Goal: Task Accomplishment & Management: Manage account settings

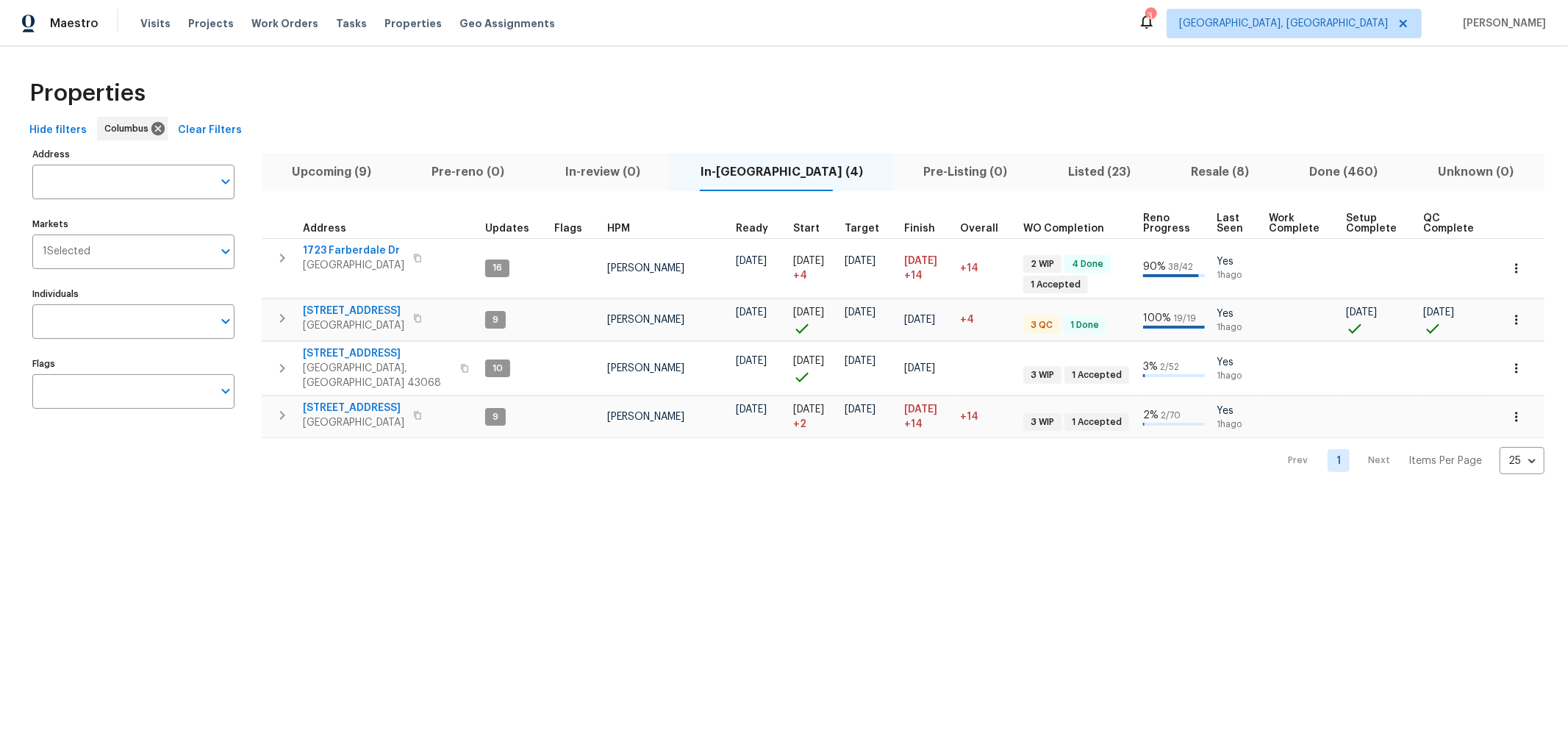
click at [275, 83] on div "Properties" at bounding box center [784, 93] width 1520 height 47
click at [1054, 165] on span "Listed (23)" at bounding box center [1099, 172] width 105 height 21
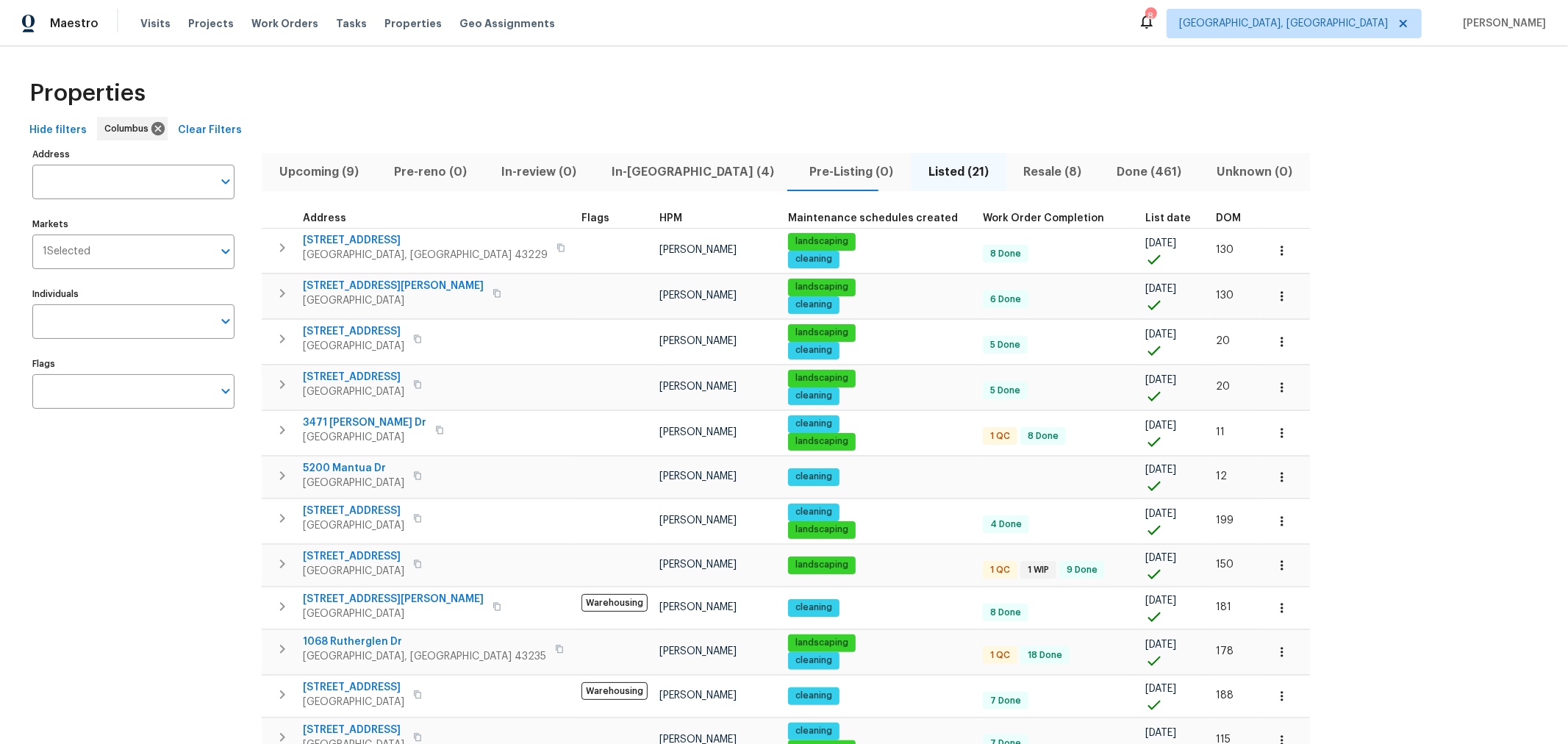
click at [100, 152] on label "Address" at bounding box center [133, 154] width 202 height 9
click at [100, 164] on input "Address" at bounding box center [122, 182] width 180 height 35
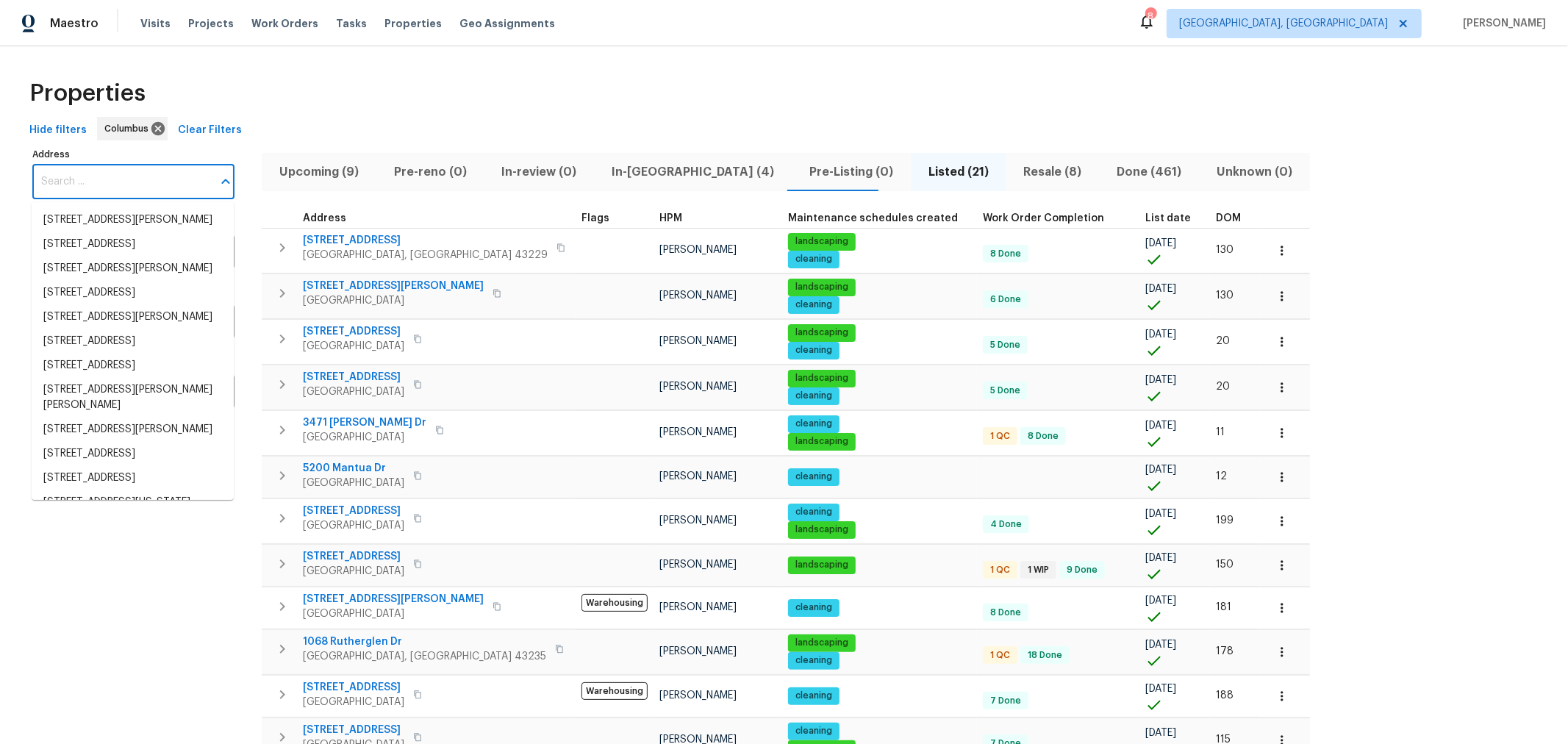
click at [96, 185] on input "Address" at bounding box center [122, 182] width 180 height 35
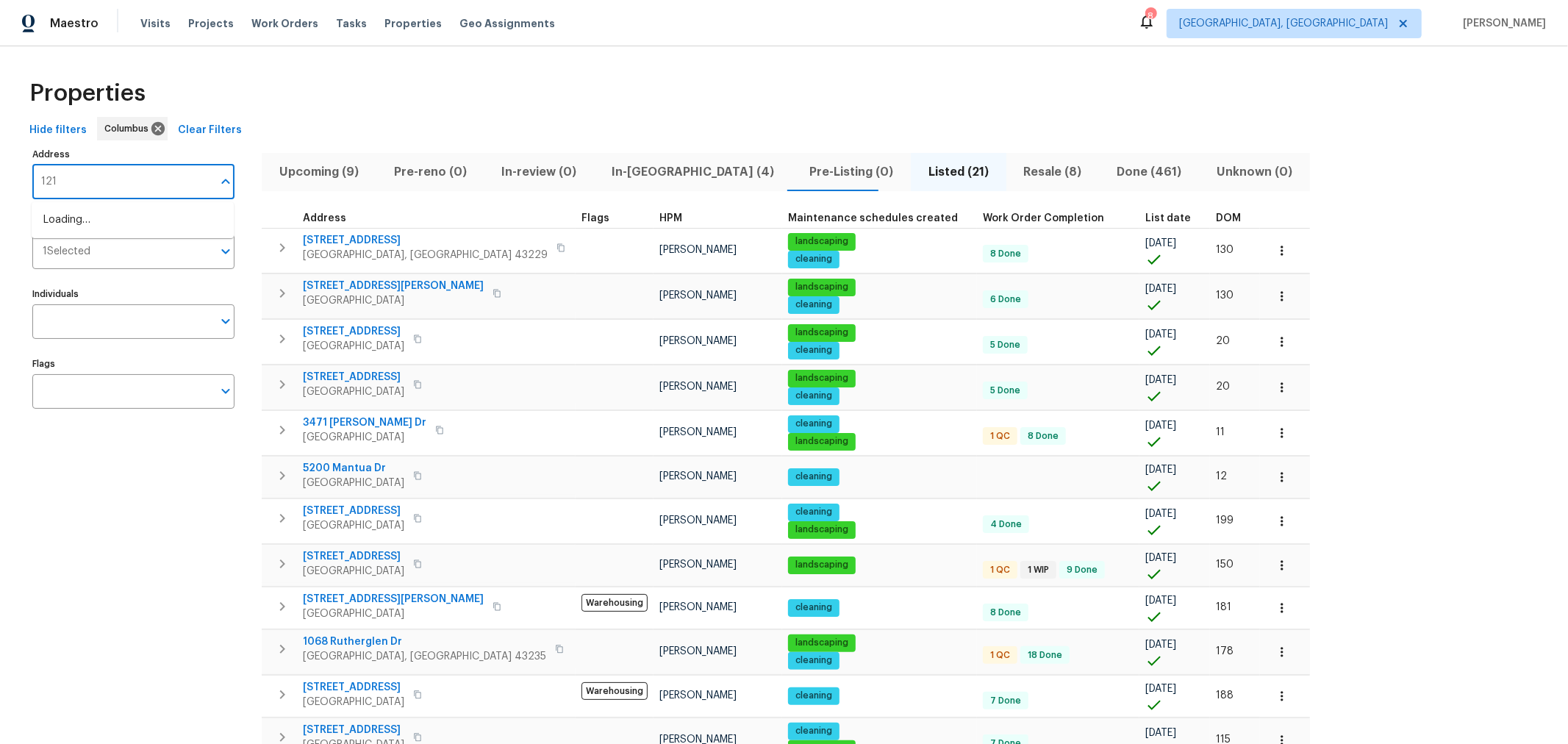
type input "1214"
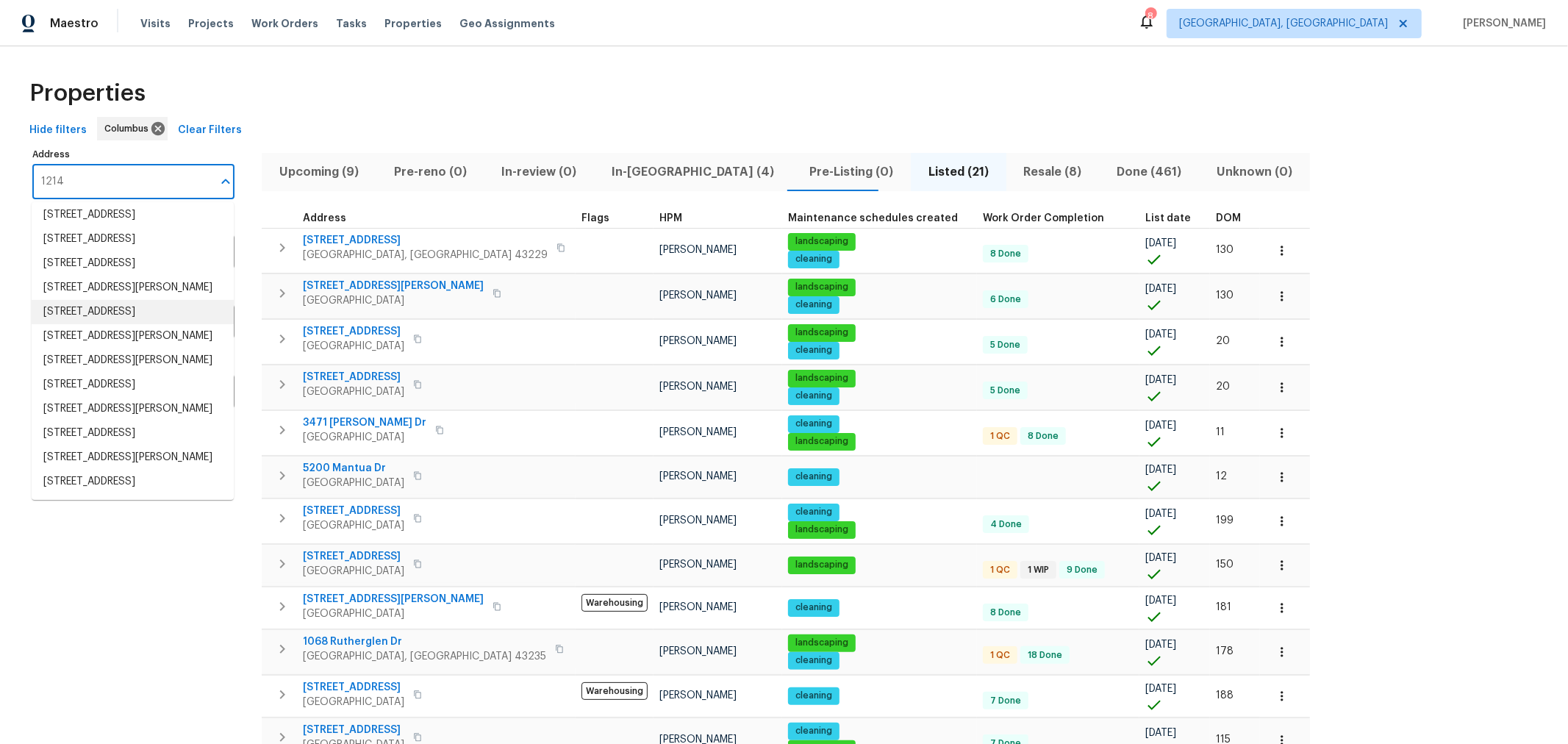
scroll to position [382, 0]
click at [134, 372] on li "1214 Sanctuary Pl Columbus OH 43230" at bounding box center [133, 384] width 202 height 25
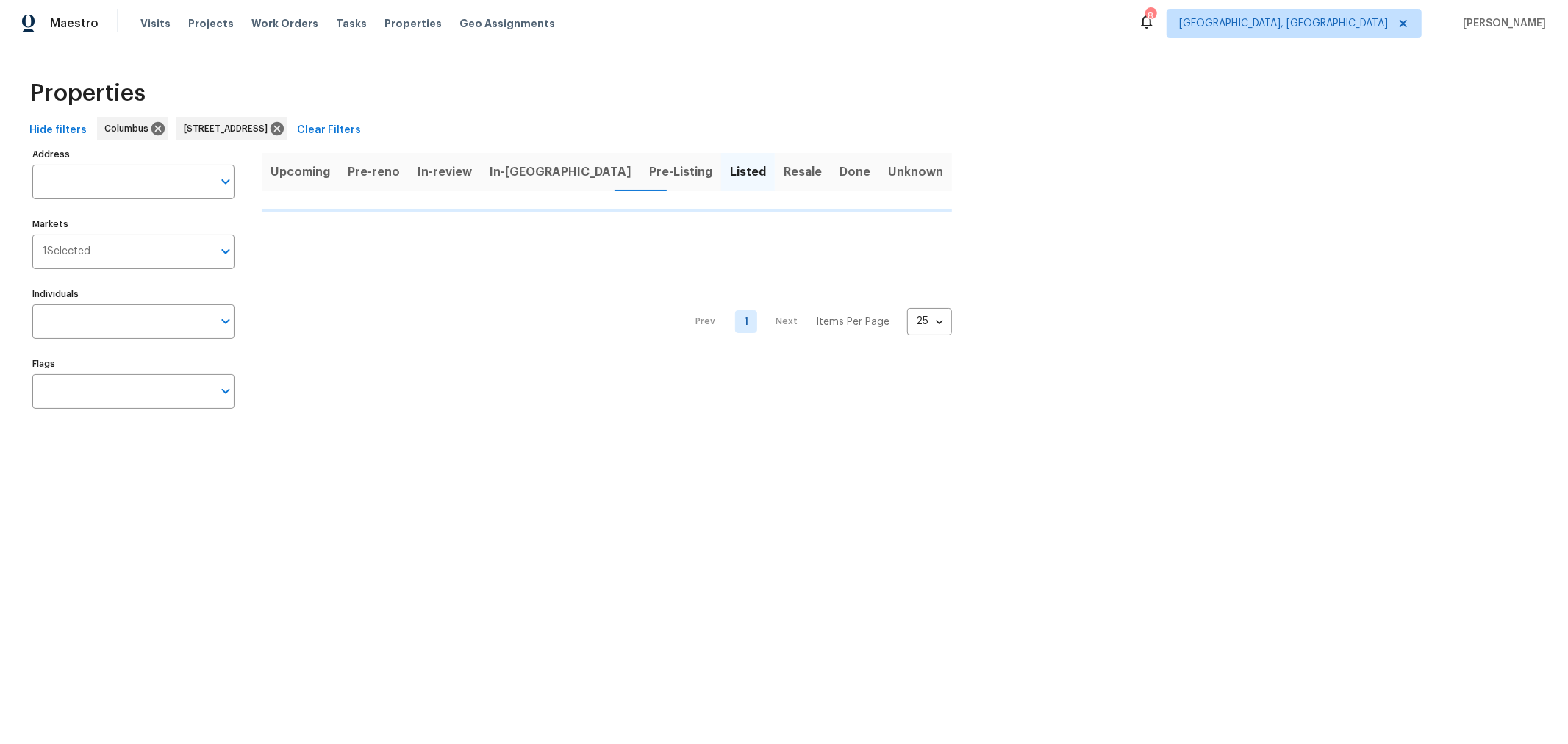
type input "1214 Sanctuary Pl Columbus OH 43230"
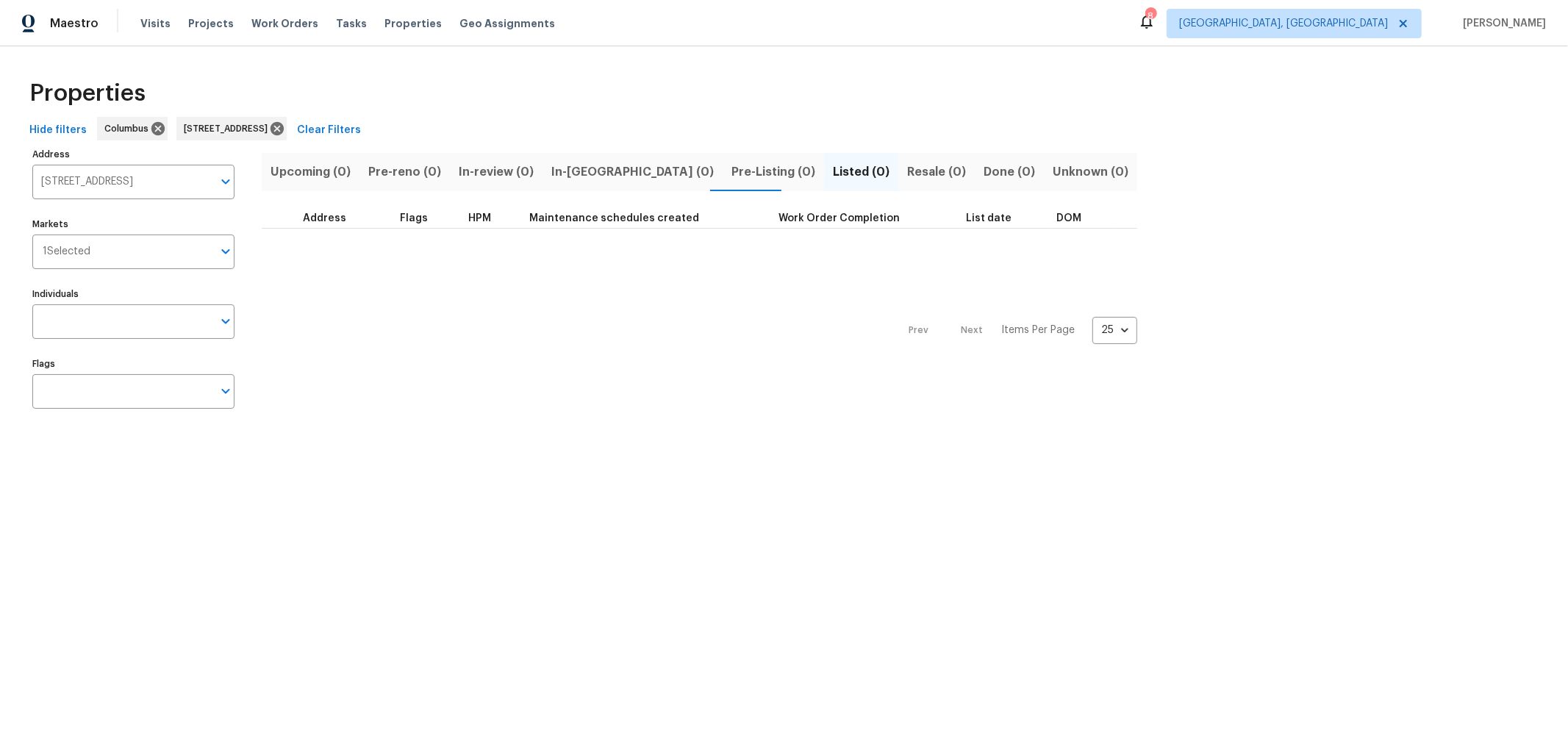
click at [1053, 168] on span "Unknown (0)" at bounding box center [1090, 172] width 75 height 21
type input "1214 Sanctuary Pl Columbus OH 43230"
drag, startPoint x: 913, startPoint y: 164, endPoint x: 902, endPoint y: 167, distance: 11.4
click at [974, 164] on button "Done (0)" at bounding box center [1008, 172] width 69 height 38
click at [974, 180] on button "Done (0)" at bounding box center [1008, 172] width 69 height 38
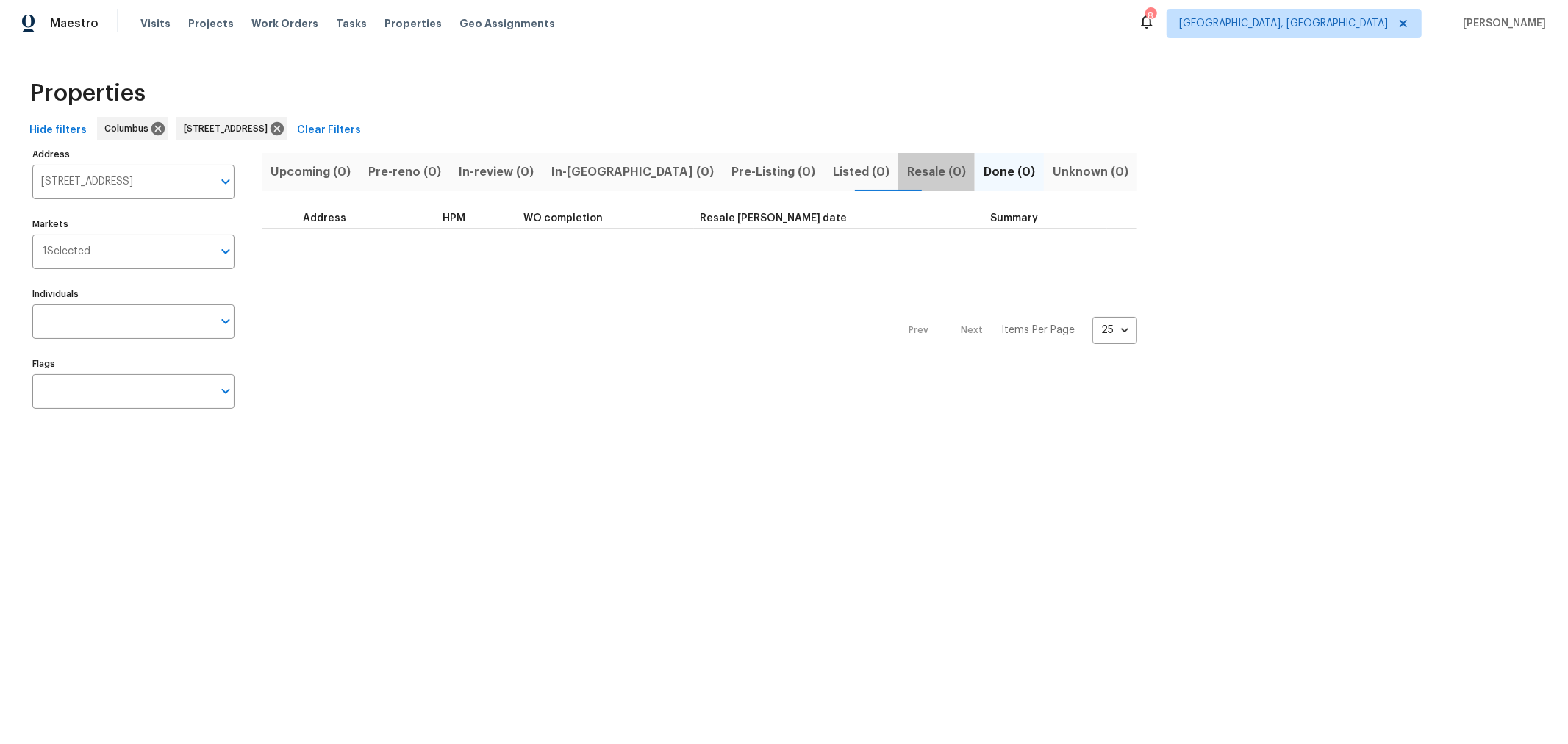
click at [907, 180] on span "Resale (0)" at bounding box center [936, 172] width 59 height 21
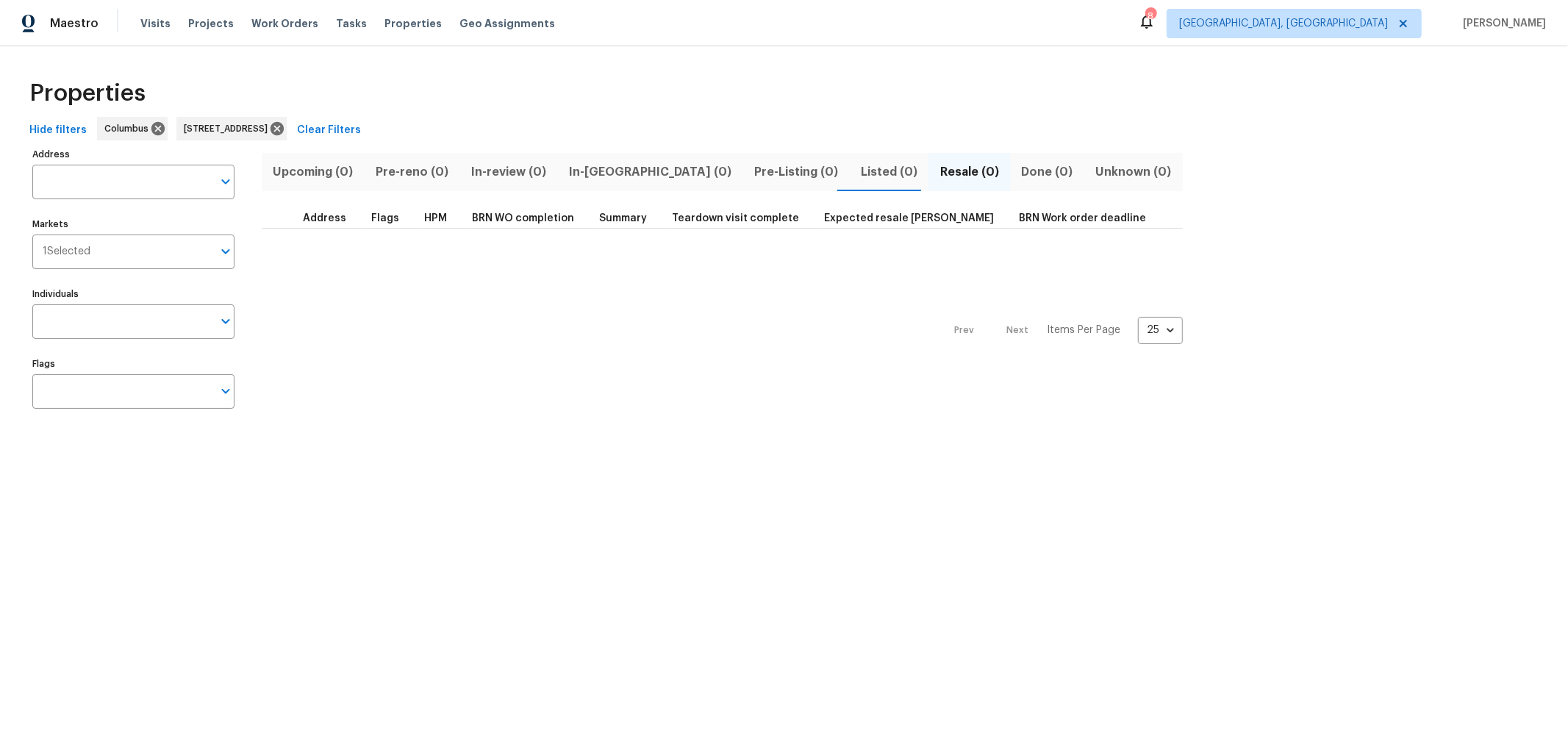
type input "[STREET_ADDRESS]"
click at [283, 129] on icon at bounding box center [277, 129] width 13 height 13
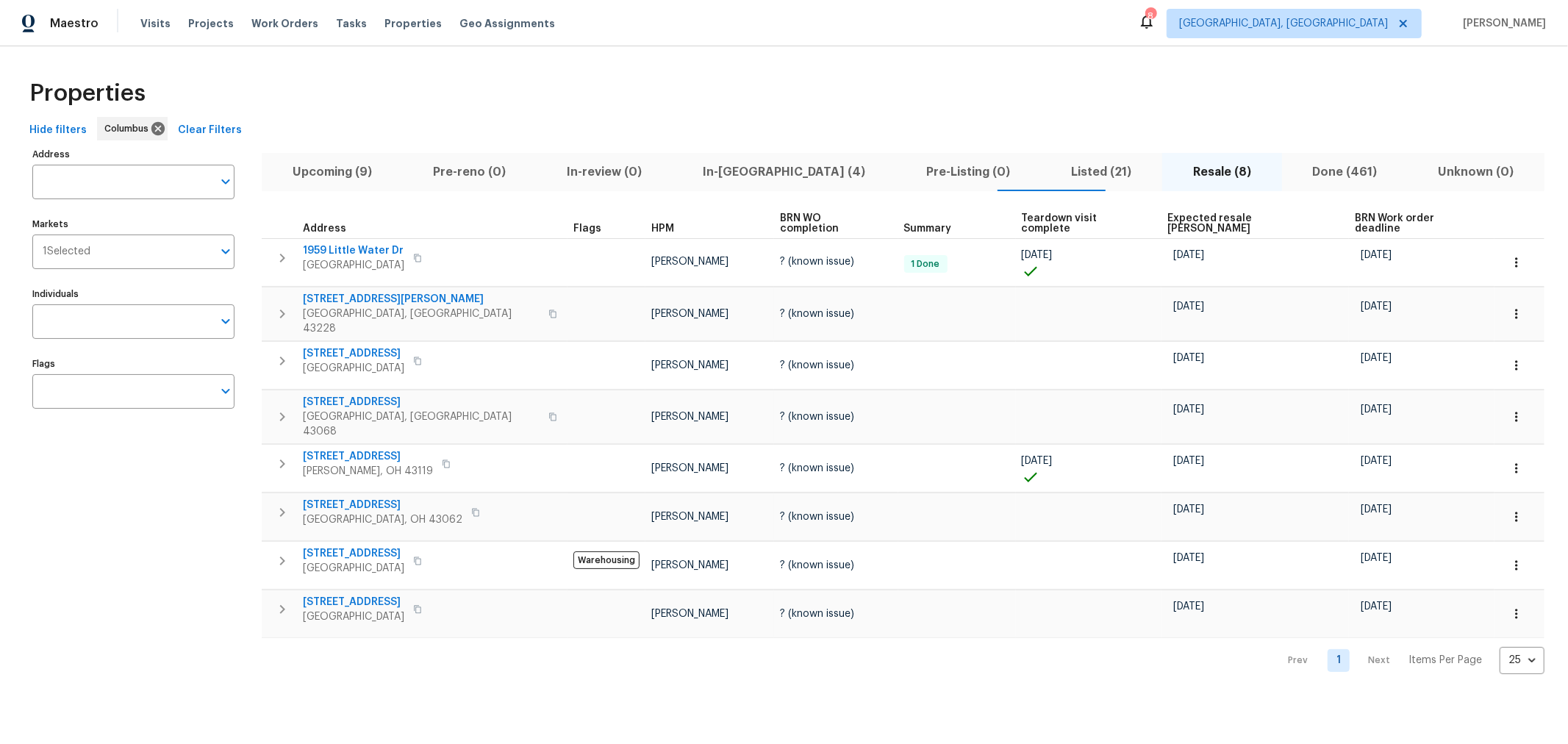
click at [745, 114] on div "Properties" at bounding box center [784, 93] width 1520 height 47
click at [608, 84] on div "Properties" at bounding box center [784, 93] width 1520 height 47
click at [482, 60] on div "Properties Hide filters Columbus Clear Filters Address Address Markets 1 Select…" at bounding box center [784, 372] width 1568 height 651
click at [717, 175] on span "In-reno (4)" at bounding box center [784, 172] width 206 height 21
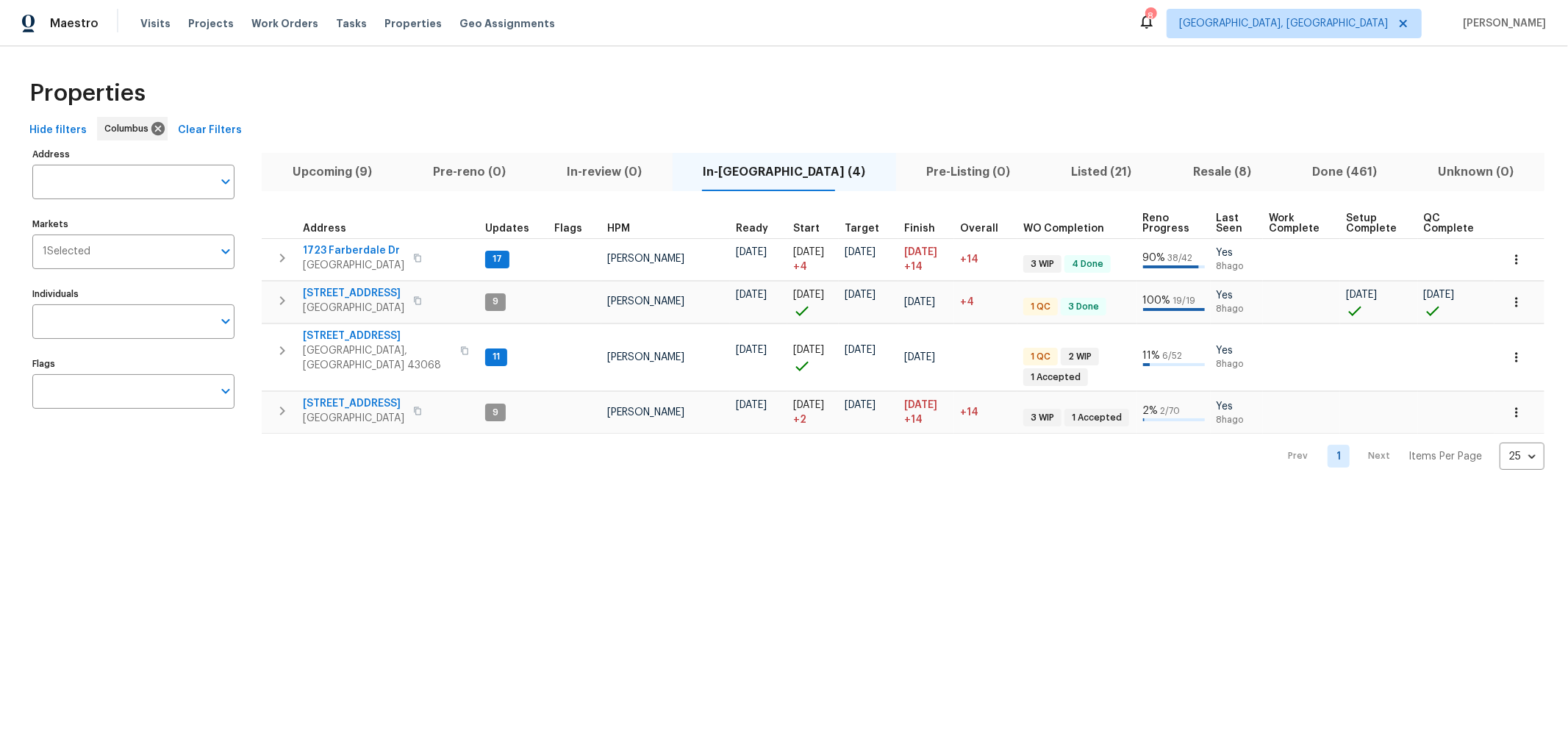
click at [746, 83] on div "Properties" at bounding box center [784, 93] width 1520 height 47
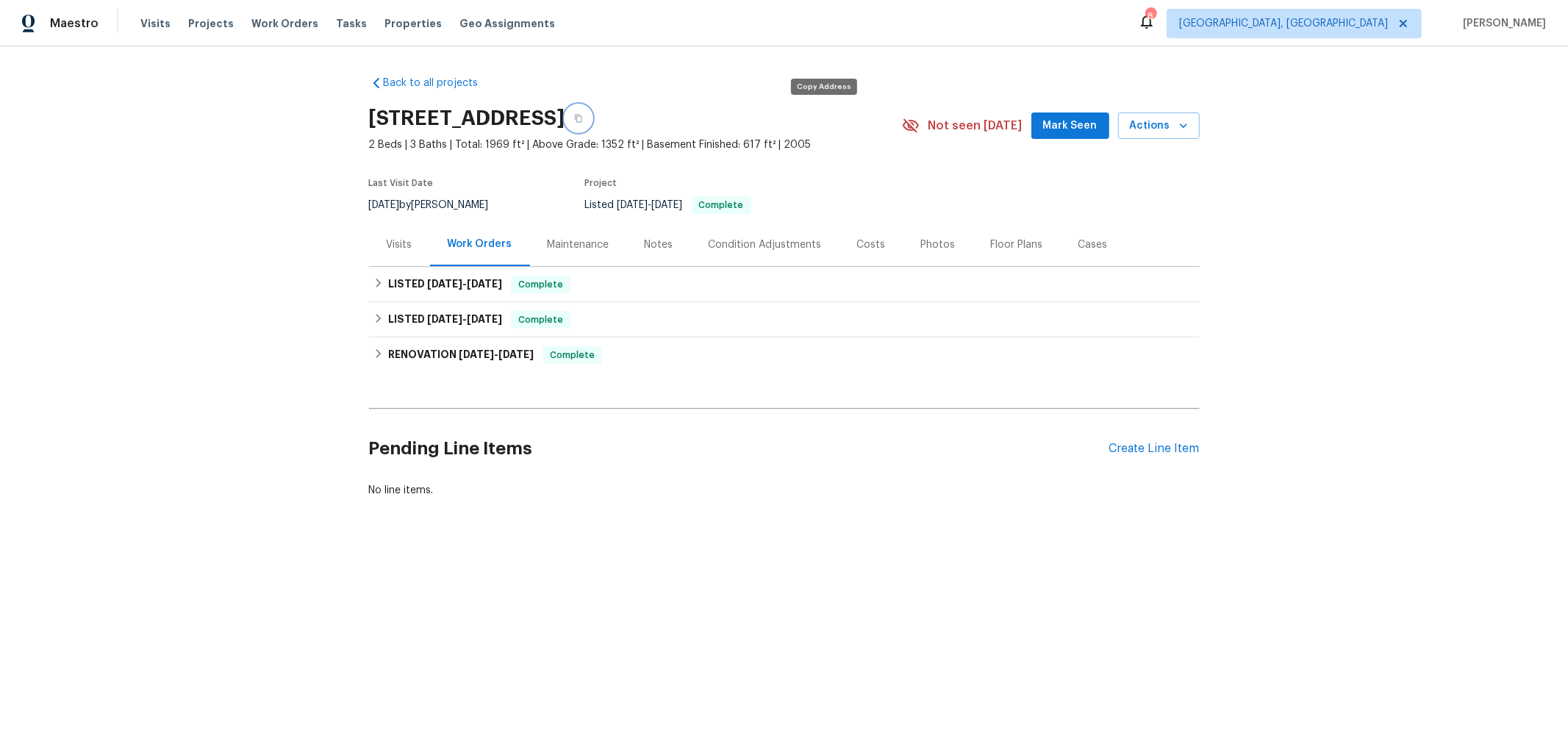
click at [583, 116] on icon "button" at bounding box center [578, 118] width 9 height 9
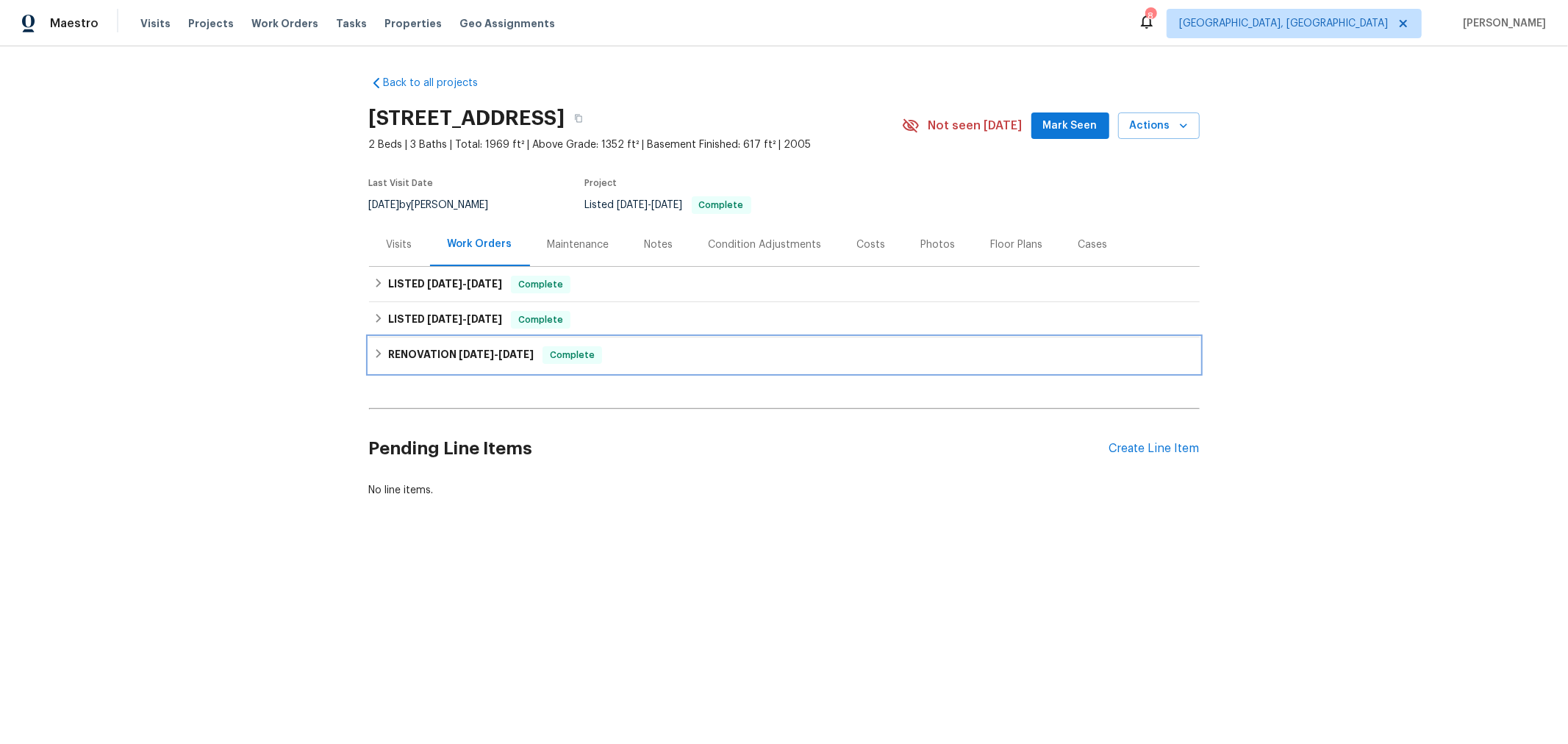
click at [379, 355] on div "RENOVATION 4/1/25 - 4/14/25 Complete" at bounding box center [784, 355] width 822 height 17
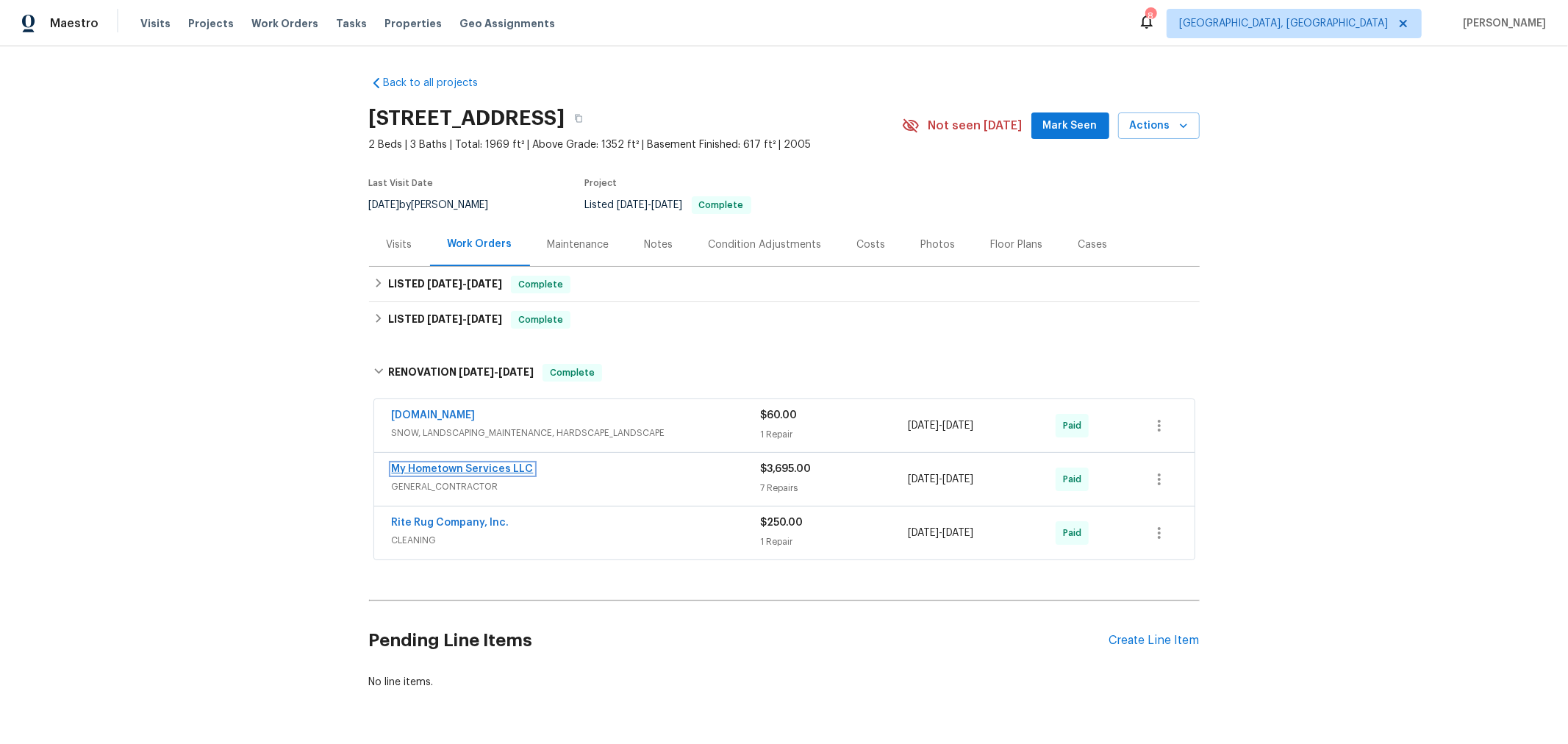
click at [471, 464] on link "My Hometown Services LLC" at bounding box center [462, 468] width 142 height 10
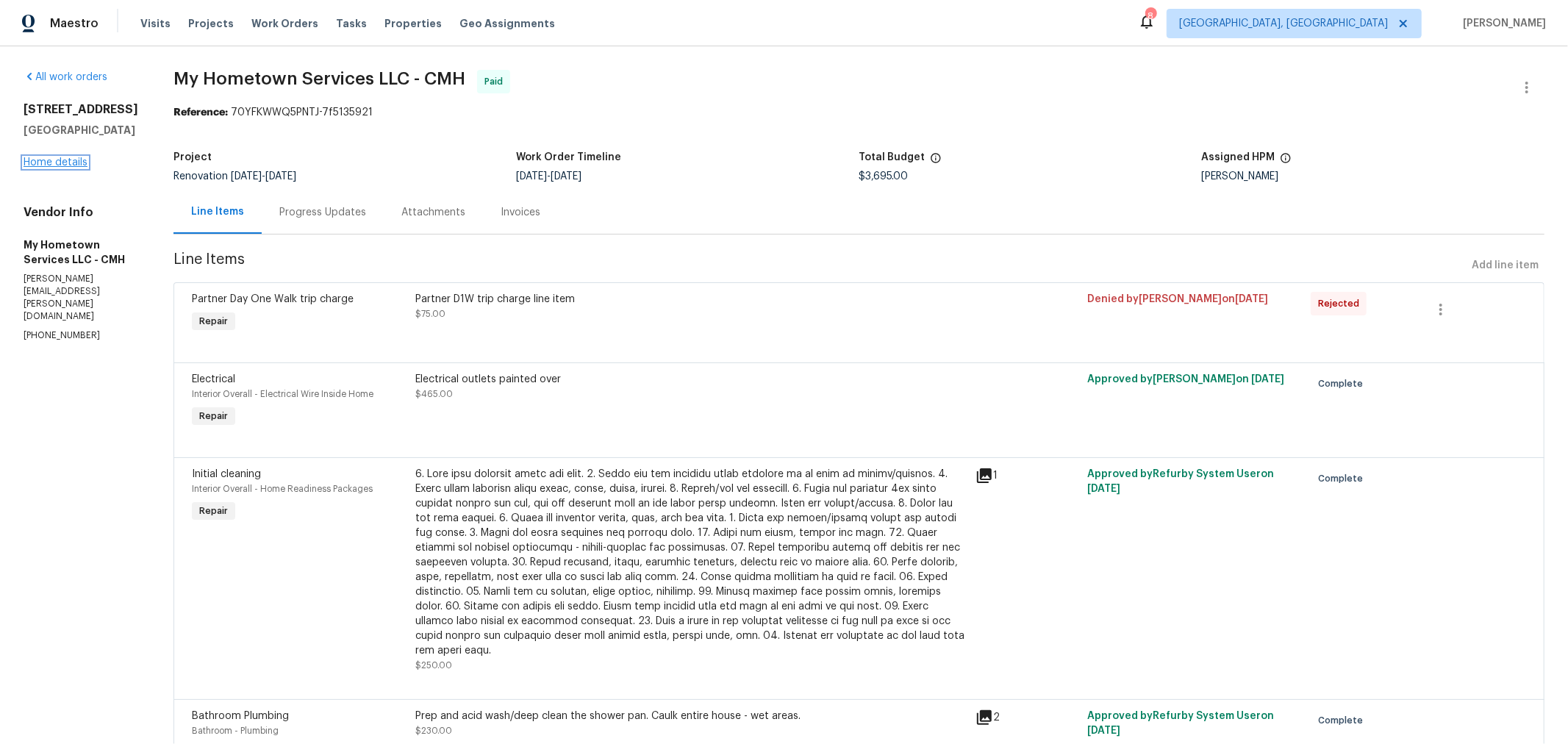
click at [64, 168] on link "Home details" at bounding box center [56, 162] width 64 height 10
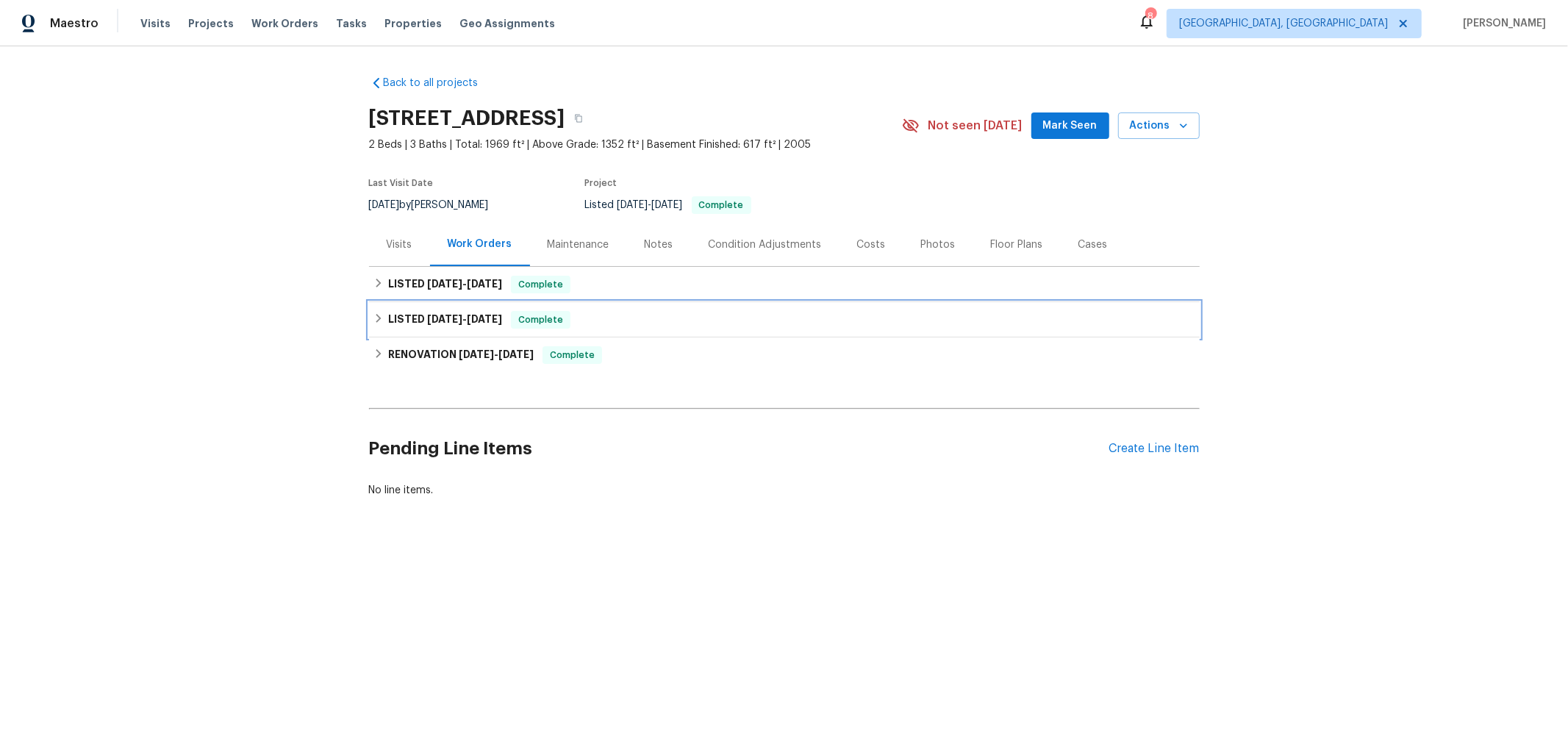
click at [373, 321] on icon at bounding box center [378, 318] width 10 height 10
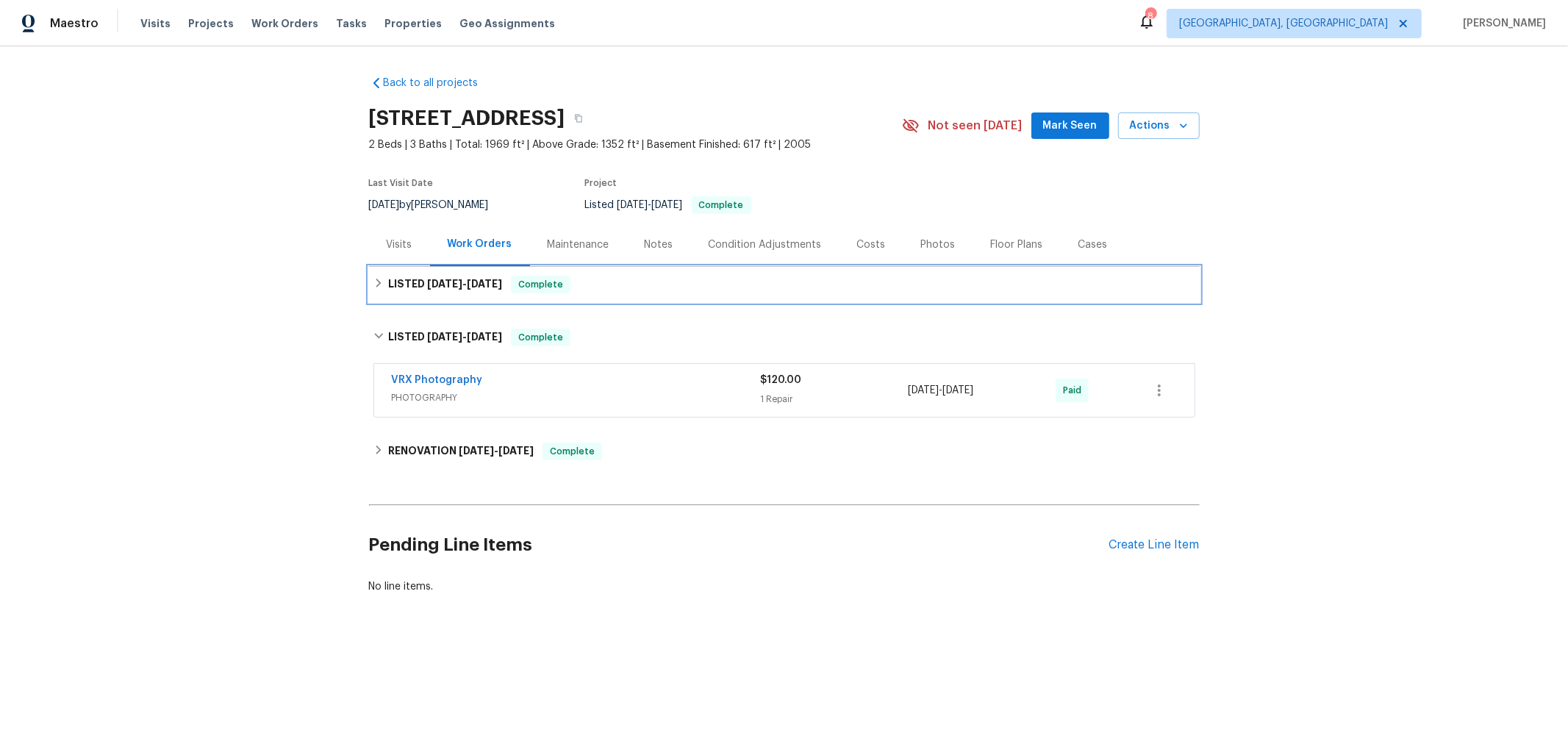
click at [369, 274] on div "LISTED 6/23/25 - 8/25/25 Complete" at bounding box center [784, 284] width 830 height 35
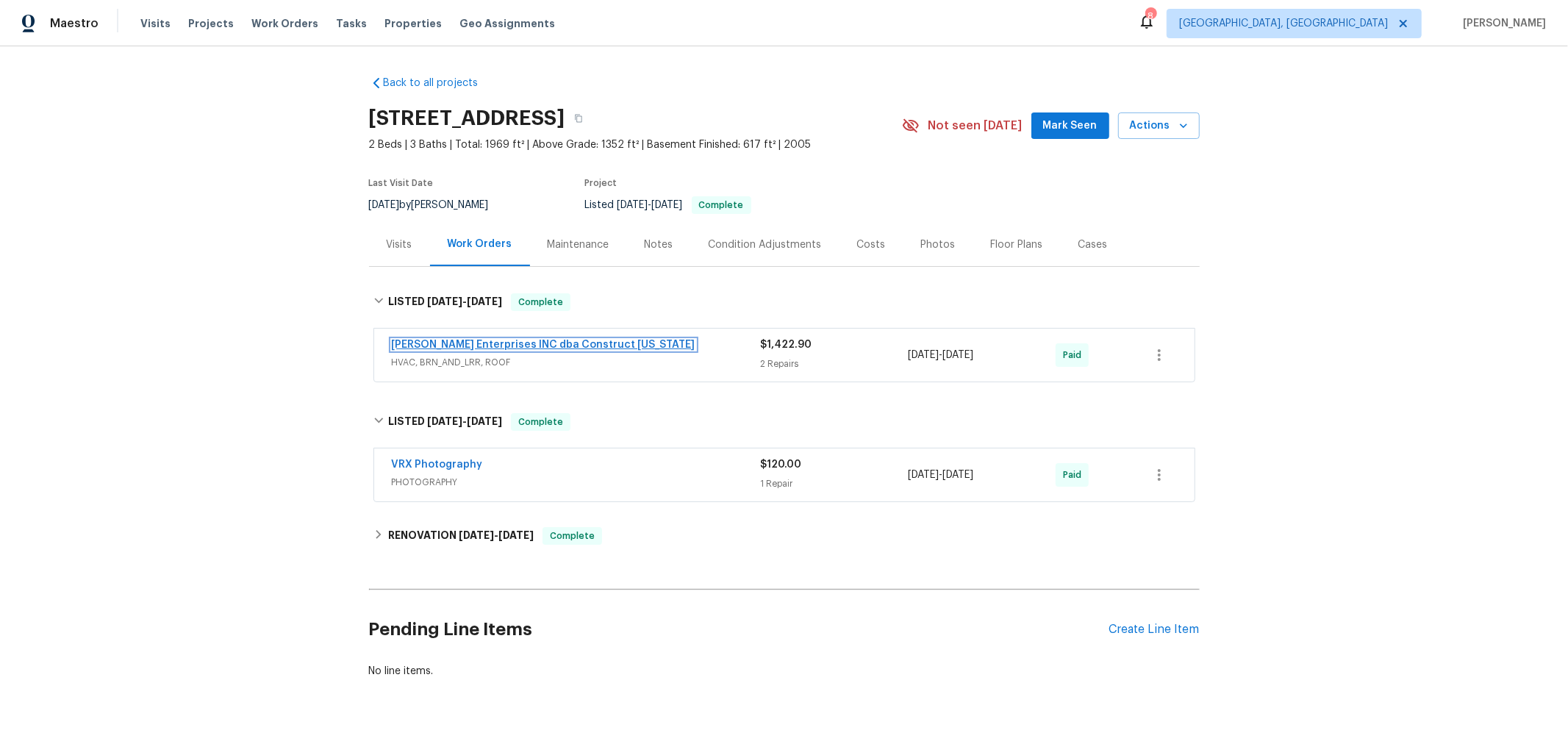
click at [557, 345] on link "[PERSON_NAME] Enterprises INC dba Construct [US_STATE]" at bounding box center [543, 345] width 303 height 10
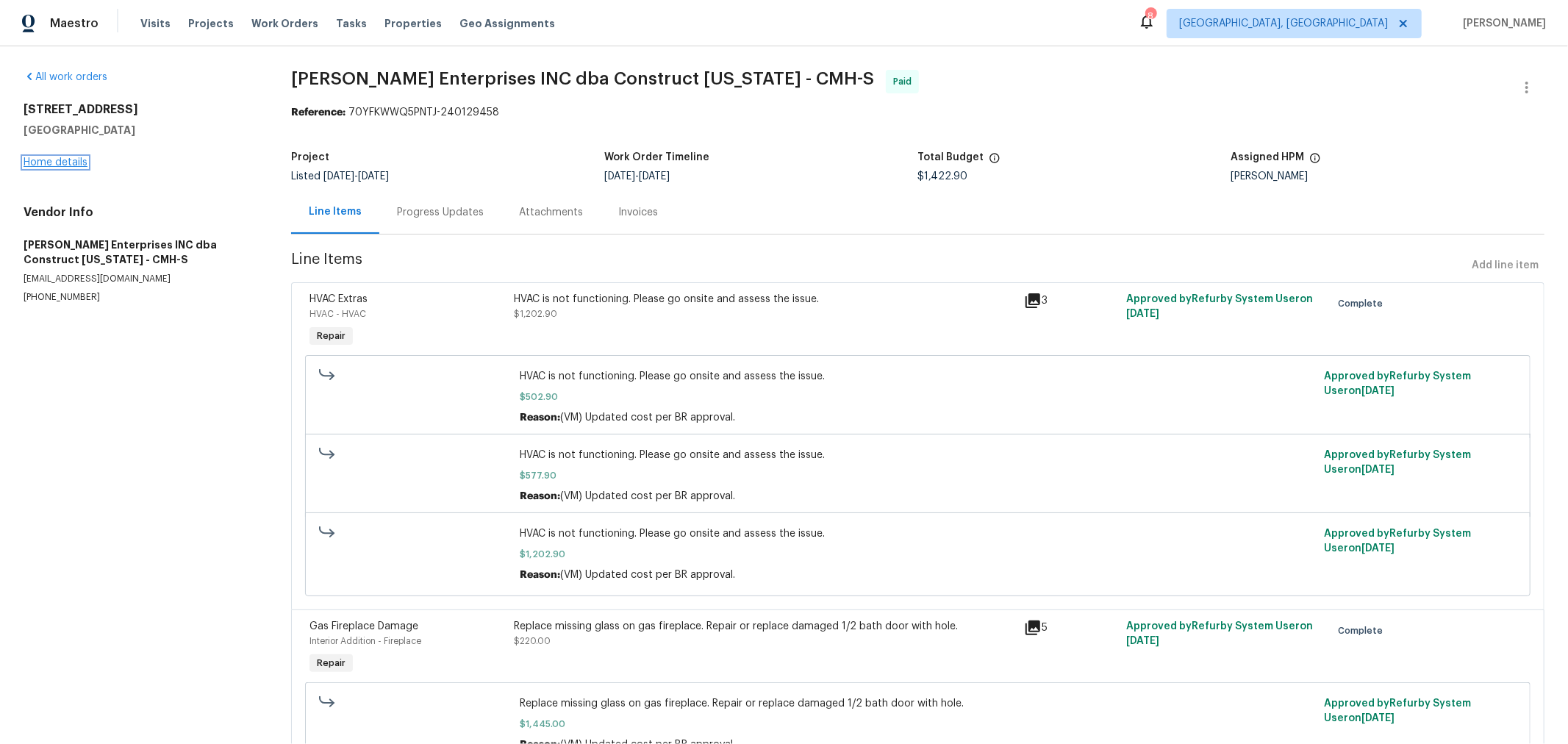
click at [56, 166] on link "Home details" at bounding box center [56, 162] width 64 height 10
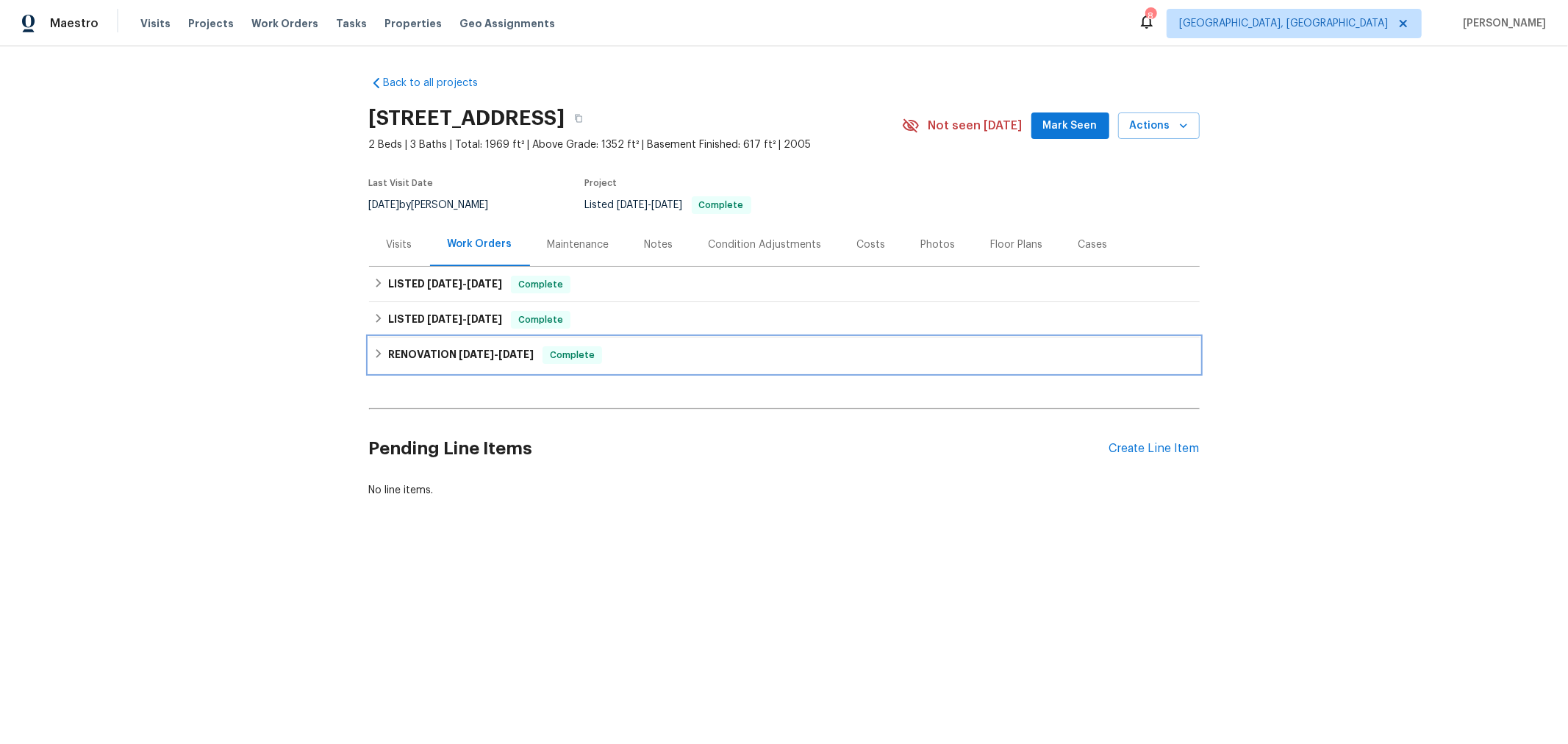
click at [373, 350] on icon at bounding box center [378, 353] width 10 height 10
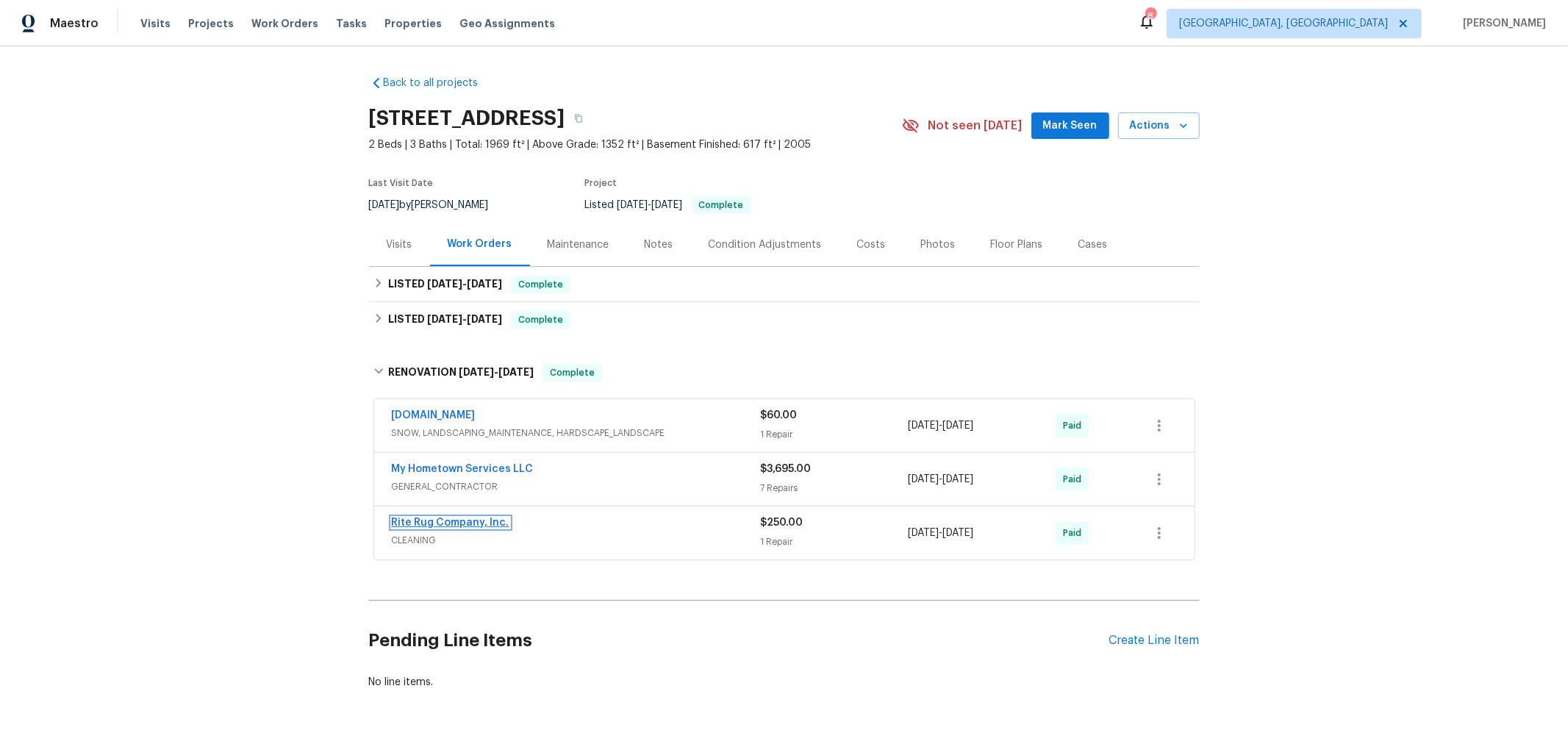
click at [453, 522] on link "Rite Rug Company, Inc." at bounding box center [450, 522] width 118 height 10
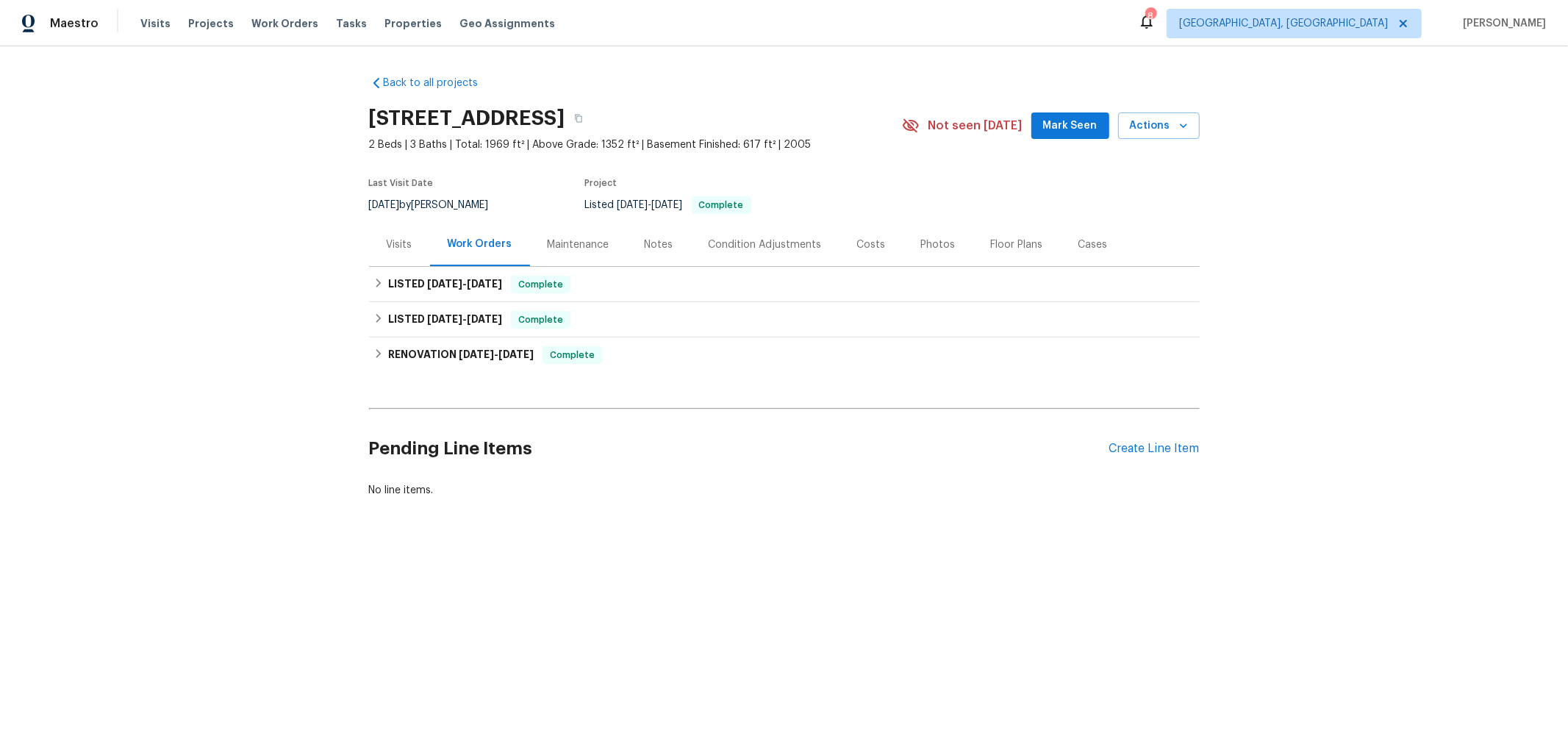
click at [387, 241] on div "Visits" at bounding box center [399, 245] width 25 height 15
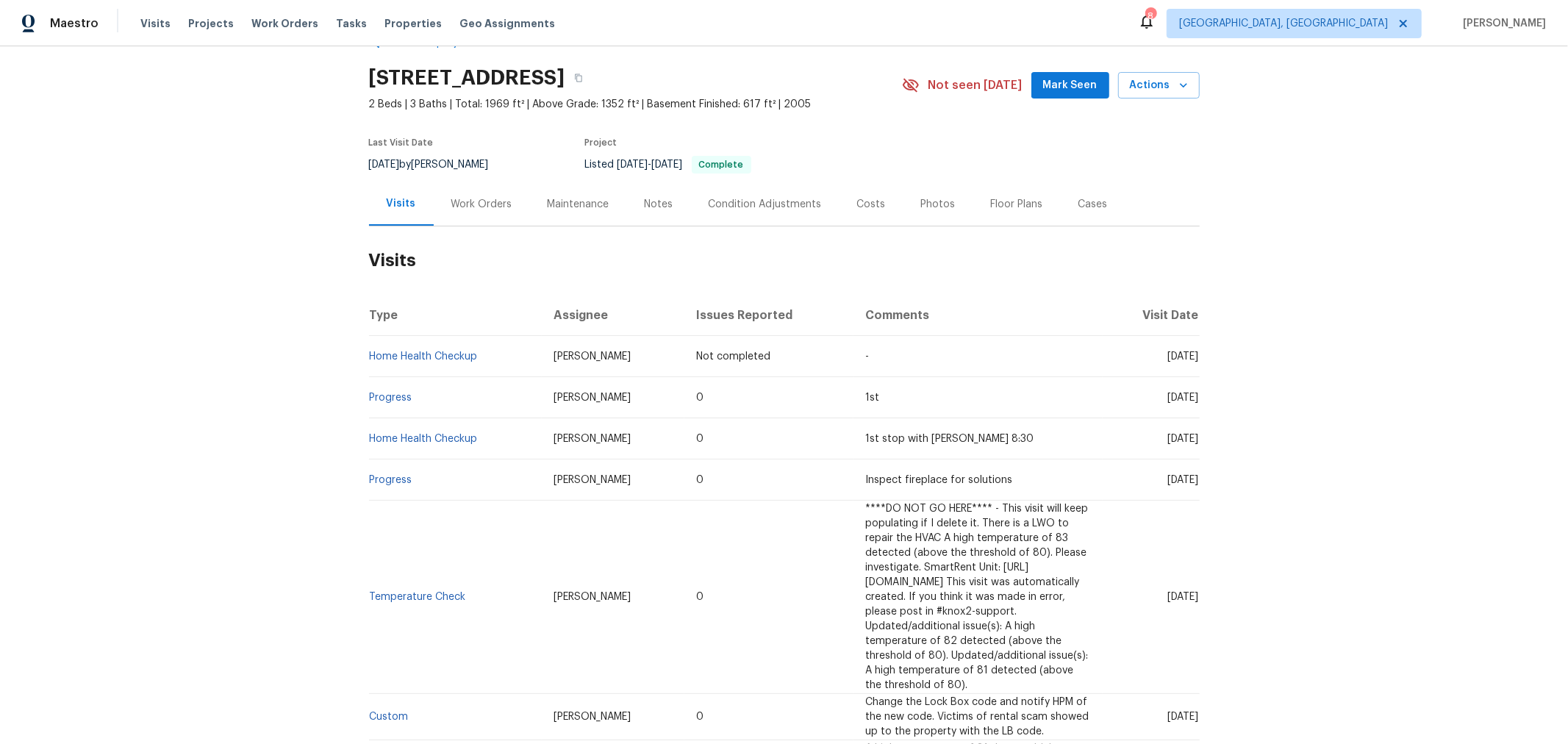
scroll to position [40, 0]
click at [797, 245] on h2 "Visits" at bounding box center [784, 261] width 830 height 68
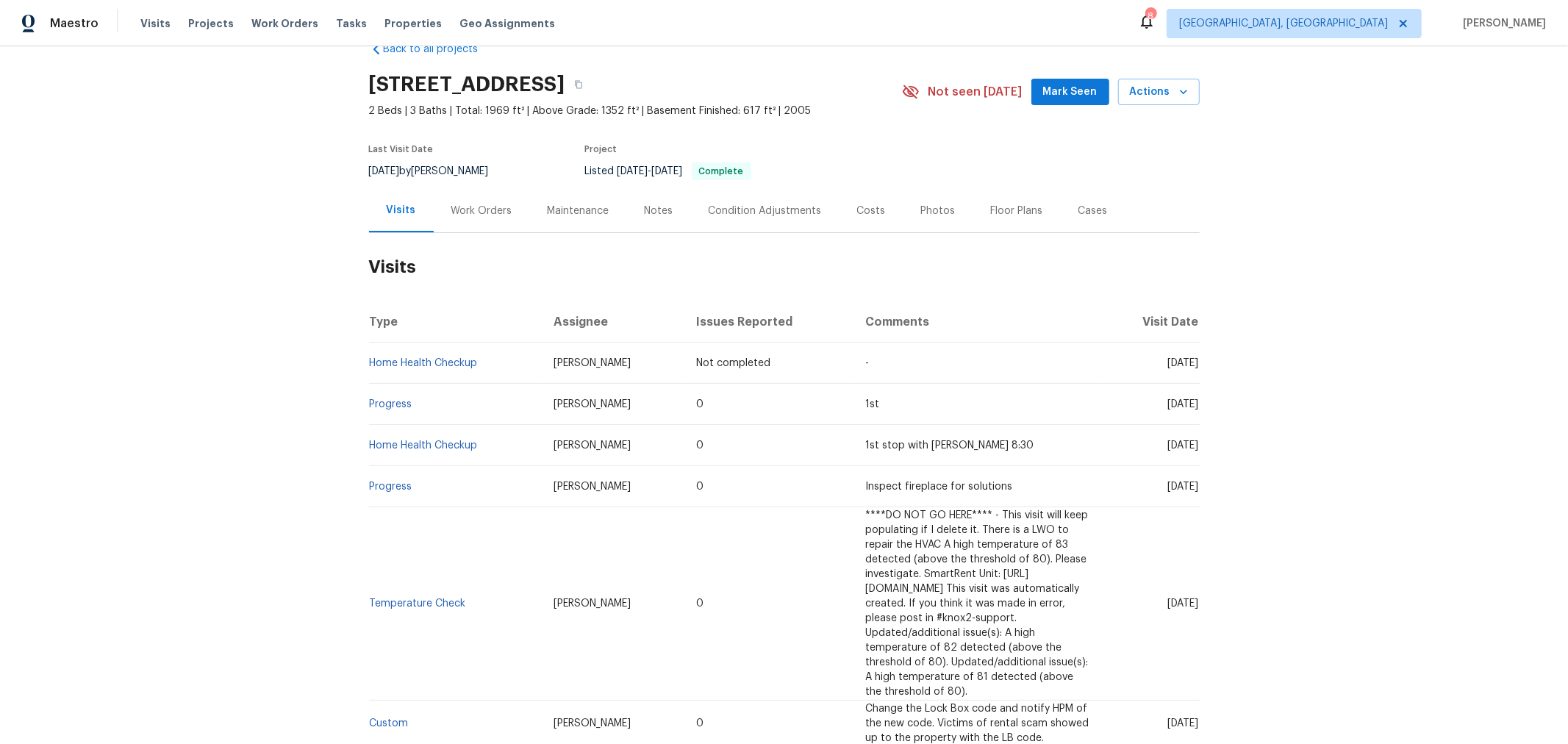
scroll to position [0, 0]
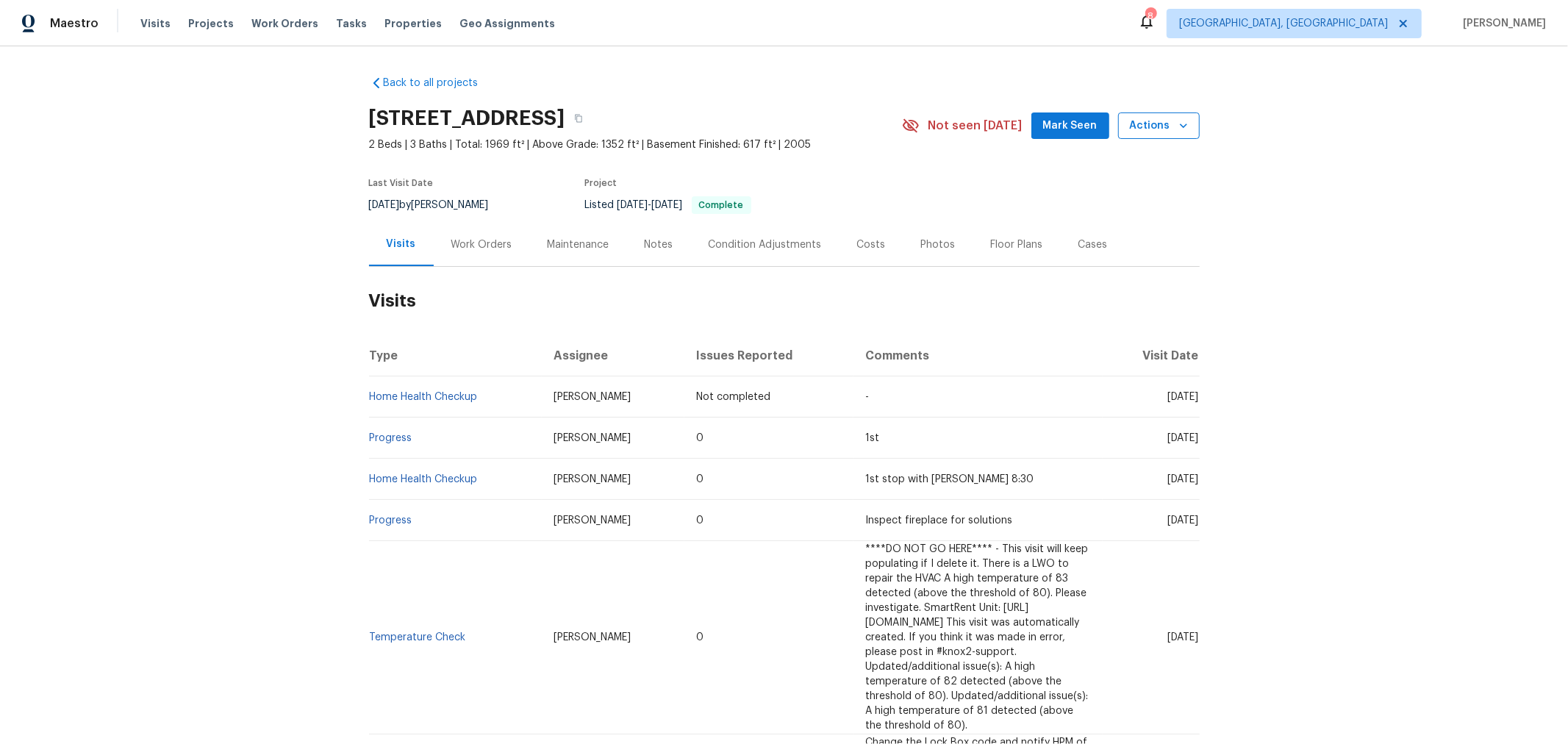
click at [1125, 124] on button "Actions" at bounding box center [1158, 126] width 82 height 27
click at [1108, 185] on p "Schedule a visit" at bounding box center [1098, 180] width 75 height 15
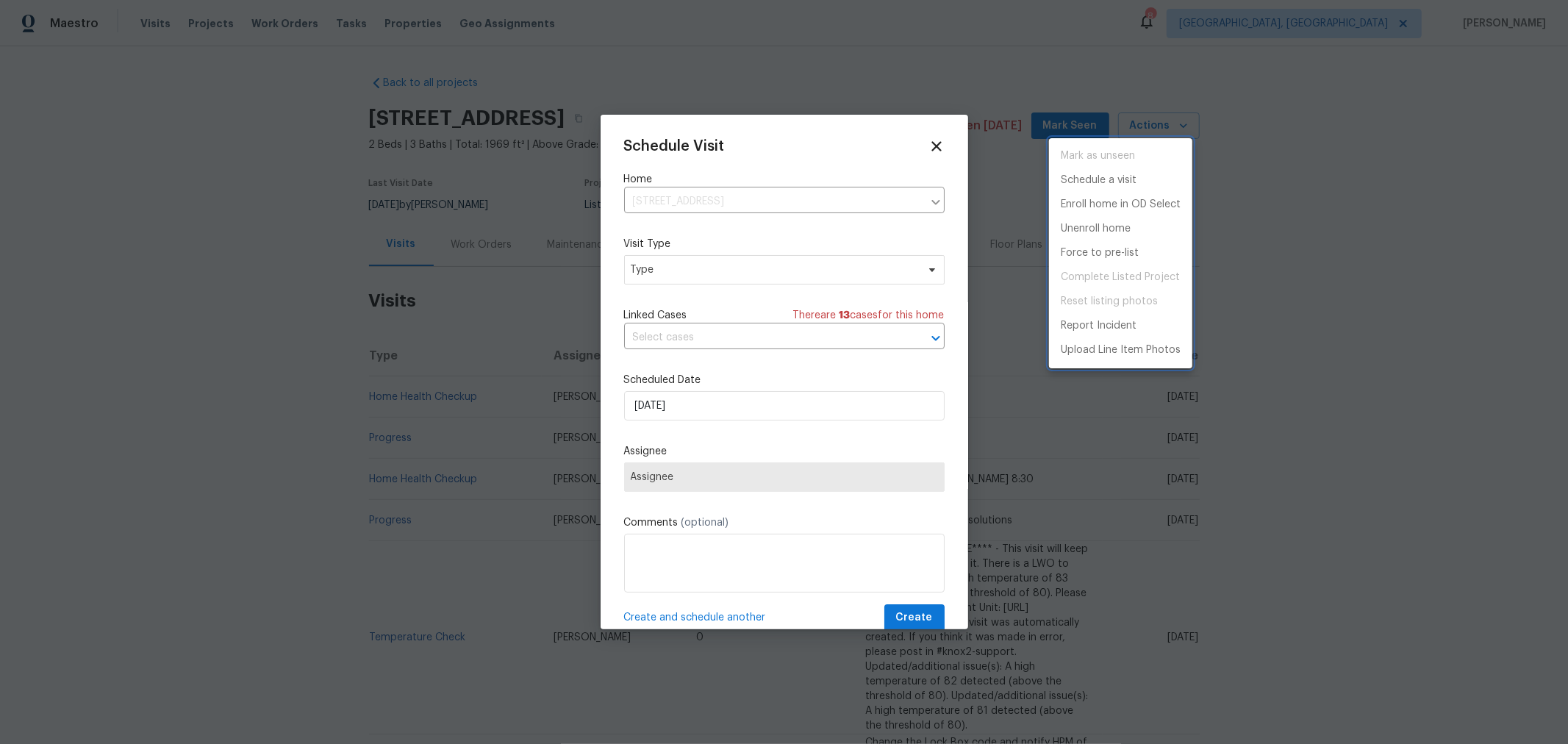
click at [759, 271] on div at bounding box center [784, 372] width 1568 height 744
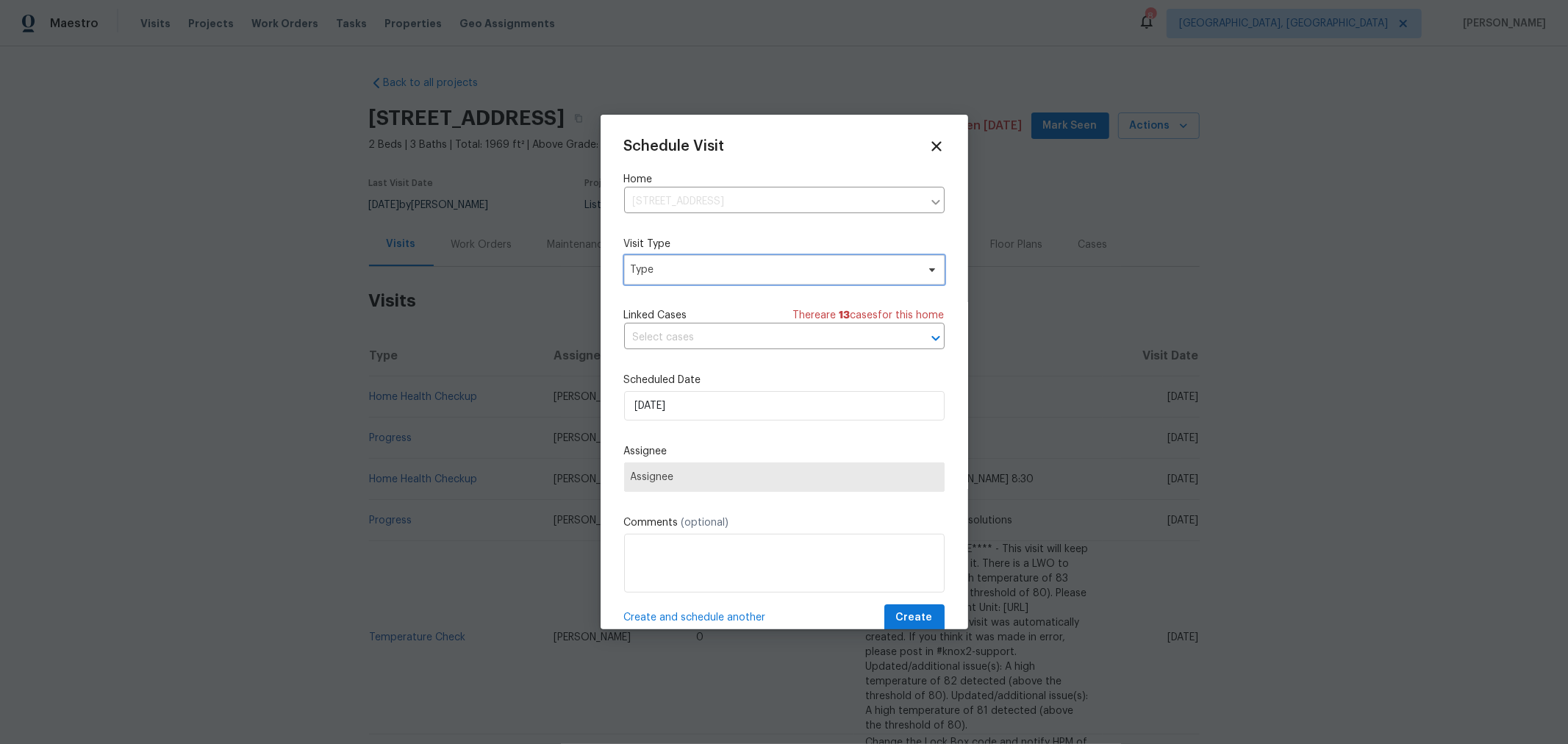
click at [758, 271] on span "Type" at bounding box center [773, 269] width 286 height 15
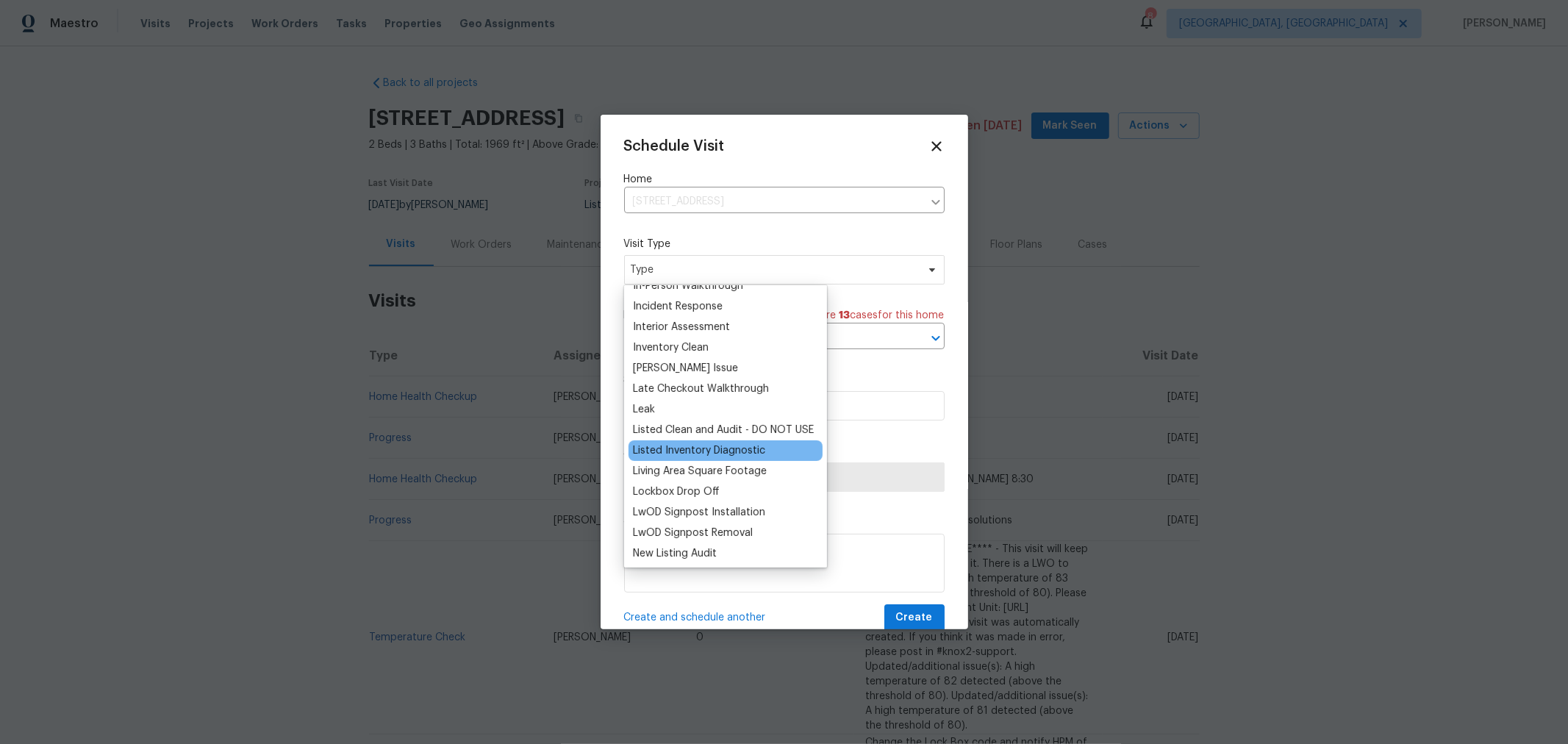
scroll to position [569, 0]
click at [749, 443] on div "Listed Inventory Diagnostic" at bounding box center [699, 449] width 133 height 15
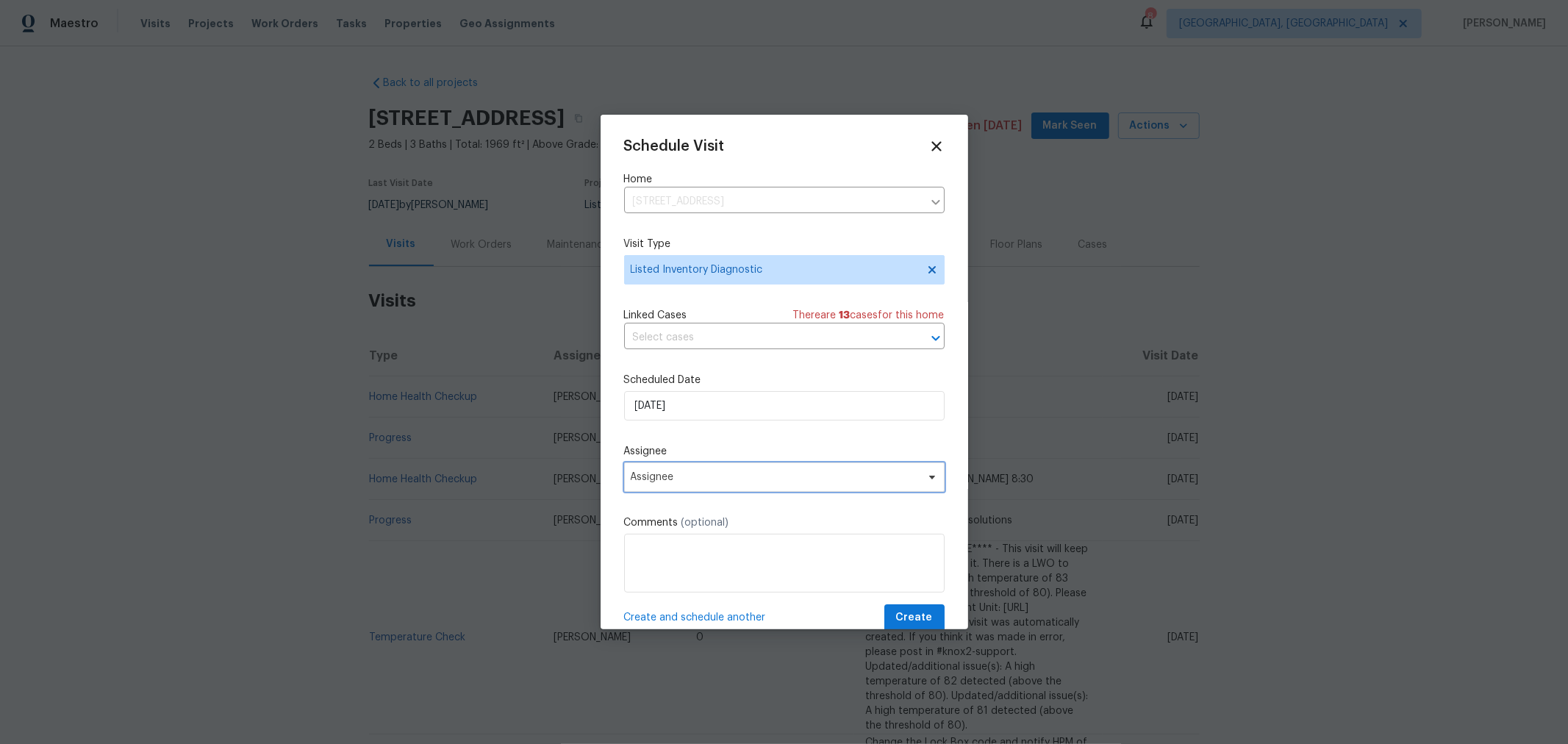
click at [700, 472] on span "Assignee" at bounding box center [784, 476] width 321 height 29
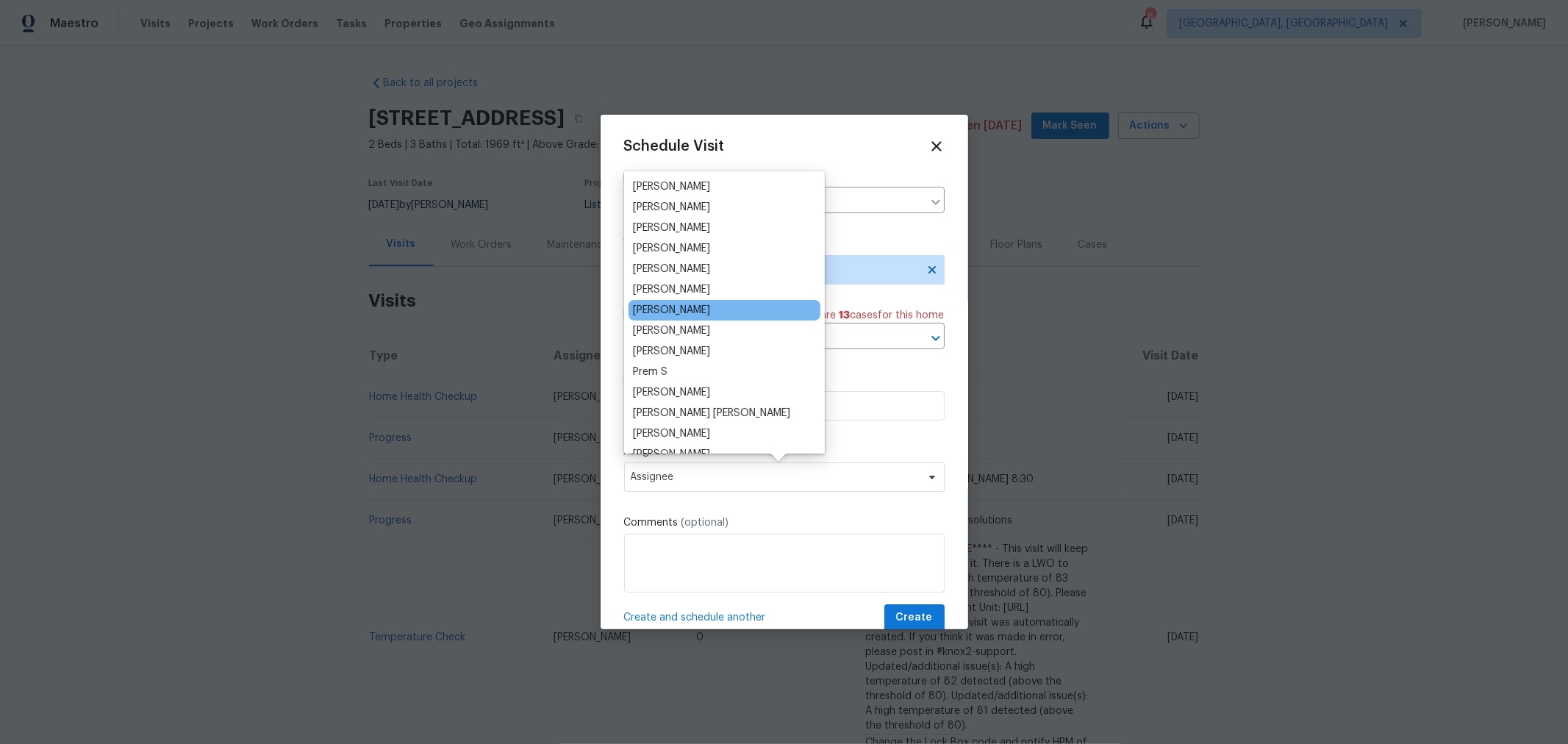
scroll to position [164, 0]
click at [700, 302] on div "[PERSON_NAME]" at bounding box center [724, 310] width 192 height 21
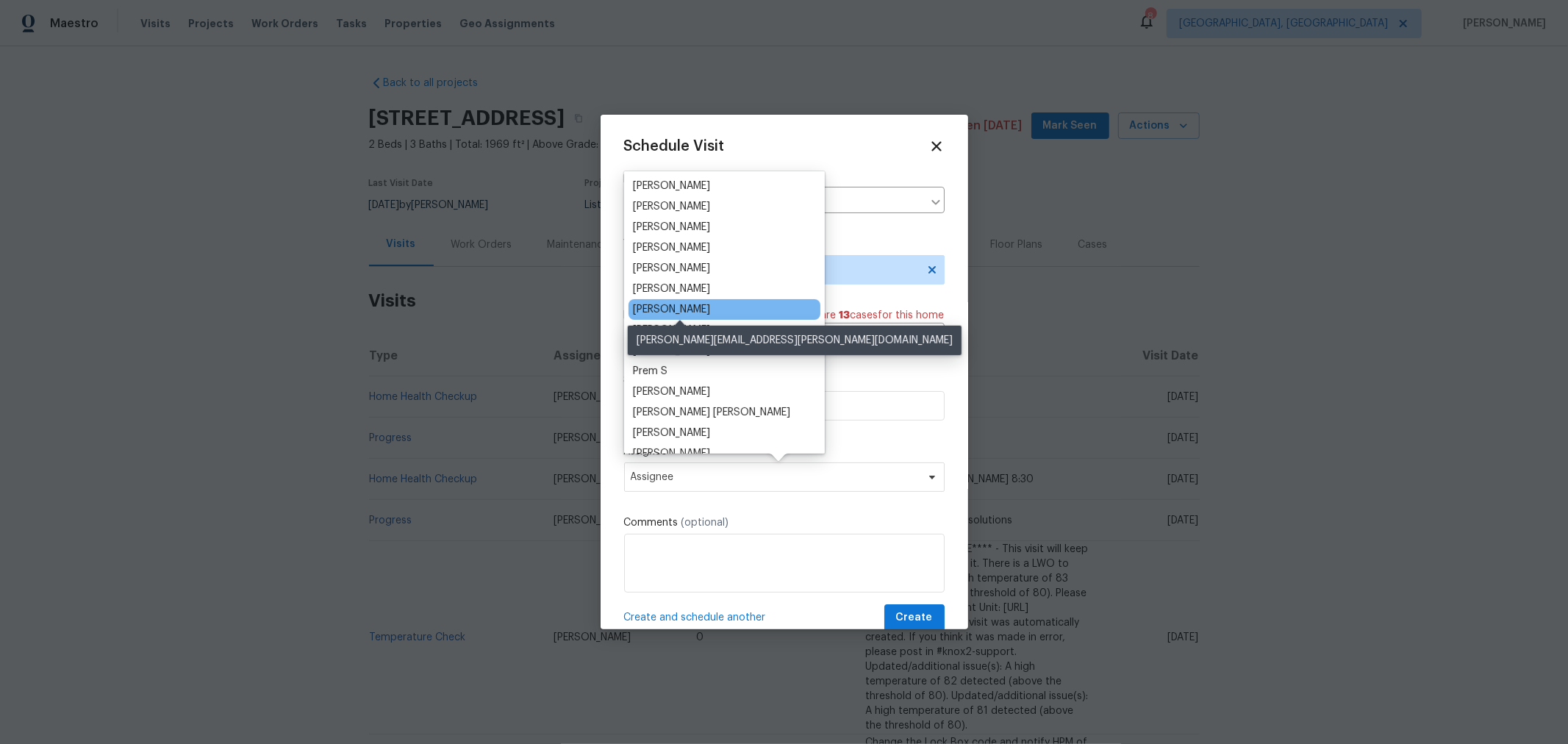
click at [701, 310] on div "[PERSON_NAME]" at bounding box center [671, 309] width 77 height 15
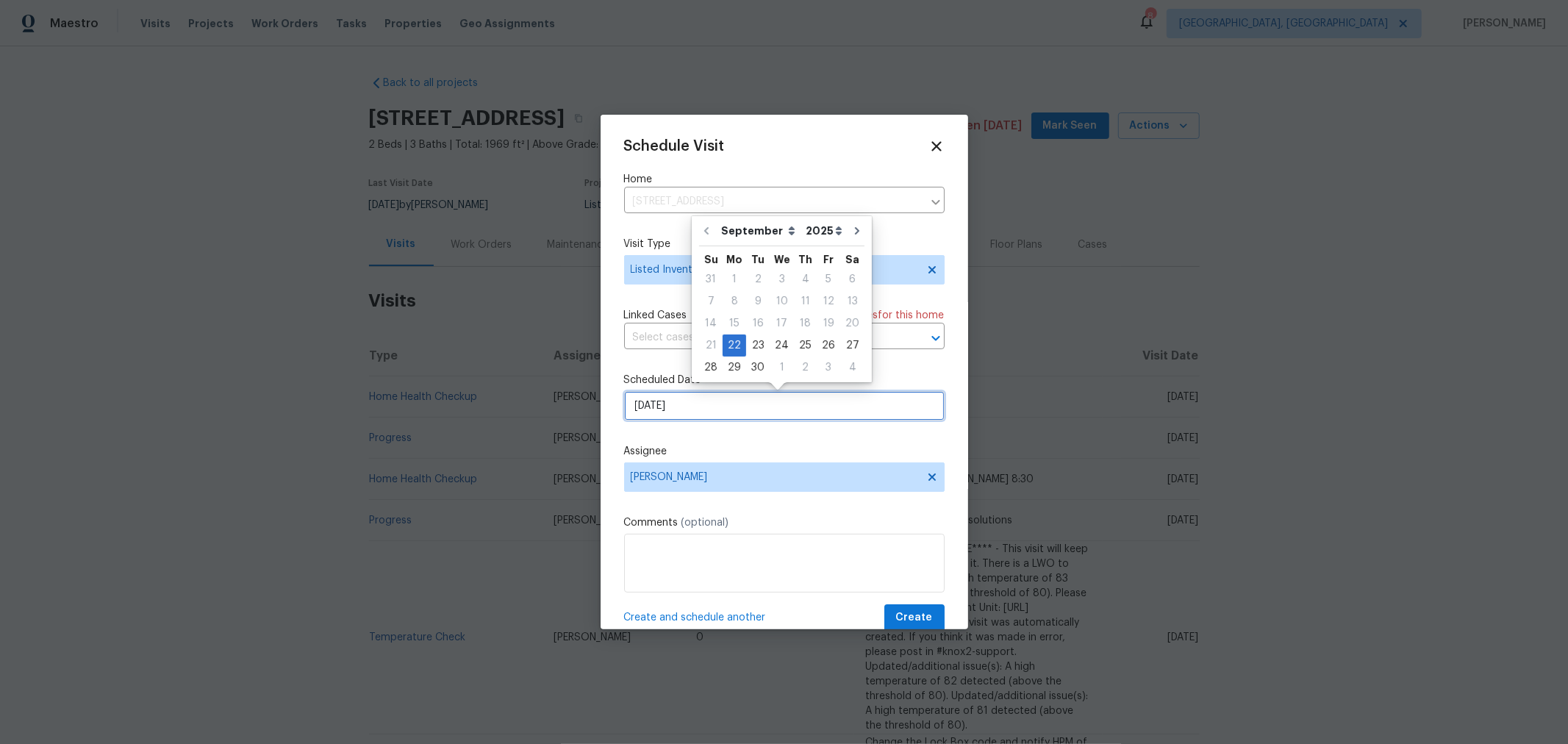
click at [712, 415] on input "9/22/2025" at bounding box center [784, 405] width 321 height 29
click at [753, 345] on div "23" at bounding box center [758, 345] width 24 height 21
type input "9/23/2025"
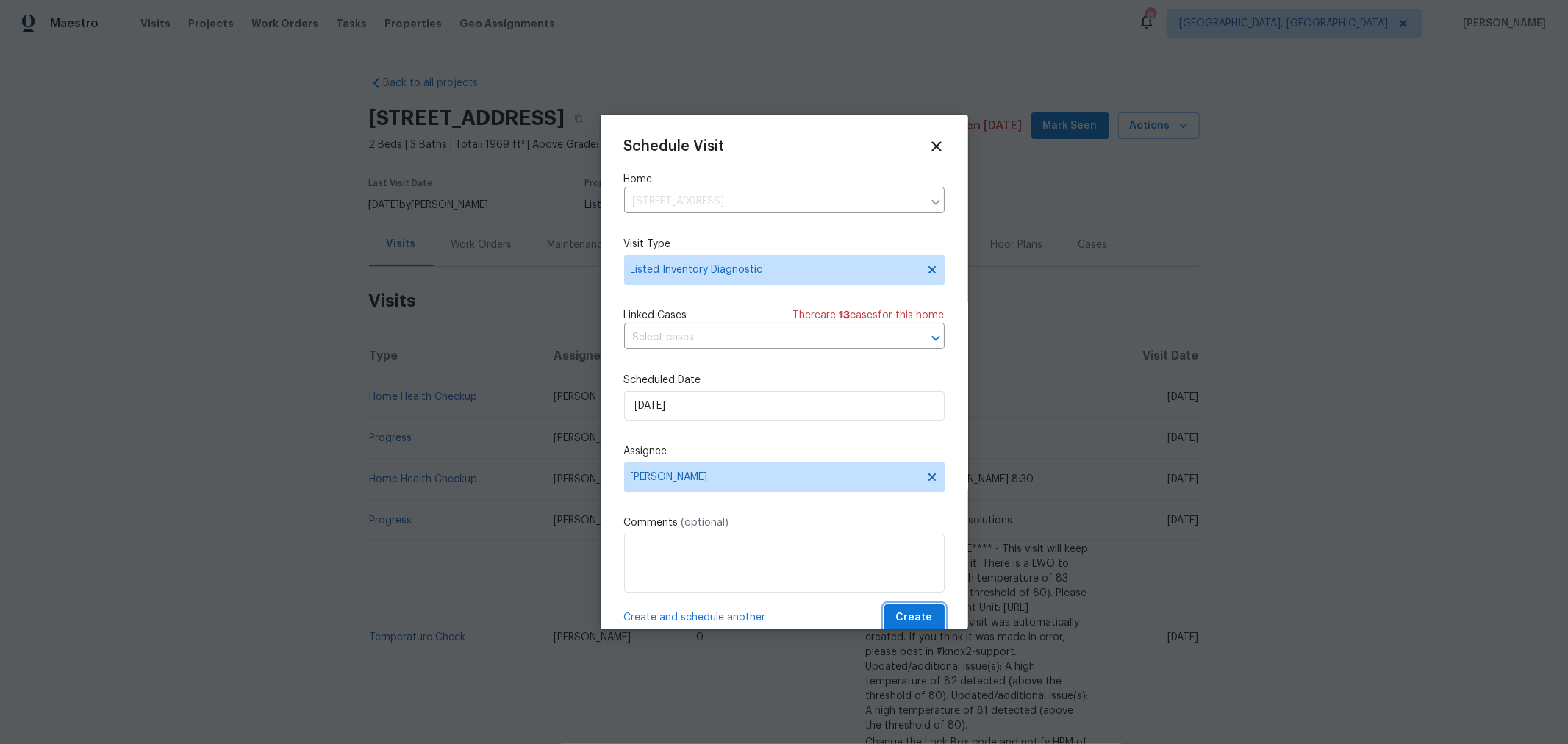
click at [896, 612] on span "Create" at bounding box center [914, 617] width 37 height 18
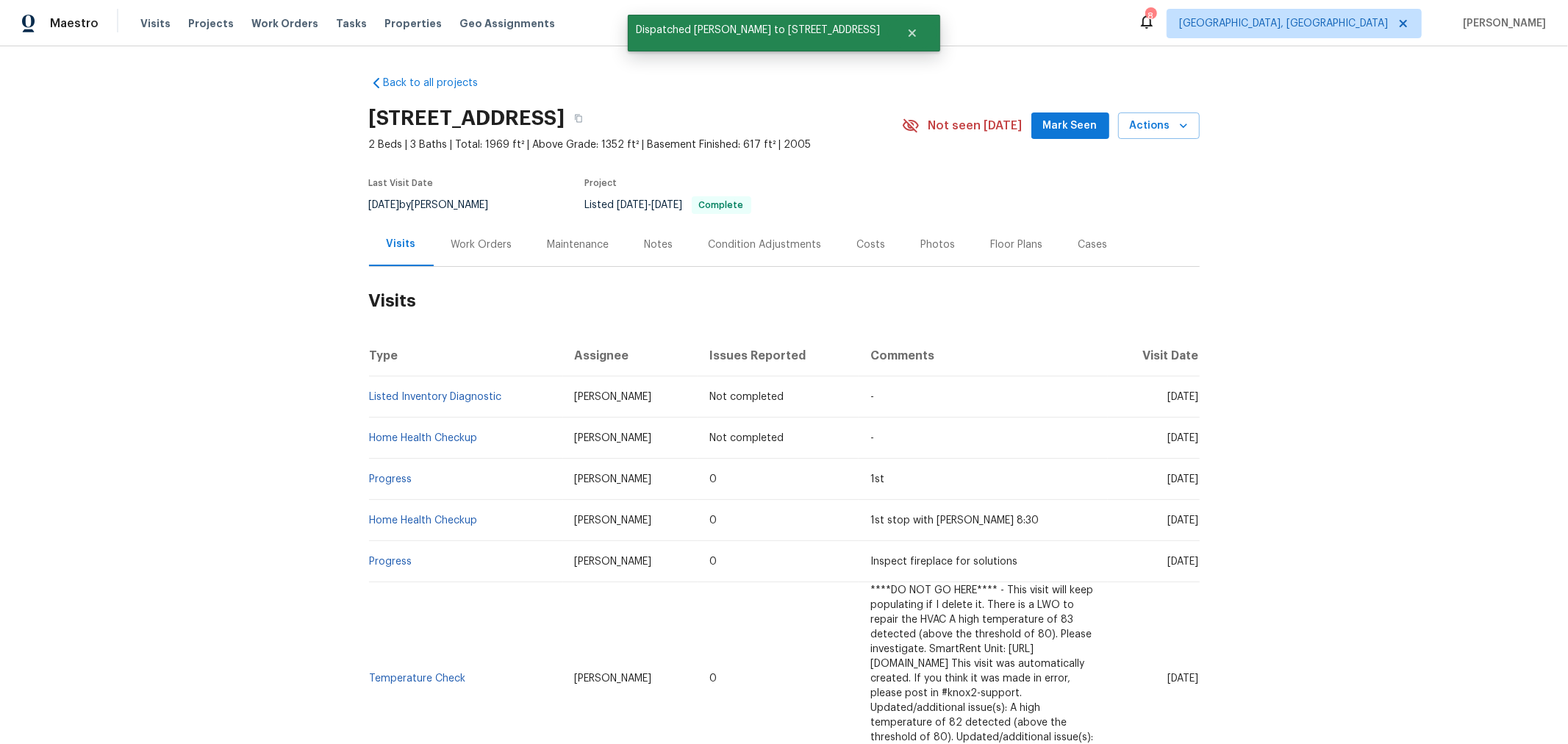
click at [1399, 185] on div "Back to all projects 1214 Sanctuary Pl # 34, Columbus, OH 43230 2 Beds | 3 Bath…" at bounding box center [784, 395] width 1568 height 697
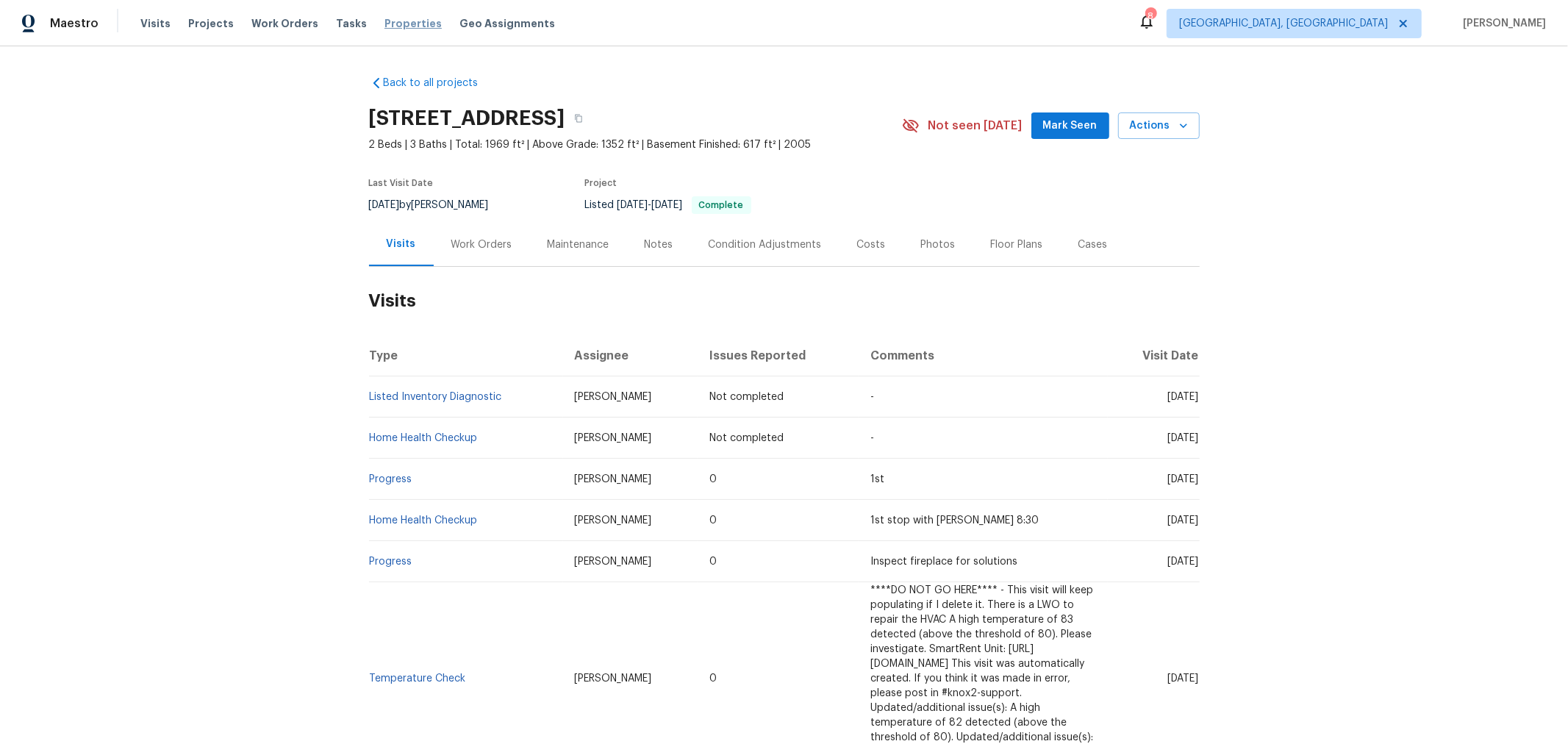
drag, startPoint x: 382, startPoint y: 21, endPoint x: 391, endPoint y: 22, distance: 9.1
click at [384, 21] on span "Properties" at bounding box center [413, 23] width 57 height 15
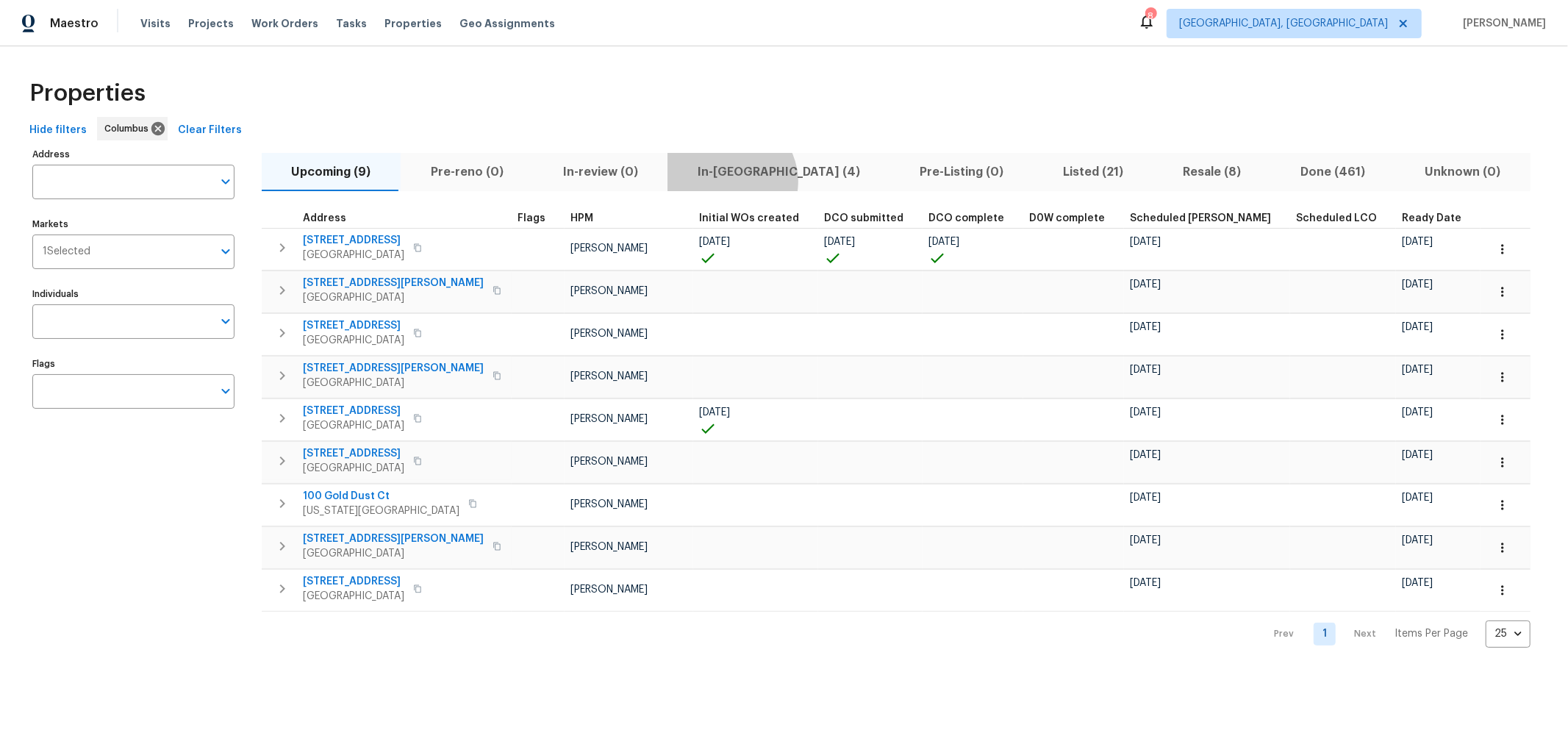
click at [720, 181] on span "In-reno (4)" at bounding box center [778, 172] width 204 height 21
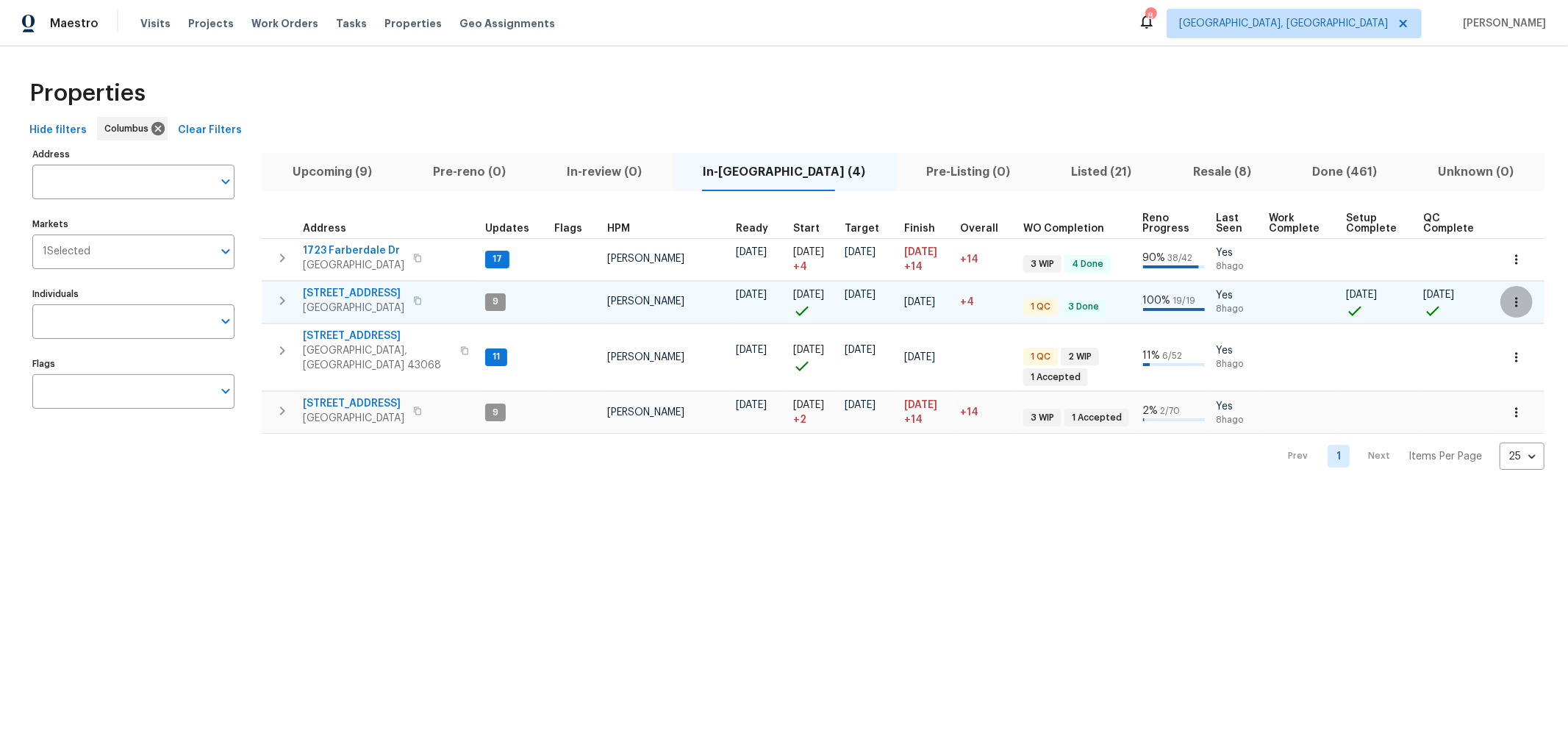
click at [1508, 302] on icon "button" at bounding box center [1516, 302] width 15 height 15
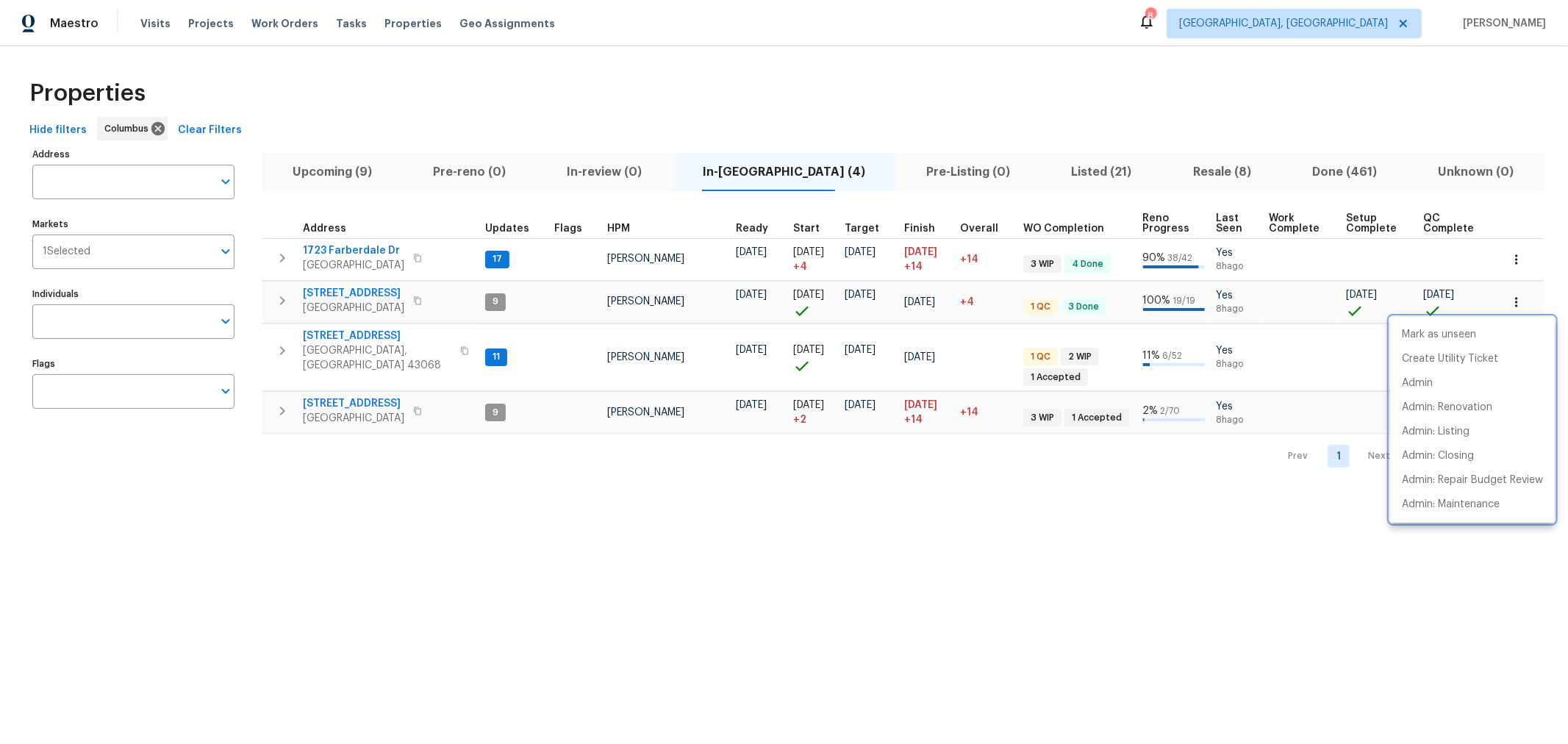
click at [351, 291] on div at bounding box center [784, 372] width 1568 height 744
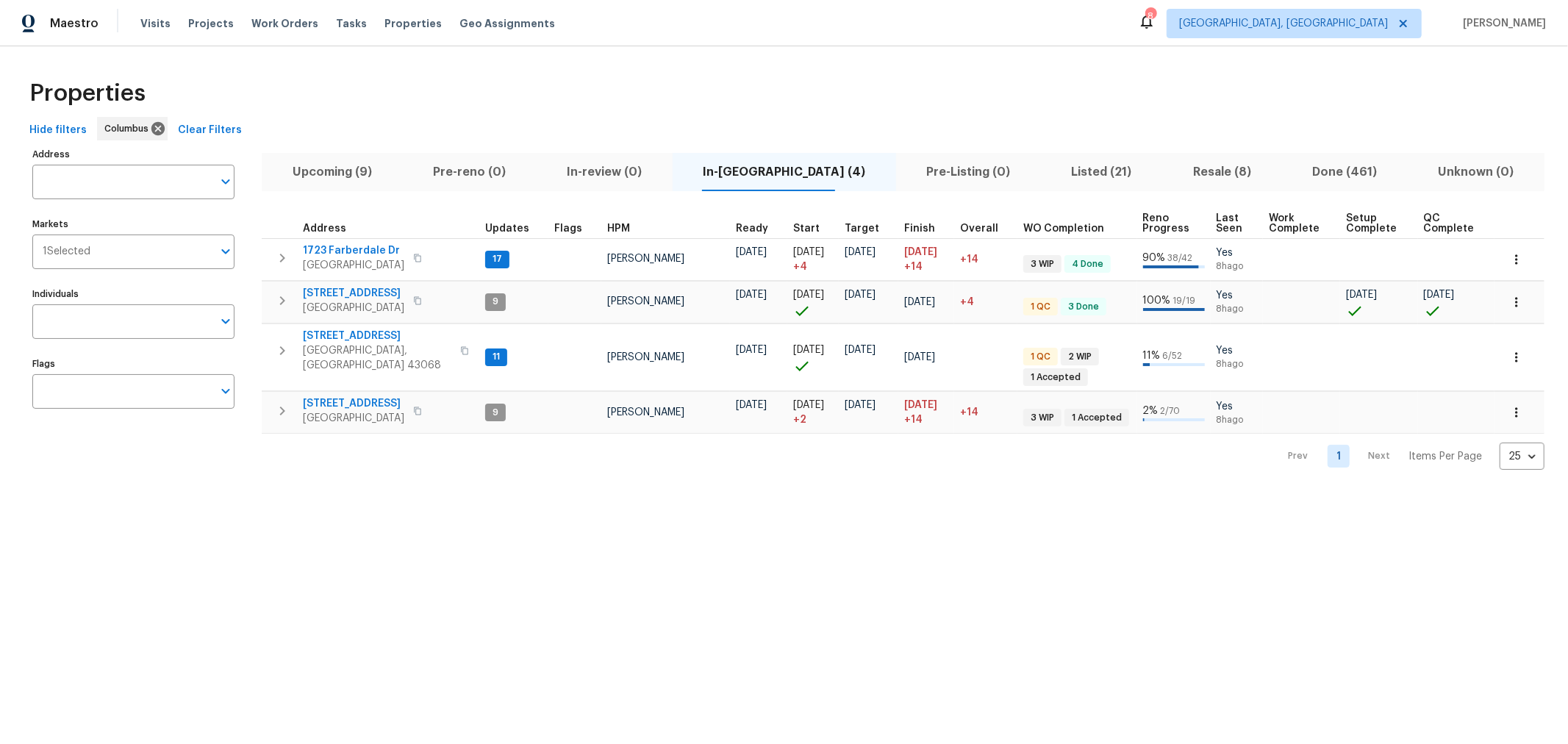
click at [351, 291] on span "3972 Bannen Trail Dr" at bounding box center [353, 293] width 102 height 15
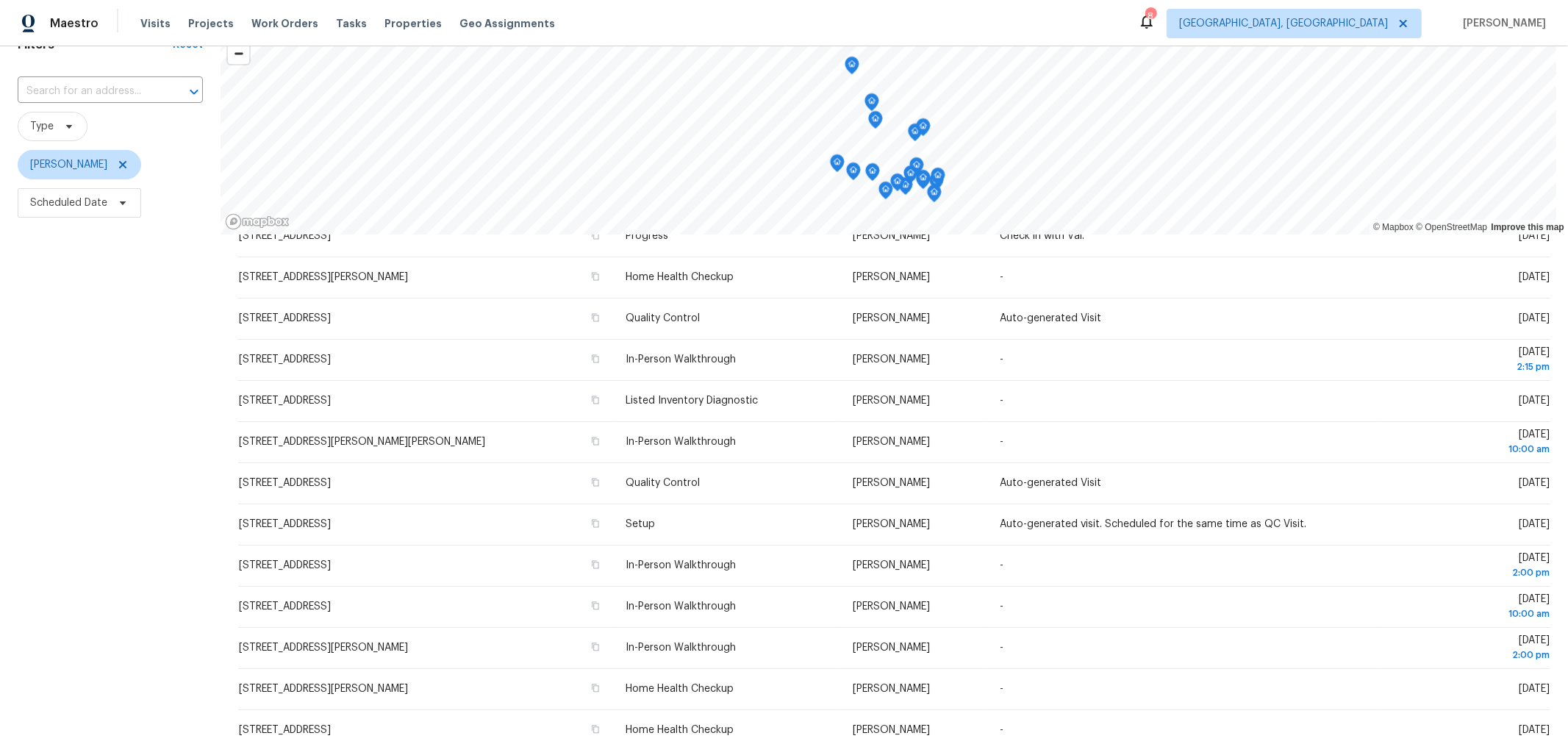
scroll to position [77, 0]
click at [129, 164] on icon at bounding box center [122, 164] width 12 height 12
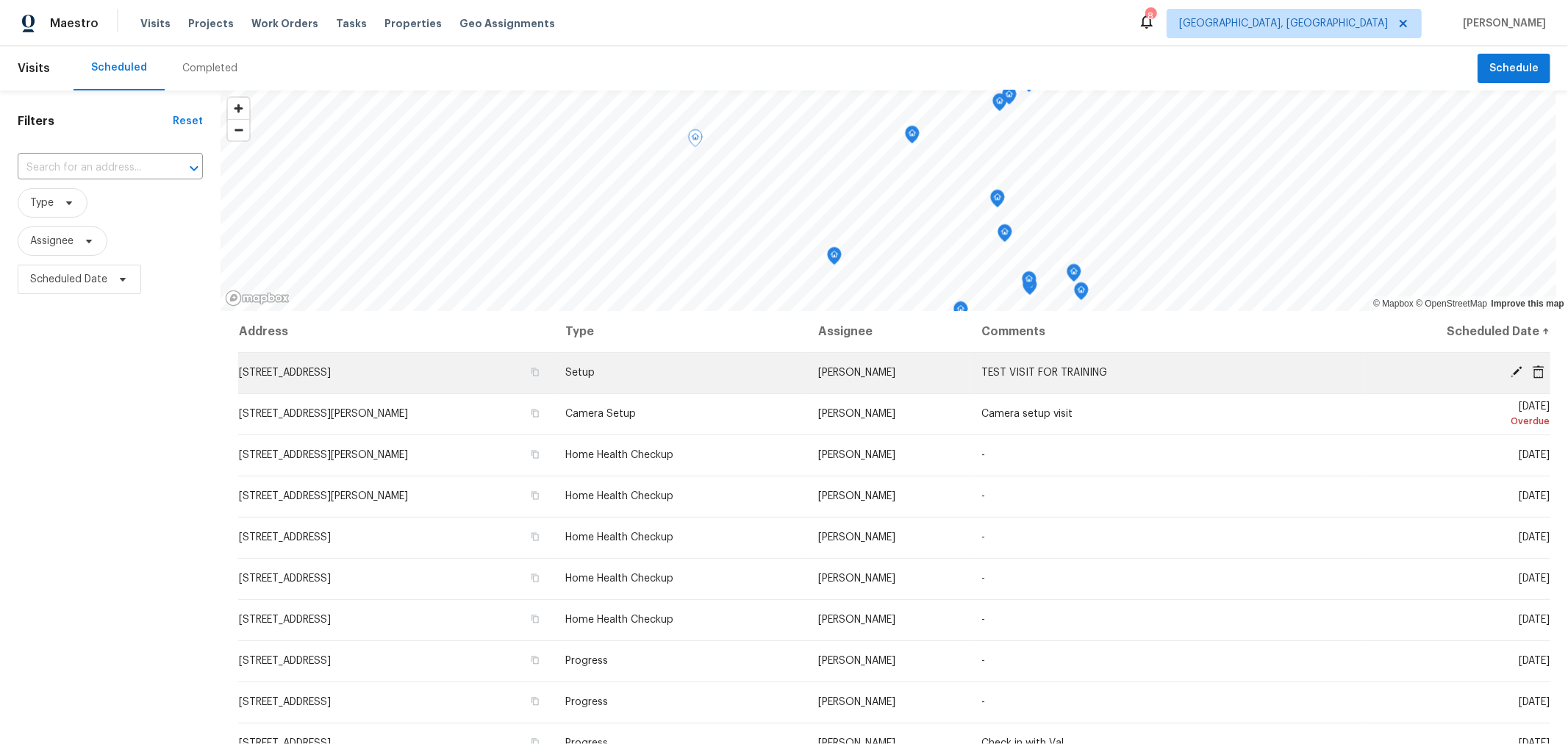
click at [1509, 368] on icon at bounding box center [1516, 372] width 13 height 13
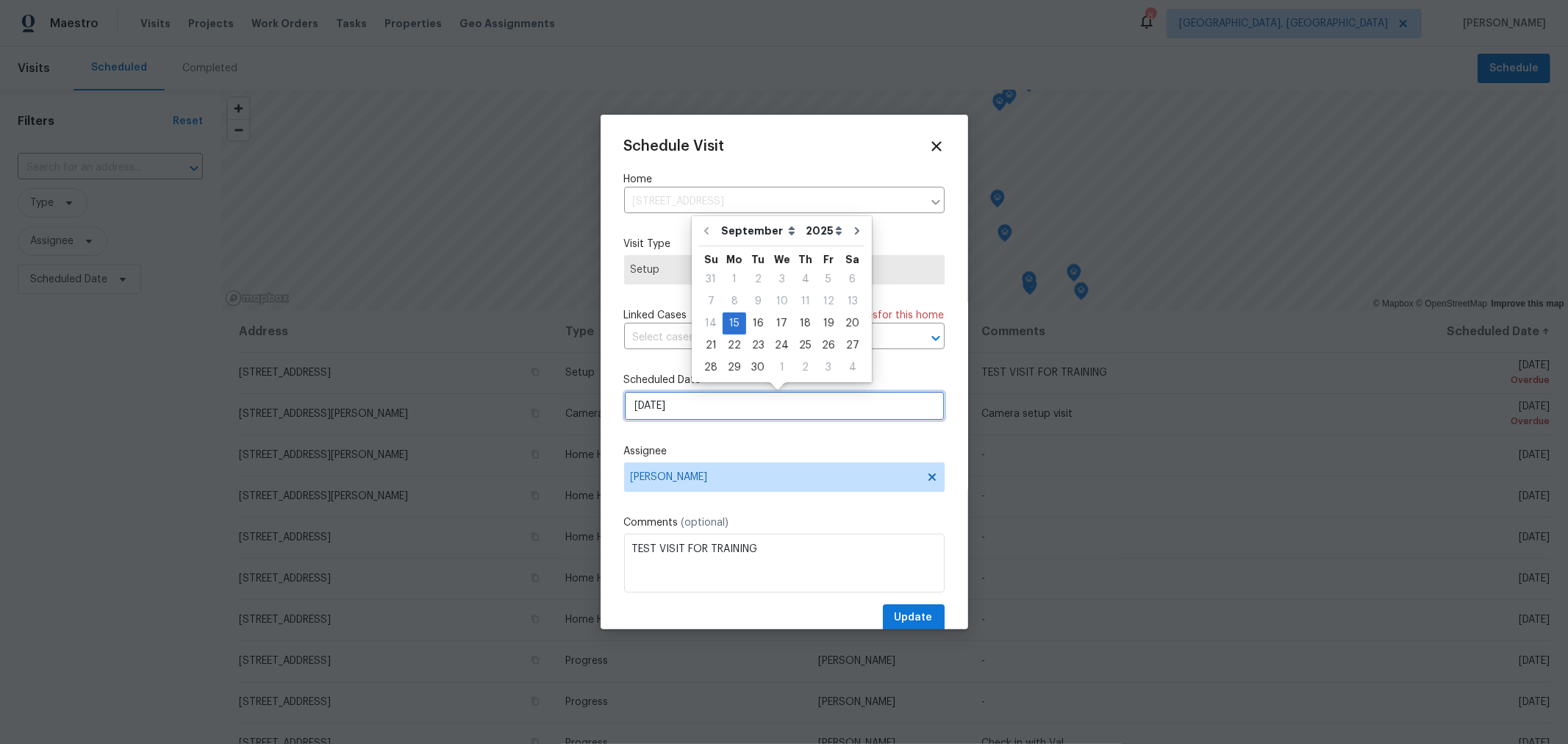
click at [757, 418] on input "9/15/2025" at bounding box center [784, 405] width 321 height 29
click at [753, 344] on div "23" at bounding box center [758, 345] width 24 height 21
type input "9/23/2025"
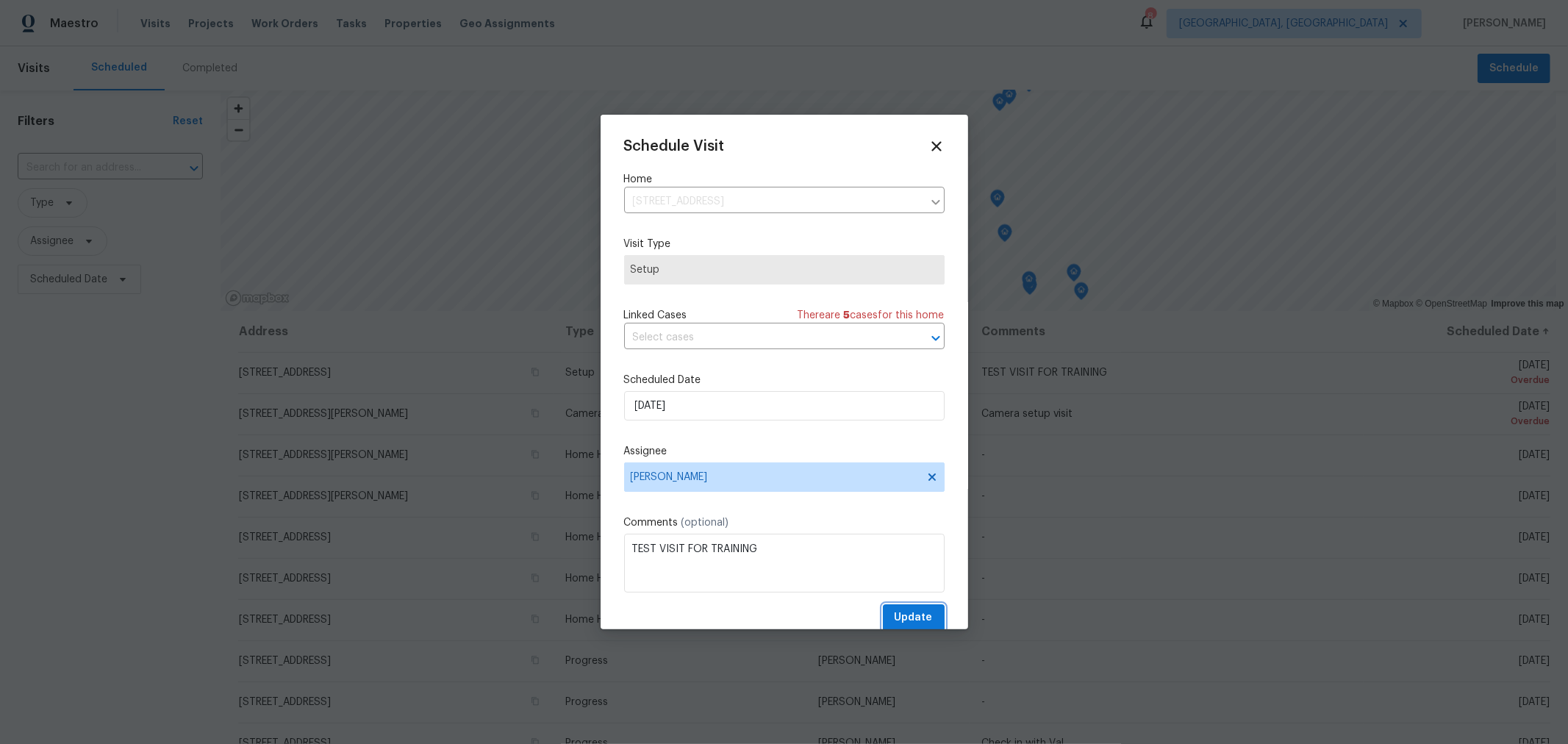
click at [903, 617] on span "Update" at bounding box center [914, 617] width 38 height 18
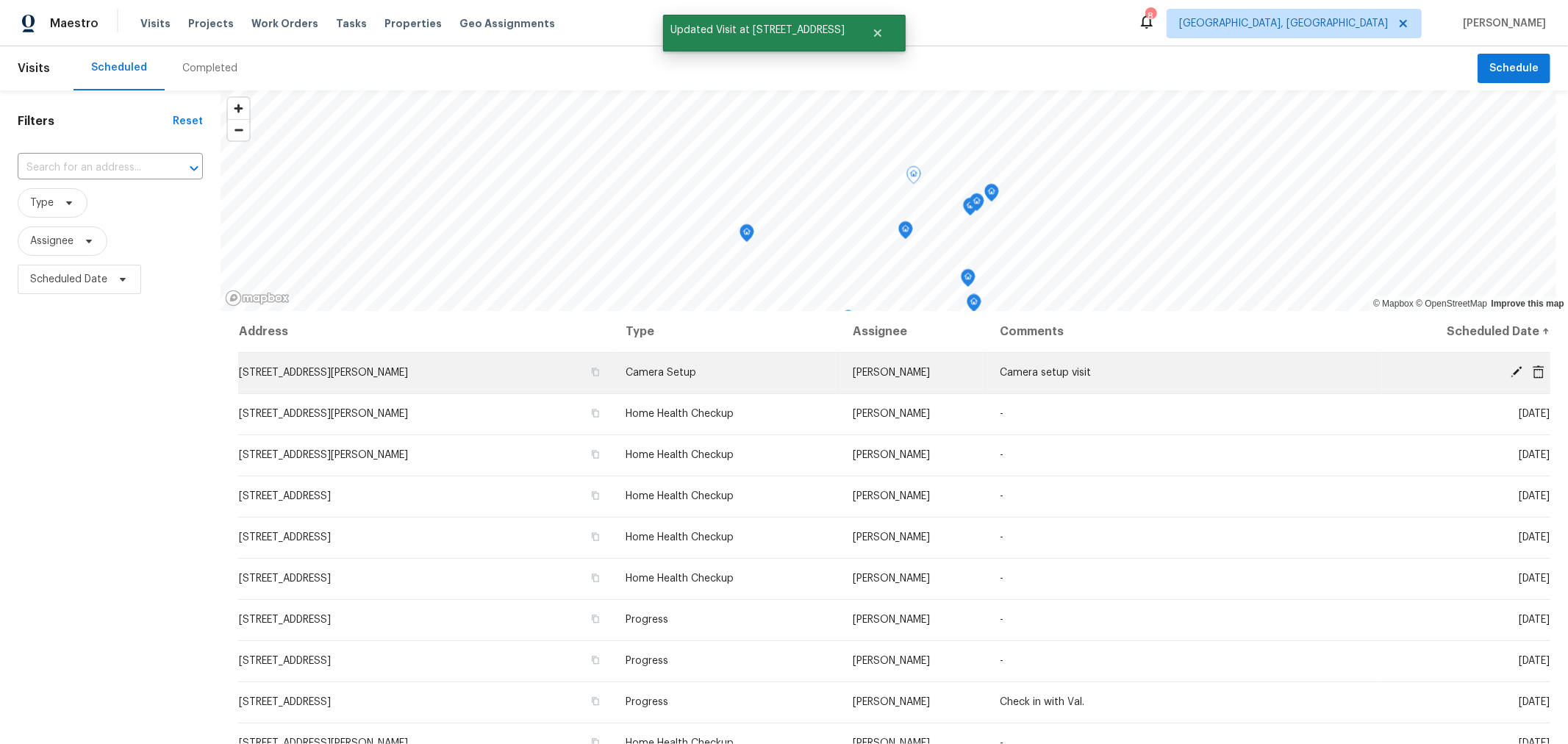
click at [1509, 365] on icon at bounding box center [1516, 372] width 13 height 13
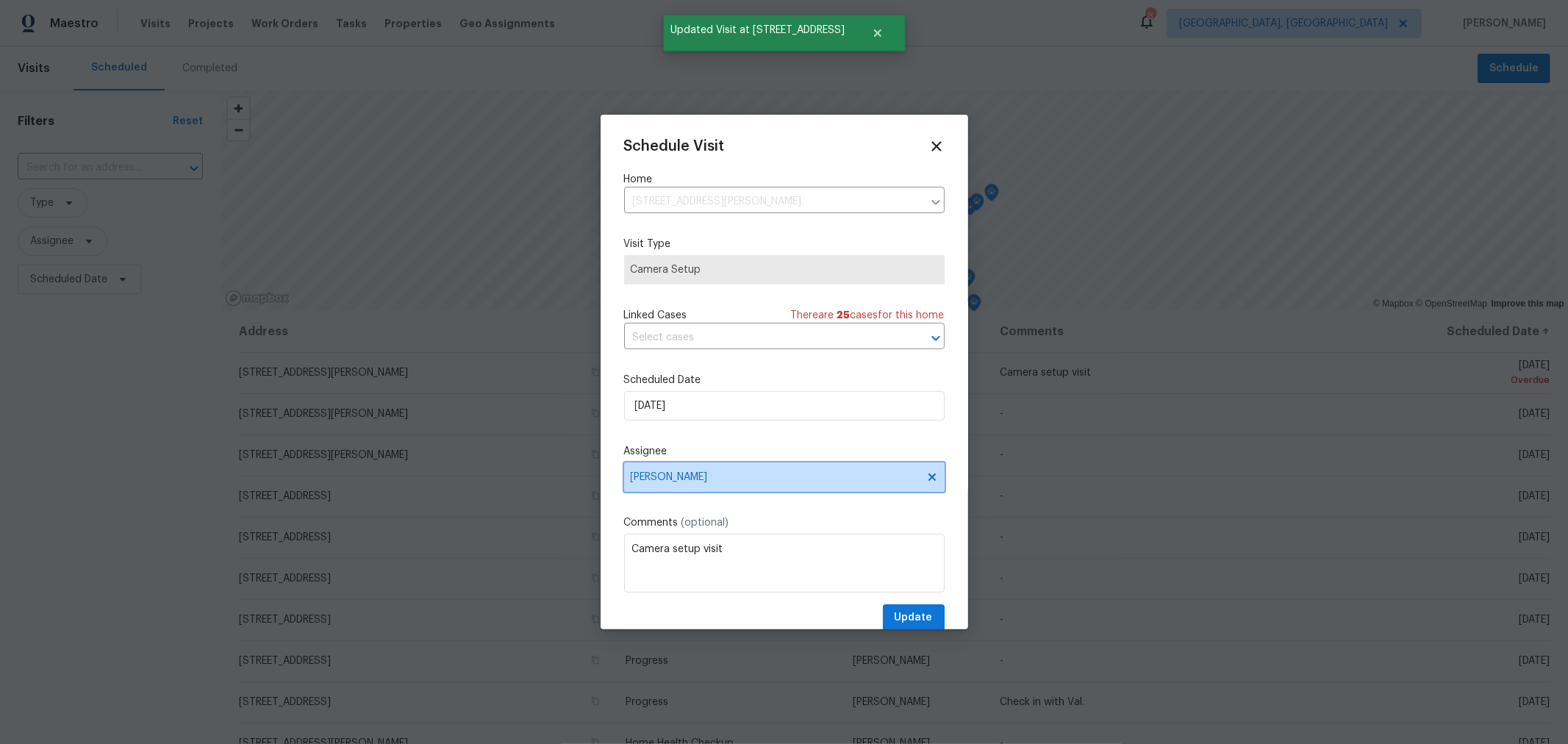
click at [754, 486] on span "Caleb McBride" at bounding box center [784, 476] width 321 height 29
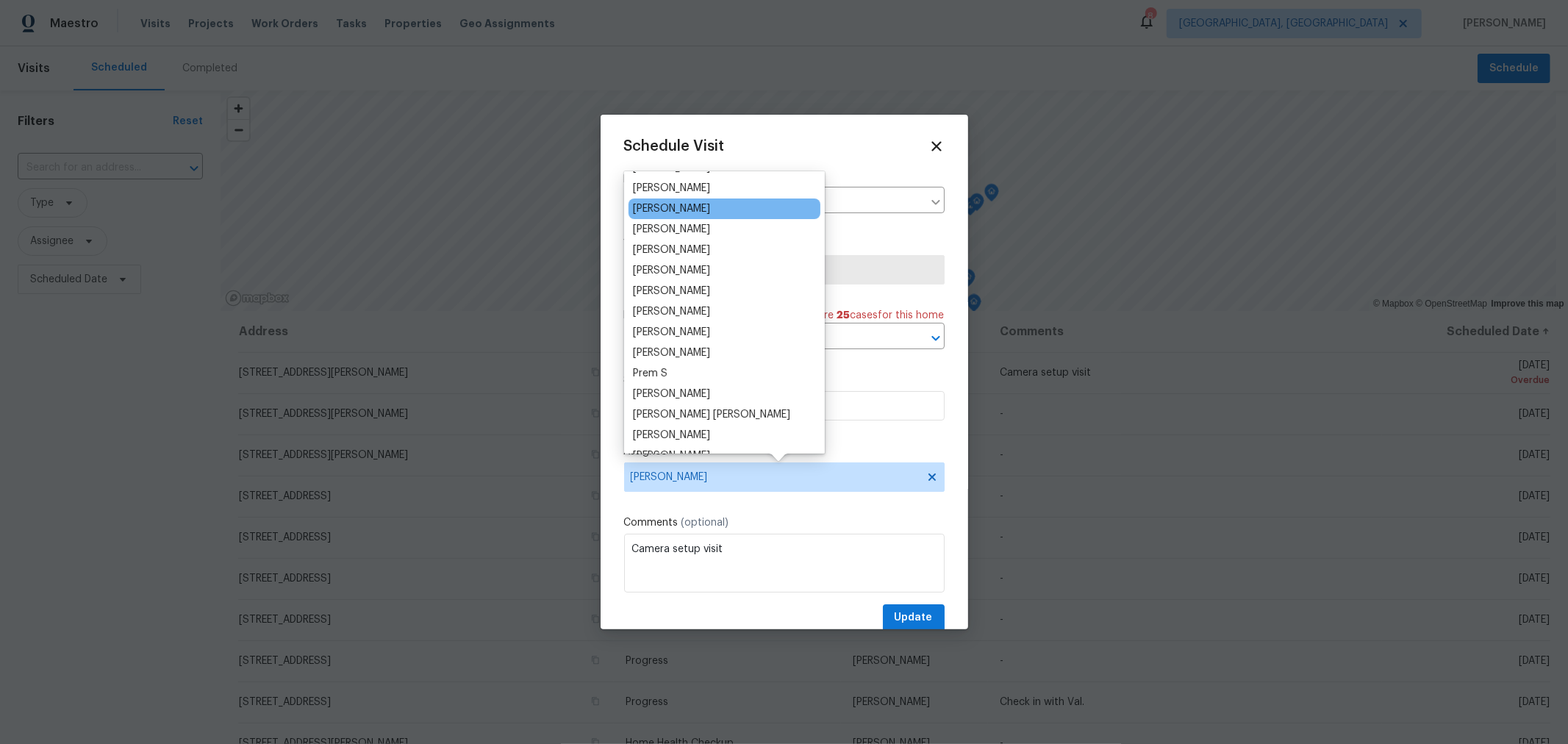
scroll to position [162, 0]
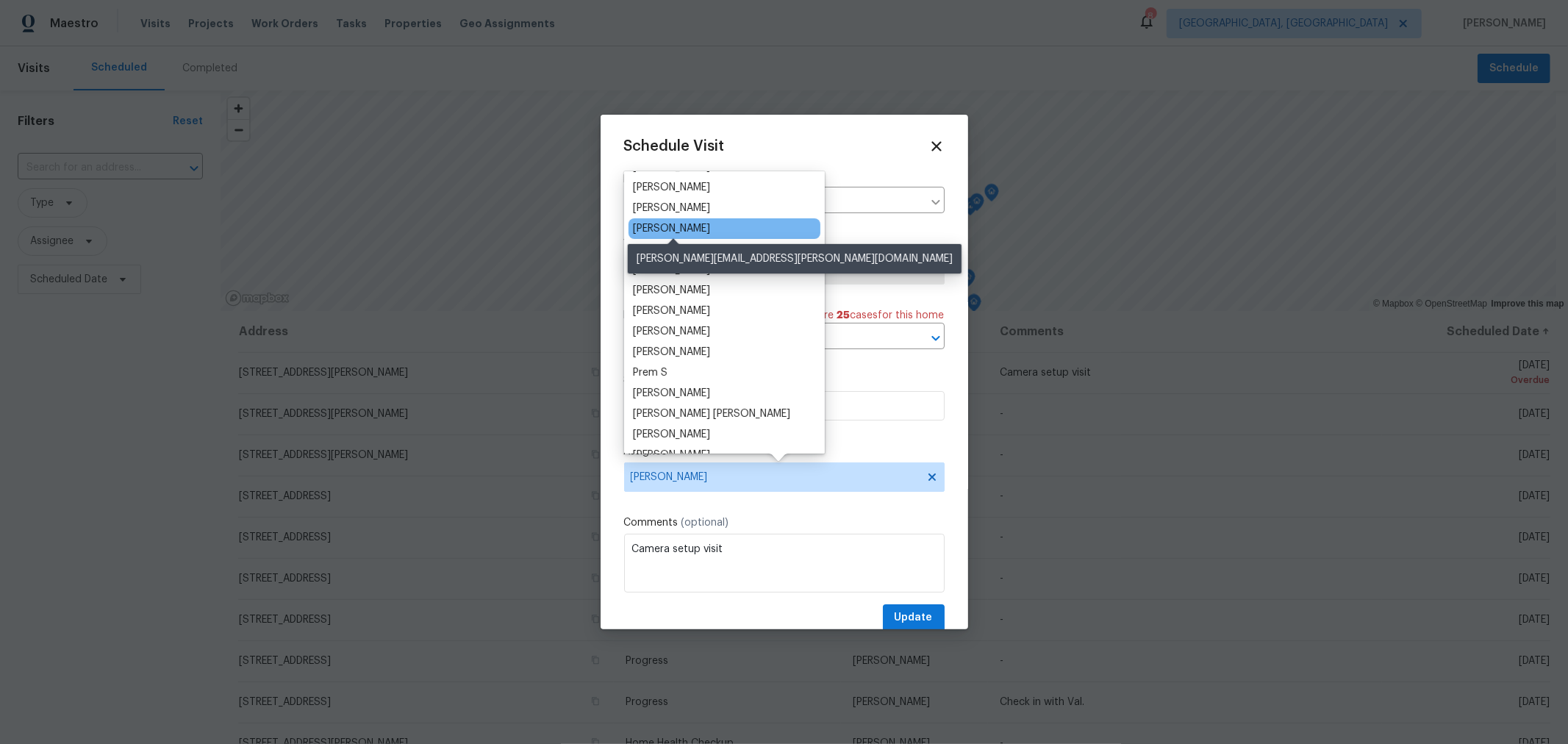
click at [693, 229] on div "Dennis Neuhardt" at bounding box center [671, 229] width 77 height 15
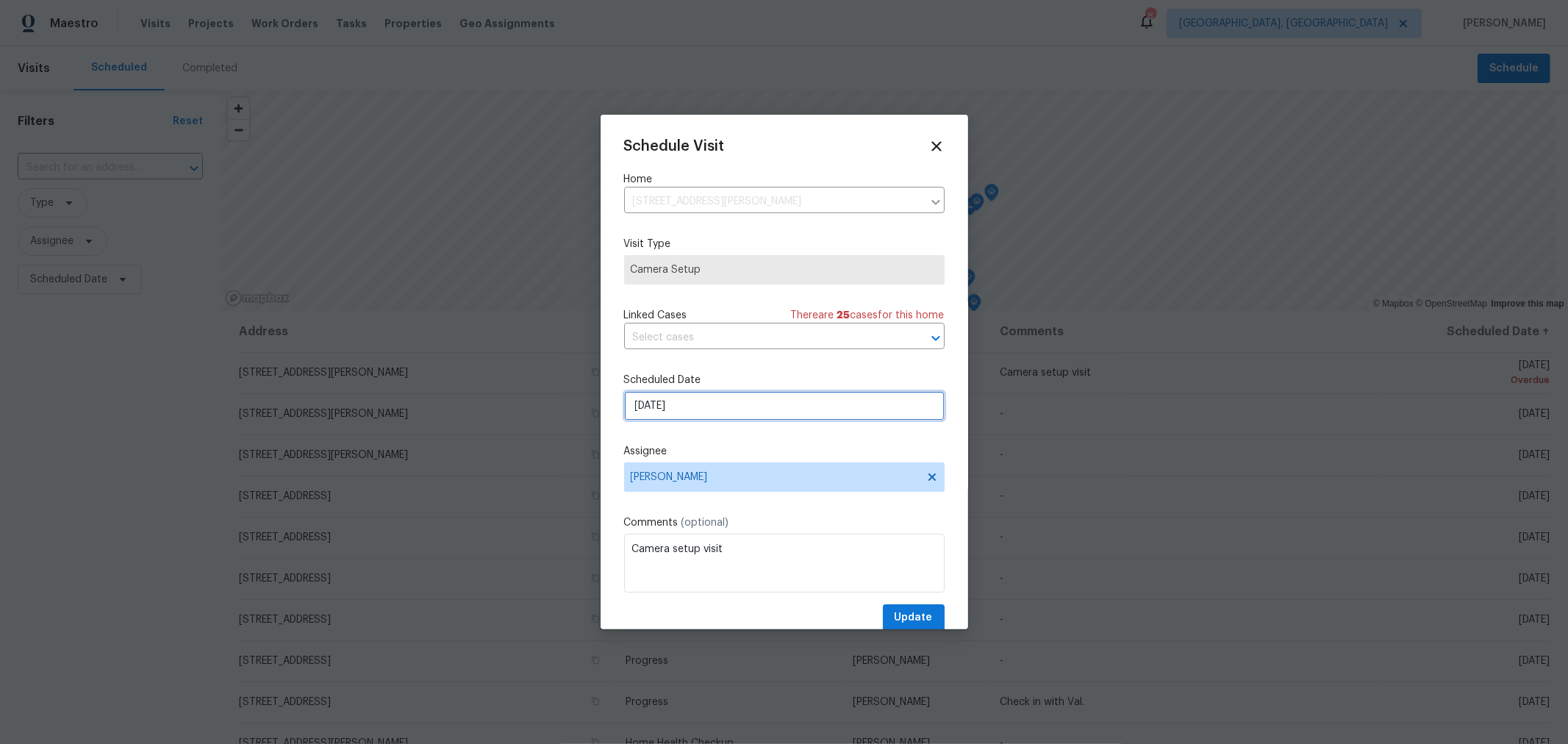
click at [790, 407] on input "9/21/2025" at bounding box center [784, 405] width 321 height 29
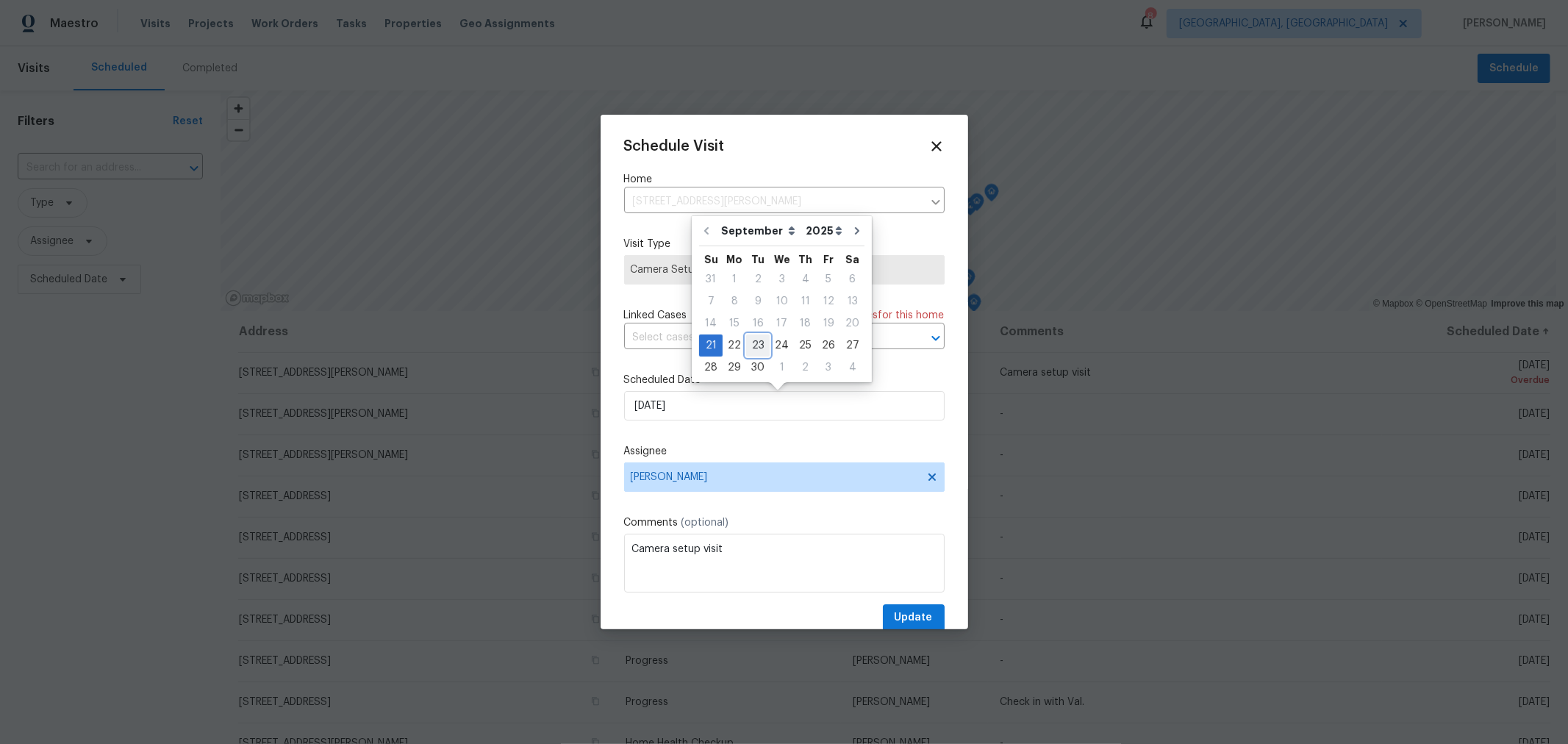
click at [757, 341] on div "23" at bounding box center [758, 345] width 24 height 21
type input "[DATE]"
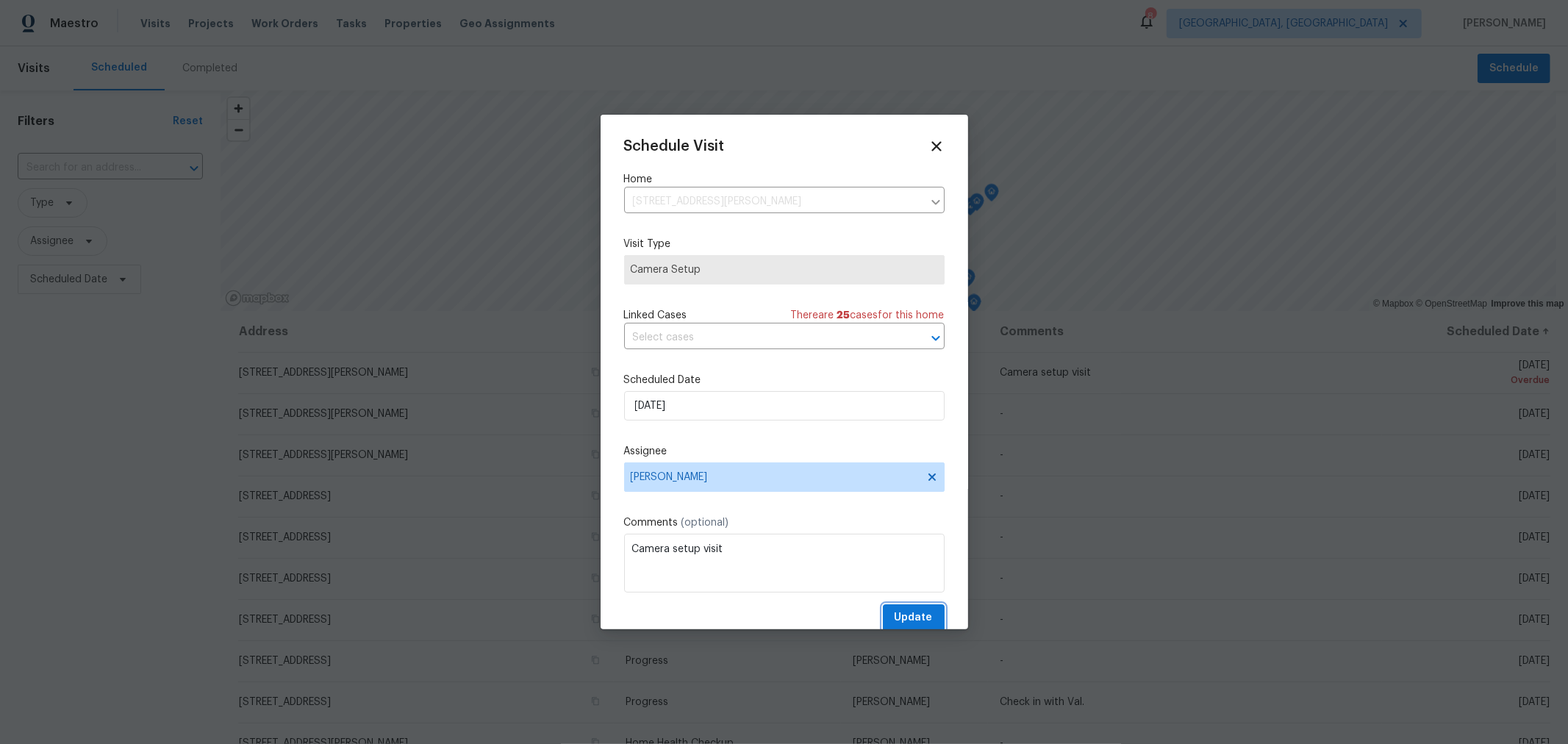
click at [907, 623] on span "Update" at bounding box center [914, 617] width 38 height 18
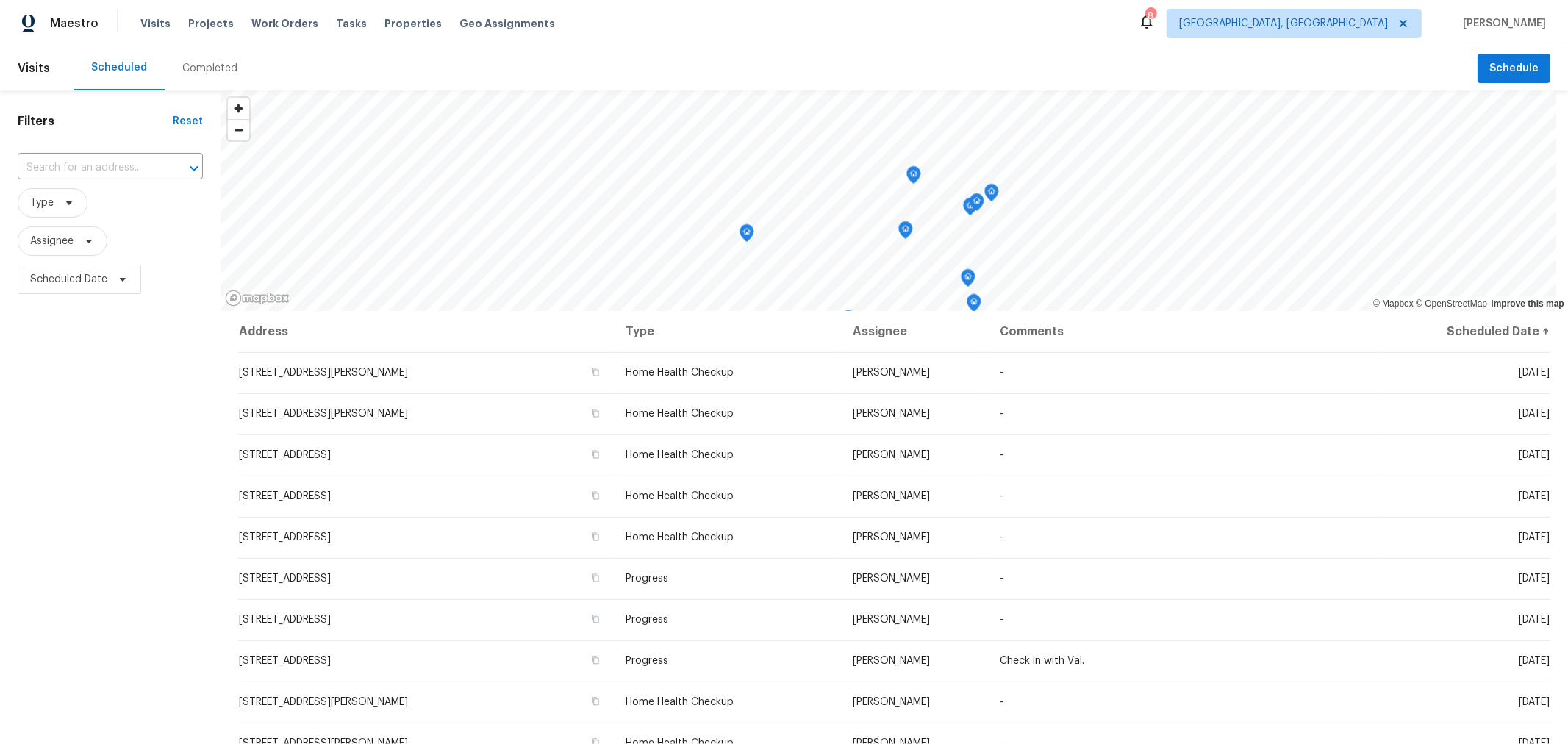
click at [914, 180] on icon "Map marker" at bounding box center [913, 175] width 13 height 17
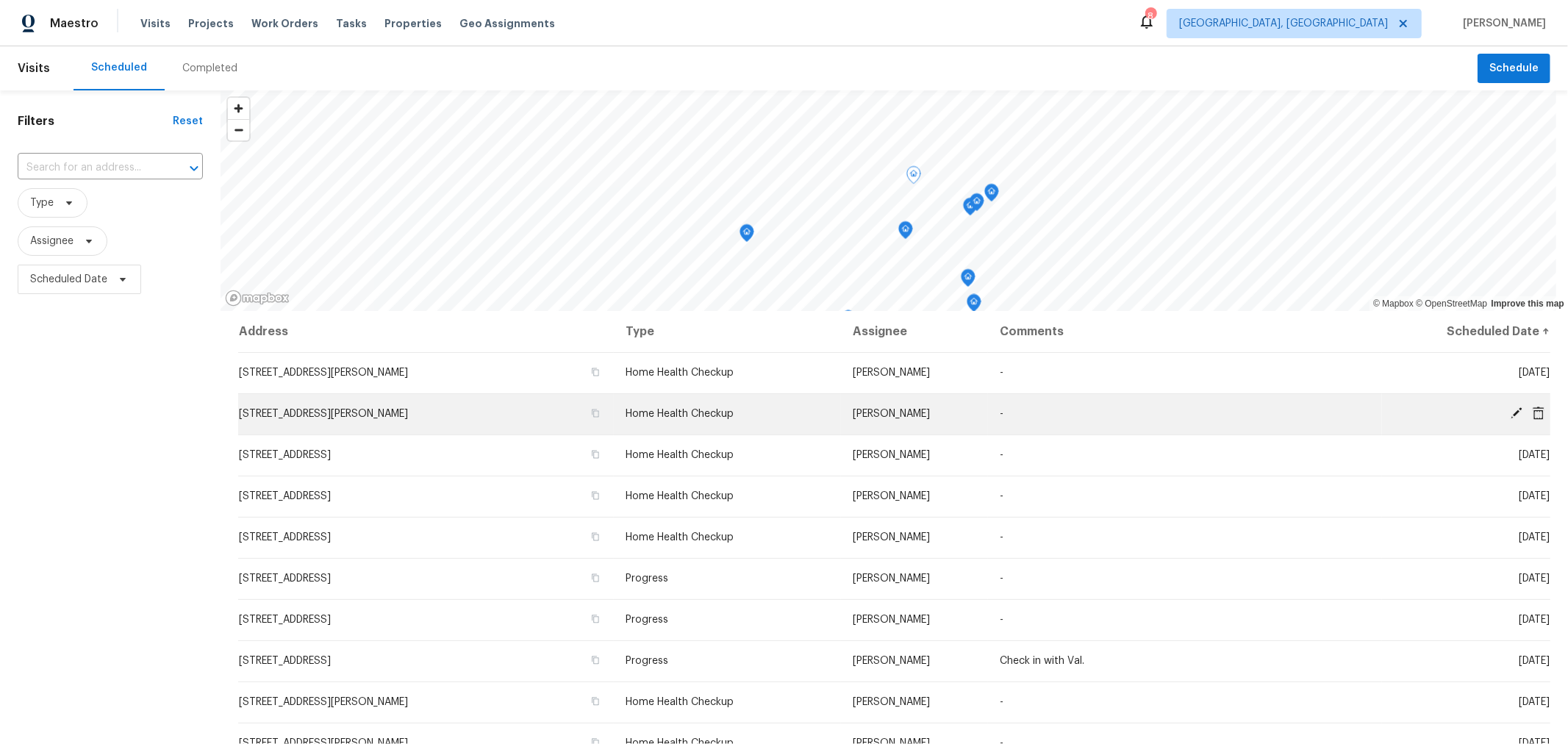
click at [1510, 411] on icon at bounding box center [1516, 413] width 12 height 12
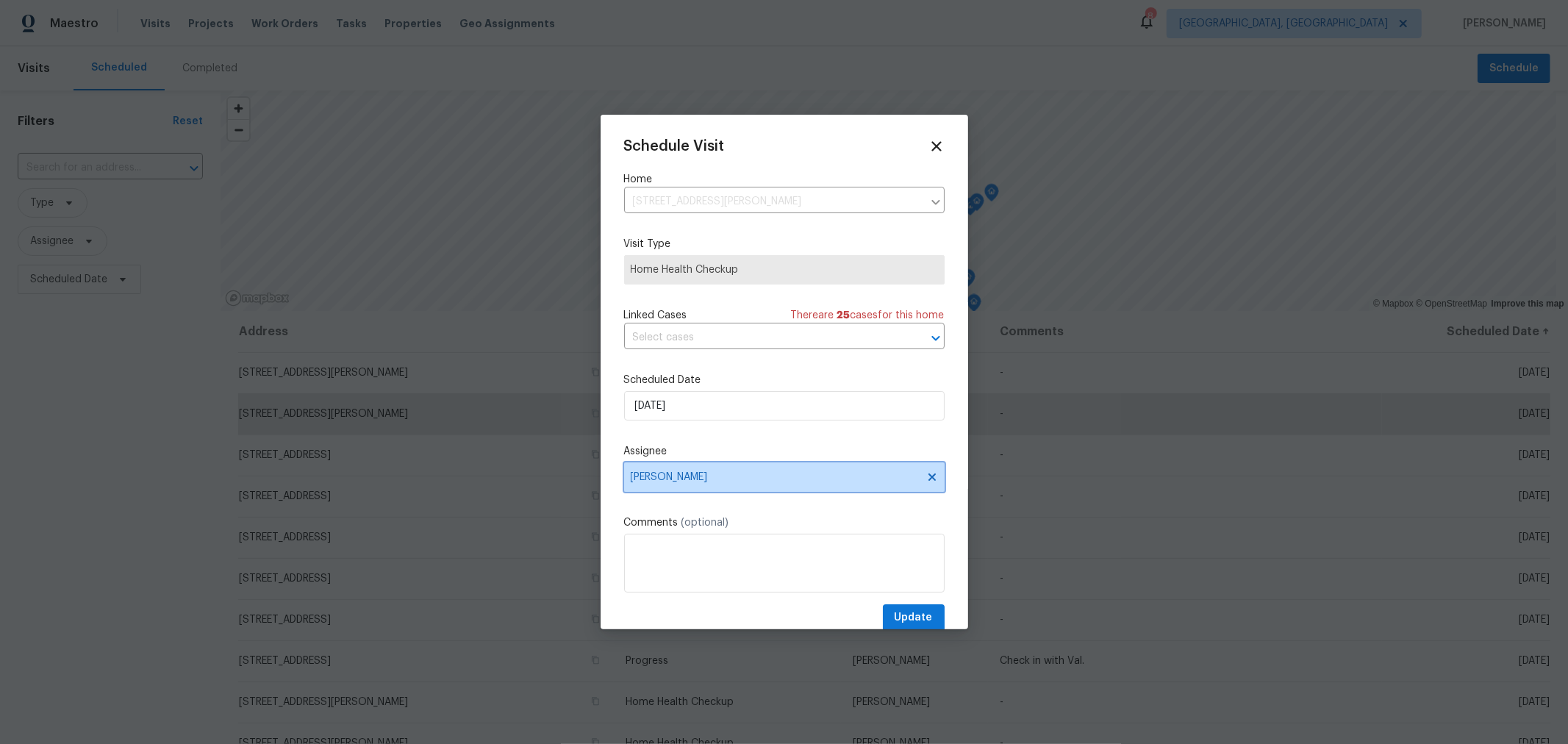
click at [774, 476] on span "[PERSON_NAME]" at bounding box center [774, 476] width 288 height 12
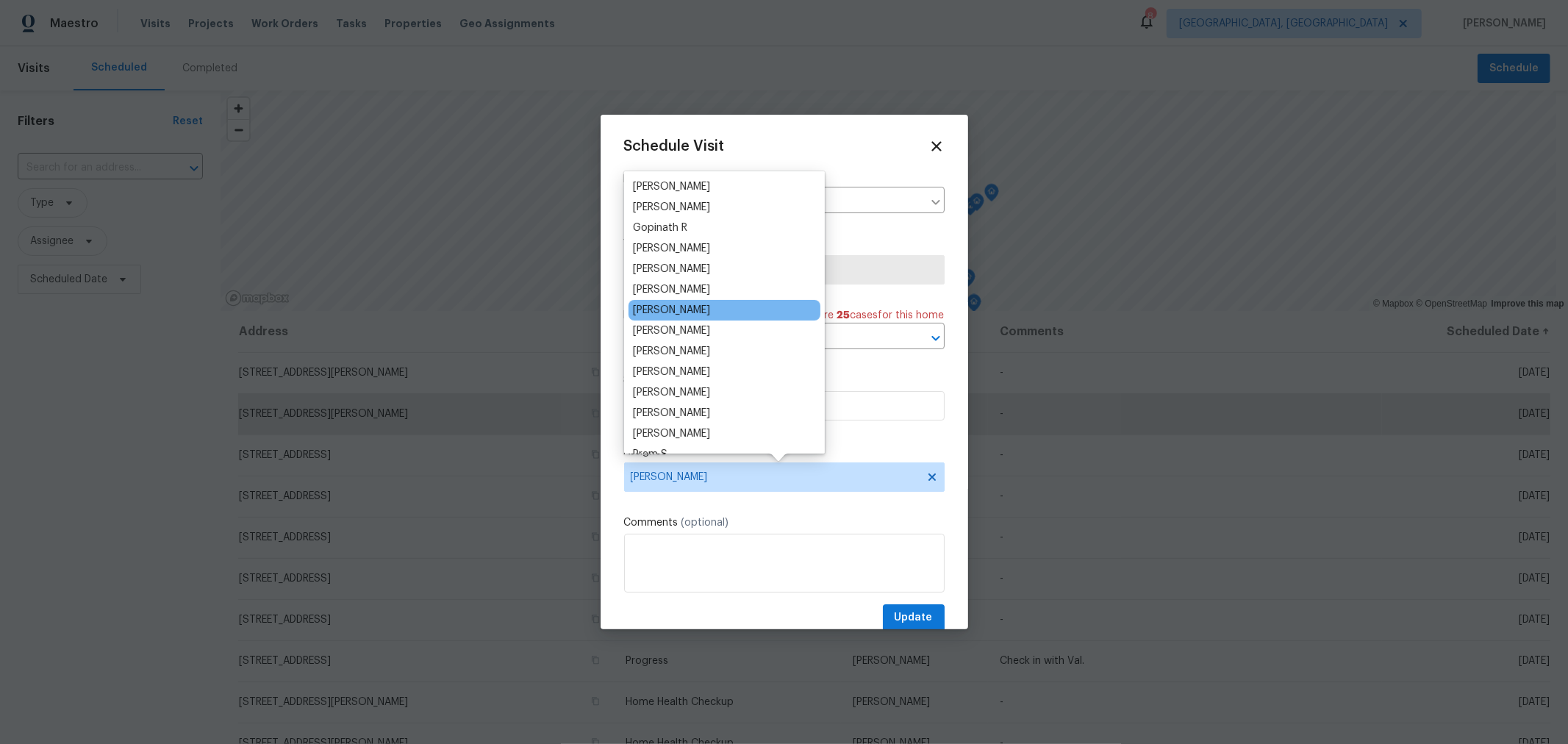
scroll to position [81, 0]
click at [737, 303] on div "[PERSON_NAME]" at bounding box center [724, 310] width 192 height 21
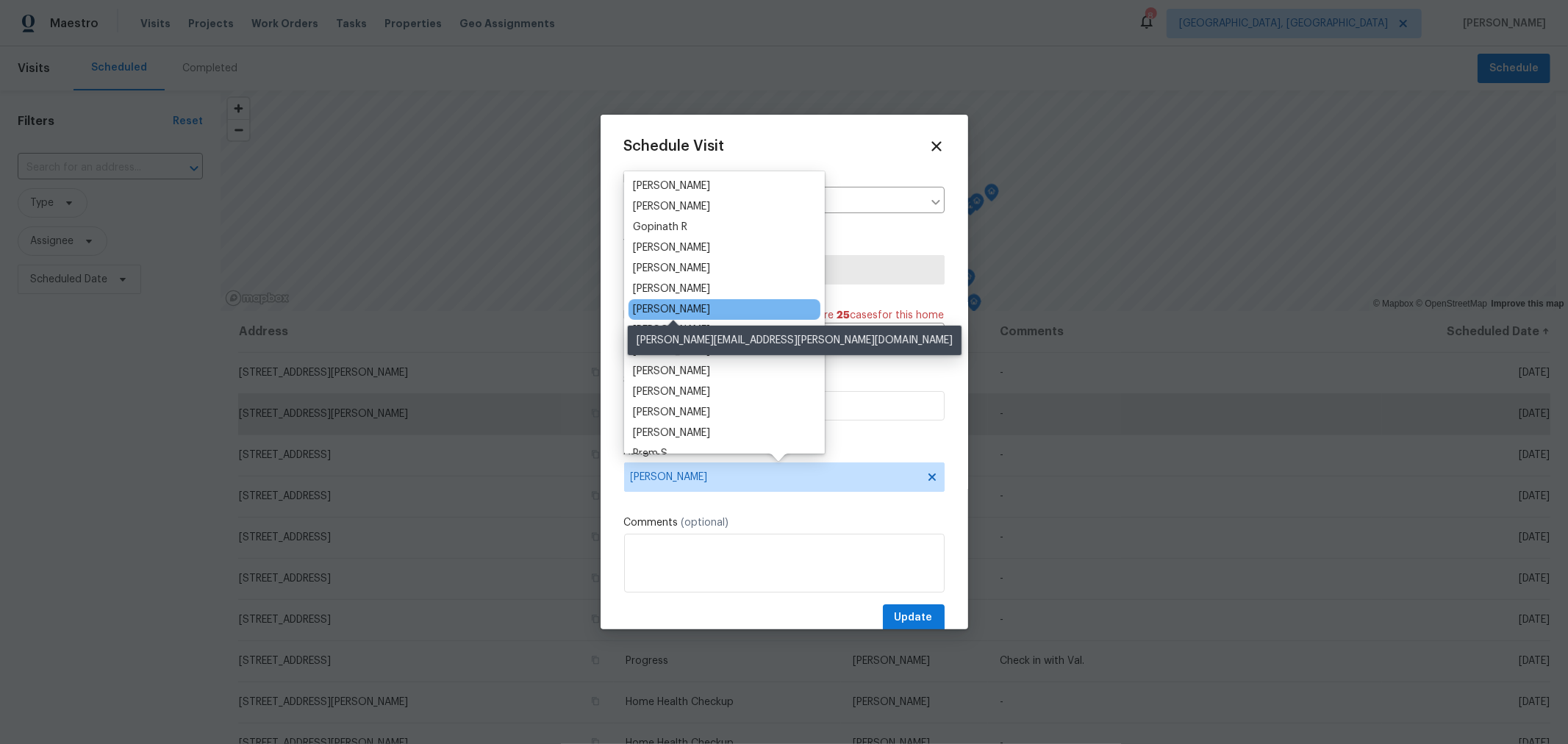
click at [680, 310] on div "[PERSON_NAME]" at bounding box center [671, 309] width 77 height 15
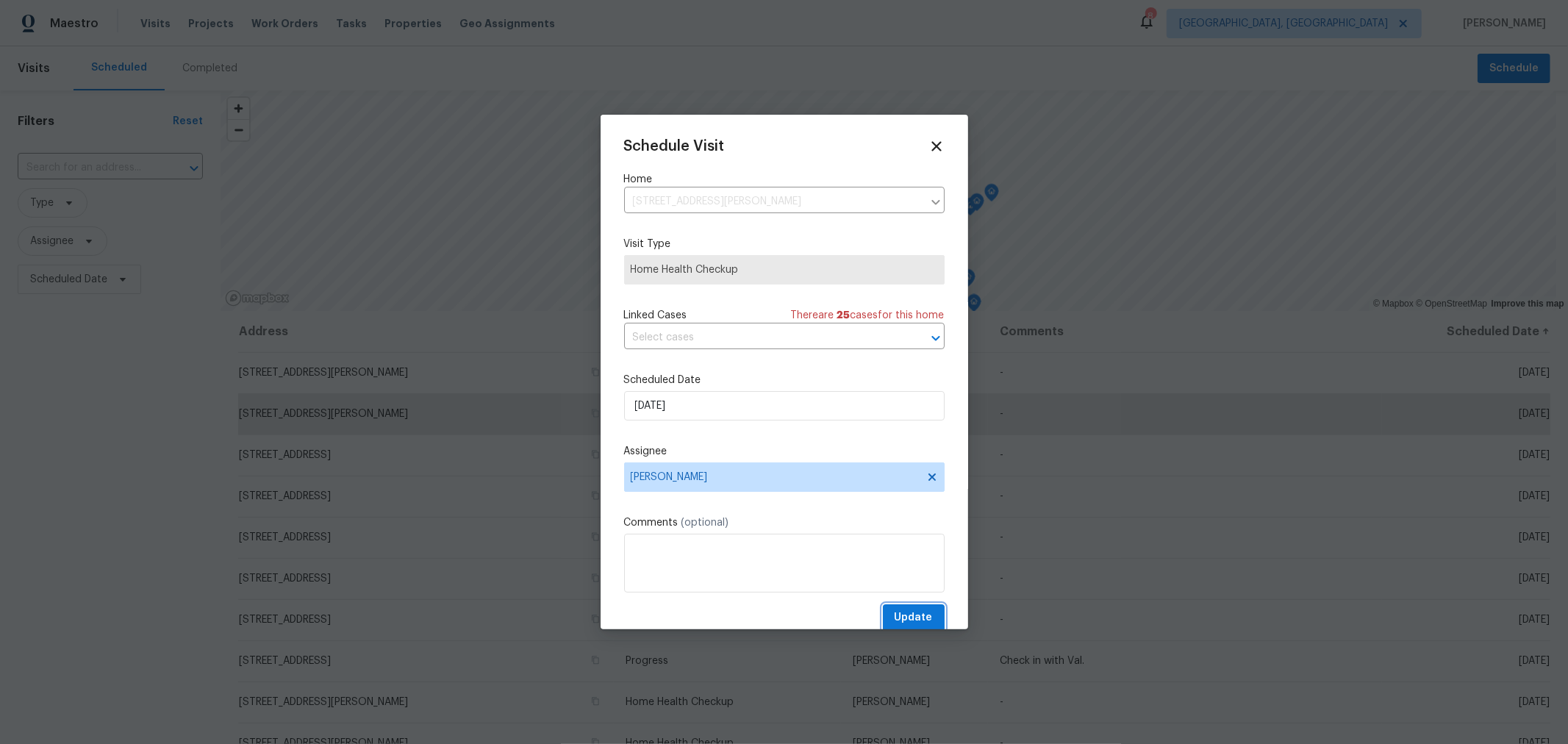
click at [902, 612] on span "Update" at bounding box center [914, 617] width 38 height 18
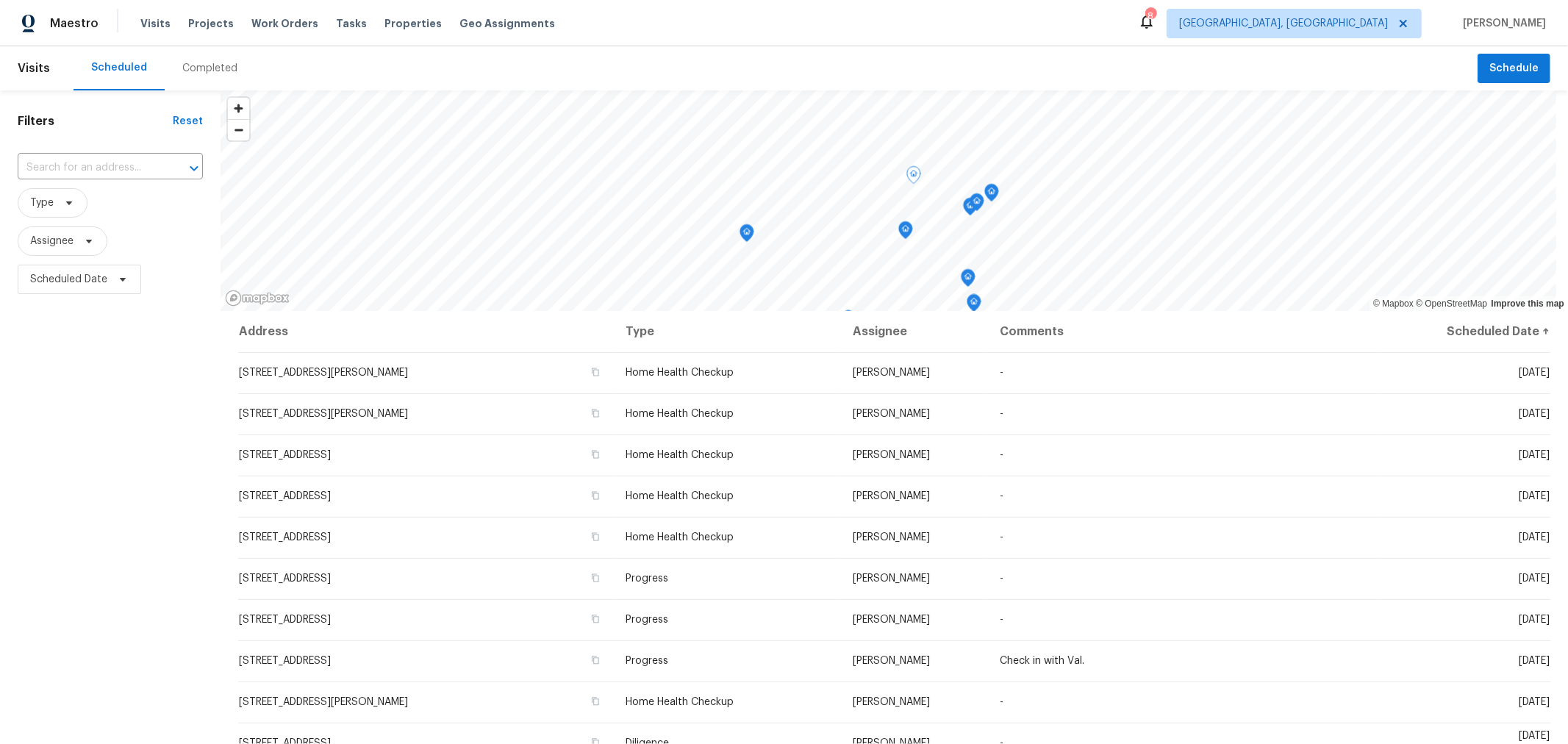
click at [904, 237] on icon "Map marker" at bounding box center [905, 230] width 13 height 17
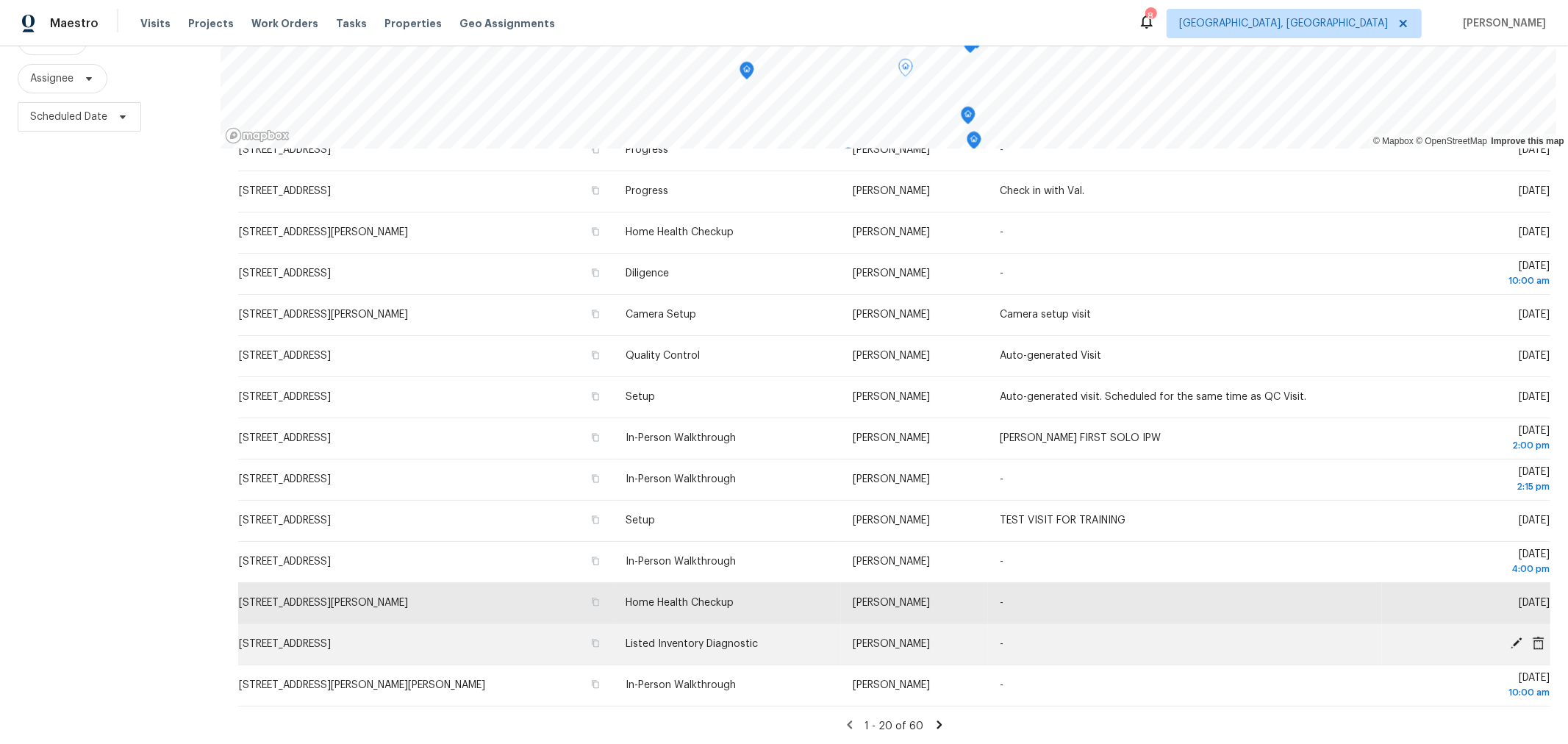
scroll to position [173, 0]
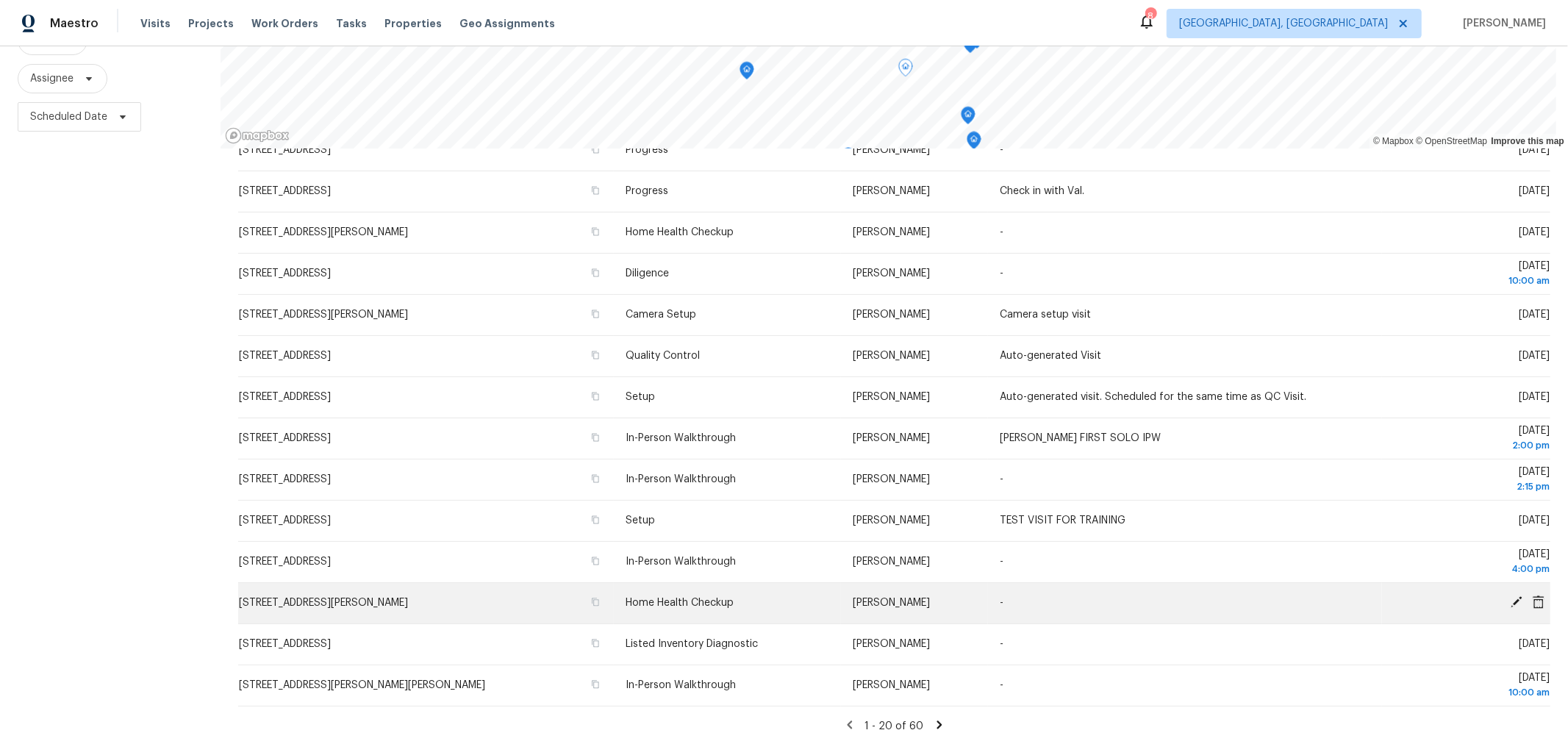
click at [1509, 596] on icon at bounding box center [1516, 602] width 13 height 13
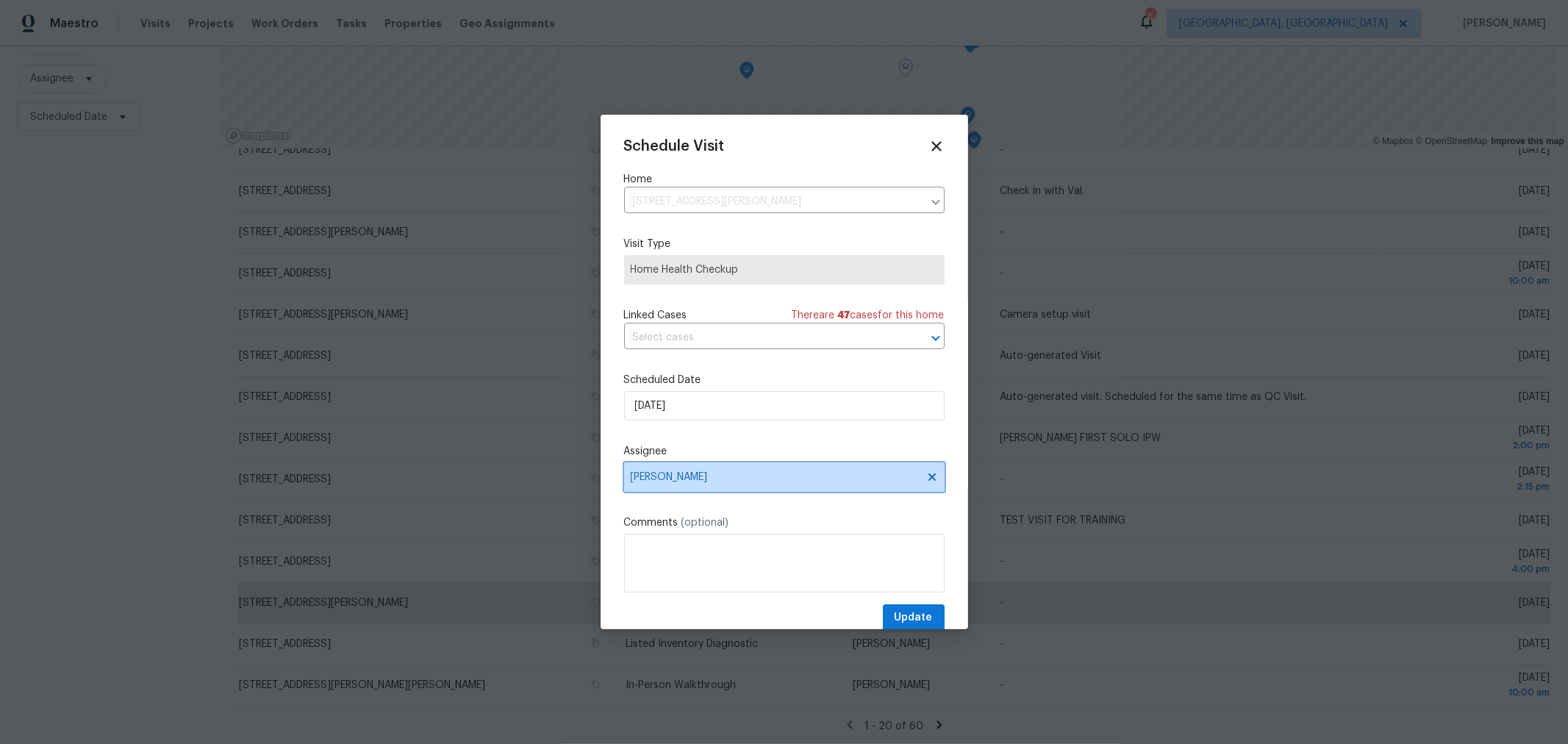
click at [740, 492] on span "[PERSON_NAME]" at bounding box center [784, 476] width 321 height 29
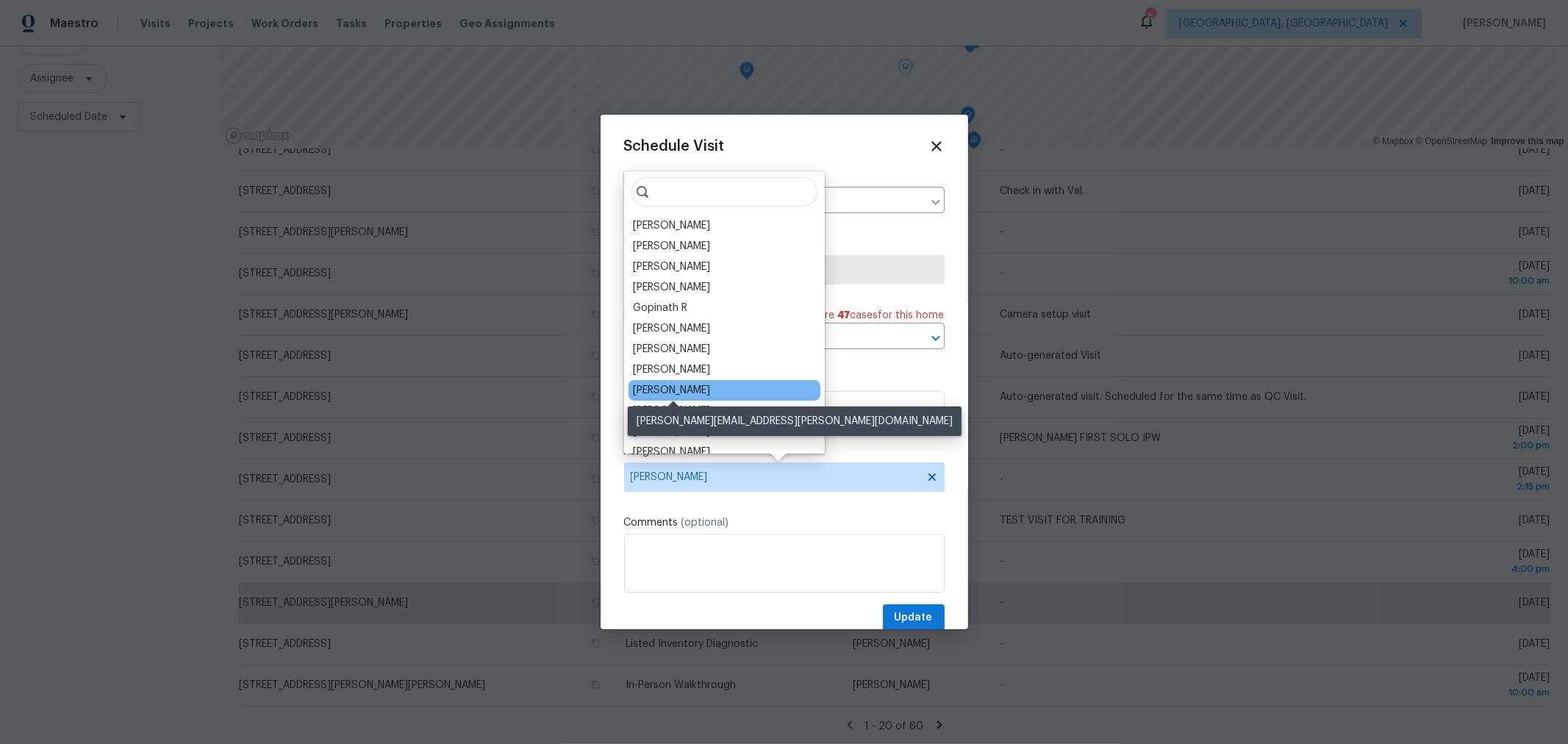
click at [697, 387] on div "[PERSON_NAME]" at bounding box center [671, 390] width 77 height 15
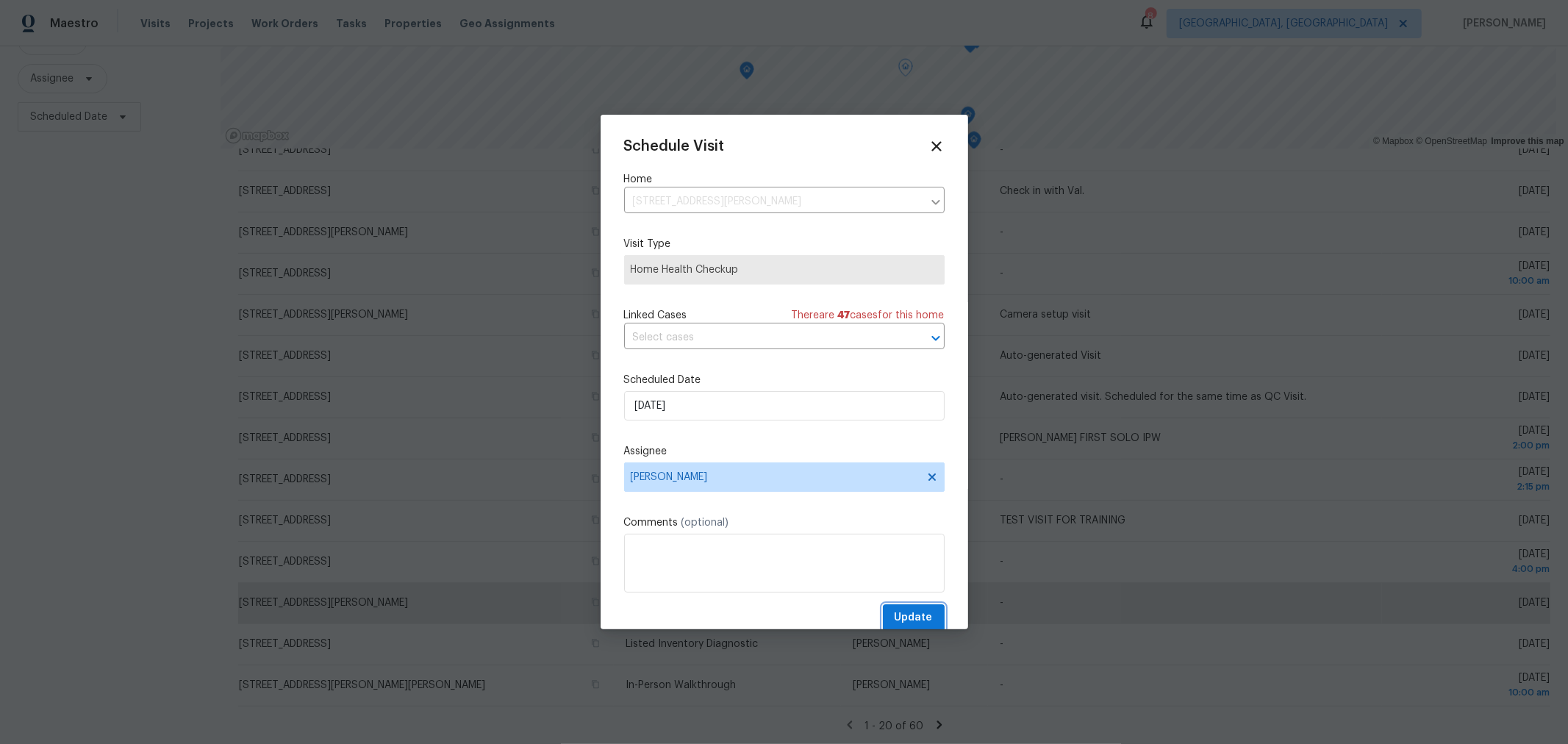
click at [911, 619] on span "Update" at bounding box center [914, 617] width 38 height 18
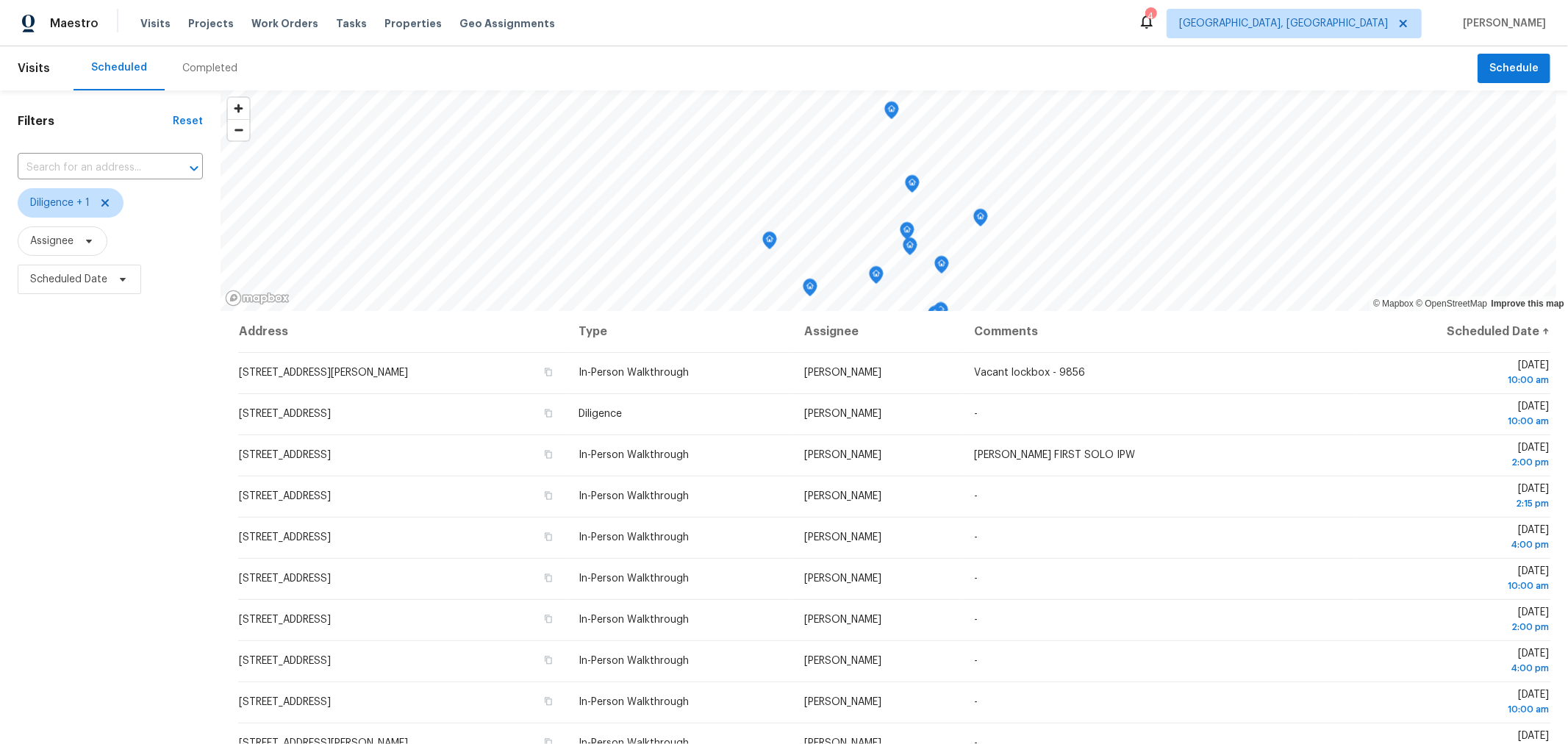
scroll to position [115, 0]
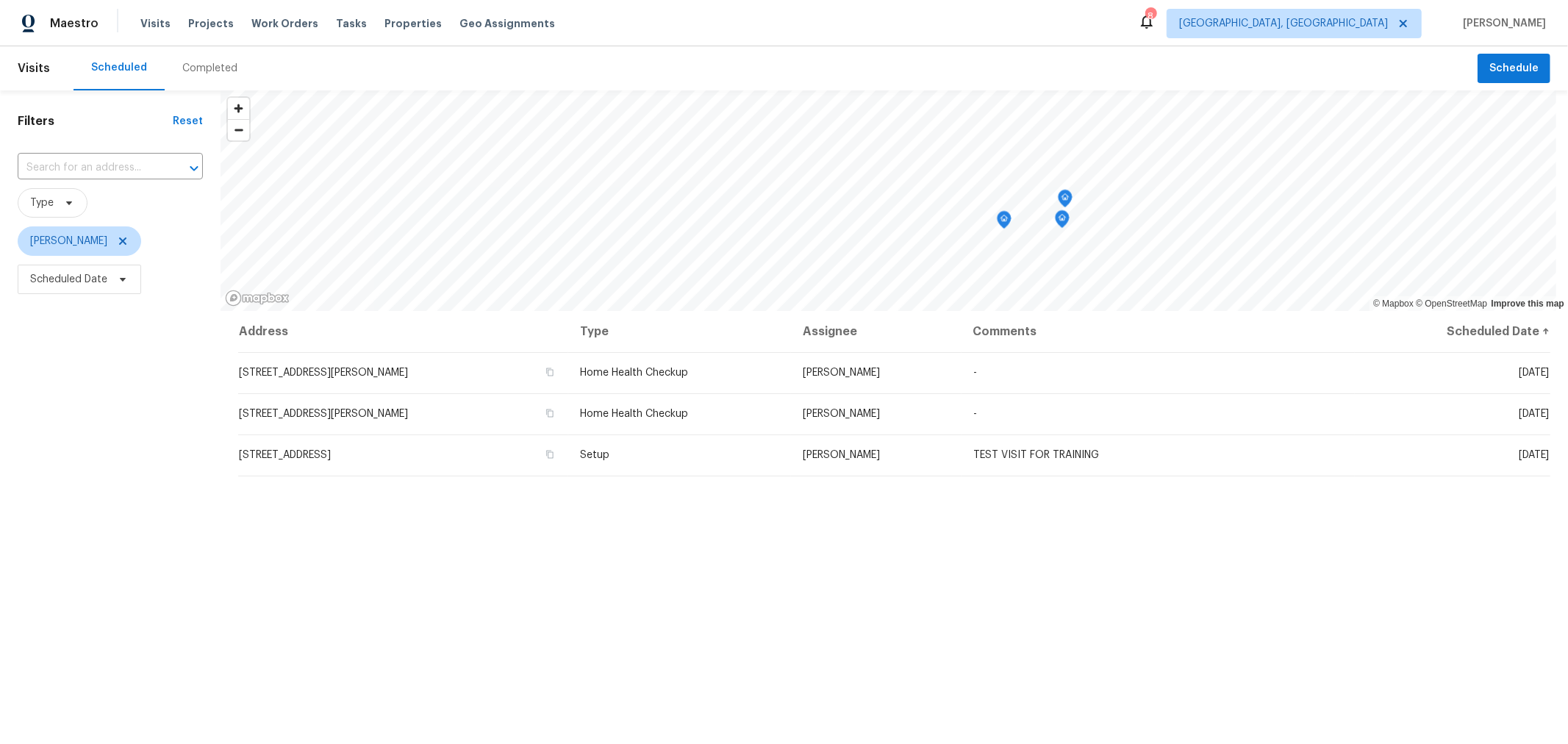
scroll to position [1, 0]
click at [164, 252] on span "[PERSON_NAME]" at bounding box center [110, 240] width 185 height 29
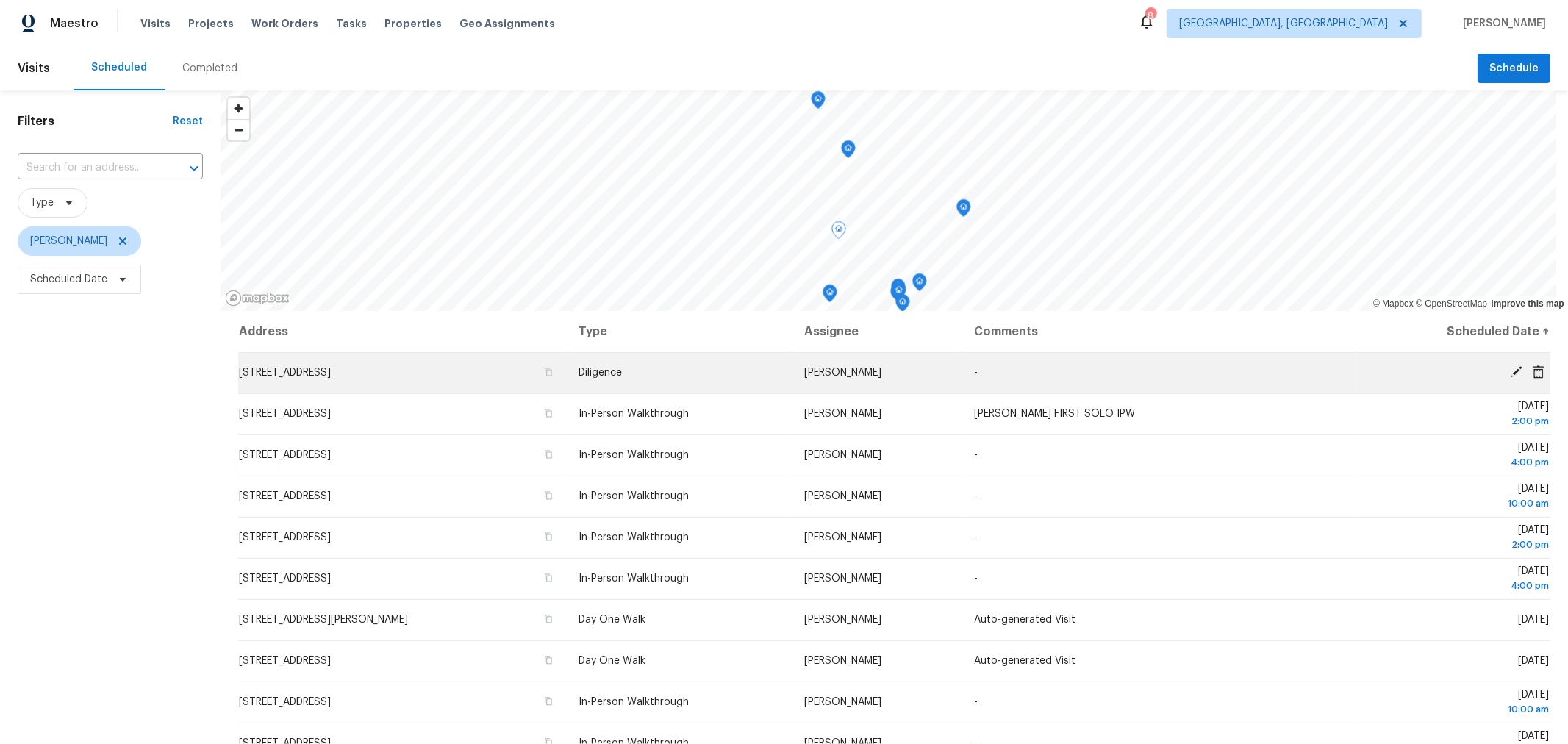
click at [1509, 368] on icon at bounding box center [1516, 372] width 13 height 13
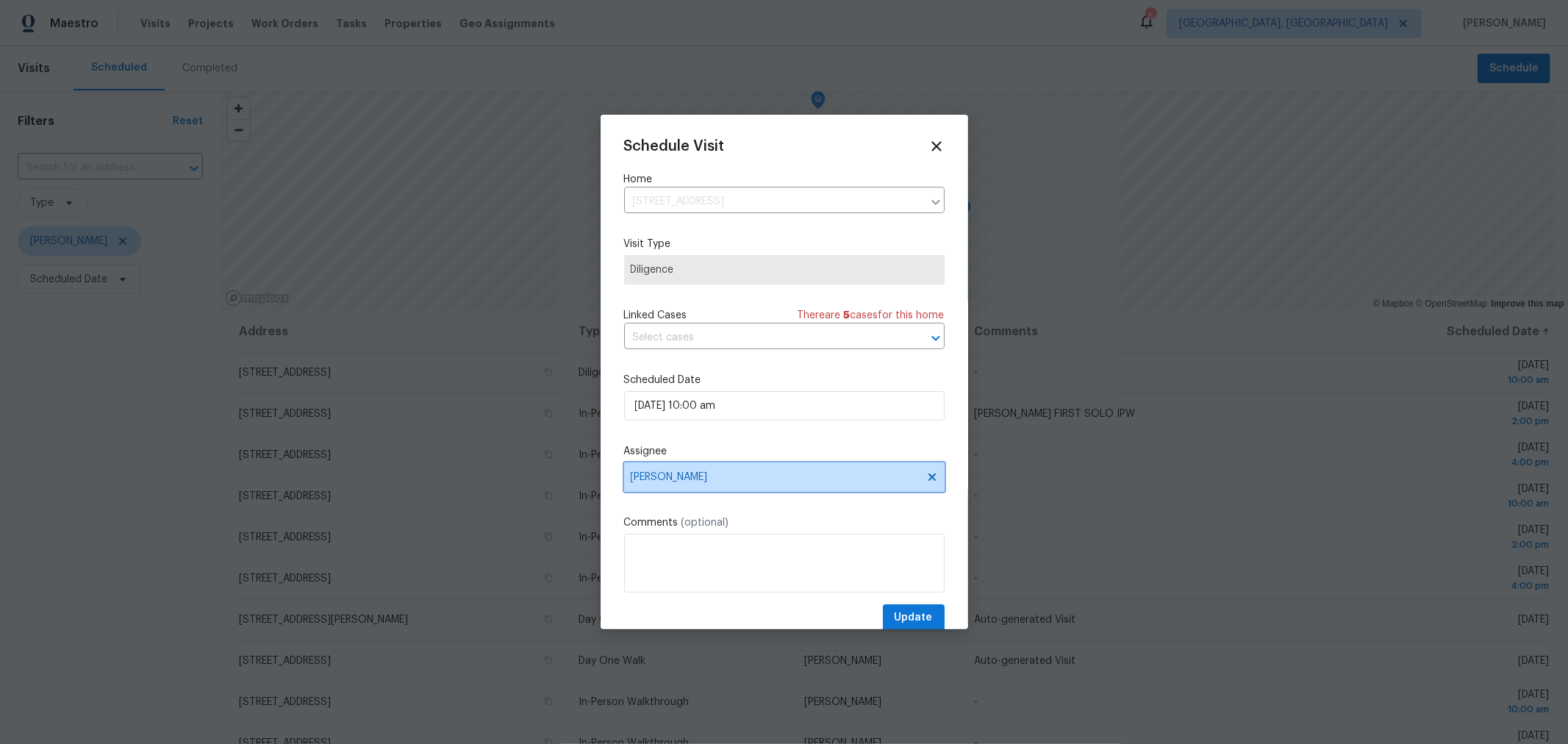
click at [762, 481] on span "[PERSON_NAME]" at bounding box center [774, 476] width 288 height 12
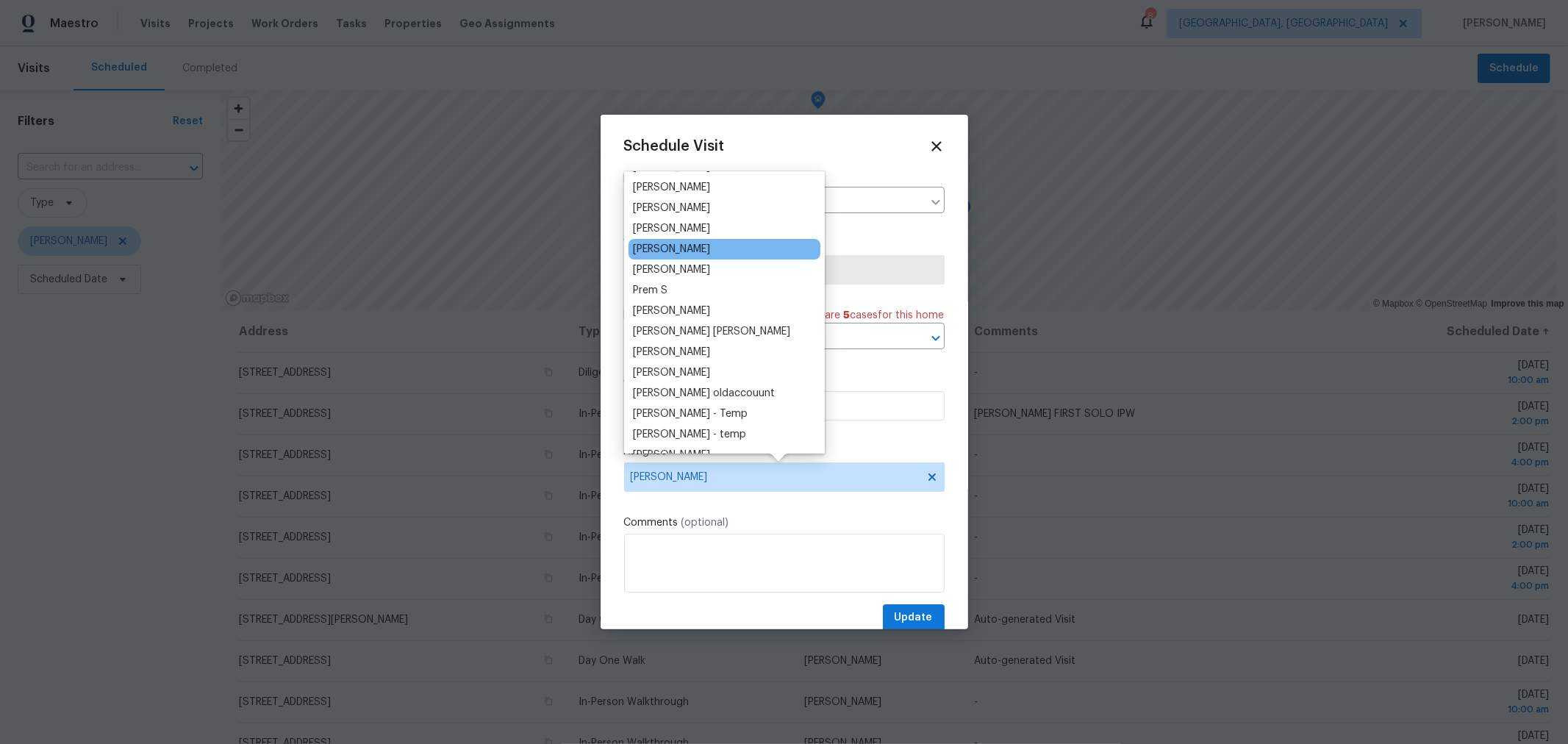
scroll to position [245, 0]
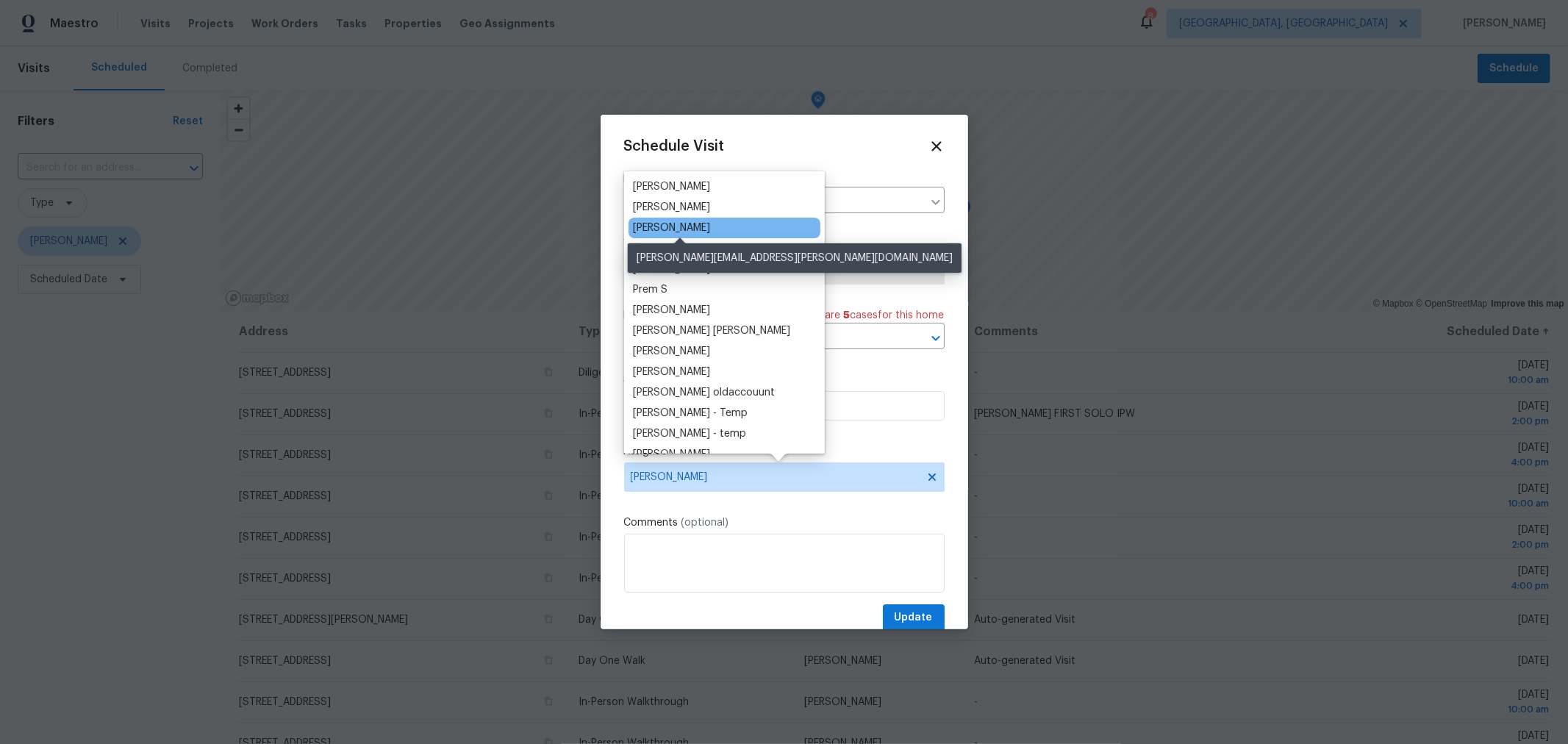
click at [710, 228] on div "[PERSON_NAME]" at bounding box center [671, 228] width 77 height 15
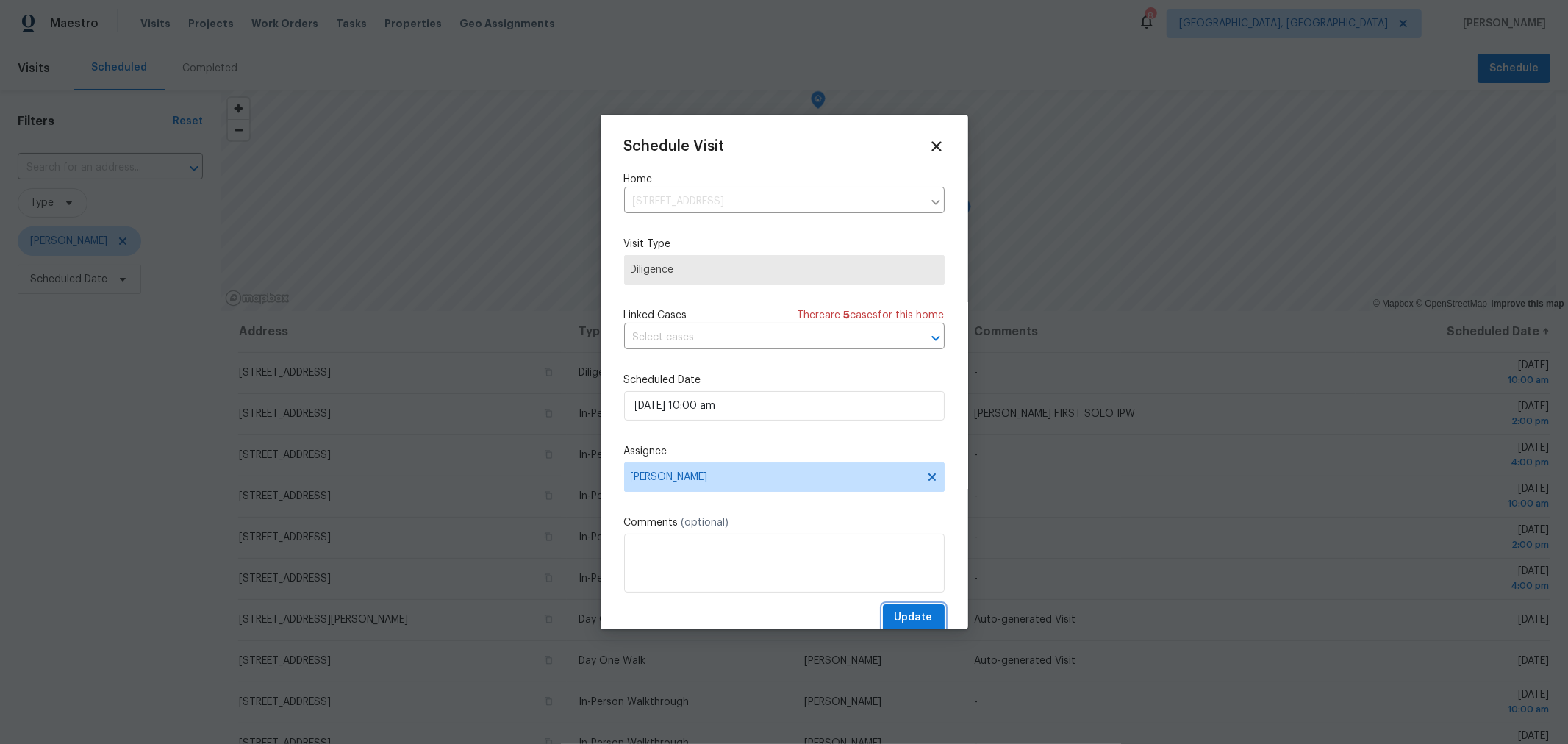
click at [908, 615] on span "Update" at bounding box center [914, 617] width 38 height 18
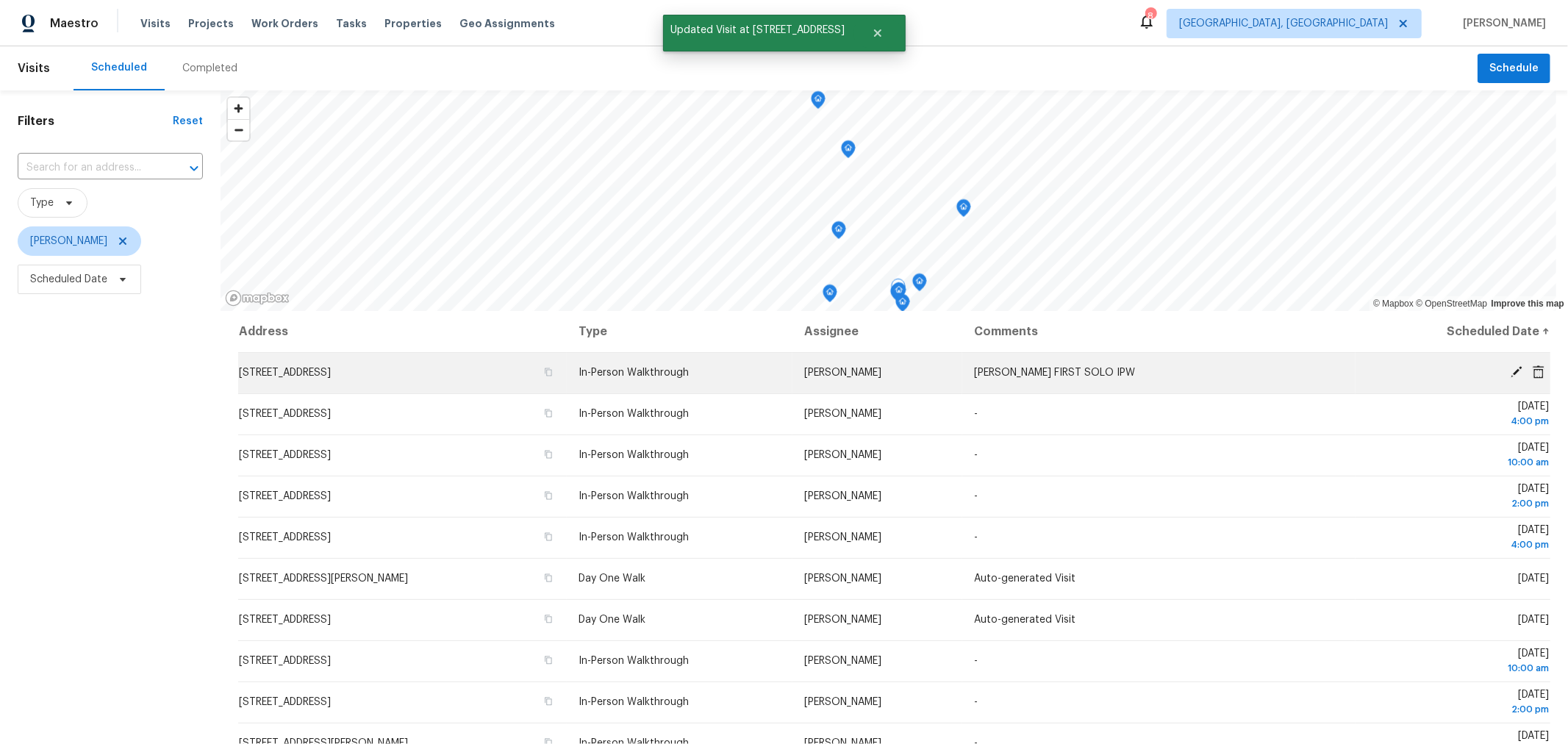
click at [1510, 369] on icon at bounding box center [1516, 372] width 12 height 12
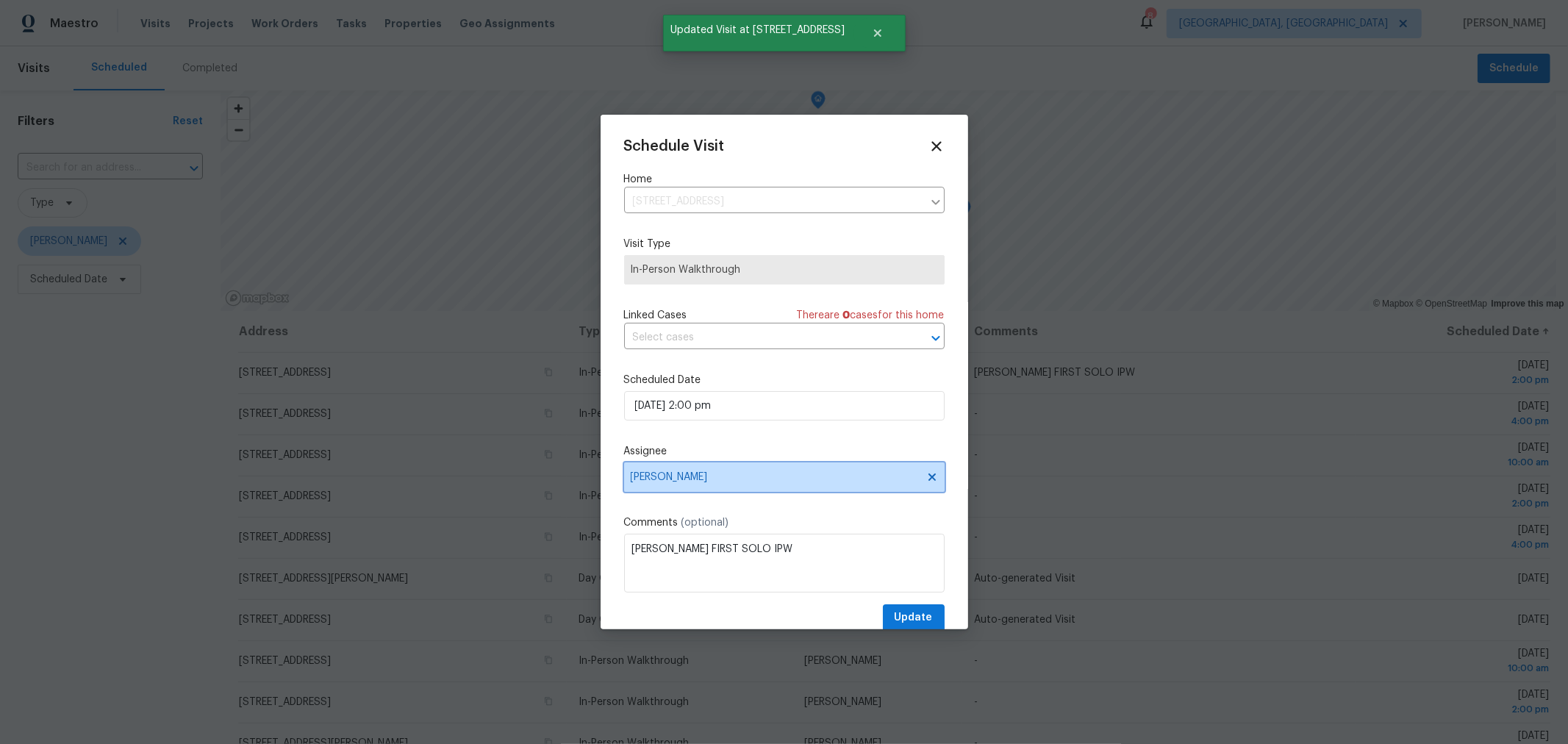
click at [763, 480] on span "Kim Peshek" at bounding box center [774, 476] width 288 height 12
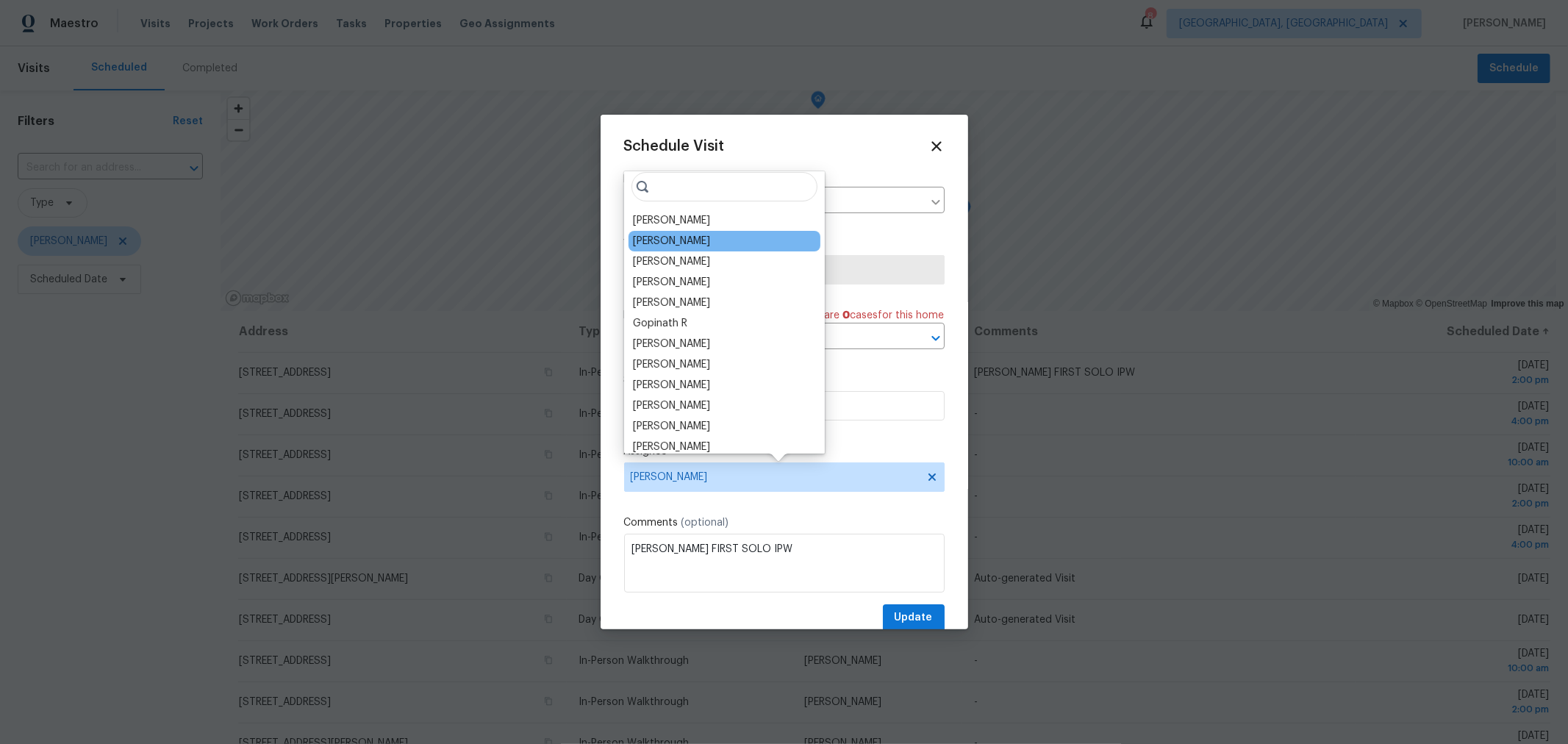
scroll to position [0, 0]
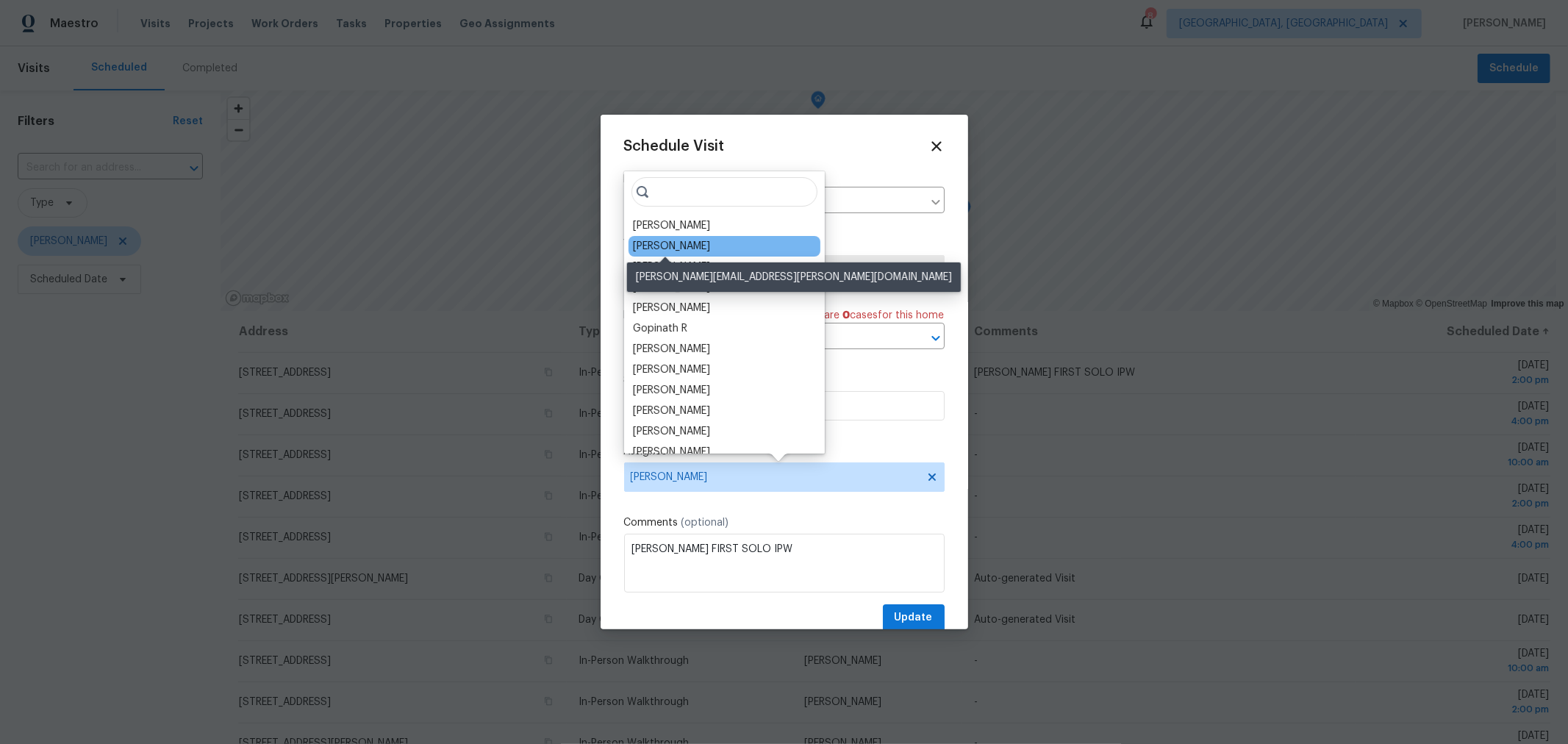
click at [682, 249] on div "[PERSON_NAME]" at bounding box center [671, 246] width 77 height 15
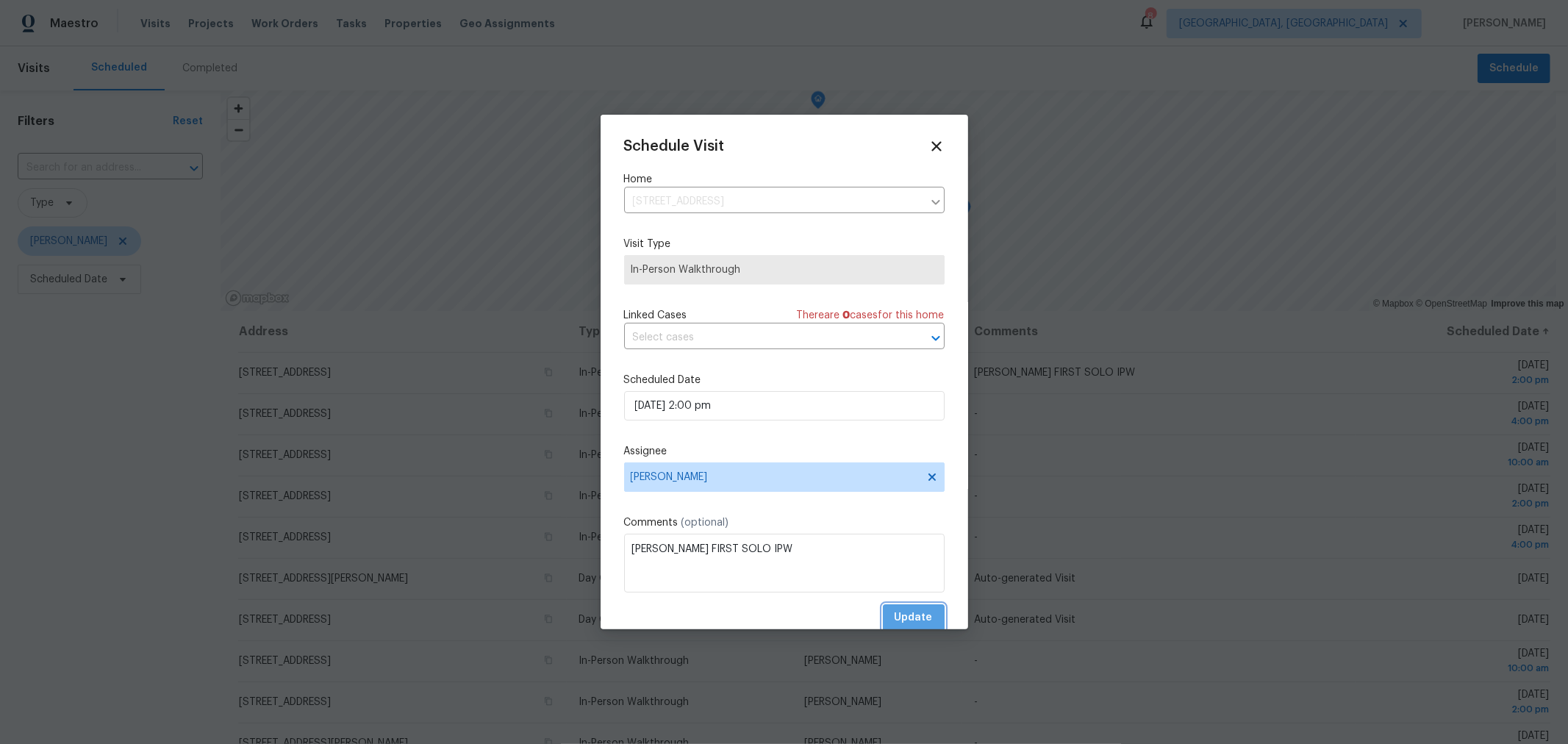
click at [905, 611] on span "Update" at bounding box center [914, 617] width 38 height 18
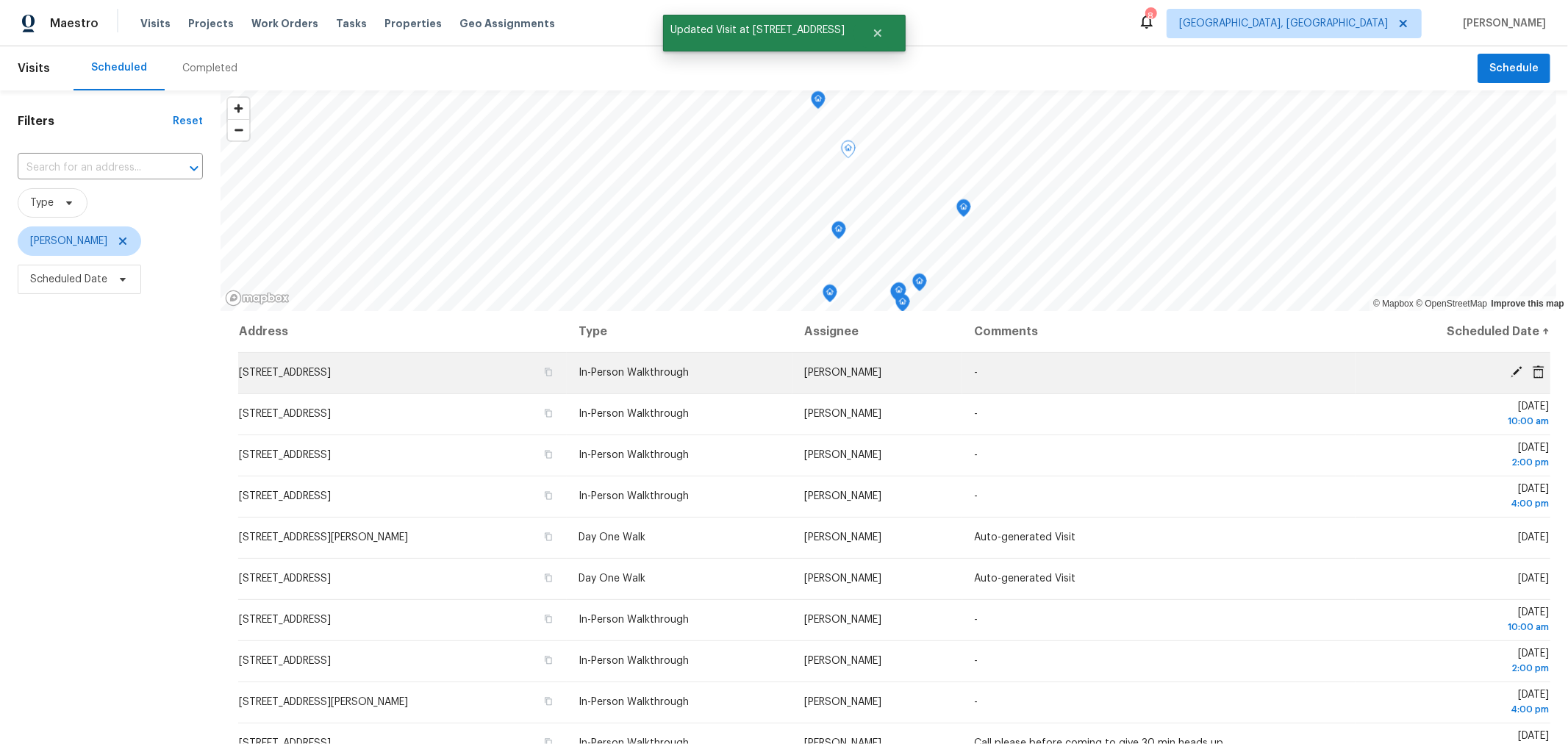
click at [1510, 369] on icon at bounding box center [1516, 372] width 12 height 12
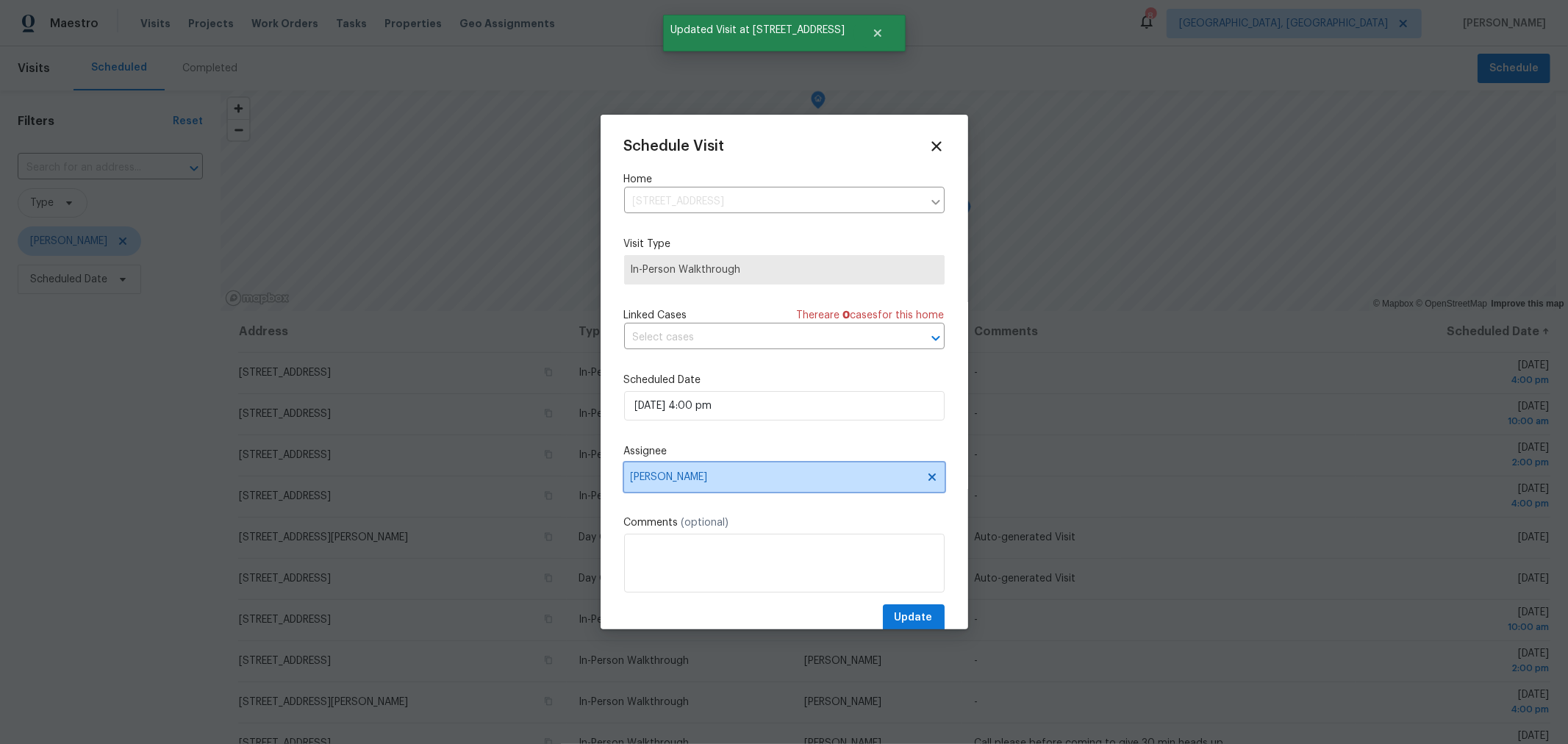
click at [780, 473] on span "Kim Peshek" at bounding box center [774, 476] width 288 height 12
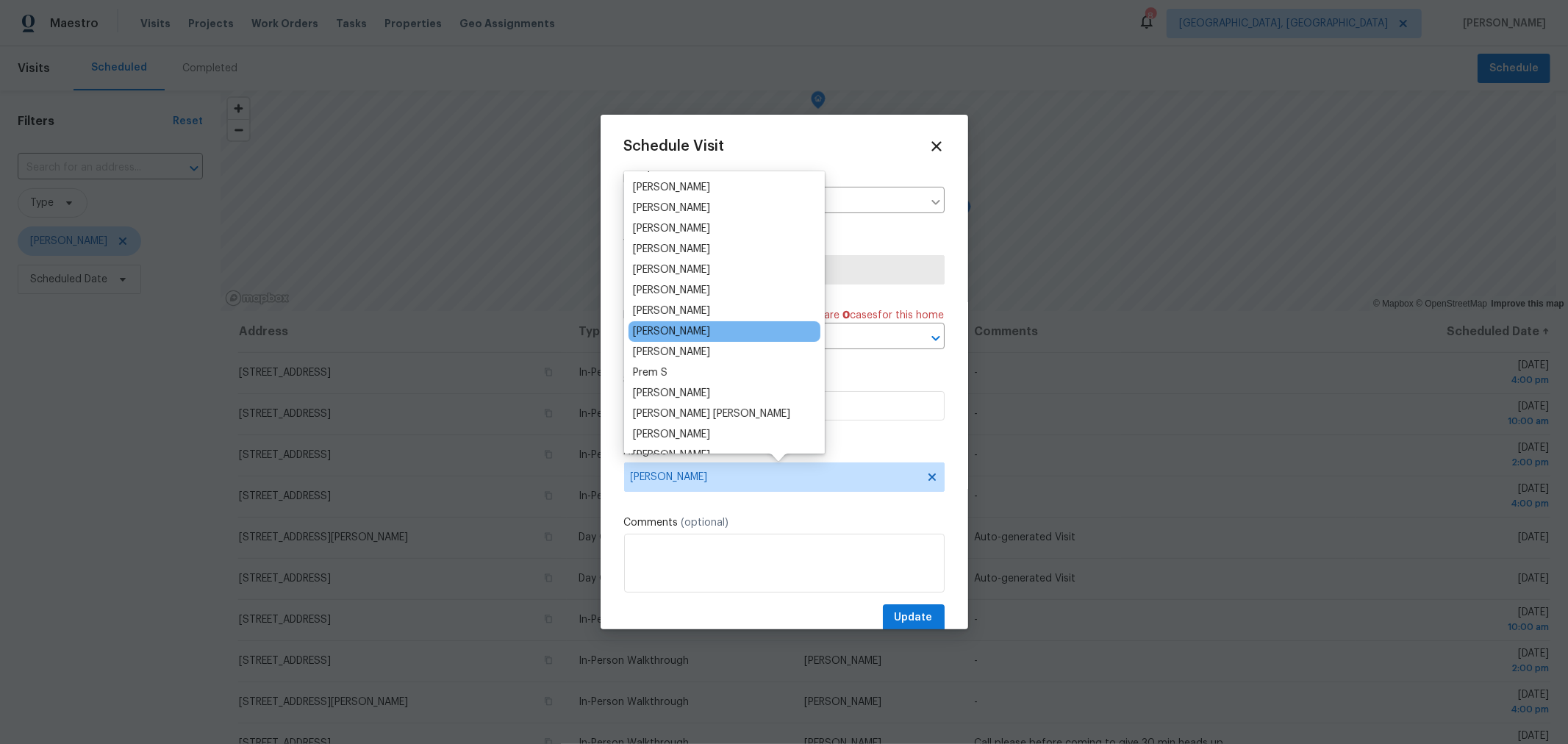
scroll to position [163, 0]
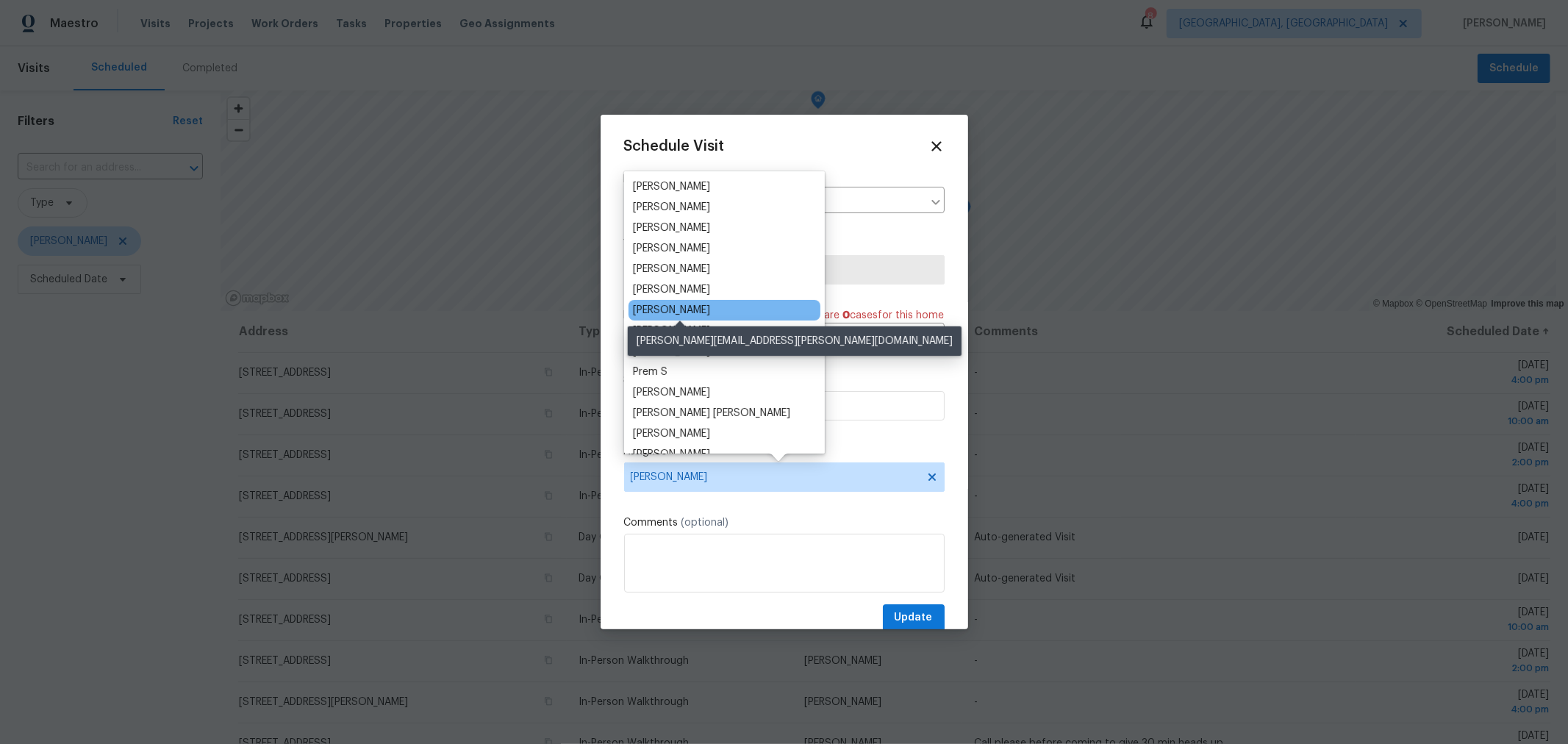
click at [705, 307] on div "[PERSON_NAME]" at bounding box center [671, 310] width 77 height 15
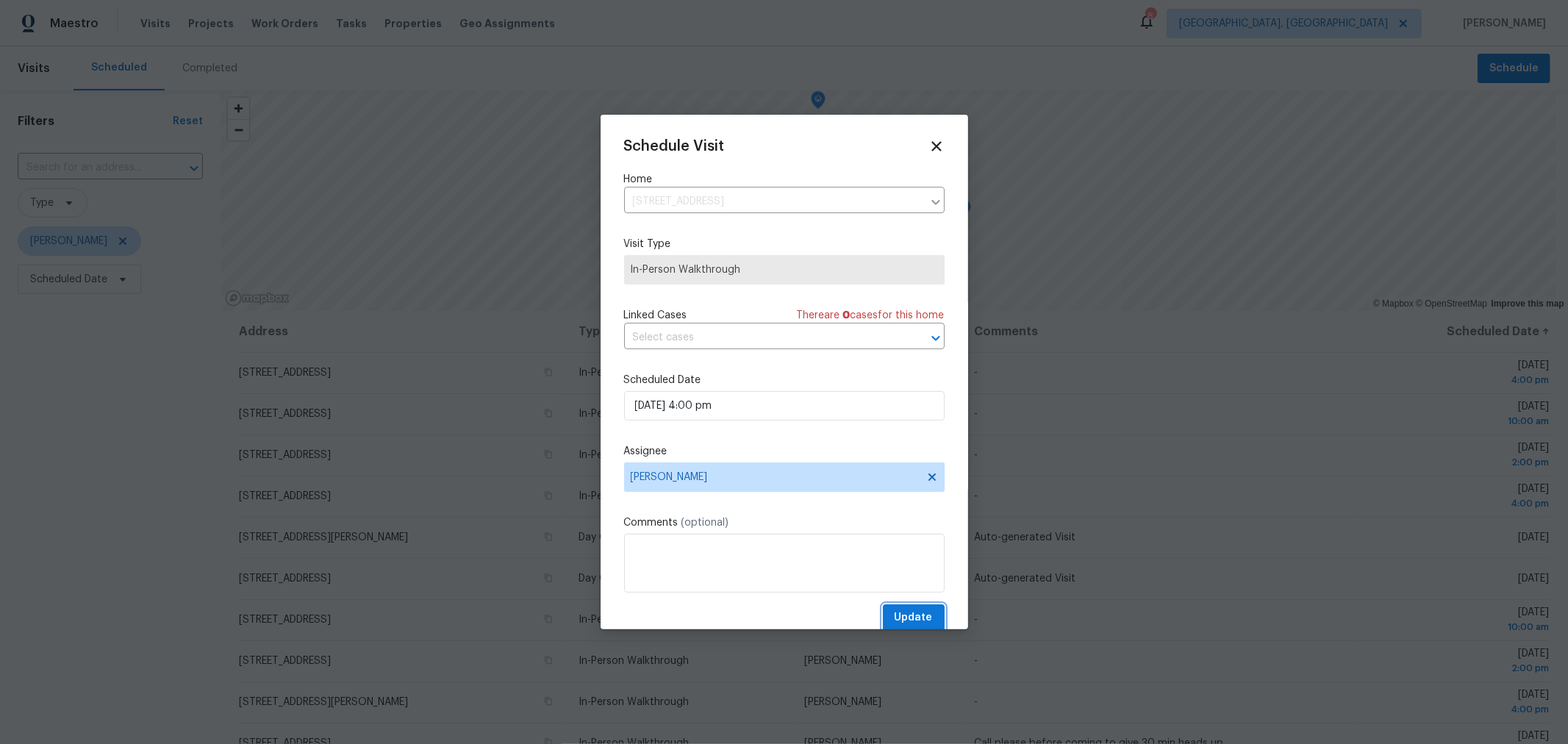
click at [895, 625] on span "Update" at bounding box center [914, 617] width 38 height 18
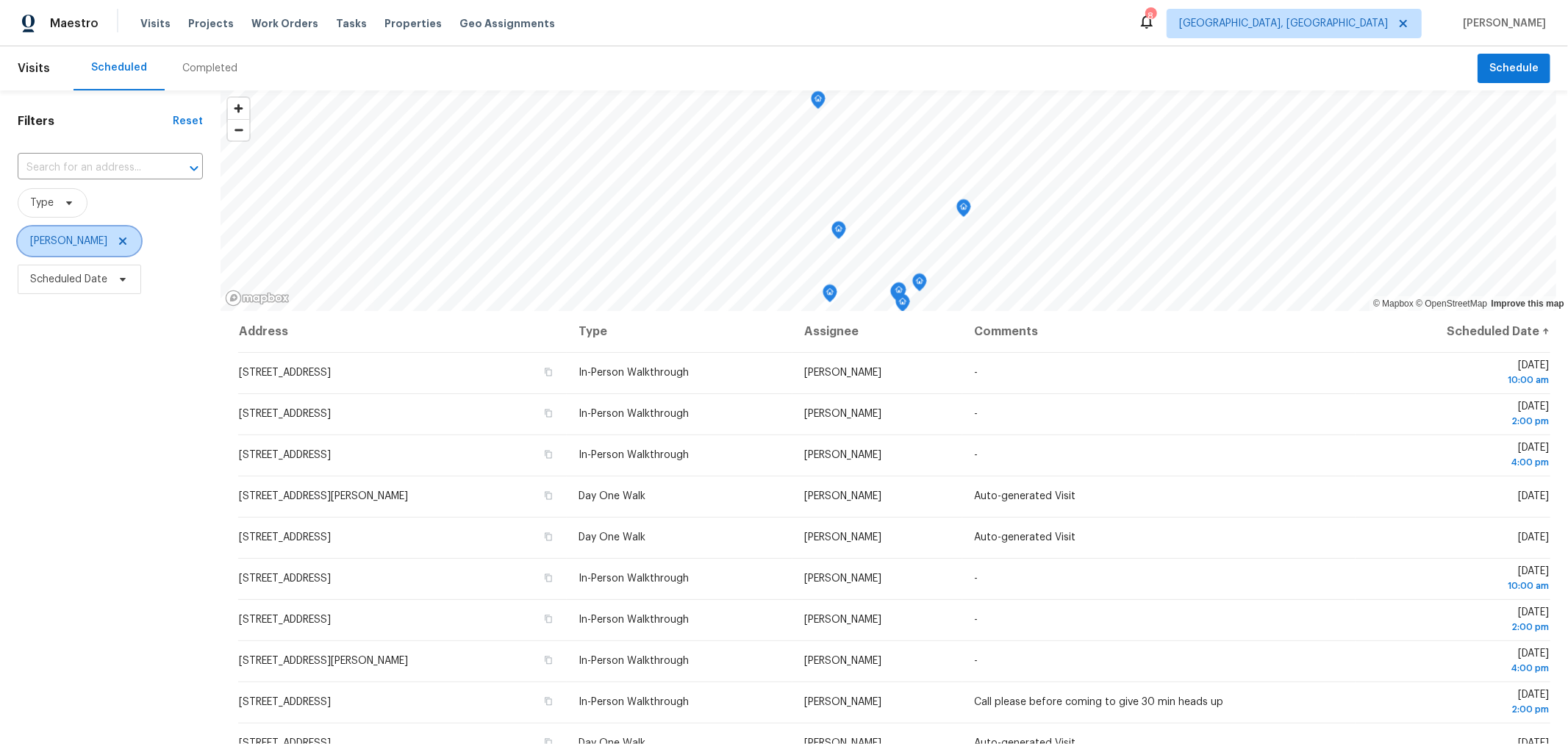
click at [117, 238] on icon at bounding box center [122, 241] width 12 height 12
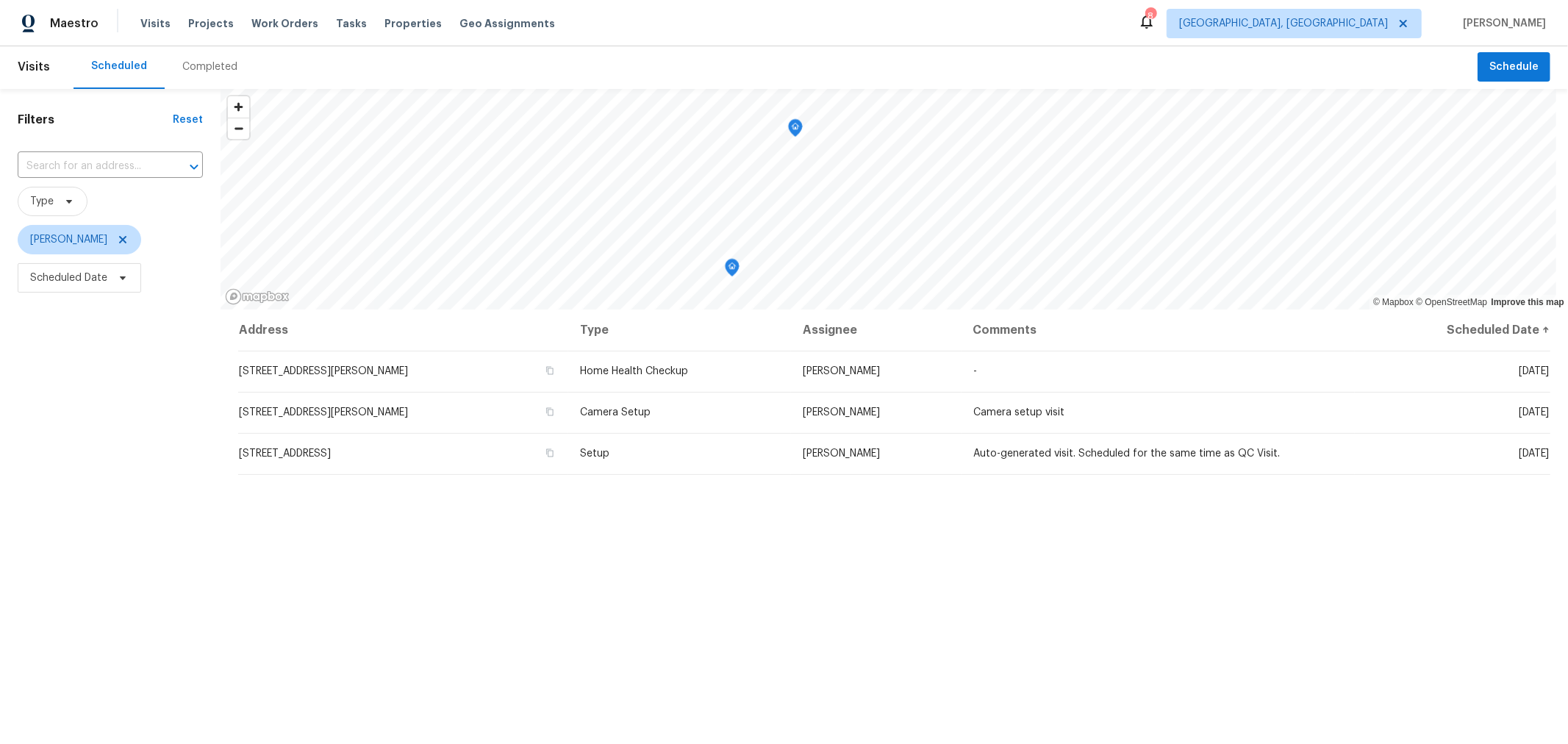
scroll to position [4, 0]
drag, startPoint x: 173, startPoint y: 381, endPoint x: 166, endPoint y: 373, distance: 10.6
click at [173, 381] on div "Filters Reset ​ Type [PERSON_NAME] Scheduled Date" at bounding box center [110, 495] width 221 height 816
click at [94, 268] on span "Scheduled Date" at bounding box center [68, 276] width 77 height 15
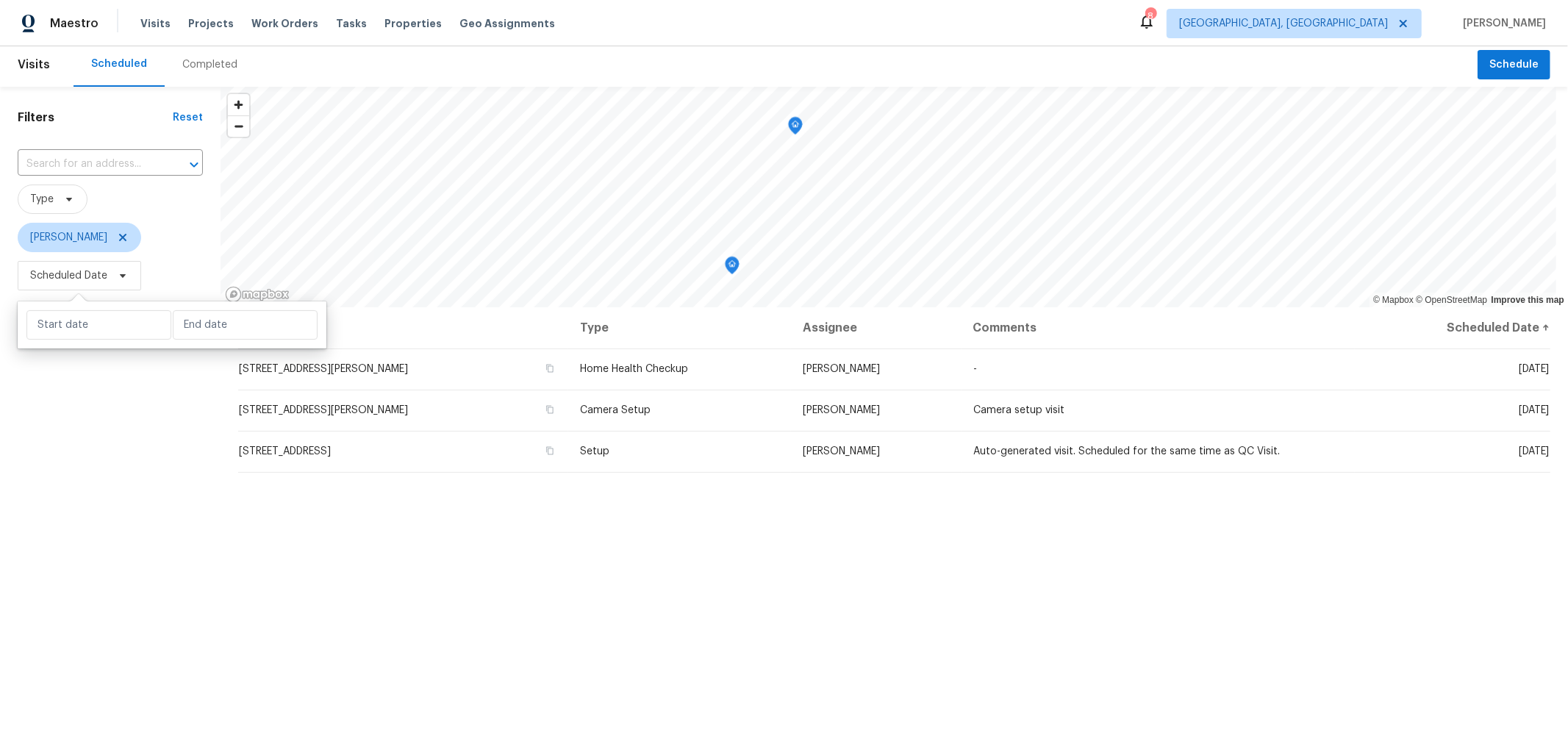
click at [125, 487] on div "Filters Reset ​ Type [PERSON_NAME] Scheduled Date" at bounding box center [110, 495] width 221 height 816
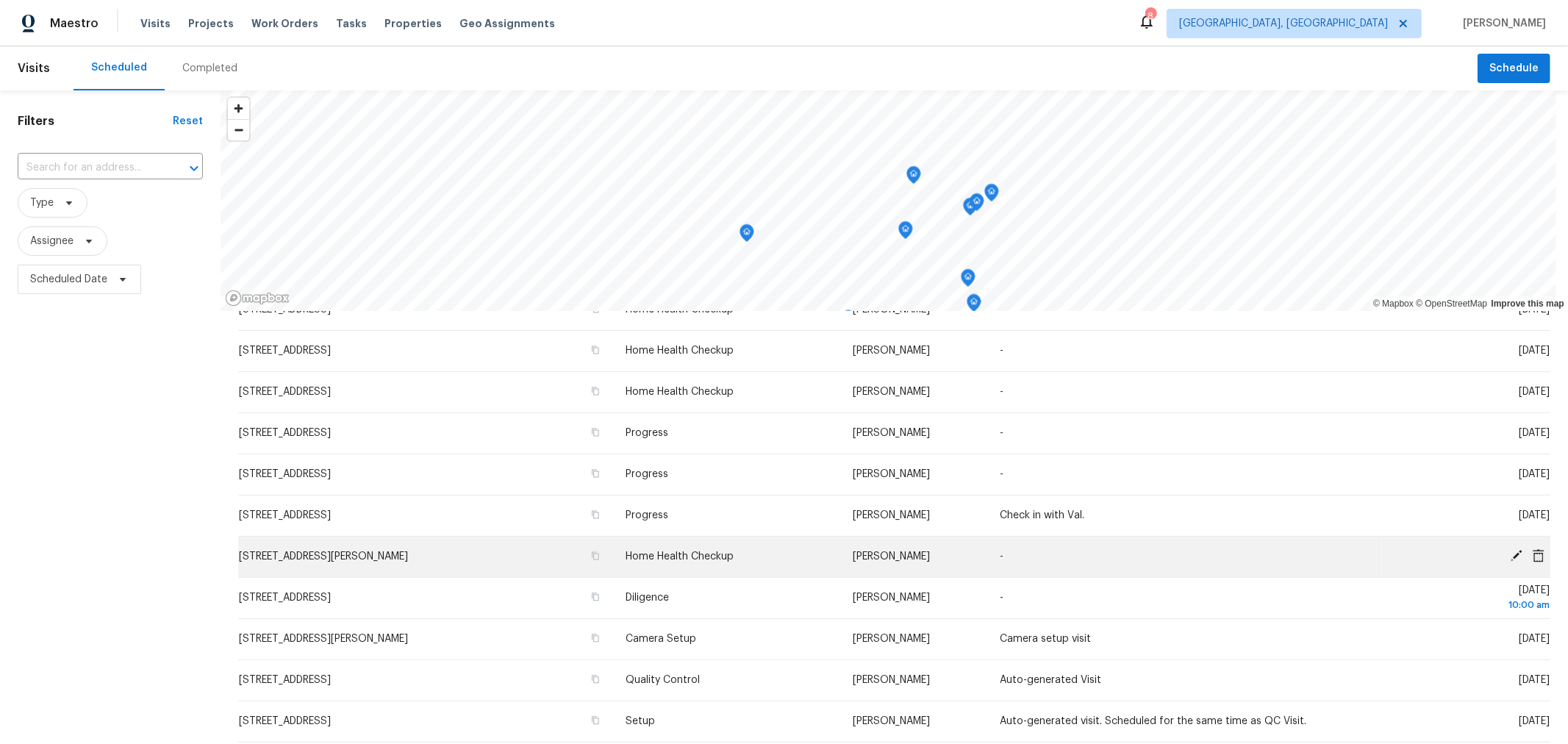
scroll to position [145, 0]
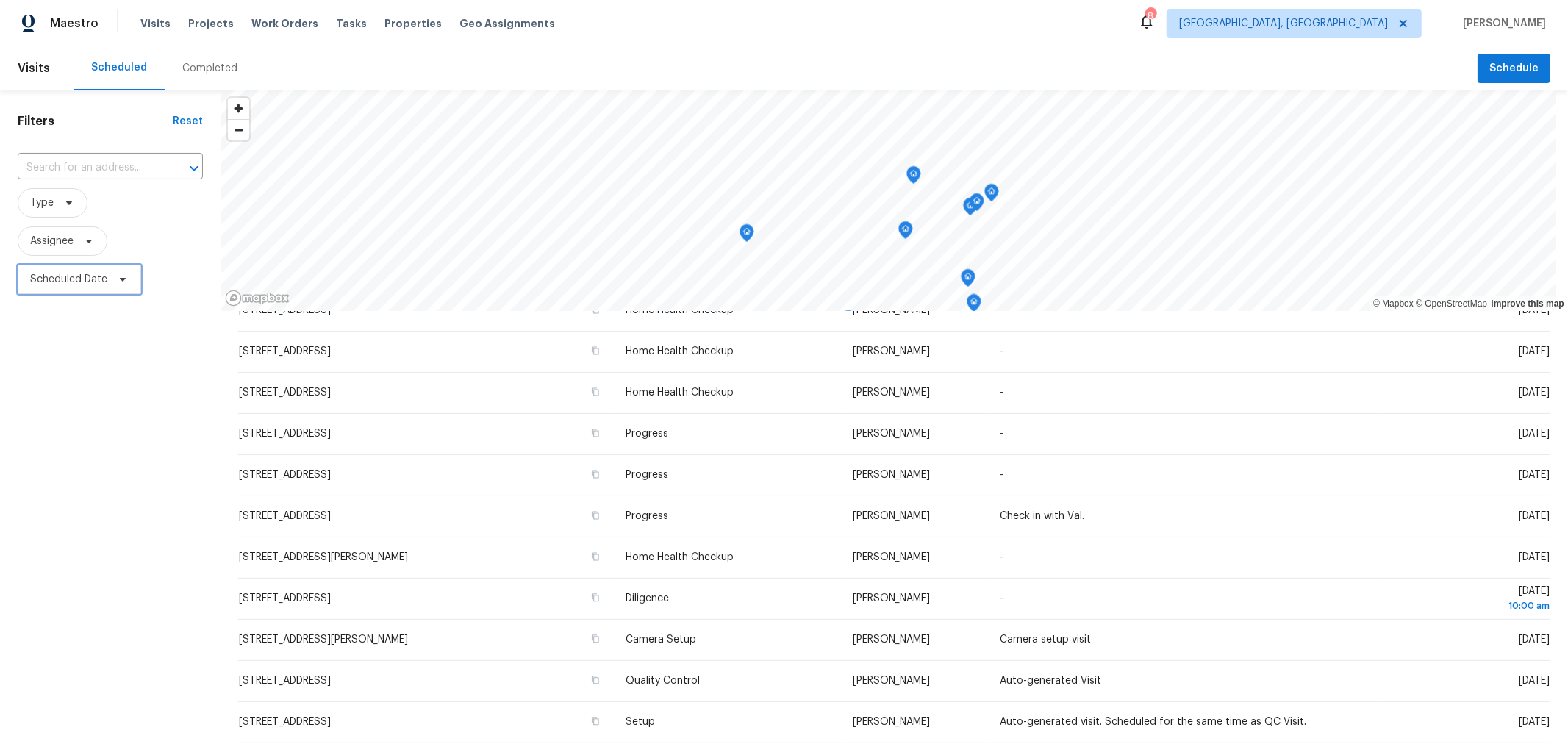
click at [79, 285] on span "Scheduled Date" at bounding box center [68, 279] width 77 height 15
click at [74, 314] on div at bounding box center [171, 329] width 309 height 47
click at [73, 324] on input "text" at bounding box center [98, 329] width 144 height 29
select select "8"
select select "2025"
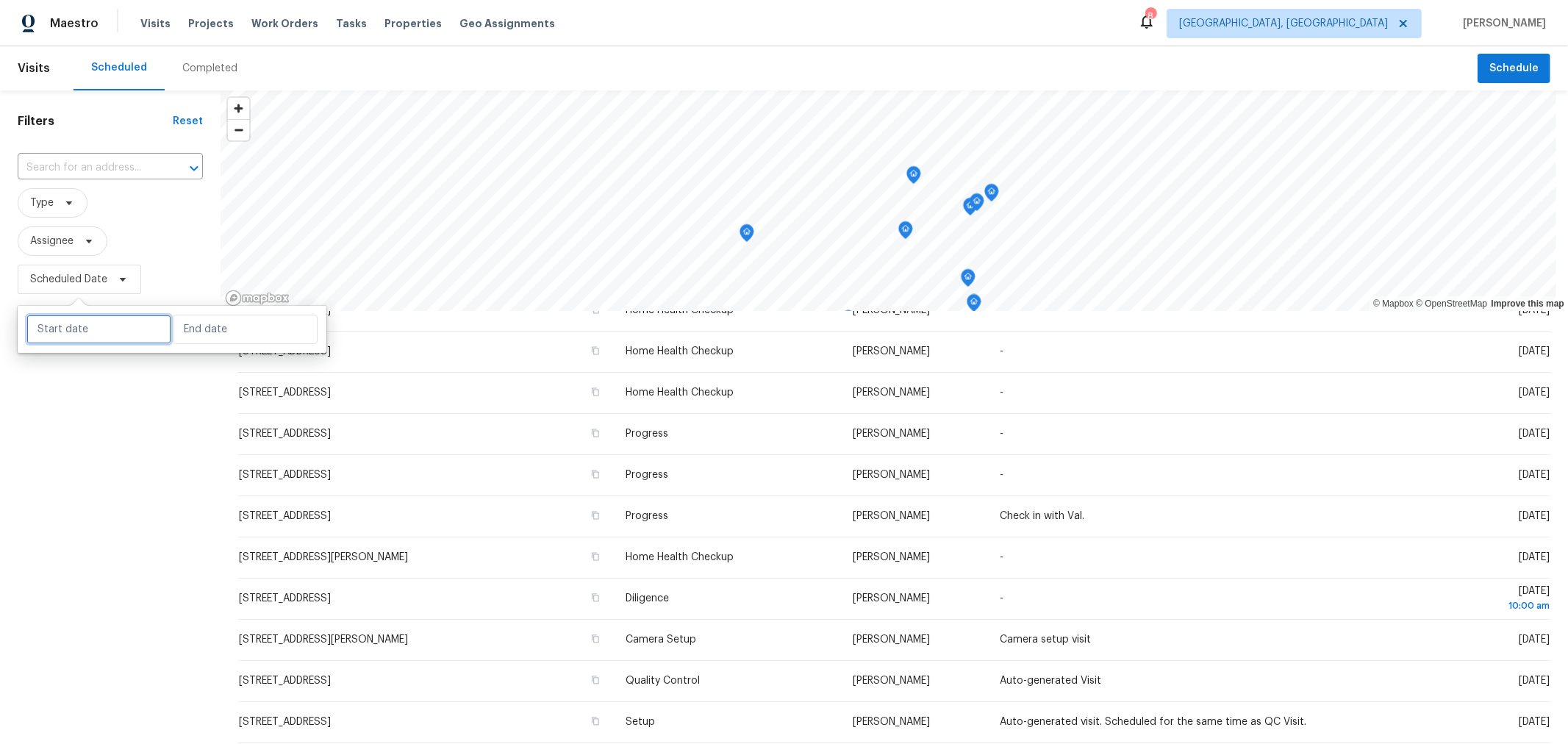
select select "9"
select select "2025"
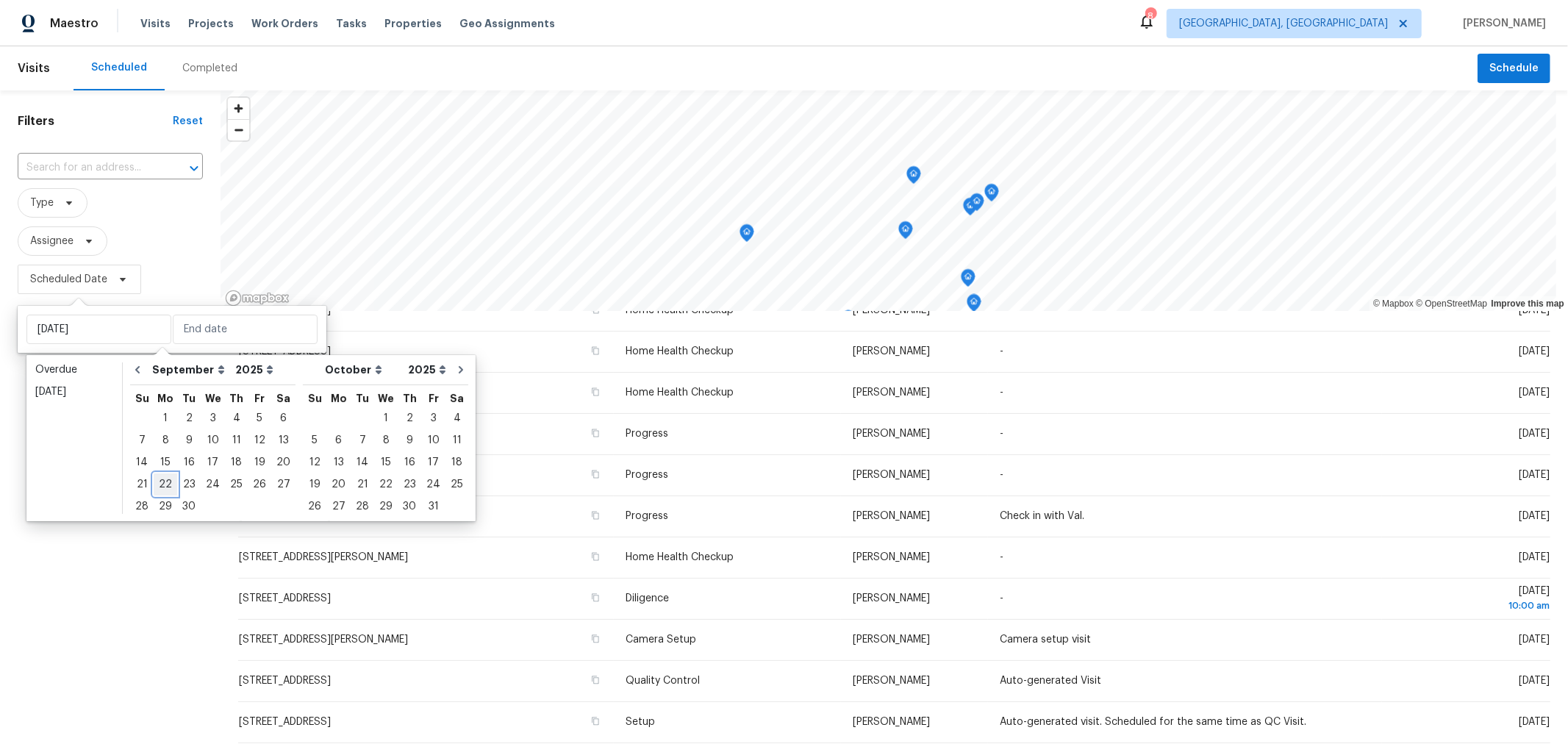
click at [166, 481] on div "22" at bounding box center [165, 484] width 24 height 21
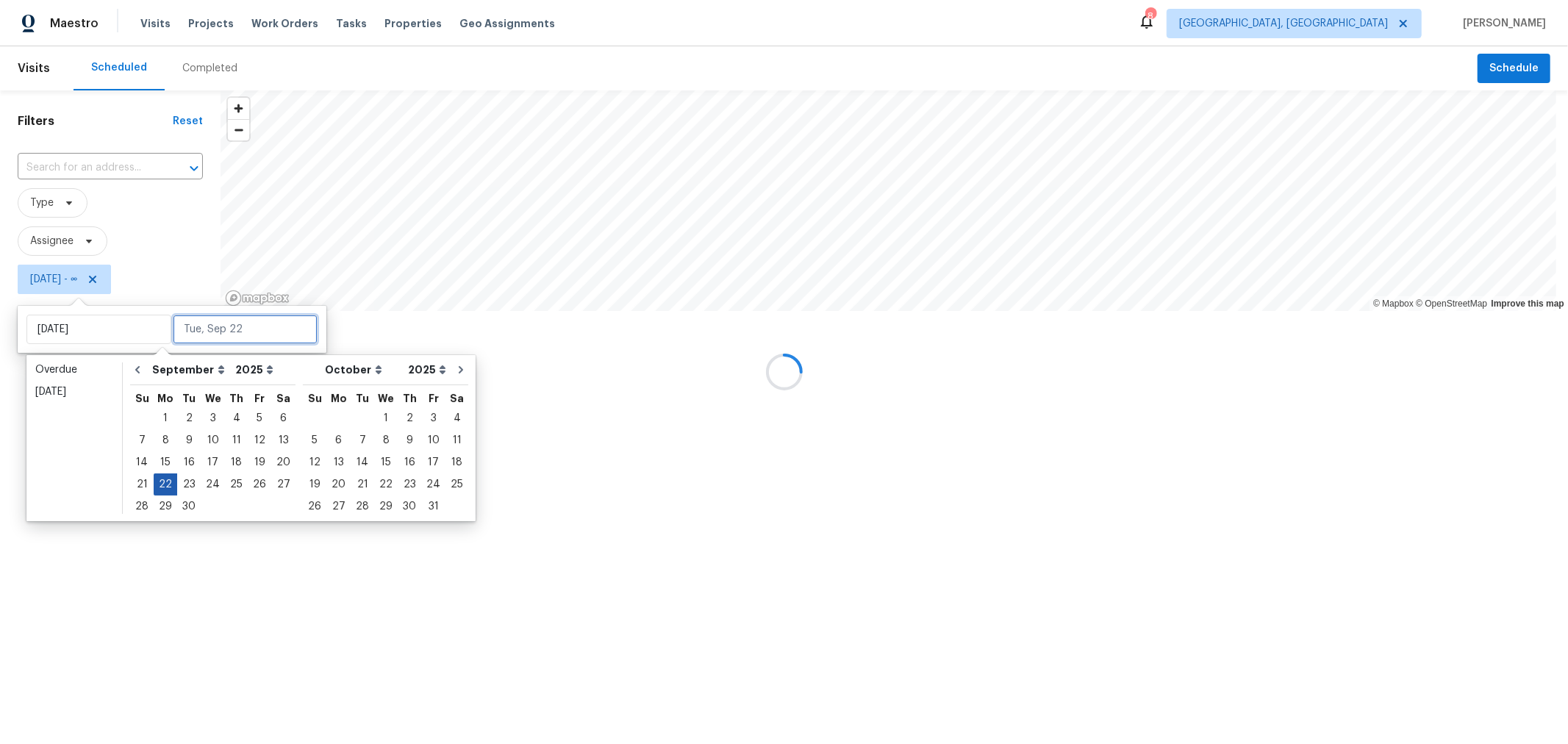
type input "[DATE]"
click at [182, 484] on div "23" at bounding box center [189, 484] width 24 height 21
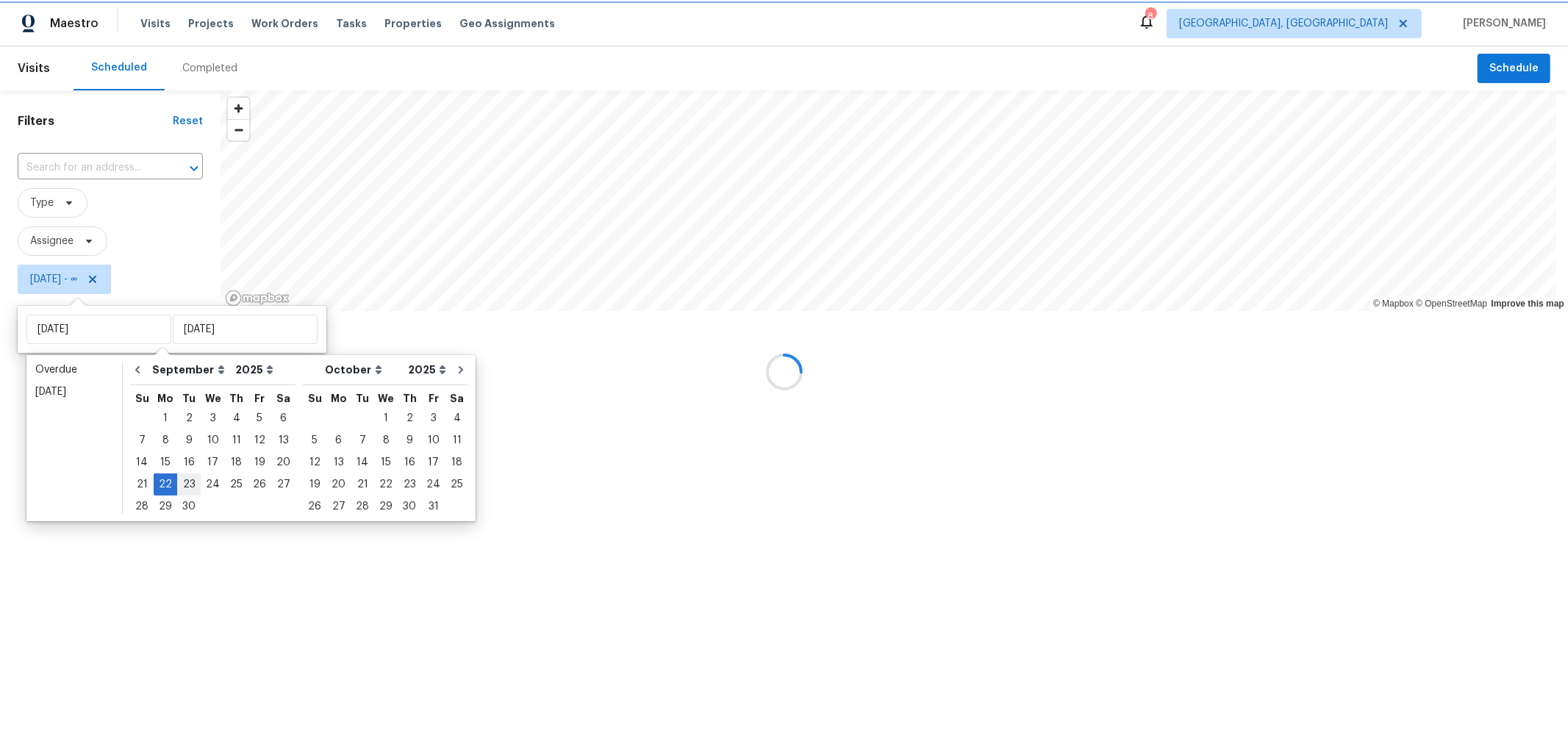
type input "[DATE]"
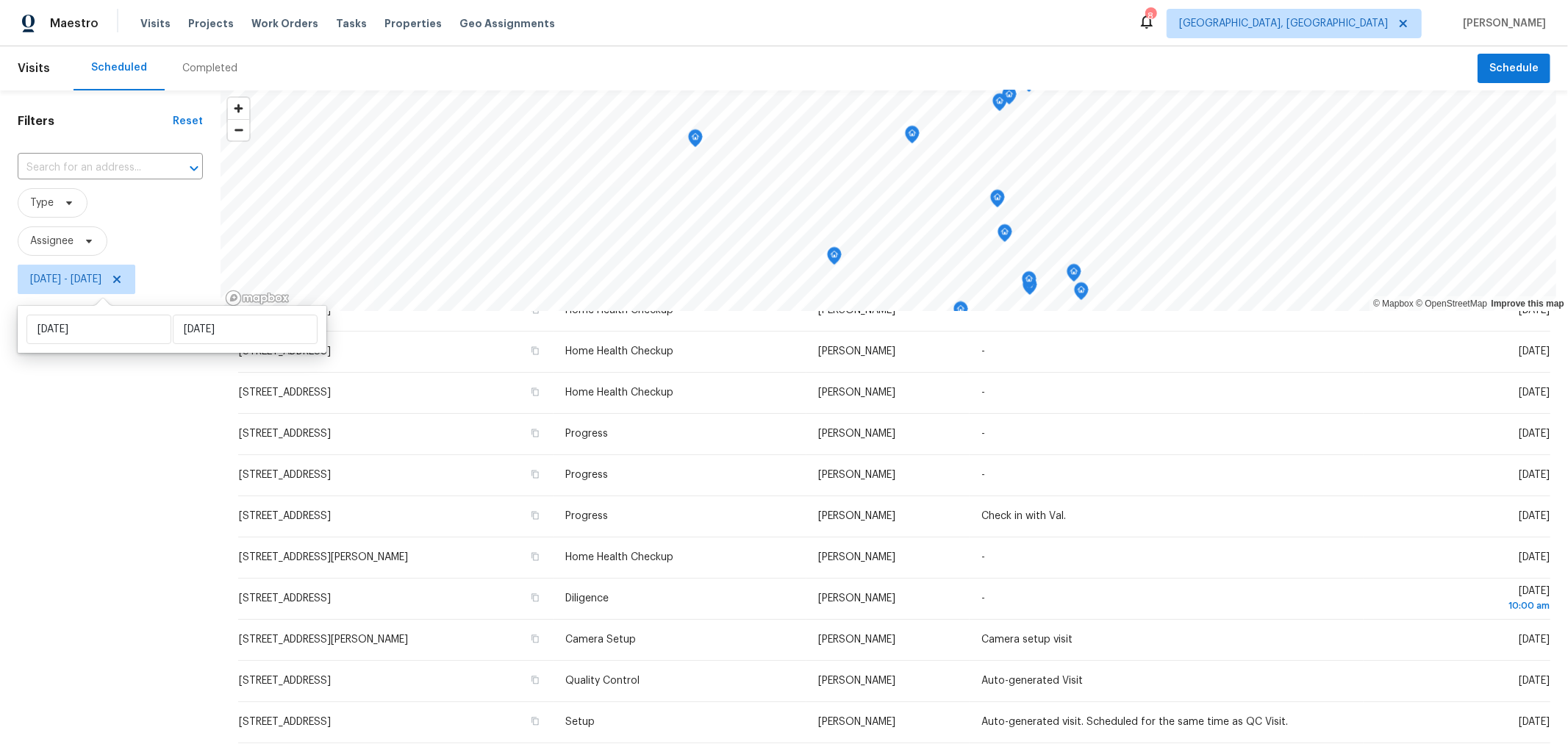
click at [175, 560] on div "Filters Reset ​ Type Assignee Mon, Sep 22 - Tue, Sep 23" at bounding box center [110, 499] width 221 height 816
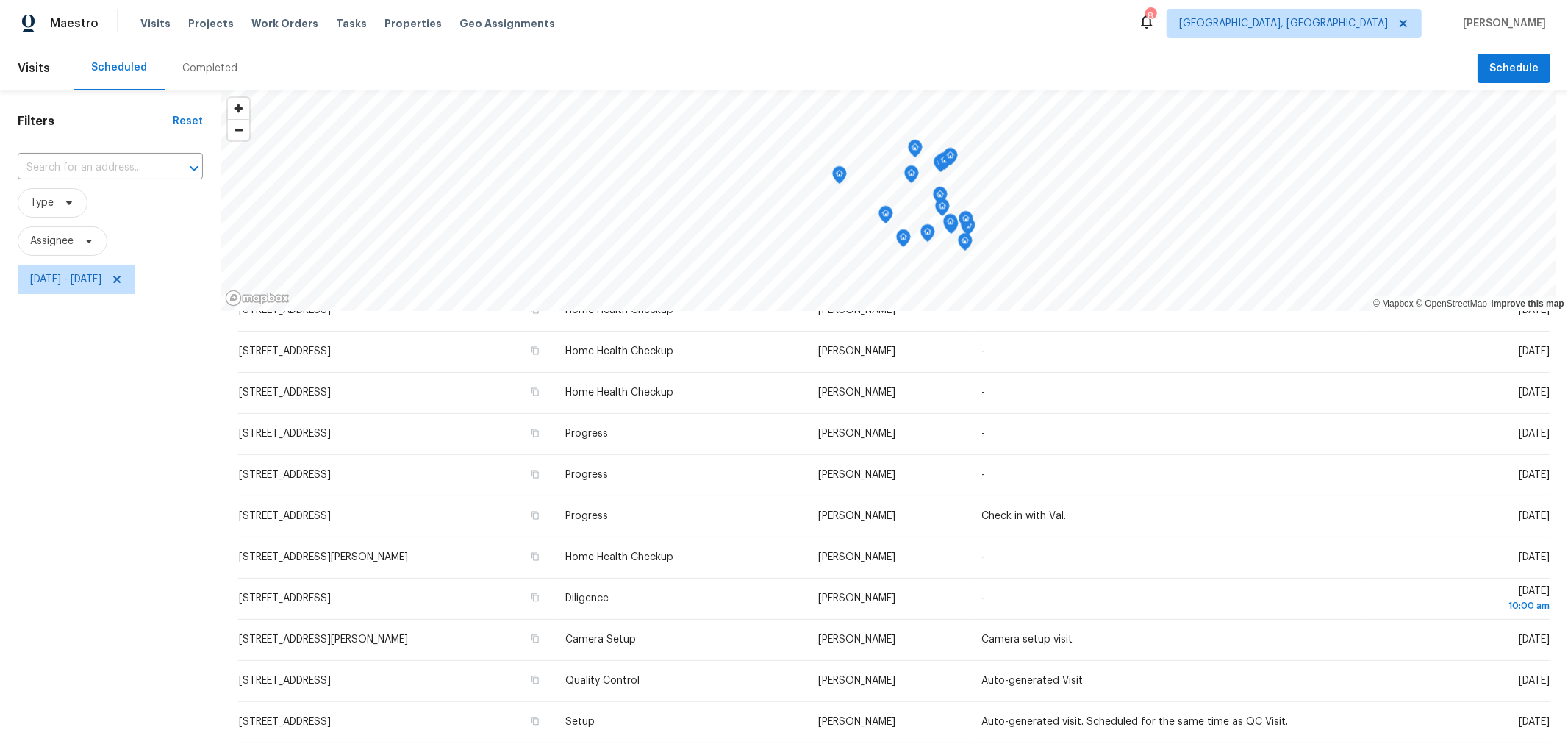
click at [913, 183] on icon "Map marker" at bounding box center [911, 174] width 15 height 18
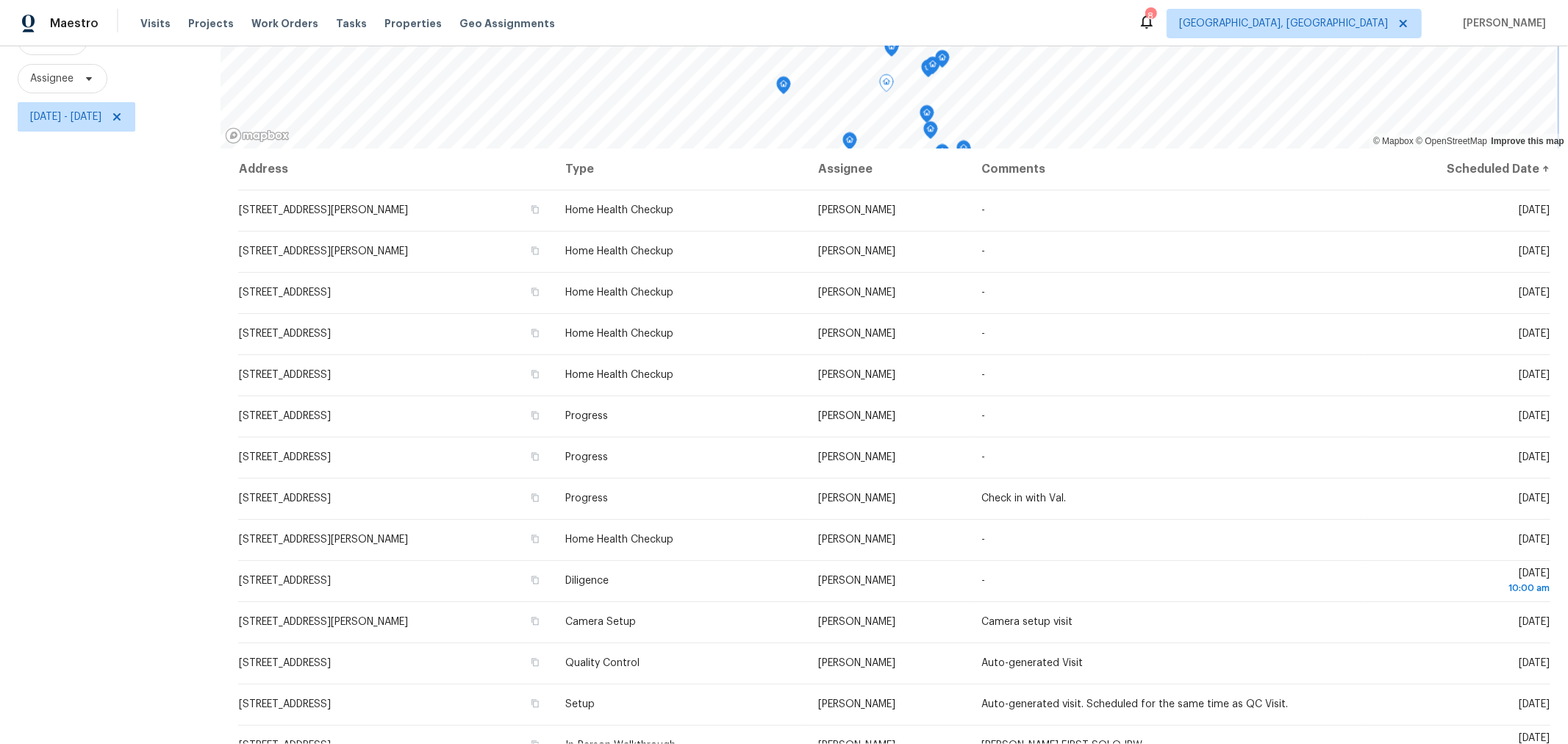
click at [780, 78] on icon "Map marker" at bounding box center [783, 85] width 13 height 17
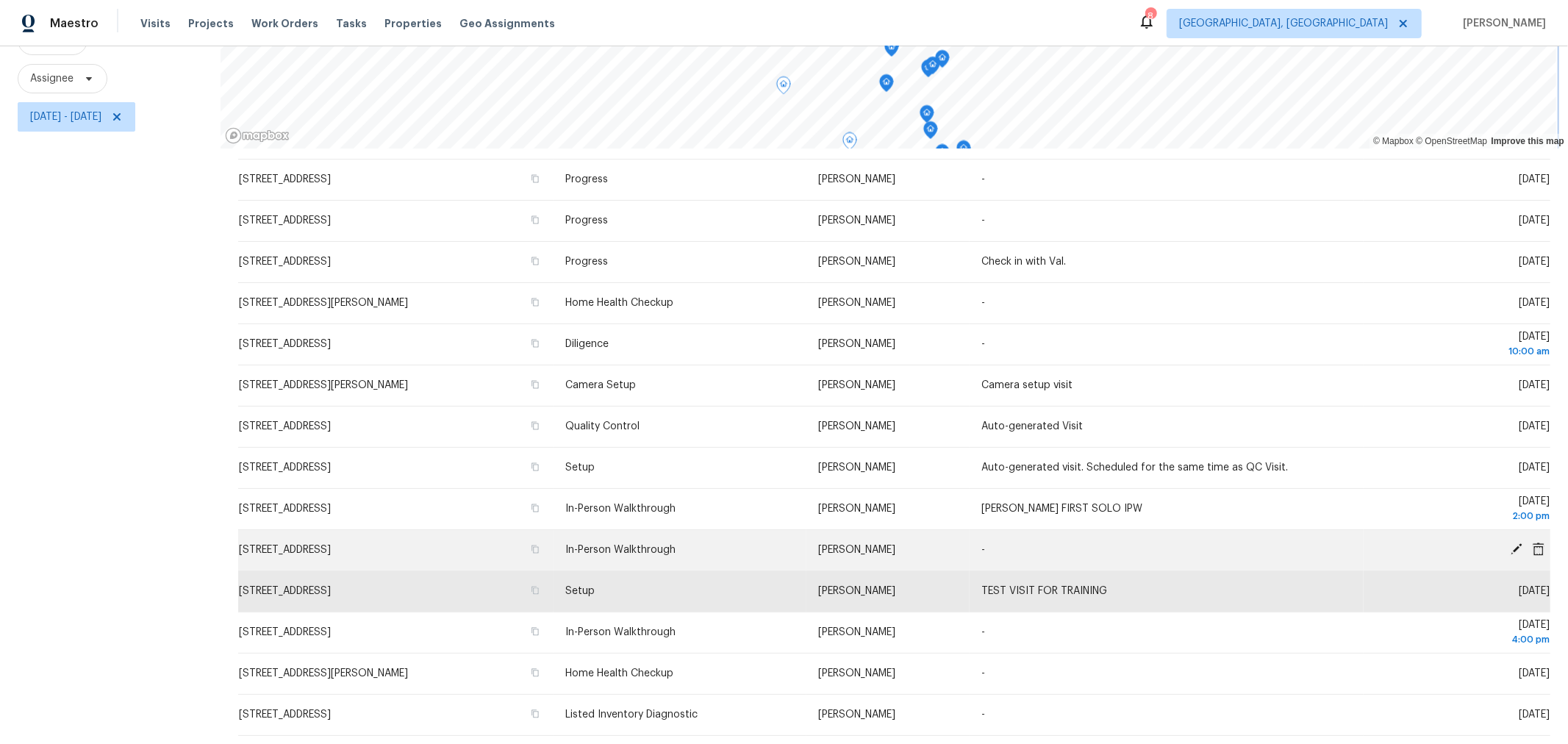
scroll to position [240, 0]
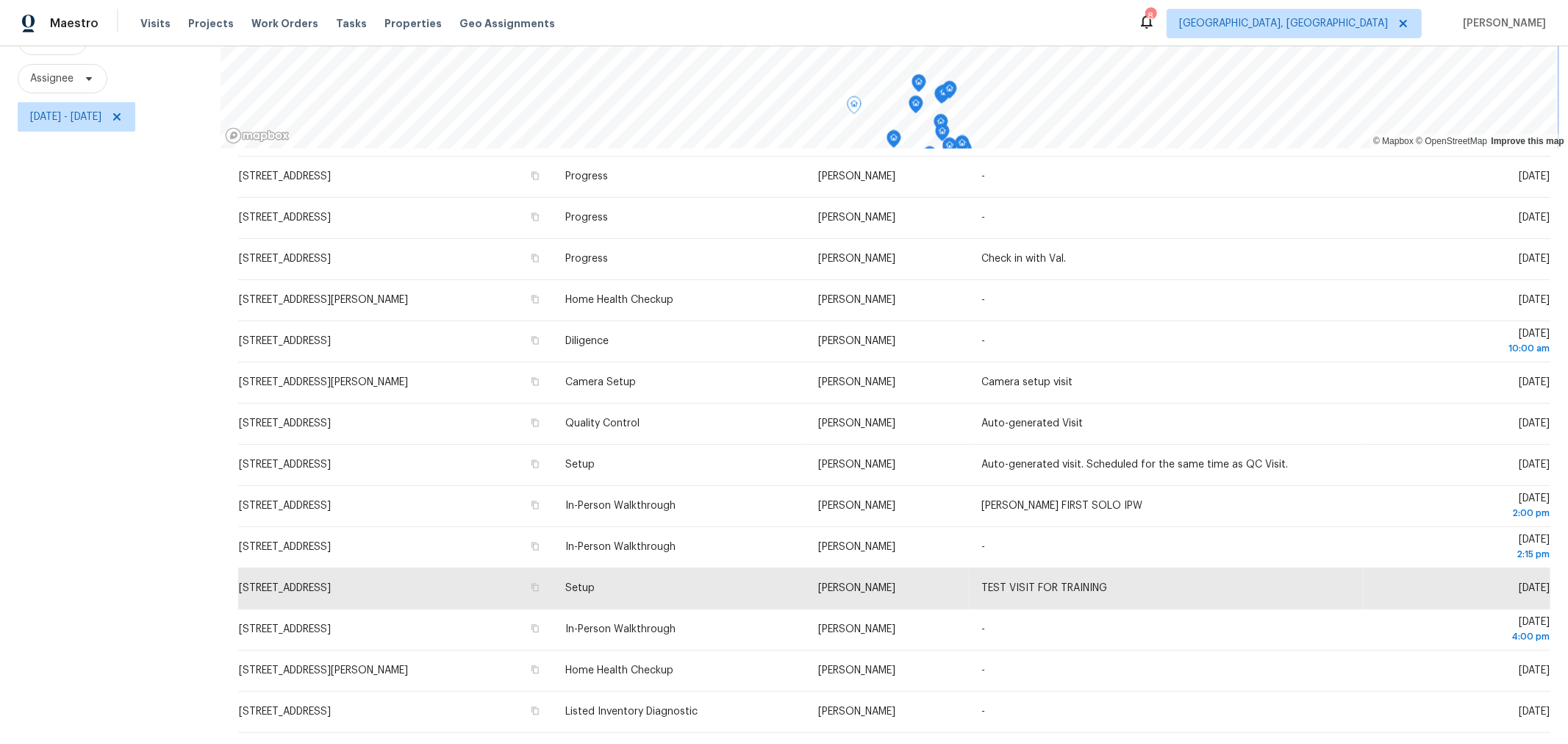
click at [943, 83] on icon "Map marker" at bounding box center [950, 90] width 15 height 18
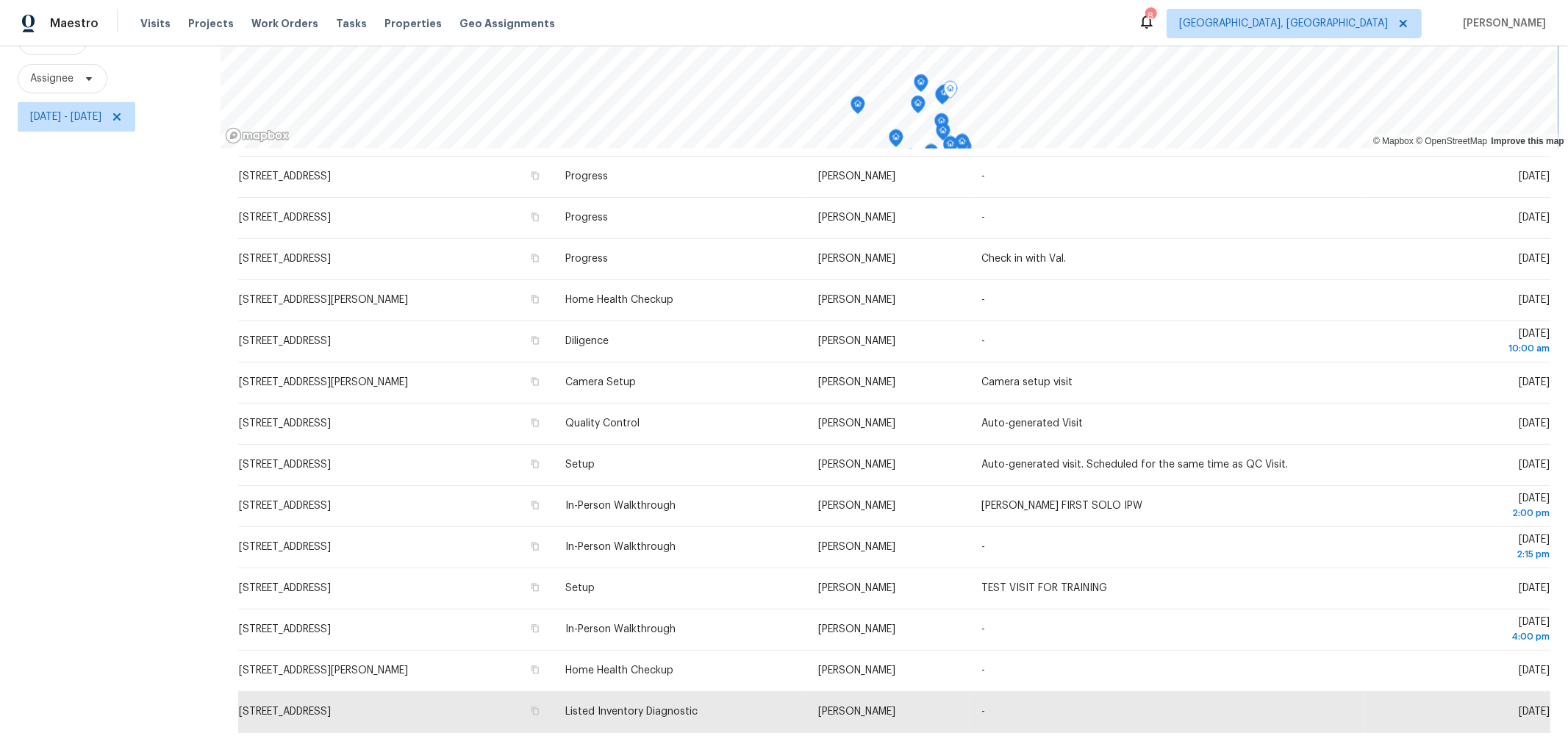
click at [943, 87] on div "Map marker" at bounding box center [950, 92] width 15 height 23
click at [942, 88] on icon "Map marker" at bounding box center [944, 93] width 15 height 18
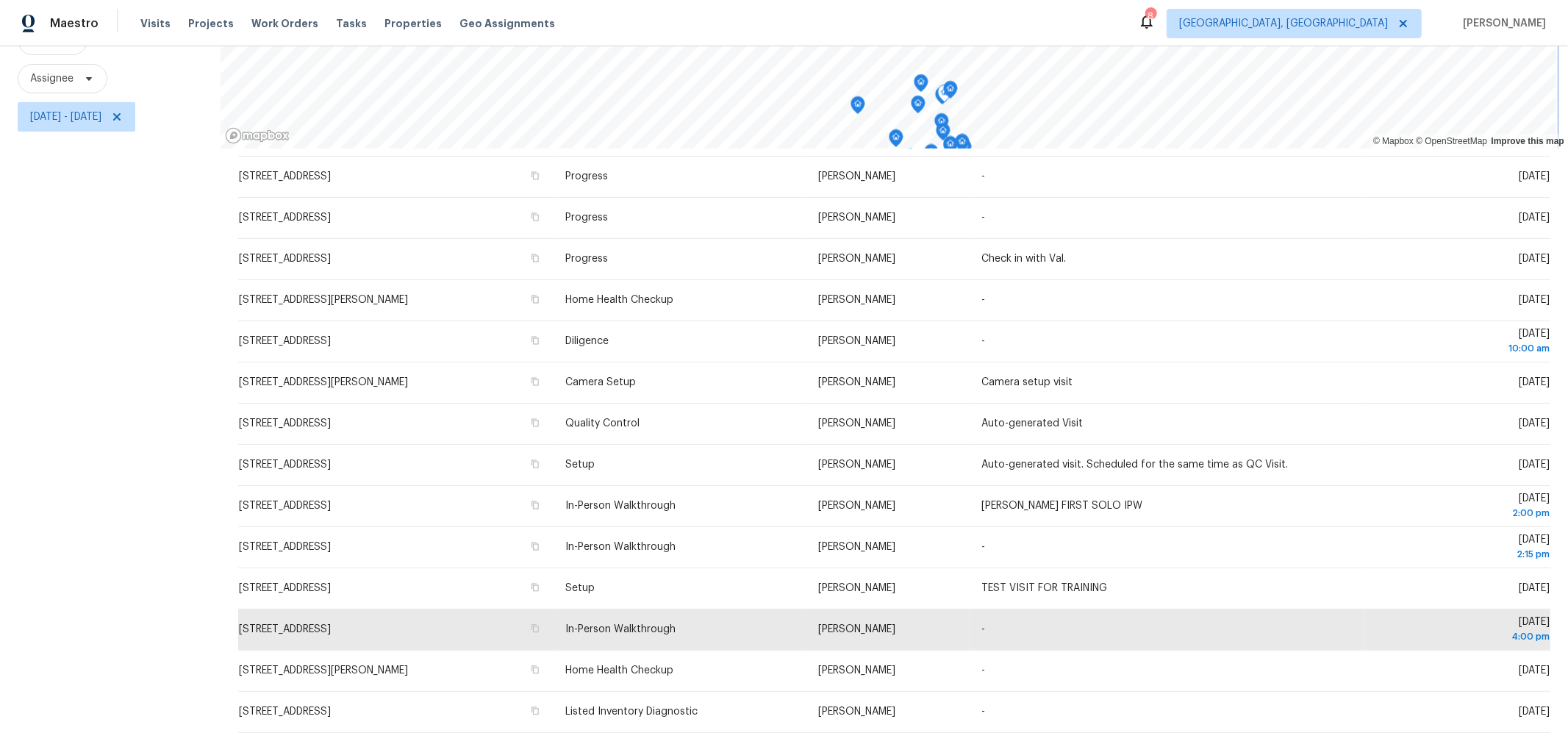
click at [941, 91] on icon "Map marker" at bounding box center [944, 93] width 15 height 18
click at [915, 78] on icon "Map marker" at bounding box center [919, 83] width 15 height 18
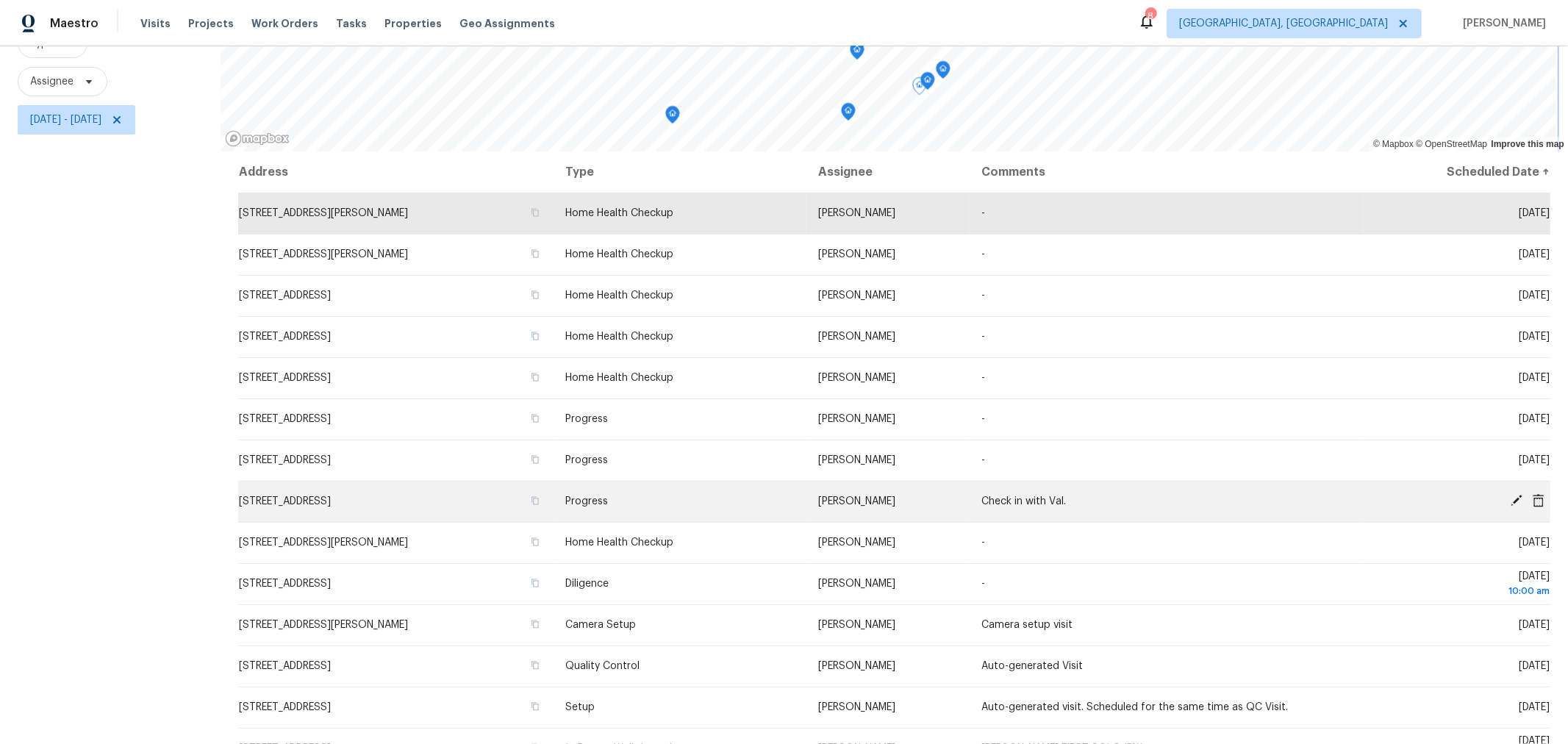
scroll to position [160, 0]
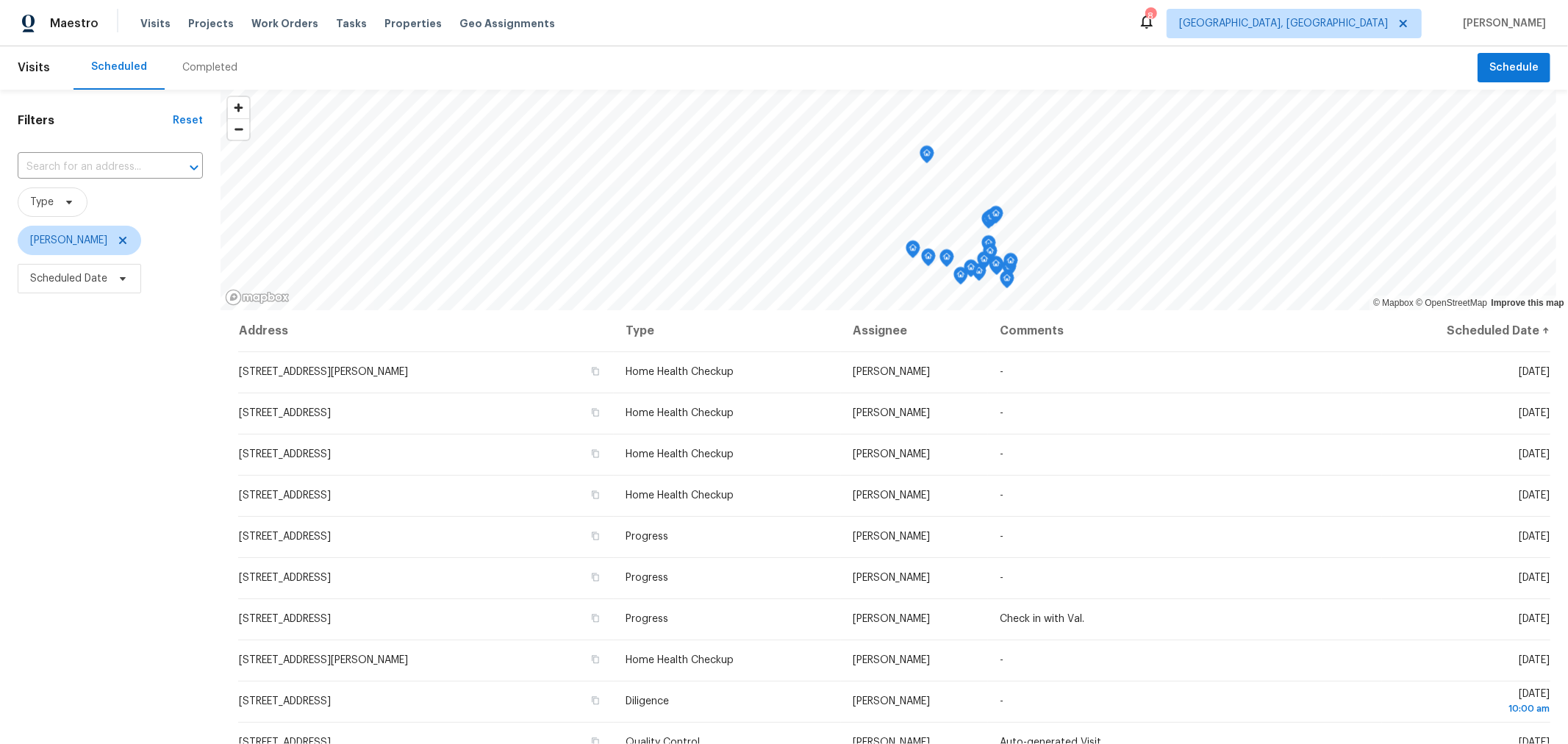
scroll to position [2, 0]
click at [101, 271] on span "Scheduled Date" at bounding box center [68, 277] width 77 height 15
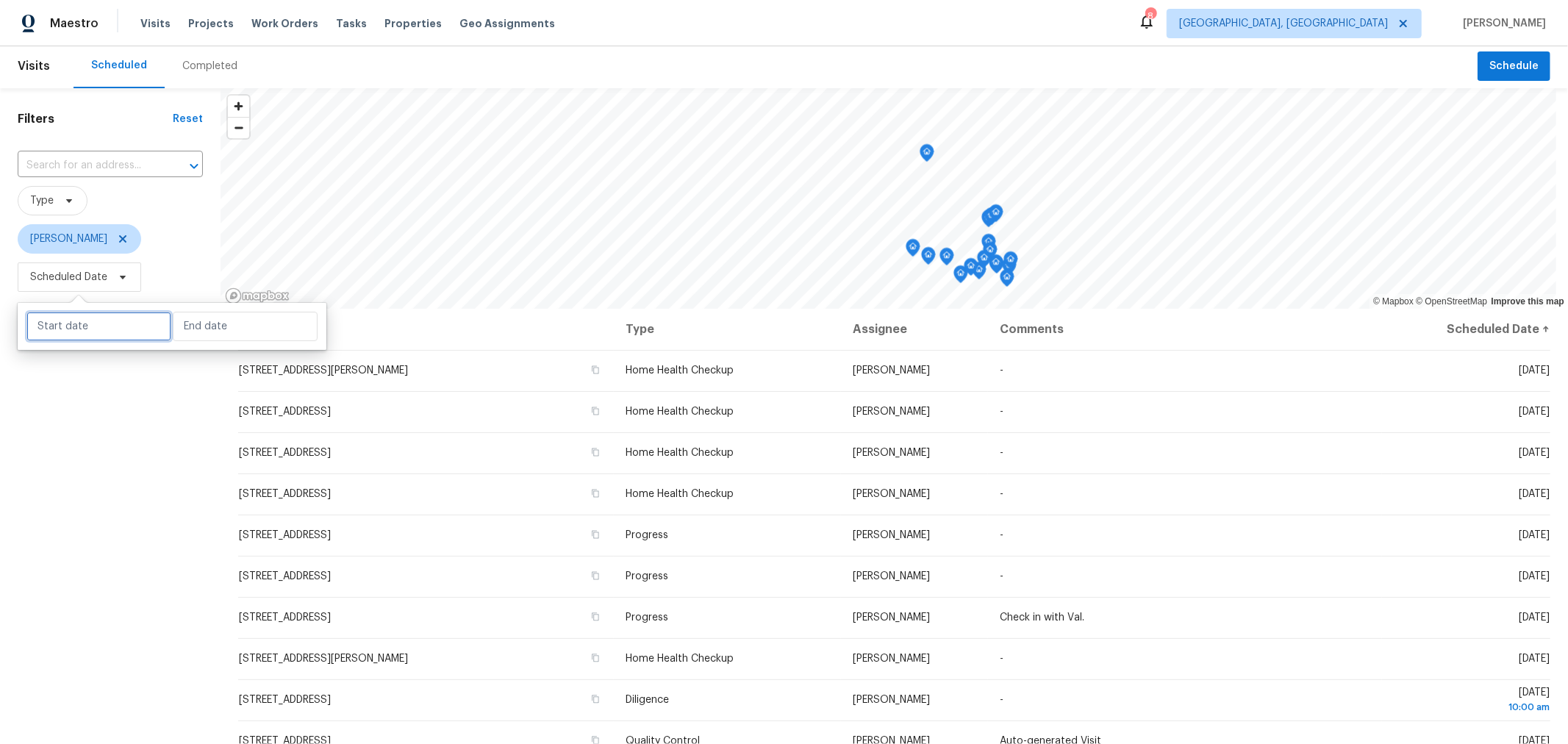
click at [104, 317] on input "text" at bounding box center [98, 326] width 144 height 29
select select "8"
select select "2025"
select select "9"
select select "2025"
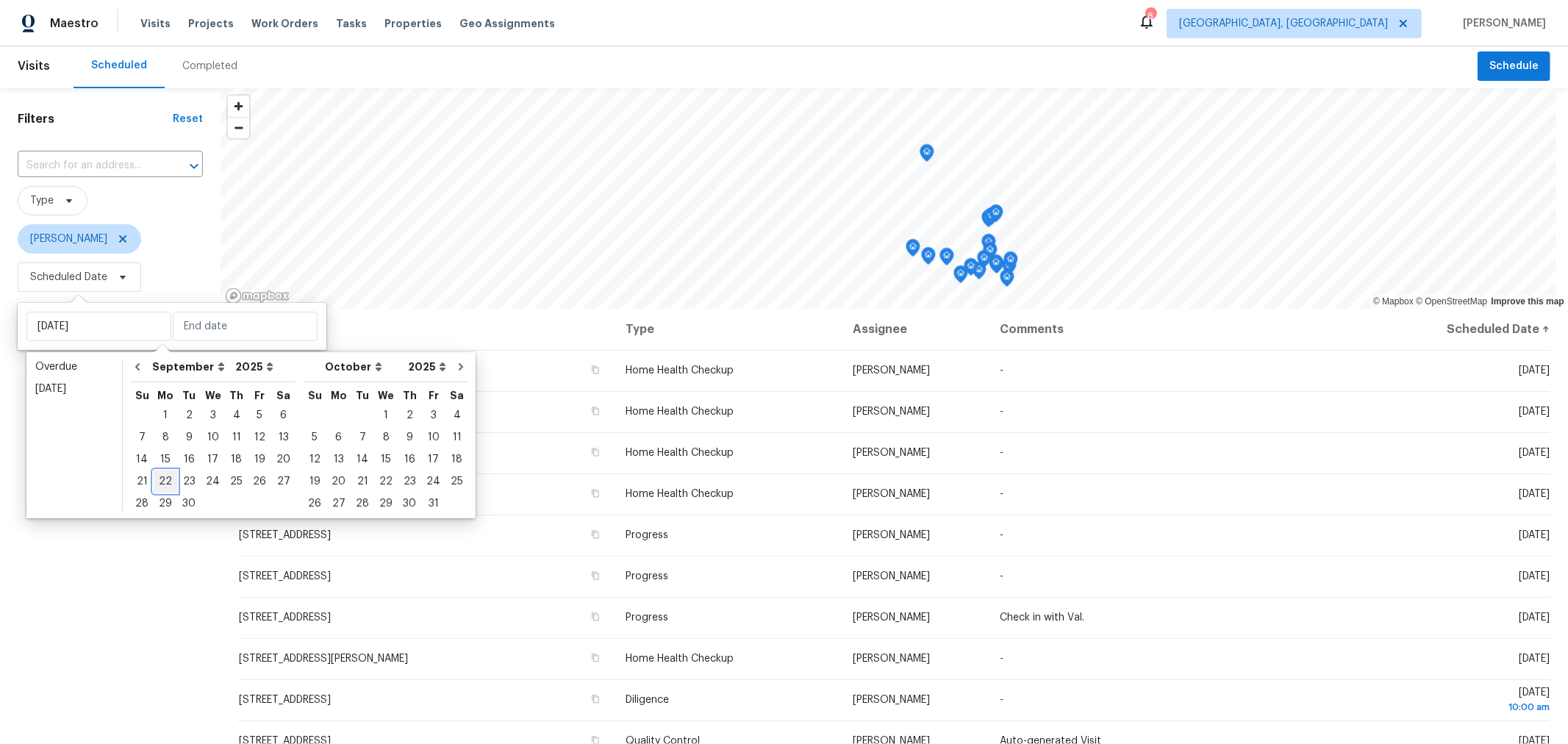
click at [157, 482] on div "22" at bounding box center [165, 481] width 24 height 21
type input "[DATE]"
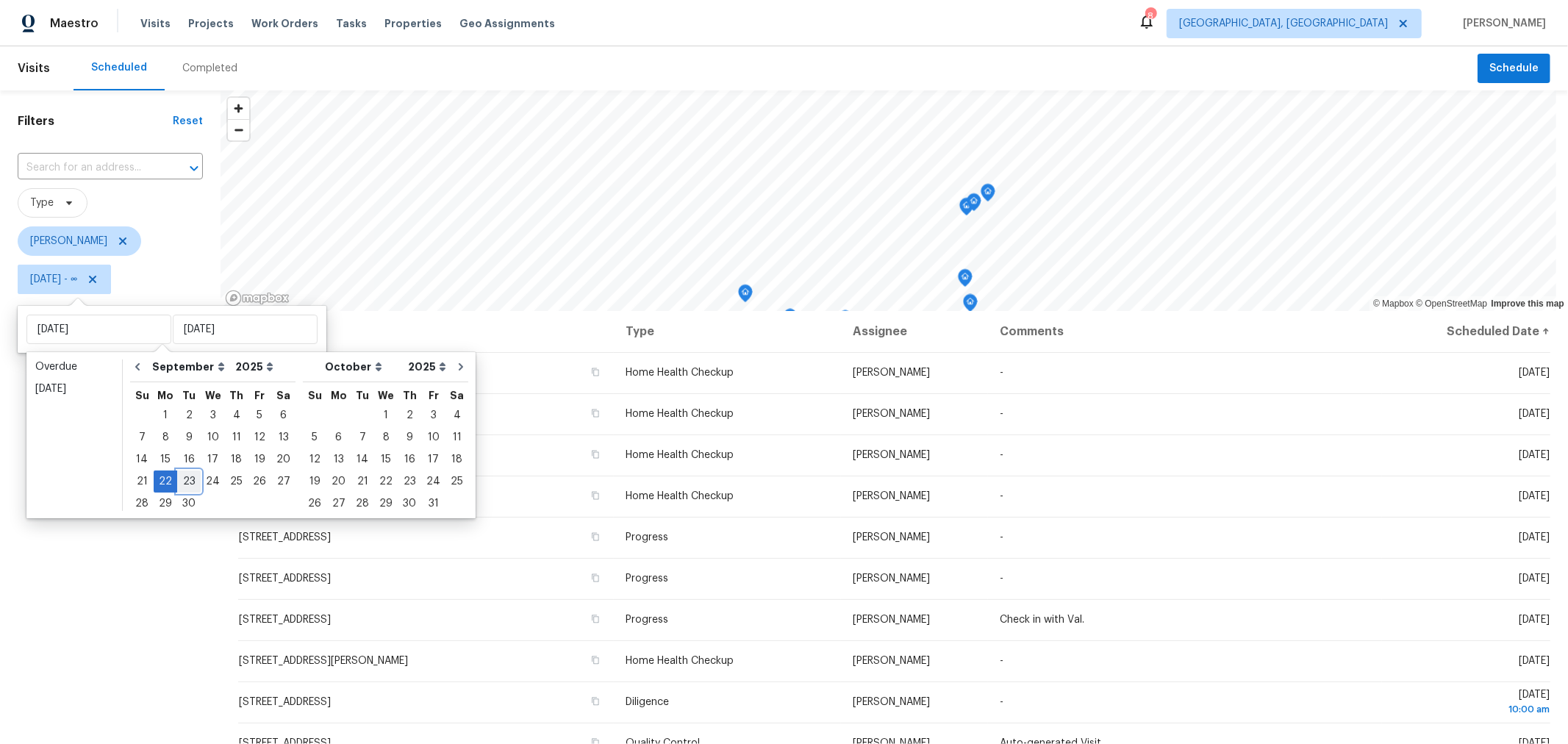
click at [177, 476] on div "23" at bounding box center [189, 481] width 24 height 21
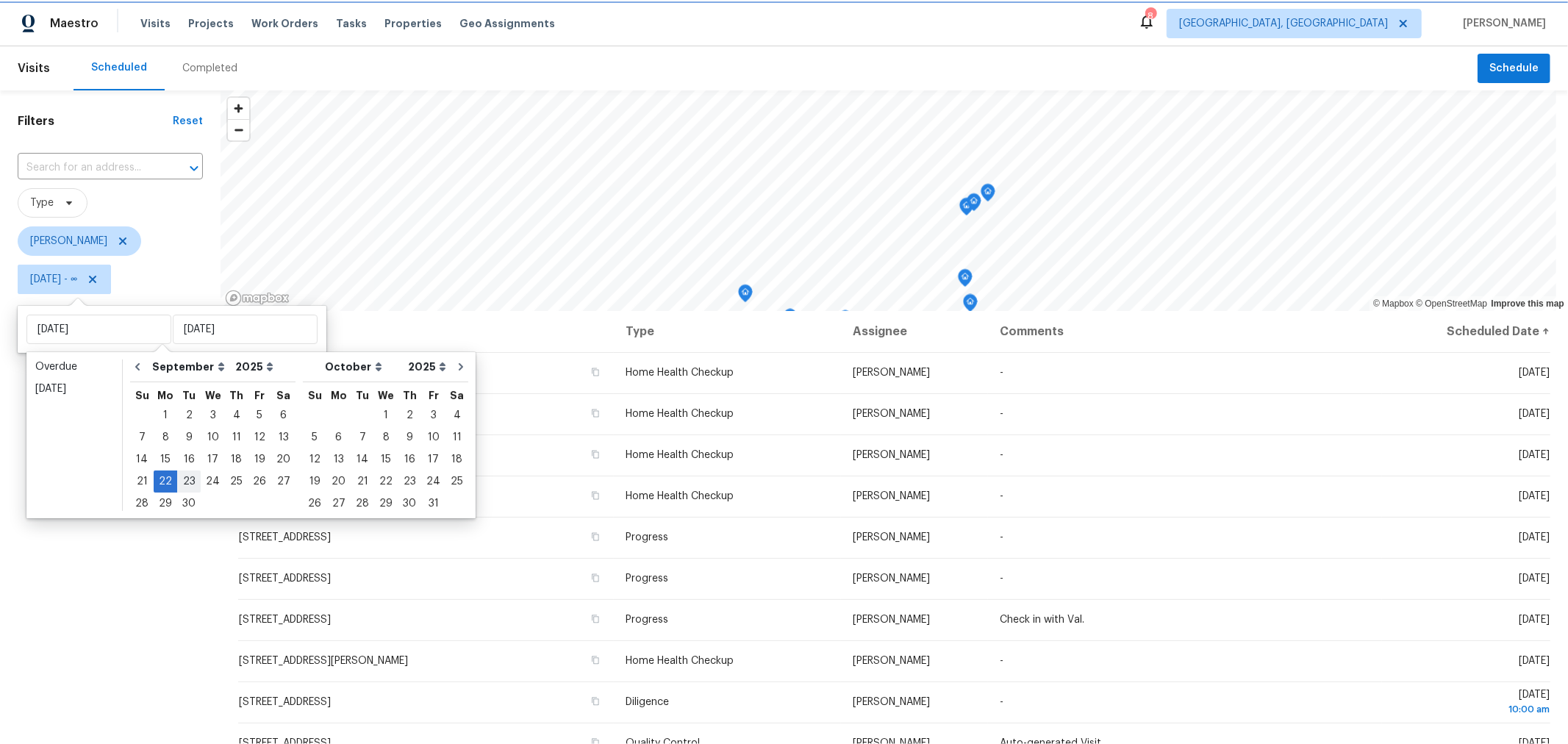
type input "[DATE]"
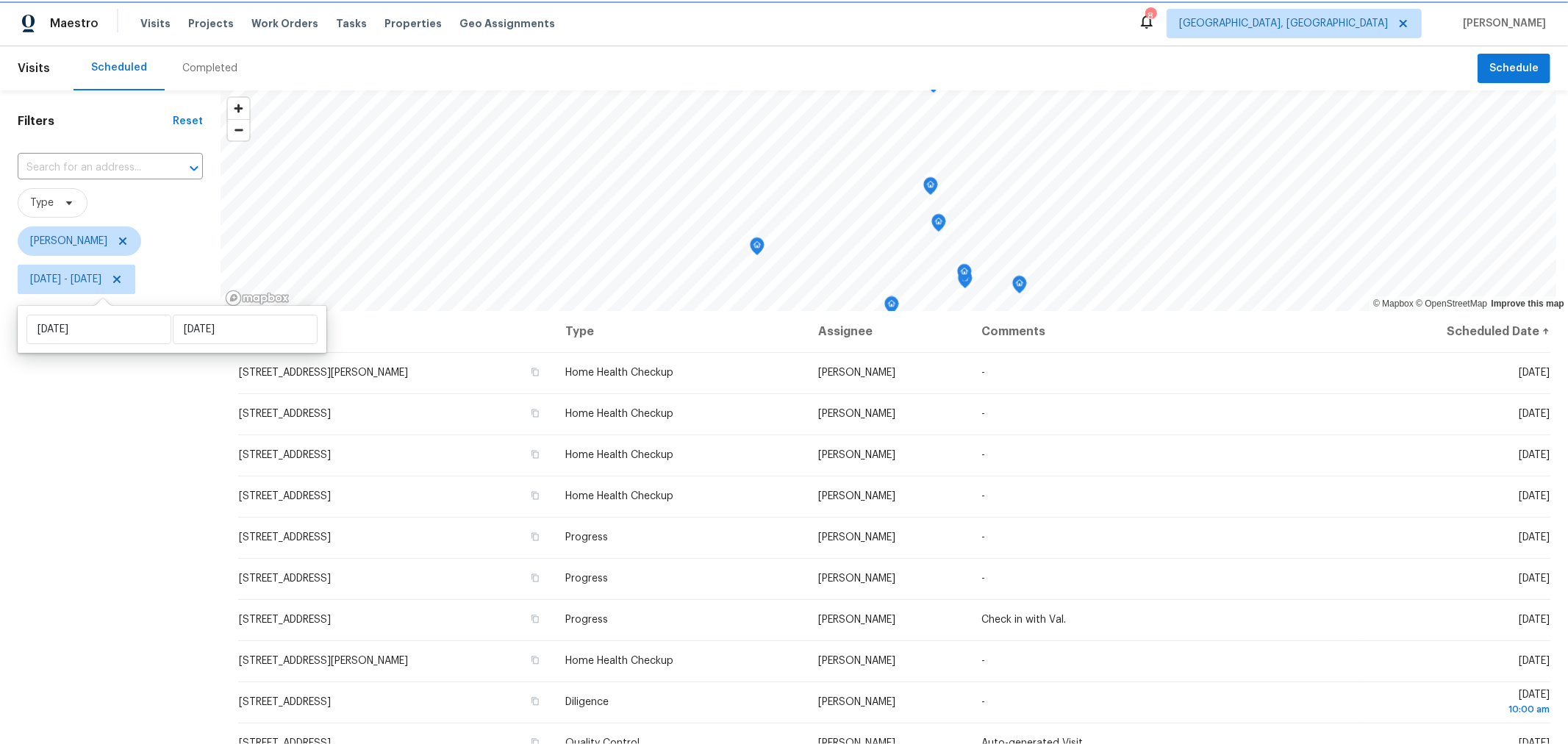
click at [963, 276] on icon "Map marker" at bounding box center [964, 272] width 13 height 17
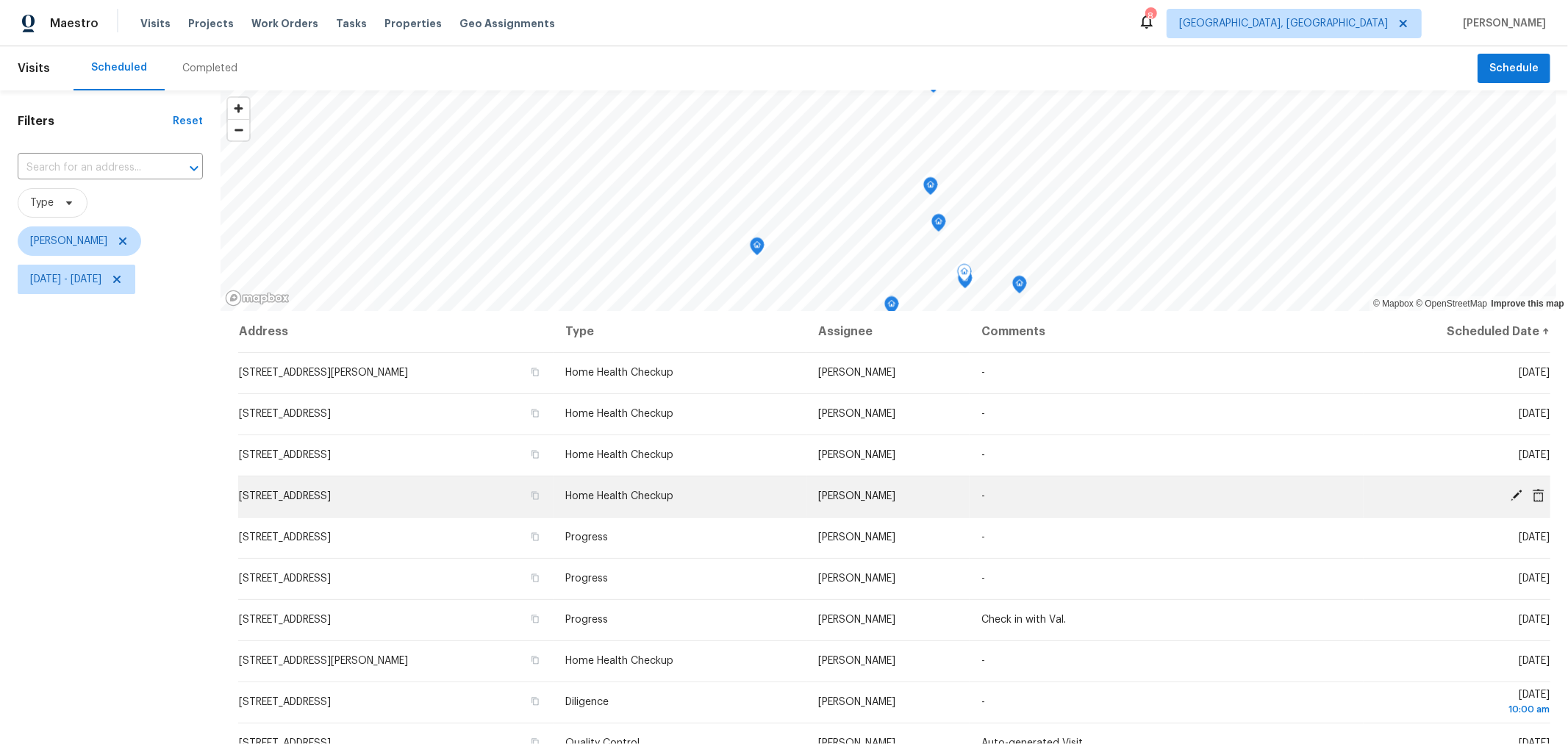
click at [1510, 495] on icon at bounding box center [1516, 495] width 12 height 12
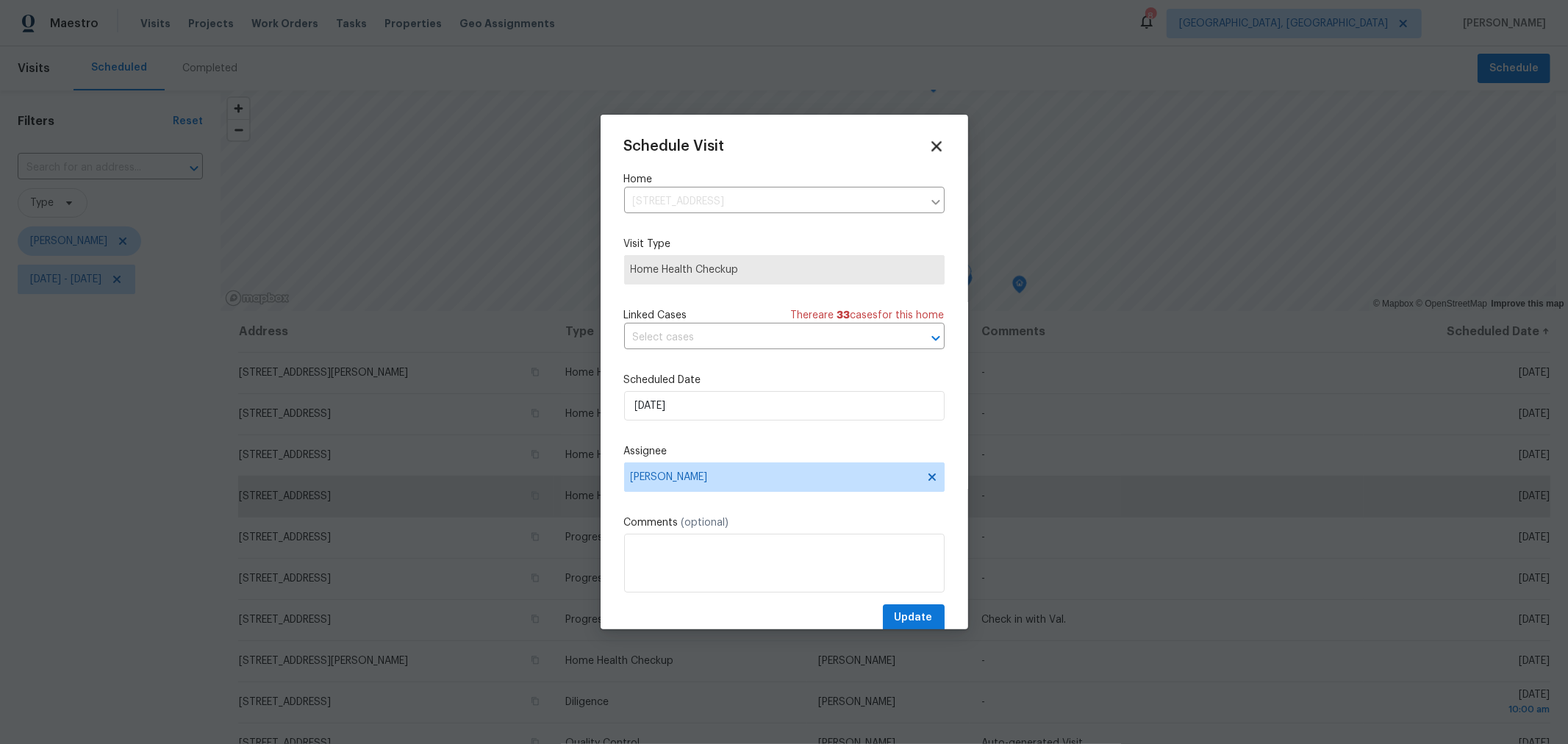
click at [927, 152] on icon at bounding box center [935, 145] width 17 height 17
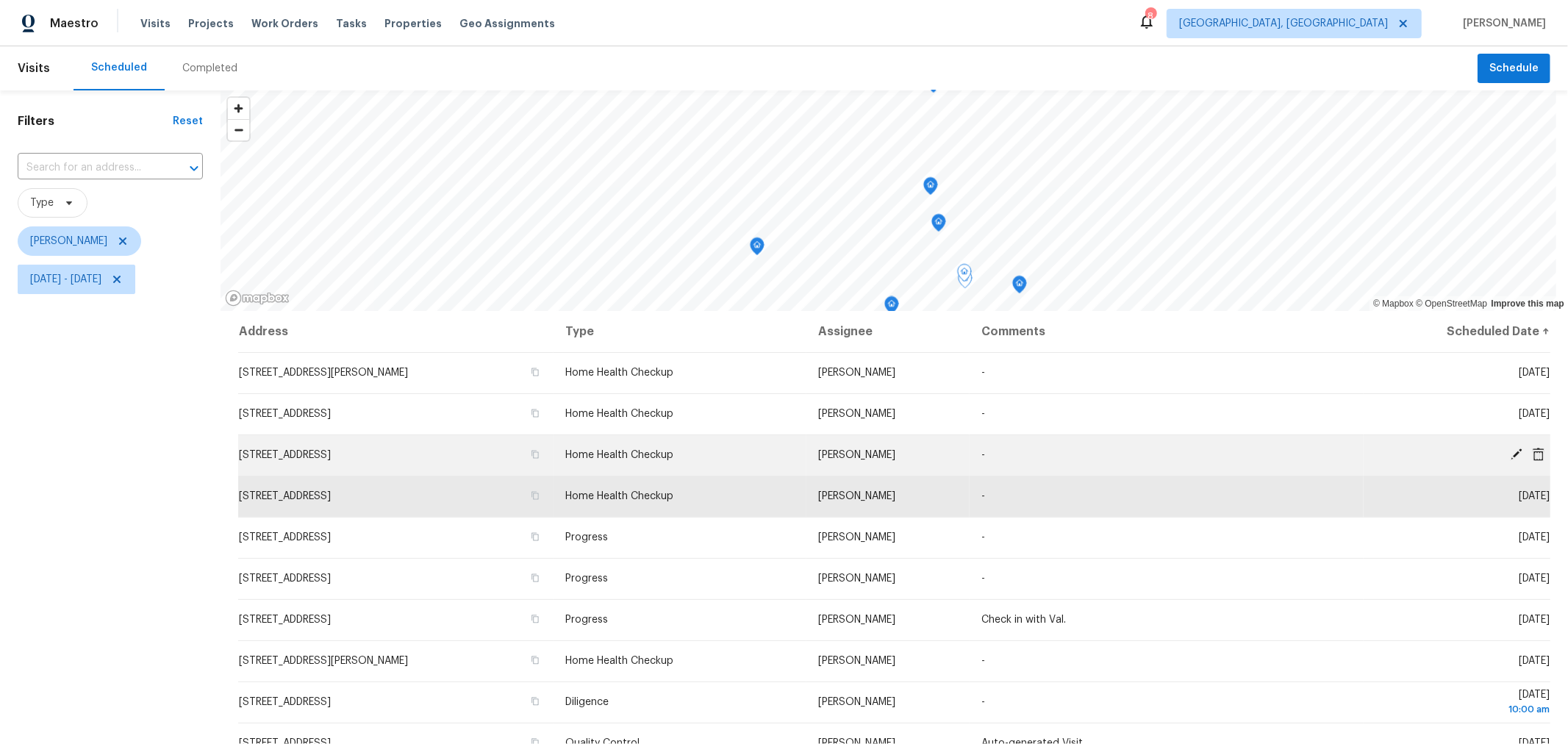
click at [1509, 453] on icon at bounding box center [1516, 454] width 13 height 13
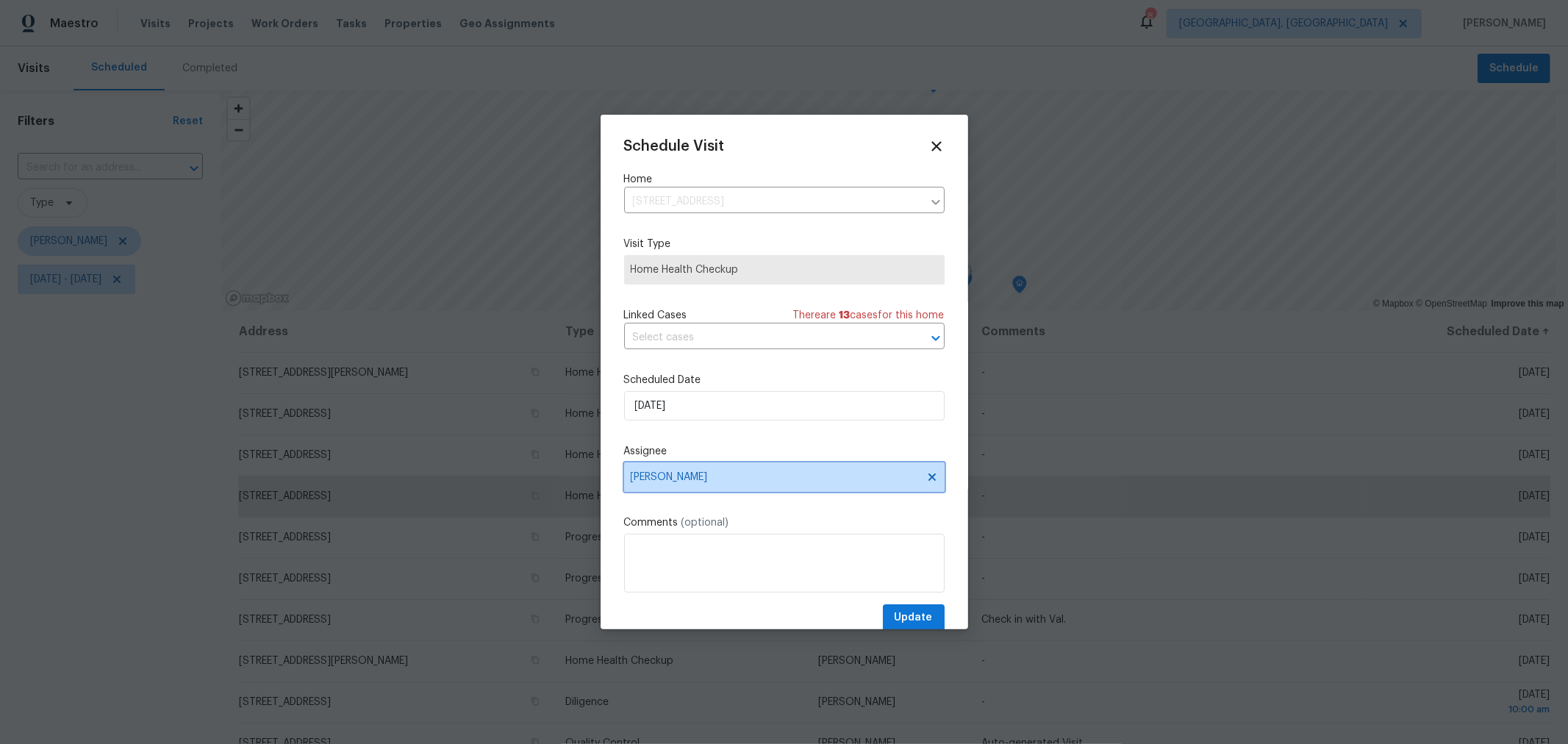
click at [796, 485] on span "[PERSON_NAME]" at bounding box center [784, 476] width 321 height 29
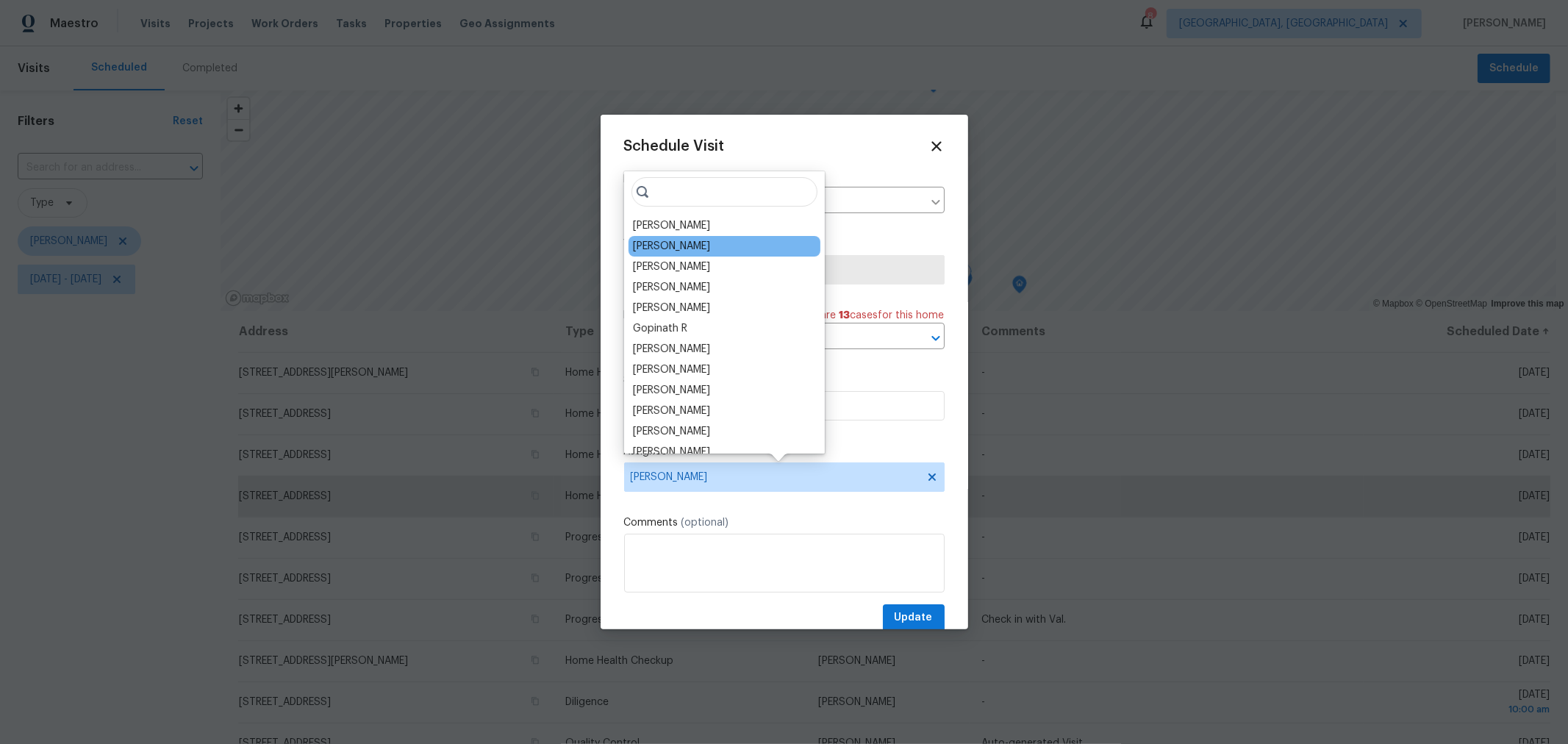
click at [666, 241] on div "[PERSON_NAME]" at bounding box center [671, 246] width 77 height 15
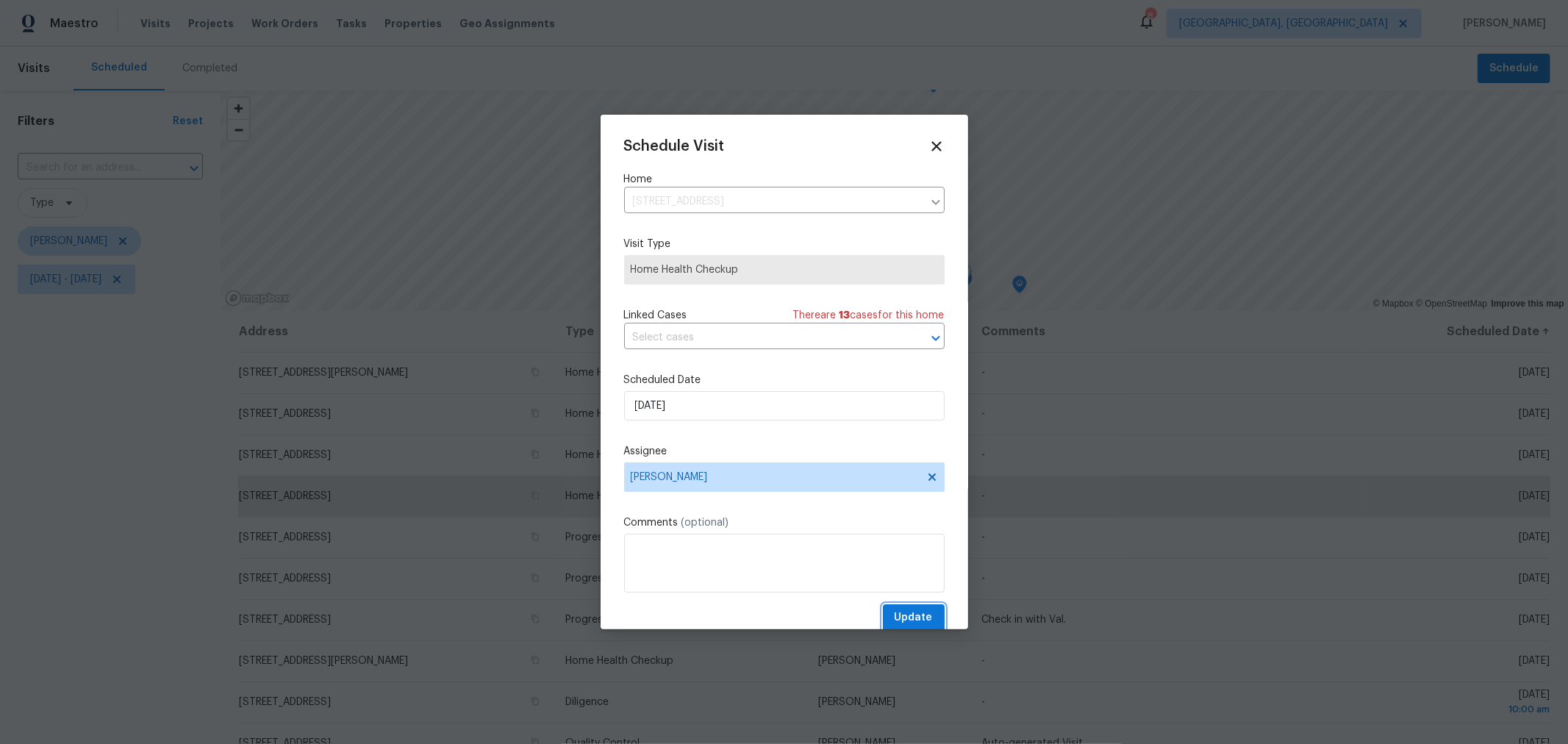
click at [895, 619] on span "Update" at bounding box center [914, 617] width 38 height 18
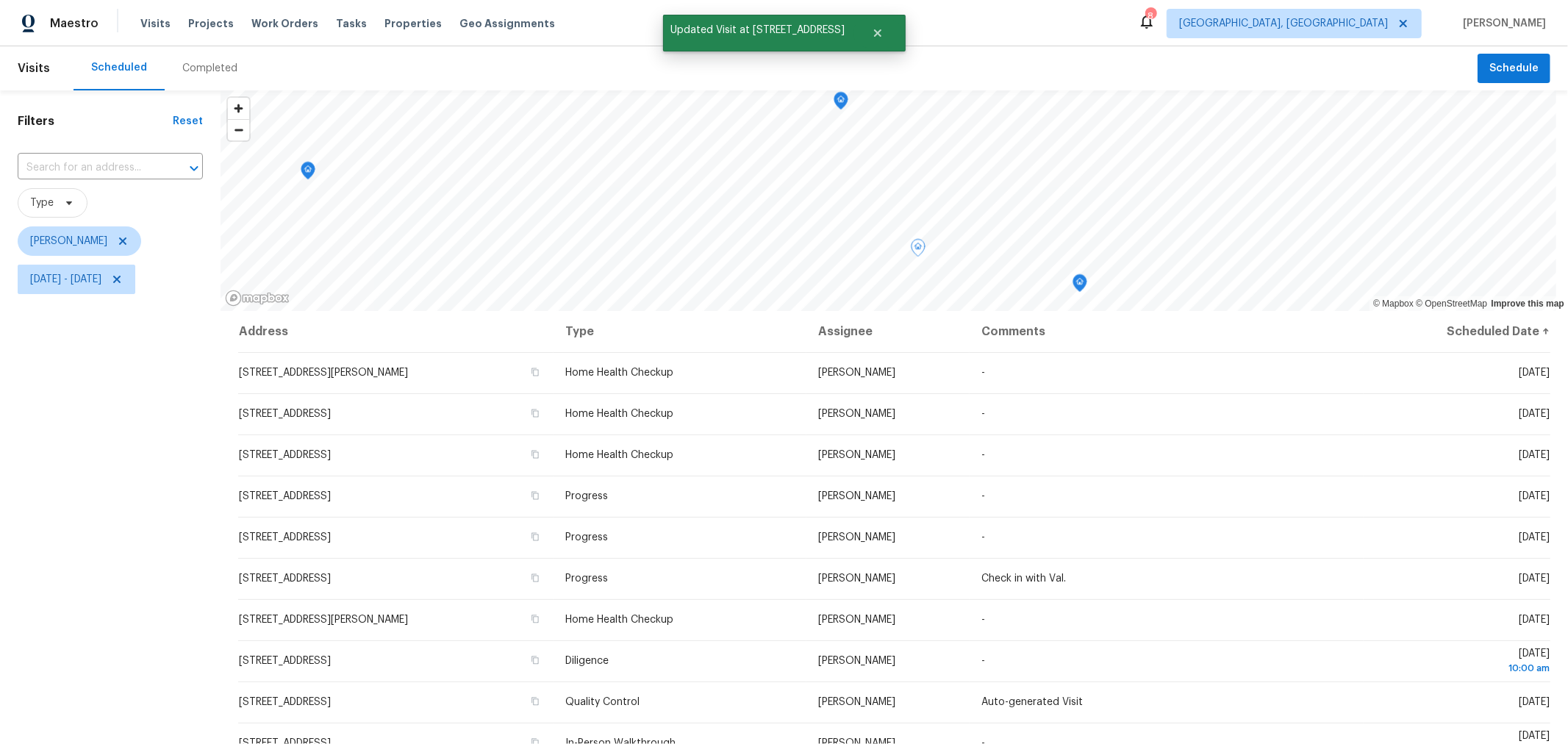
click at [920, 250] on icon "Map marker" at bounding box center [918, 248] width 13 height 17
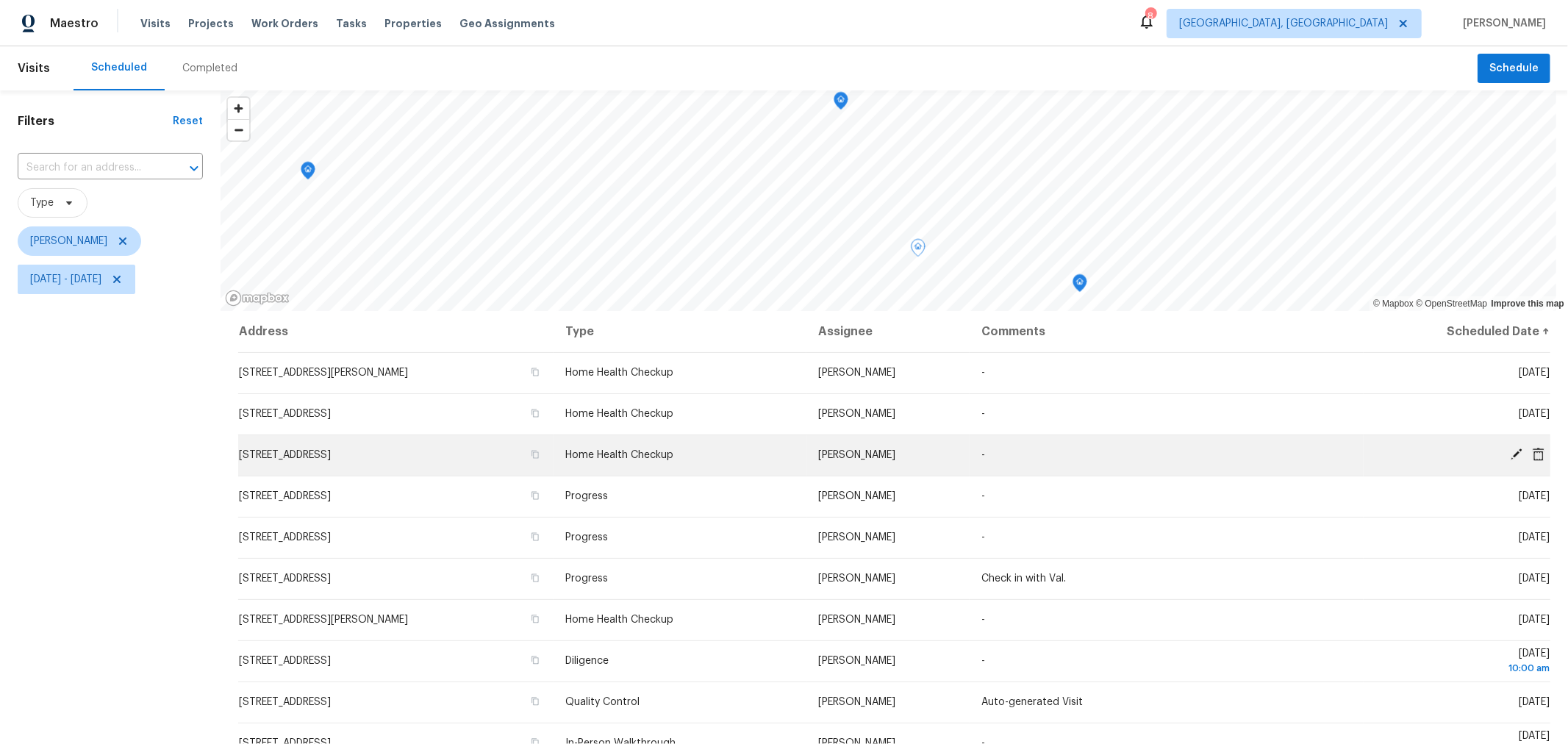
click at [1509, 448] on icon at bounding box center [1516, 454] width 13 height 13
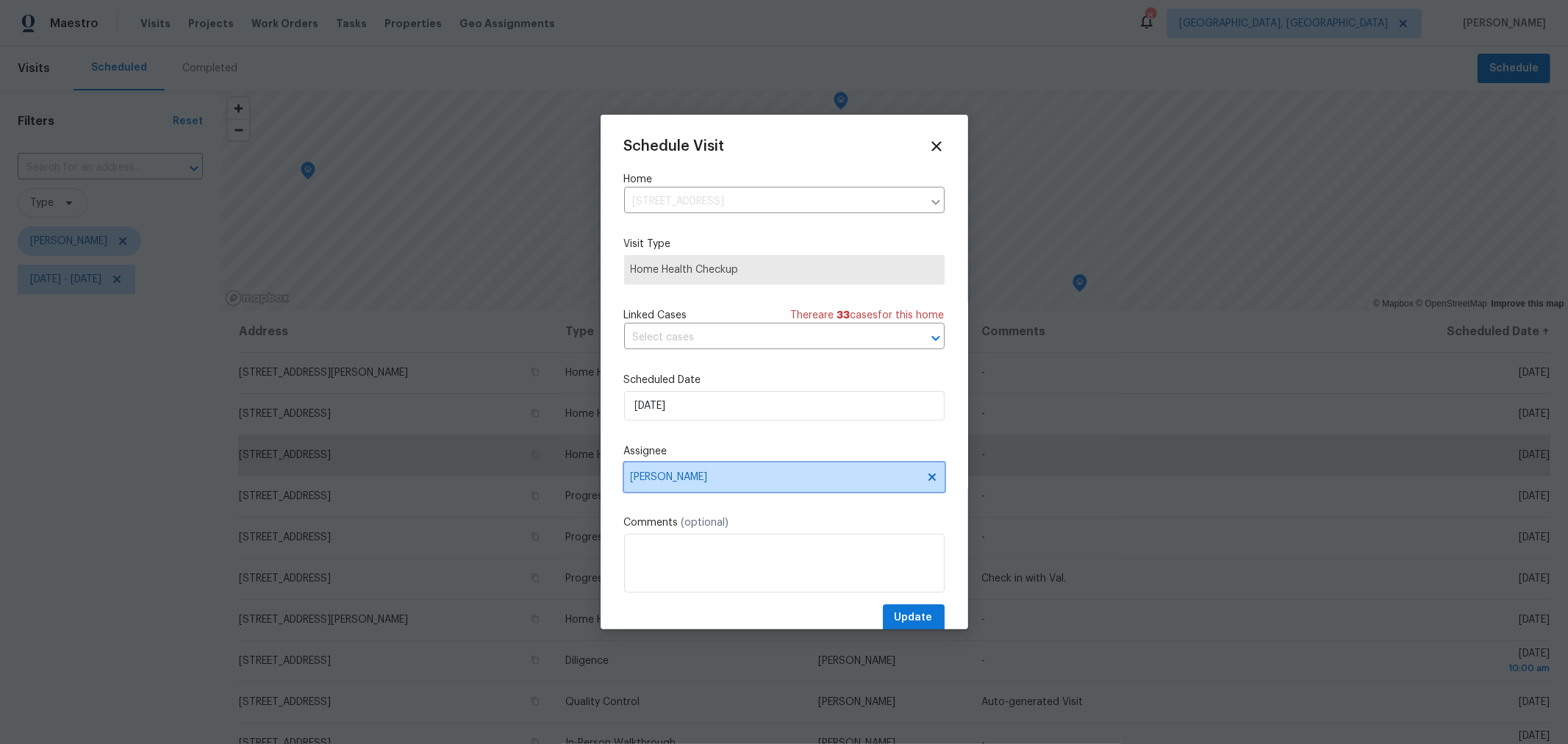
click at [822, 479] on span "[PERSON_NAME]" at bounding box center [774, 476] width 288 height 12
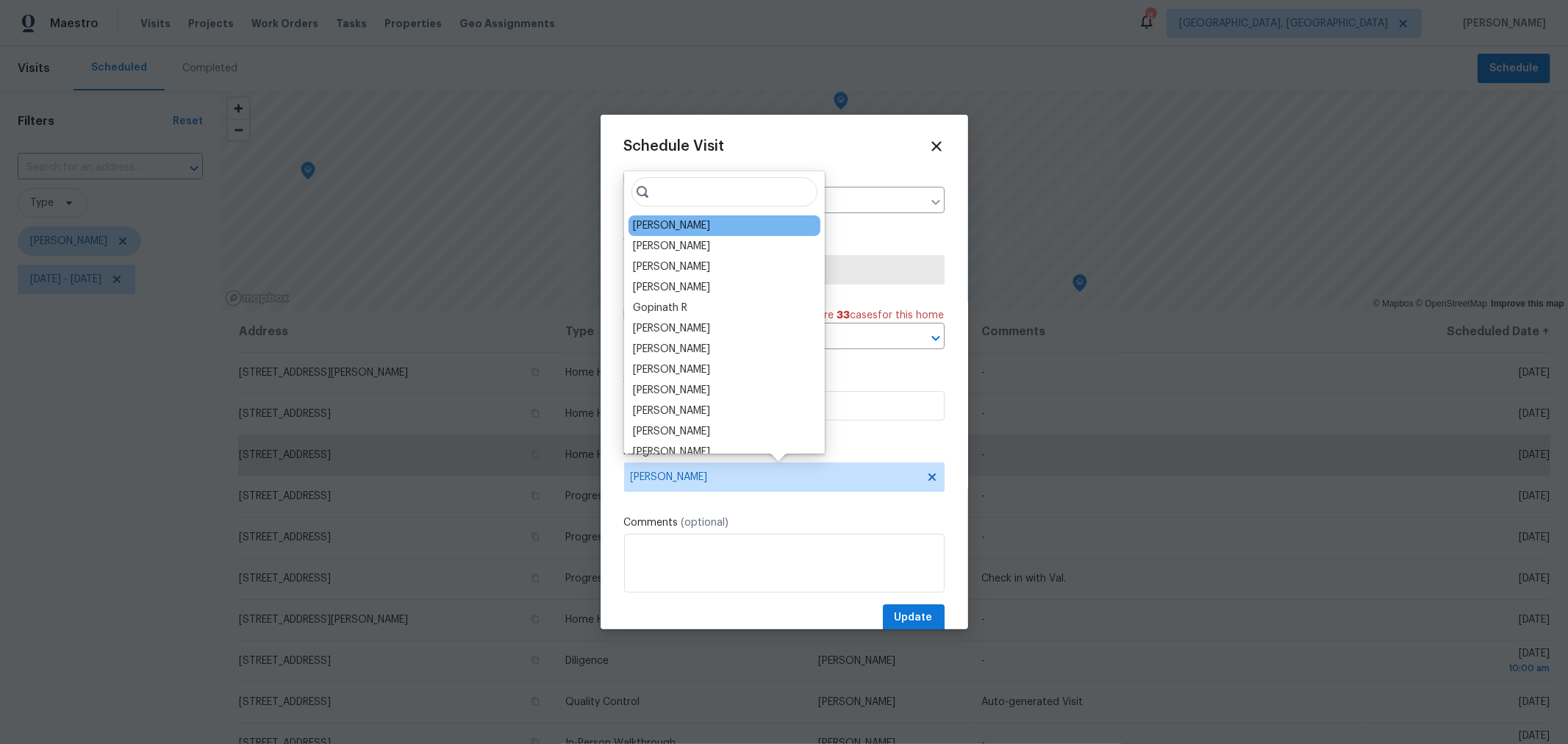
click at [691, 224] on div "[PERSON_NAME]" at bounding box center [671, 226] width 77 height 15
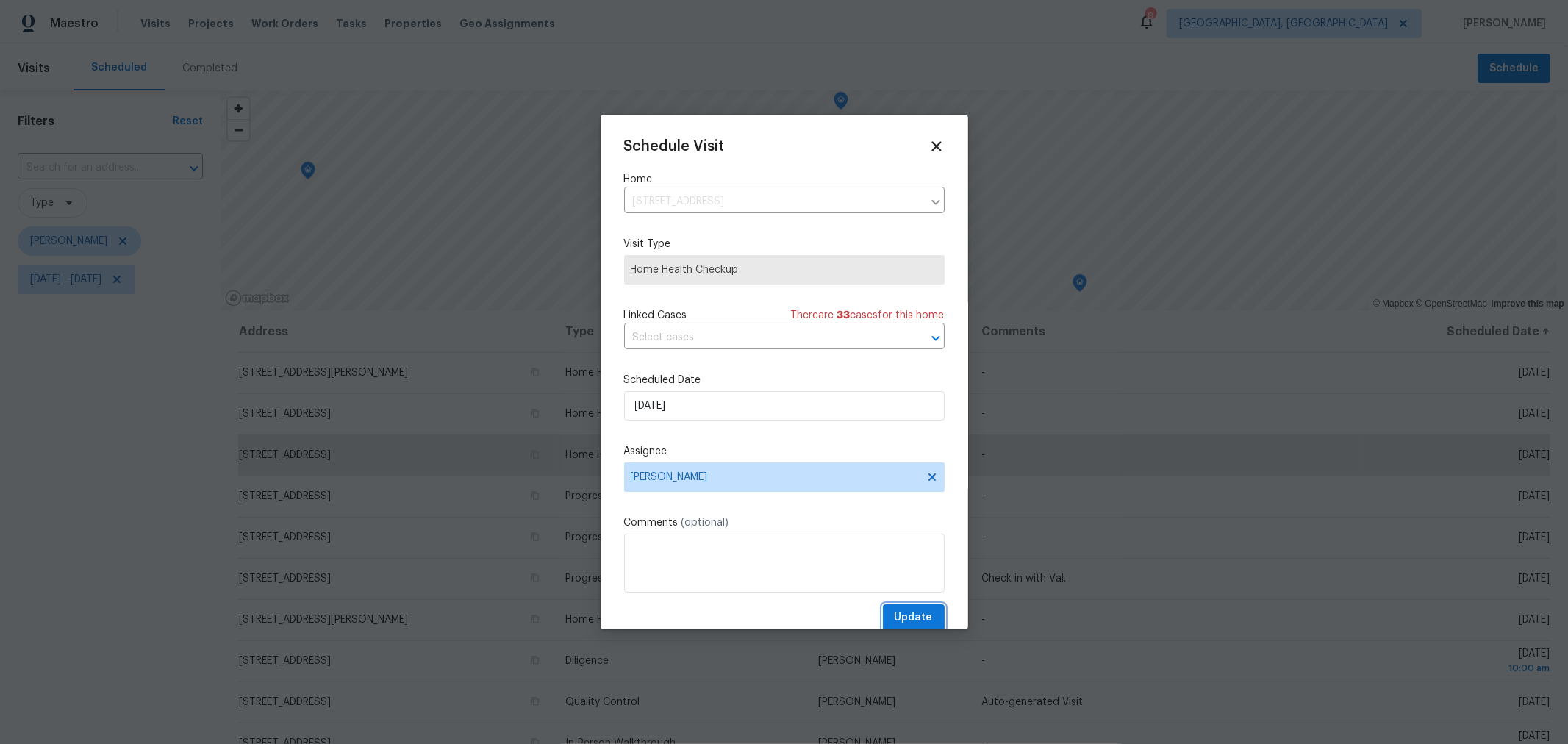
click at [895, 615] on span "Update" at bounding box center [914, 617] width 38 height 18
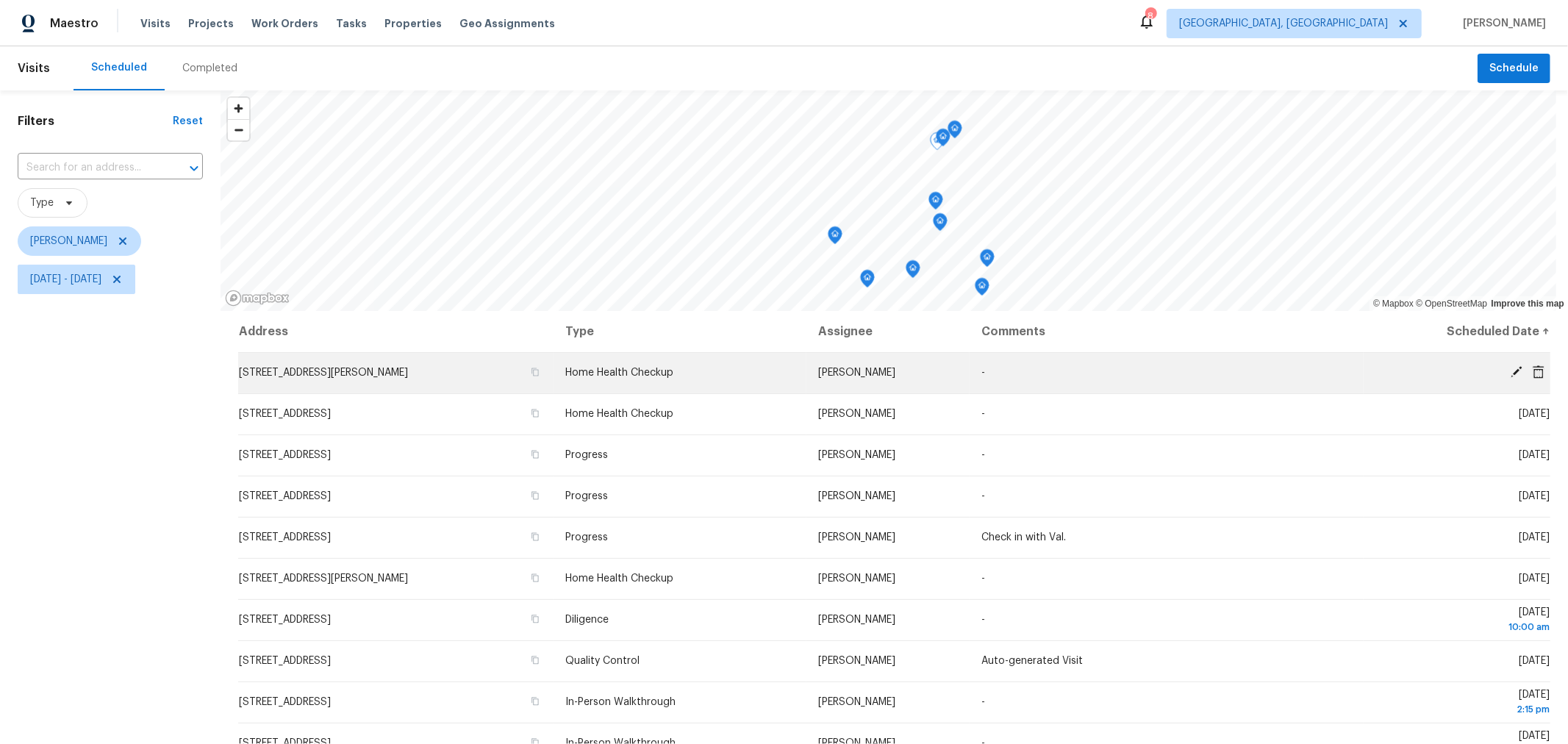
click at [1509, 368] on icon at bounding box center [1516, 372] width 13 height 13
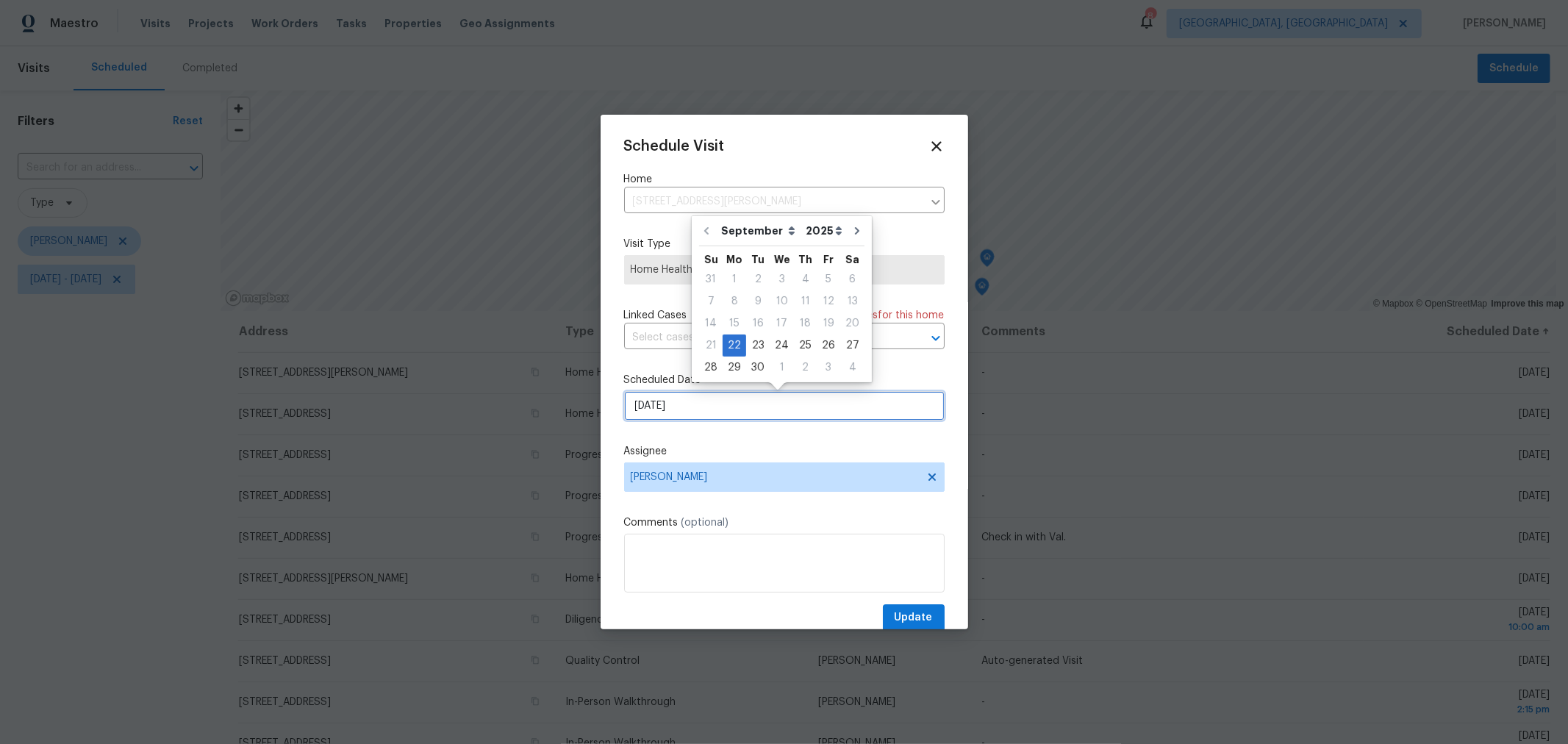
click at [707, 414] on input "[DATE]" at bounding box center [784, 405] width 321 height 29
click at [761, 347] on div "23" at bounding box center [758, 345] width 24 height 21
type input "[DATE]"
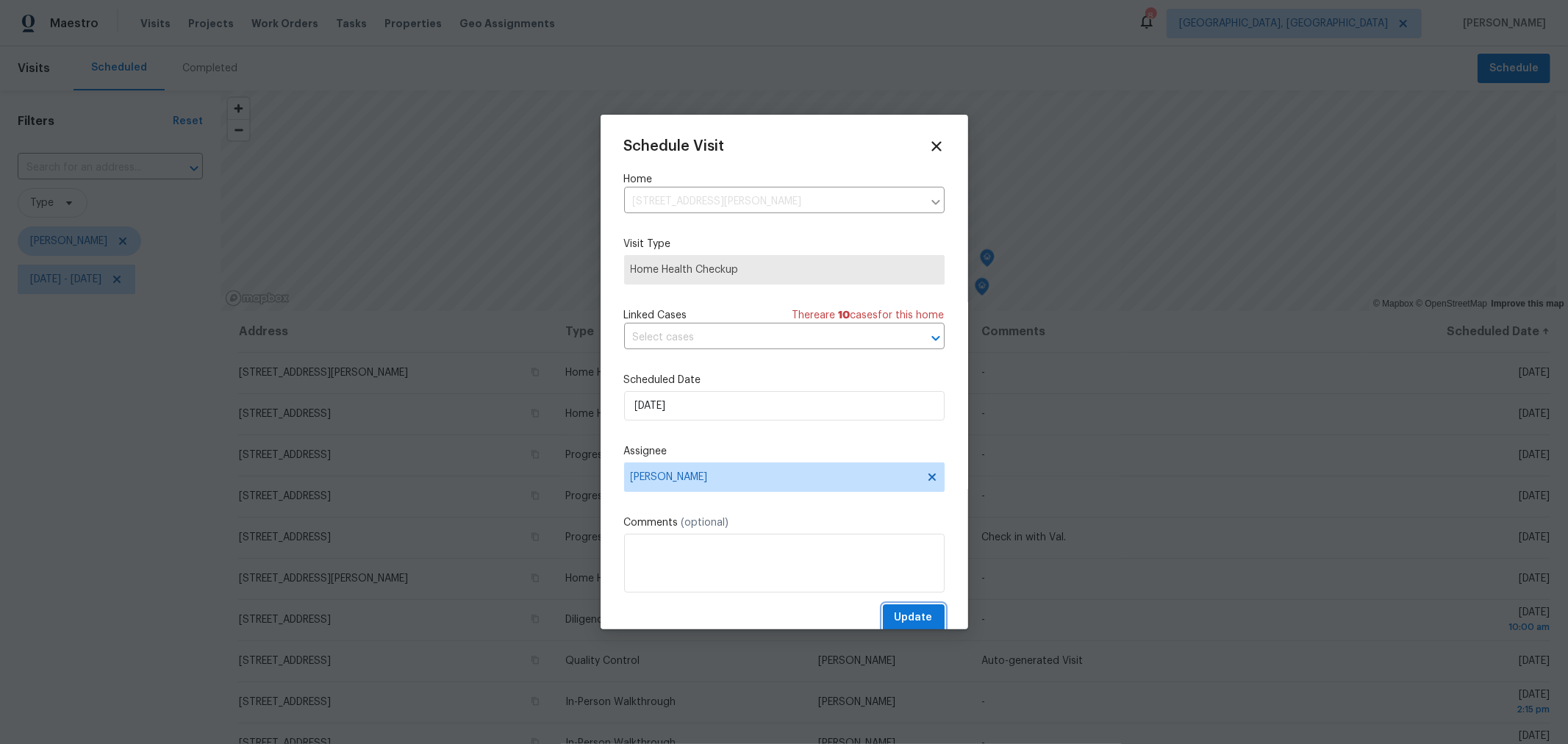
click at [905, 614] on span "Update" at bounding box center [914, 617] width 38 height 18
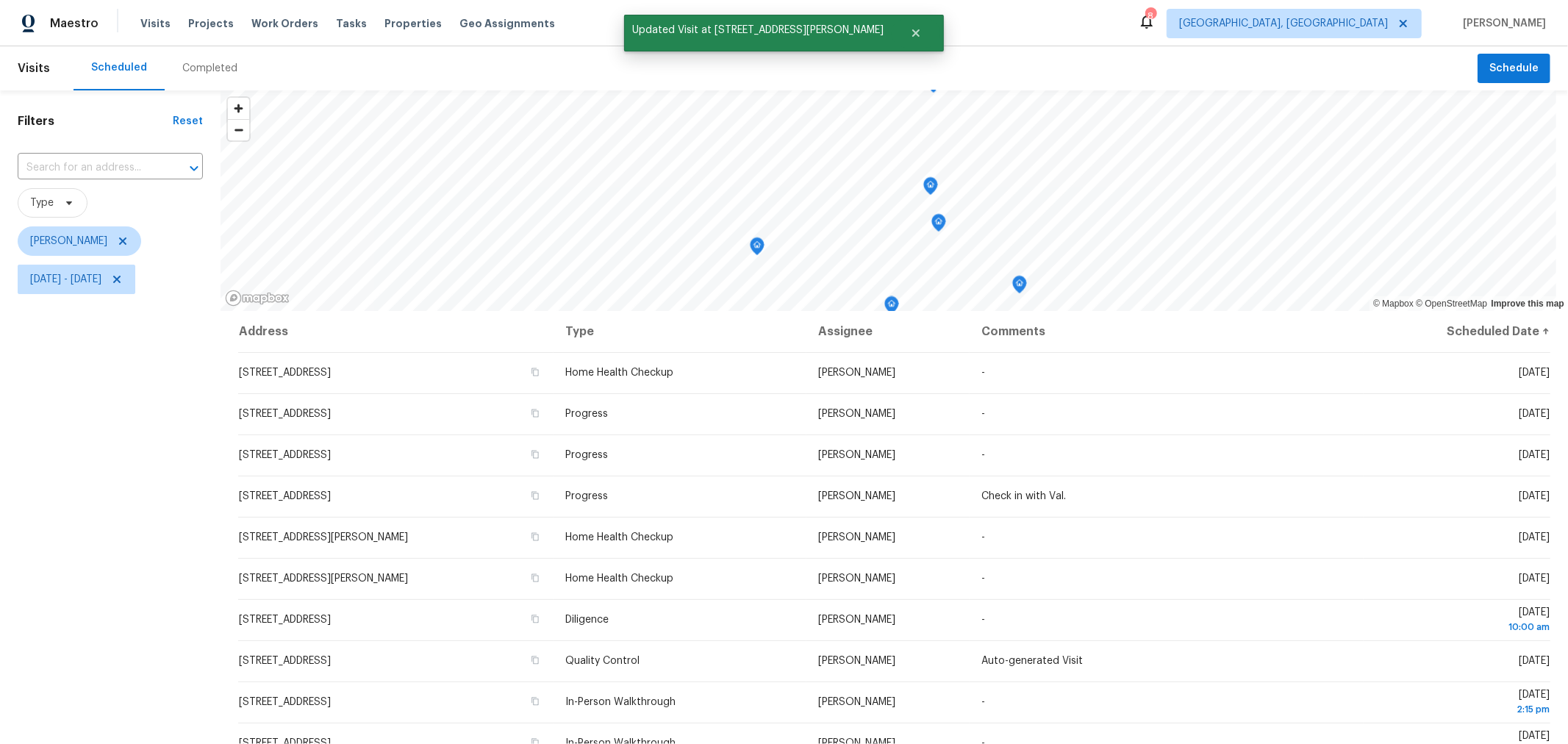
click at [927, 190] on icon "Map marker" at bounding box center [930, 186] width 13 height 17
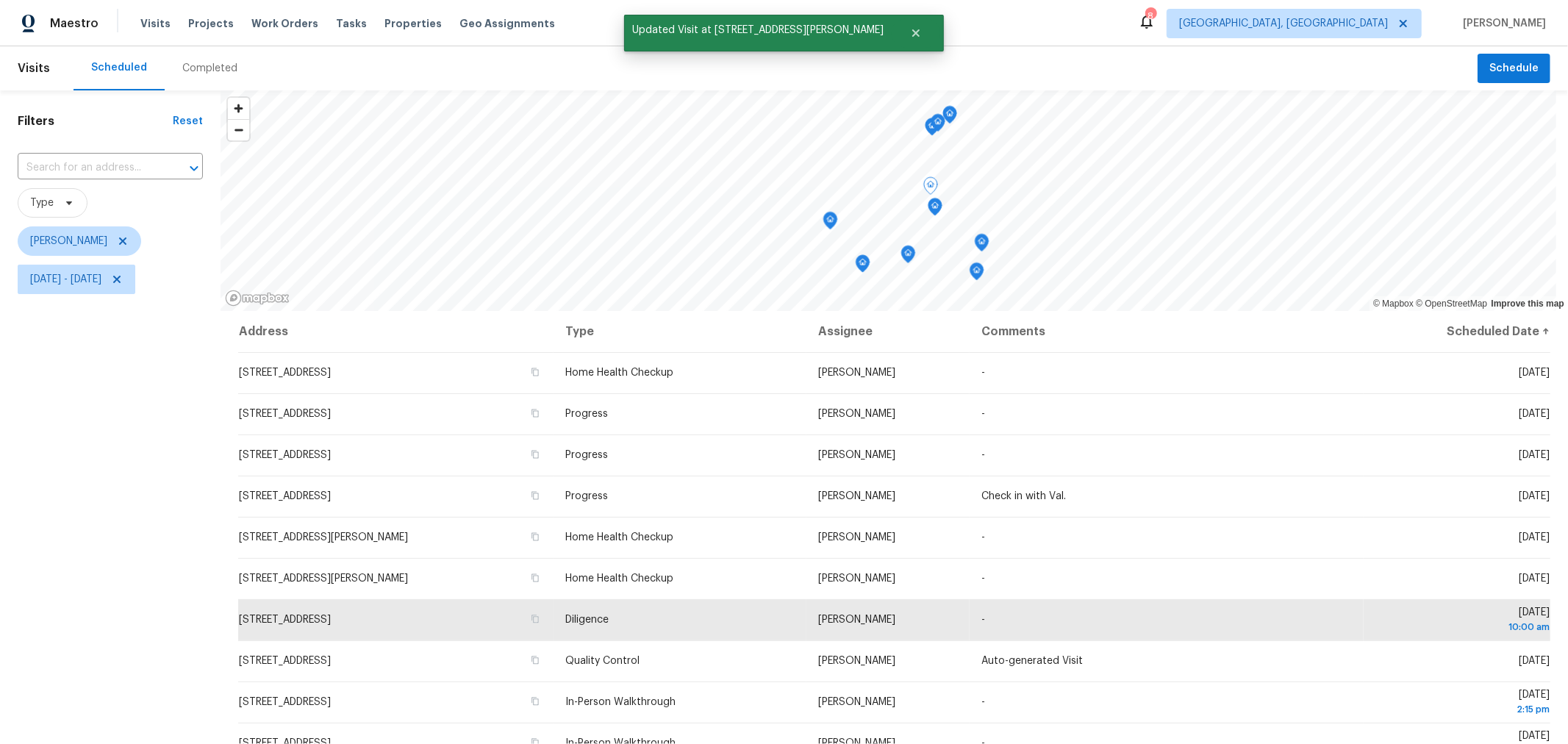
click at [948, 112] on icon "Map marker" at bounding box center [950, 114] width 13 height 17
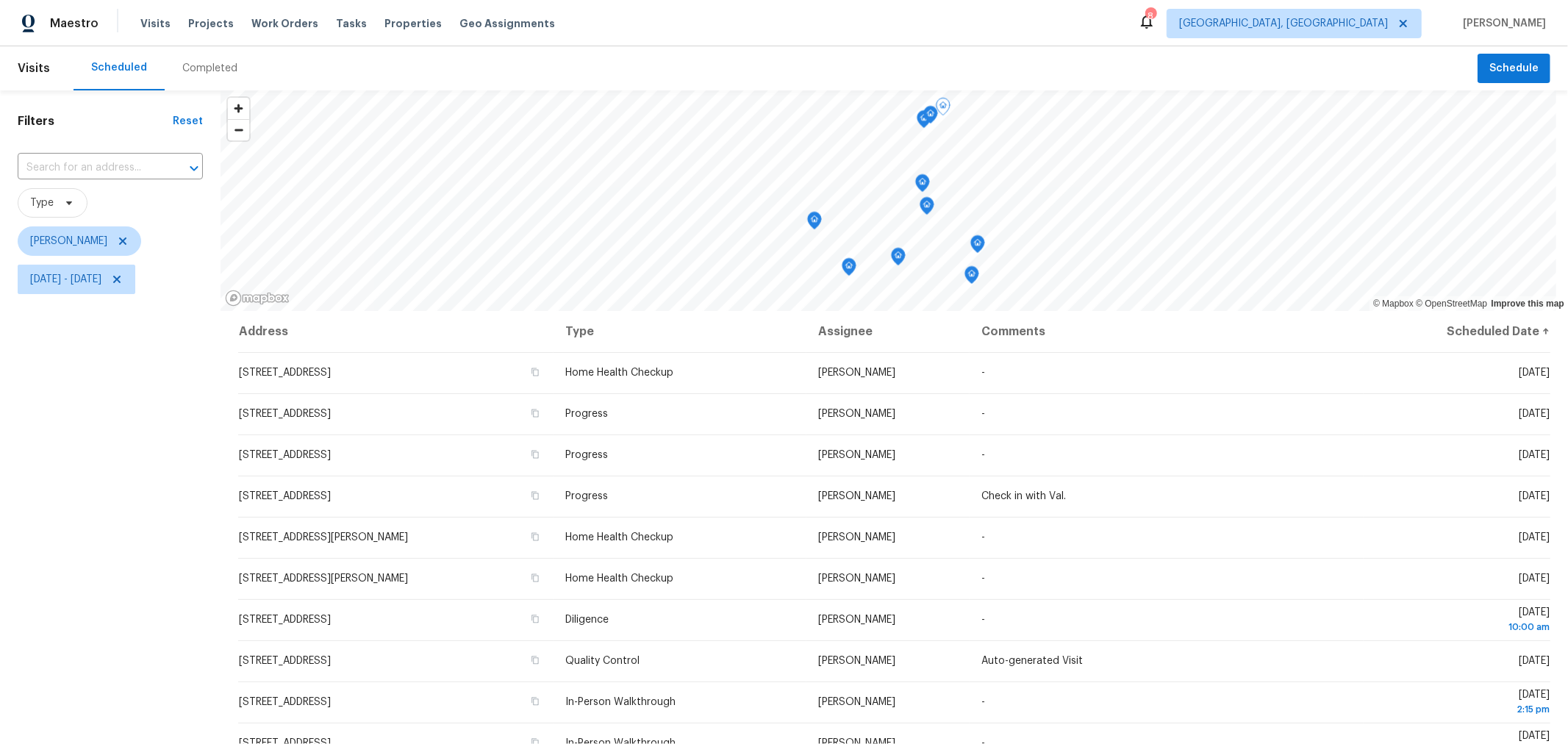
click at [930, 114] on icon "Map marker" at bounding box center [930, 114] width 2 height 2
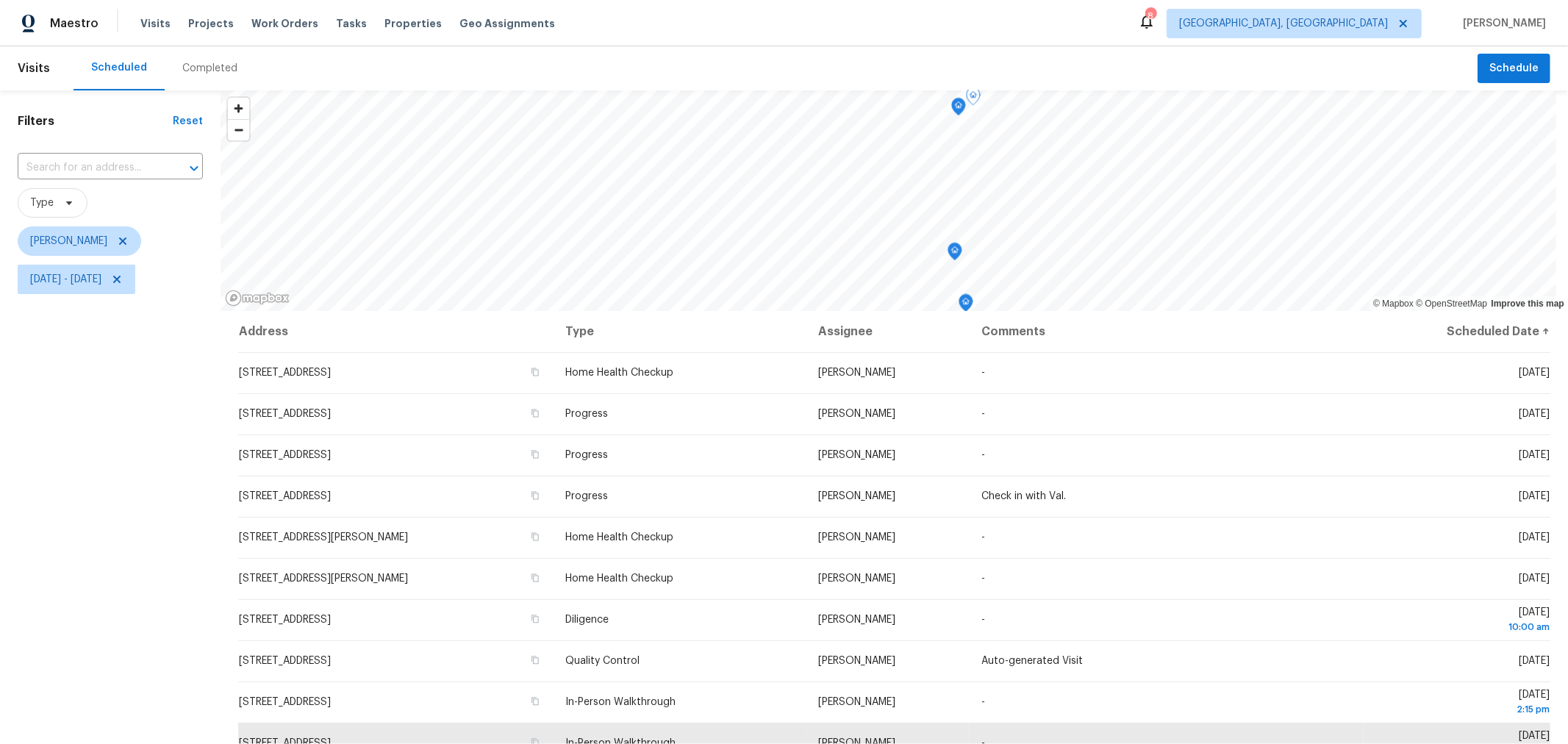
click at [957, 112] on icon "Map marker" at bounding box center [958, 106] width 13 height 17
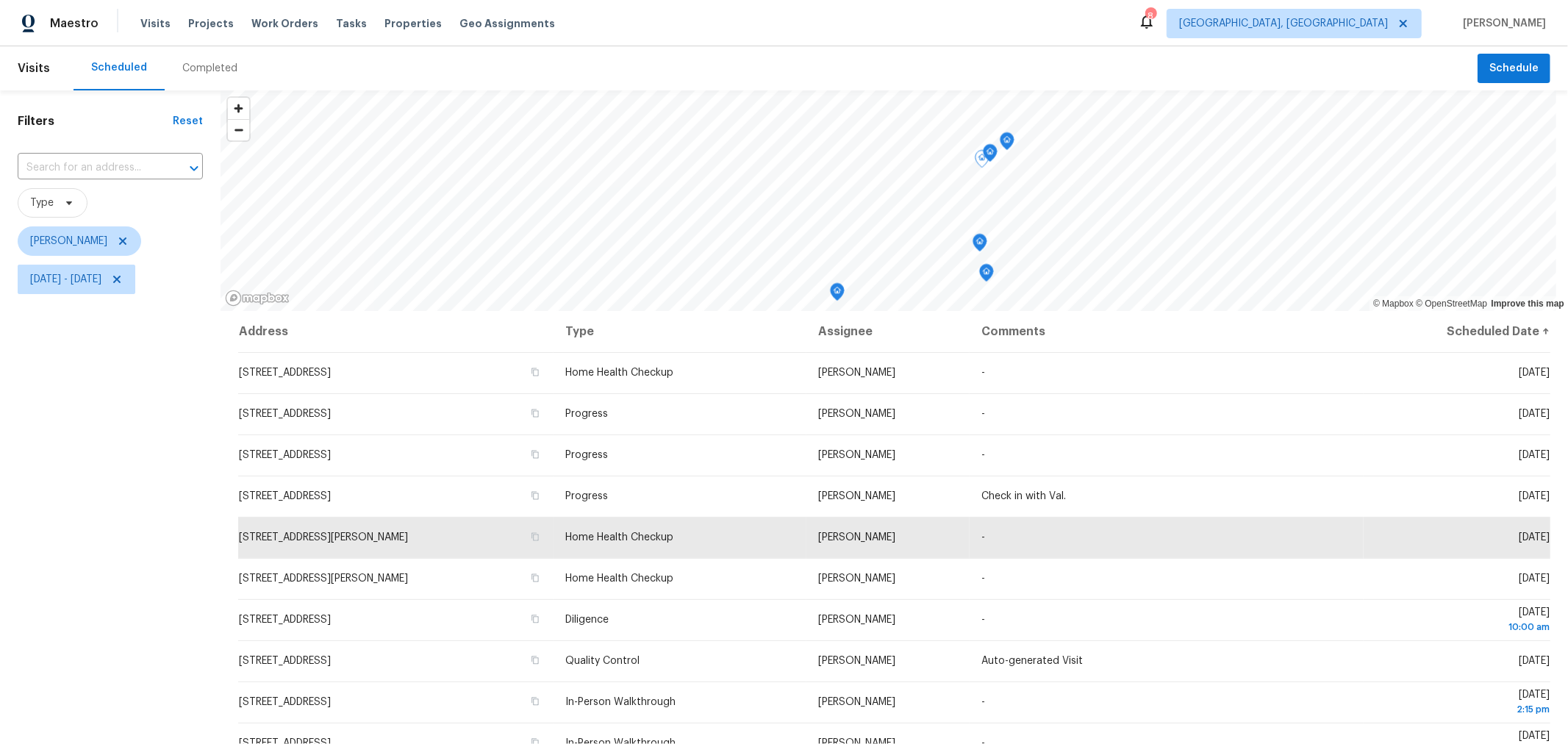
click at [982, 246] on icon "Map marker" at bounding box center [980, 242] width 13 height 17
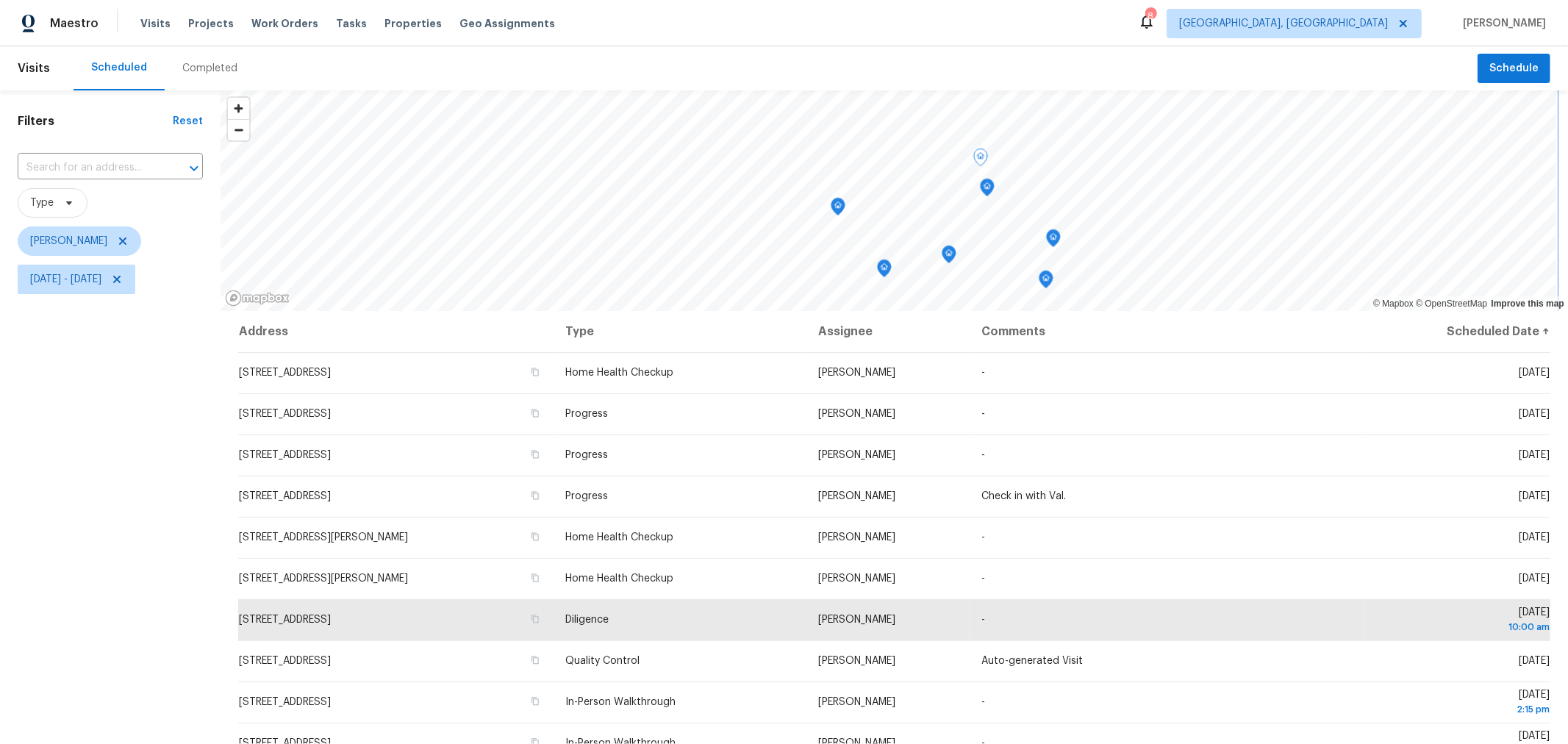
click at [986, 193] on icon "Map marker" at bounding box center [987, 187] width 13 height 17
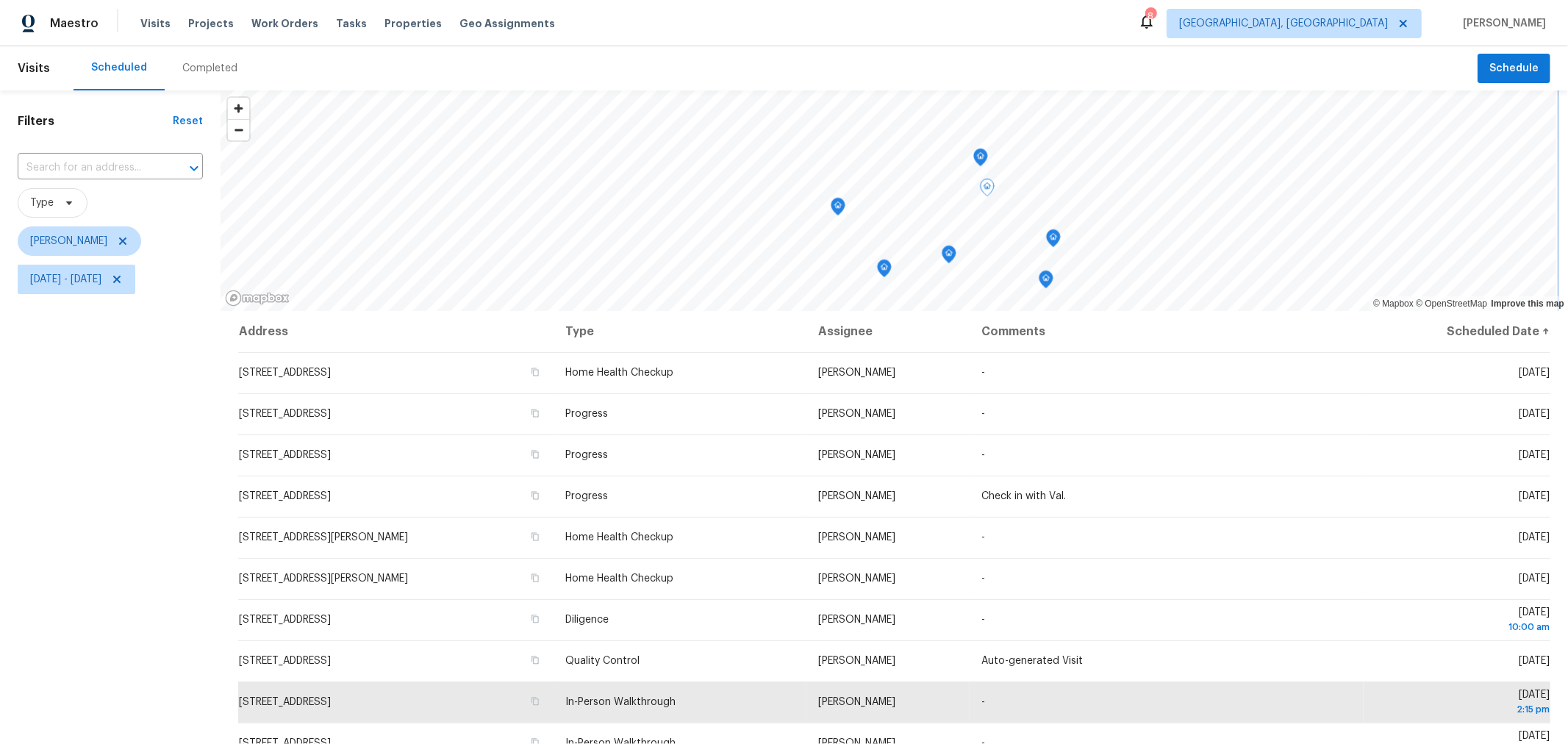
click at [1058, 240] on icon "Map marker" at bounding box center [1053, 238] width 13 height 17
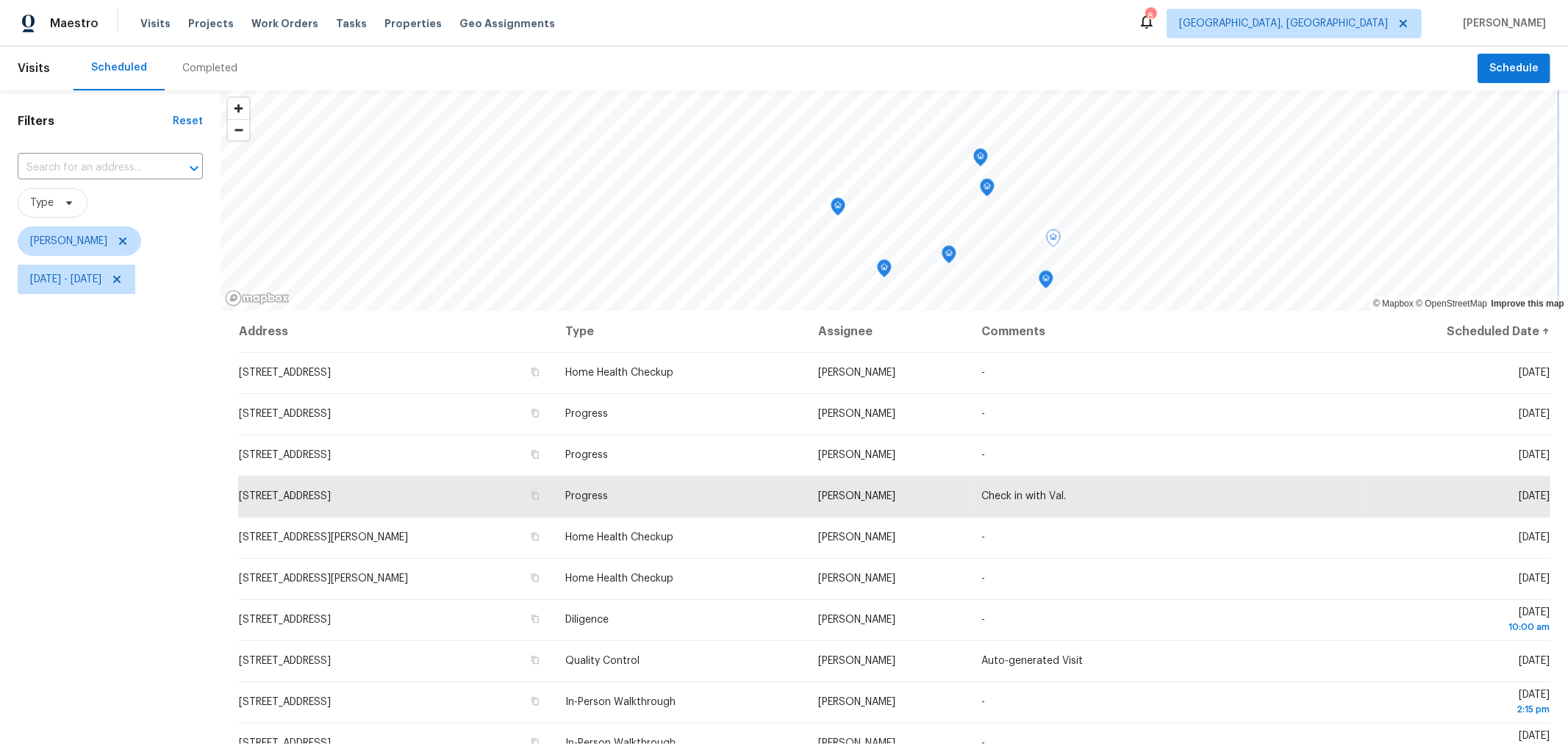
click at [1055, 243] on icon "Map marker" at bounding box center [1053, 238] width 13 height 17
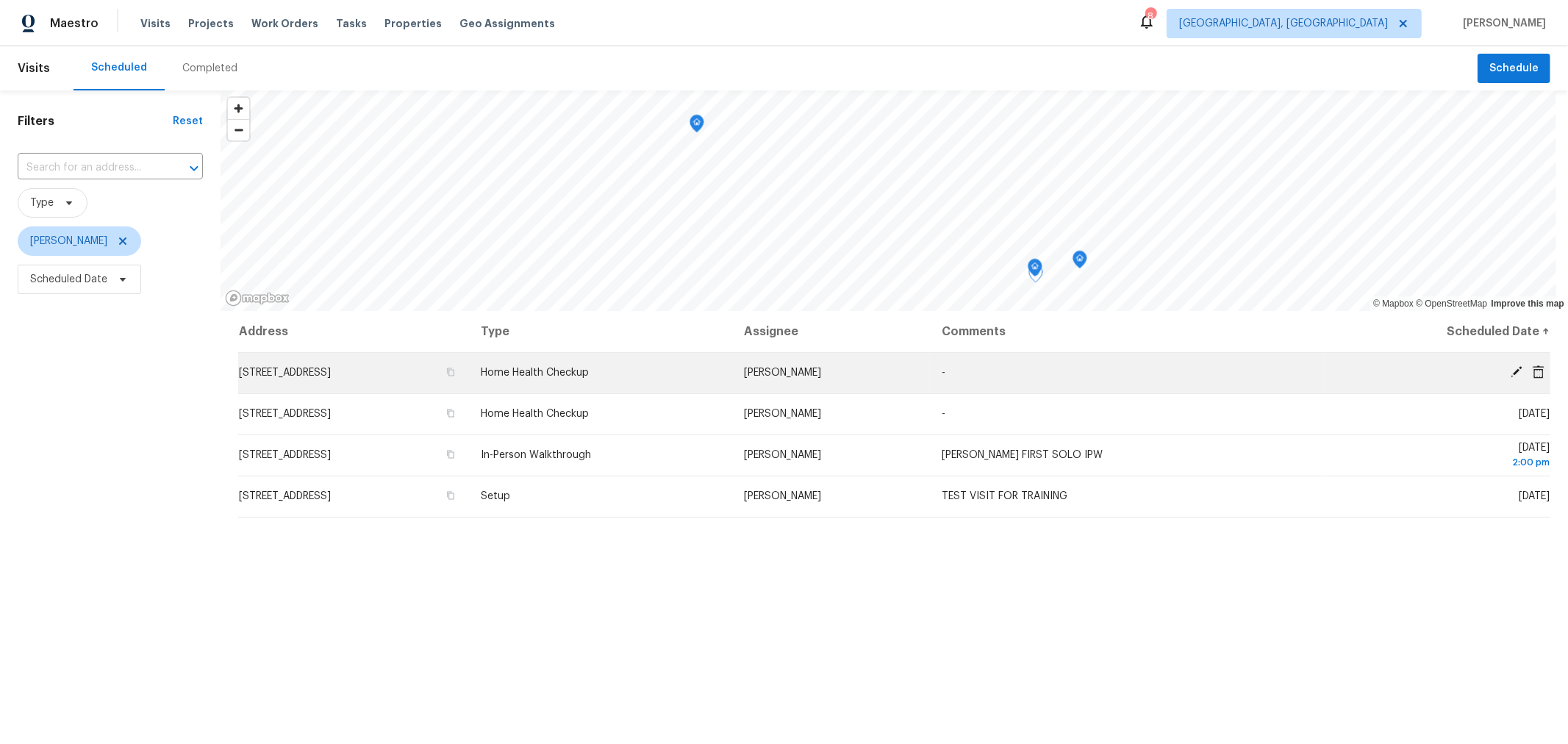
click at [1509, 372] on icon at bounding box center [1516, 372] width 13 height 13
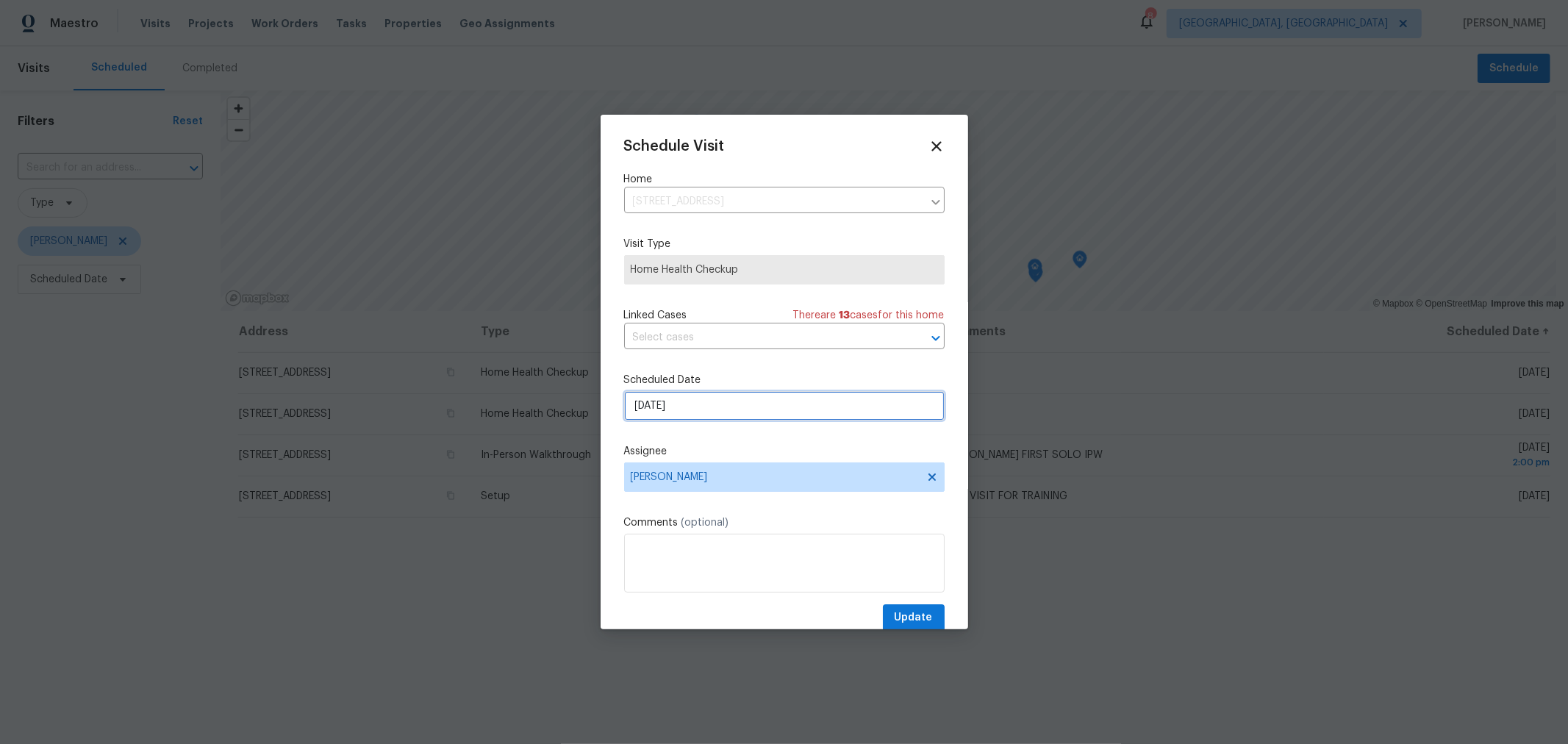
click at [700, 415] on input "[DATE]" at bounding box center [784, 405] width 321 height 29
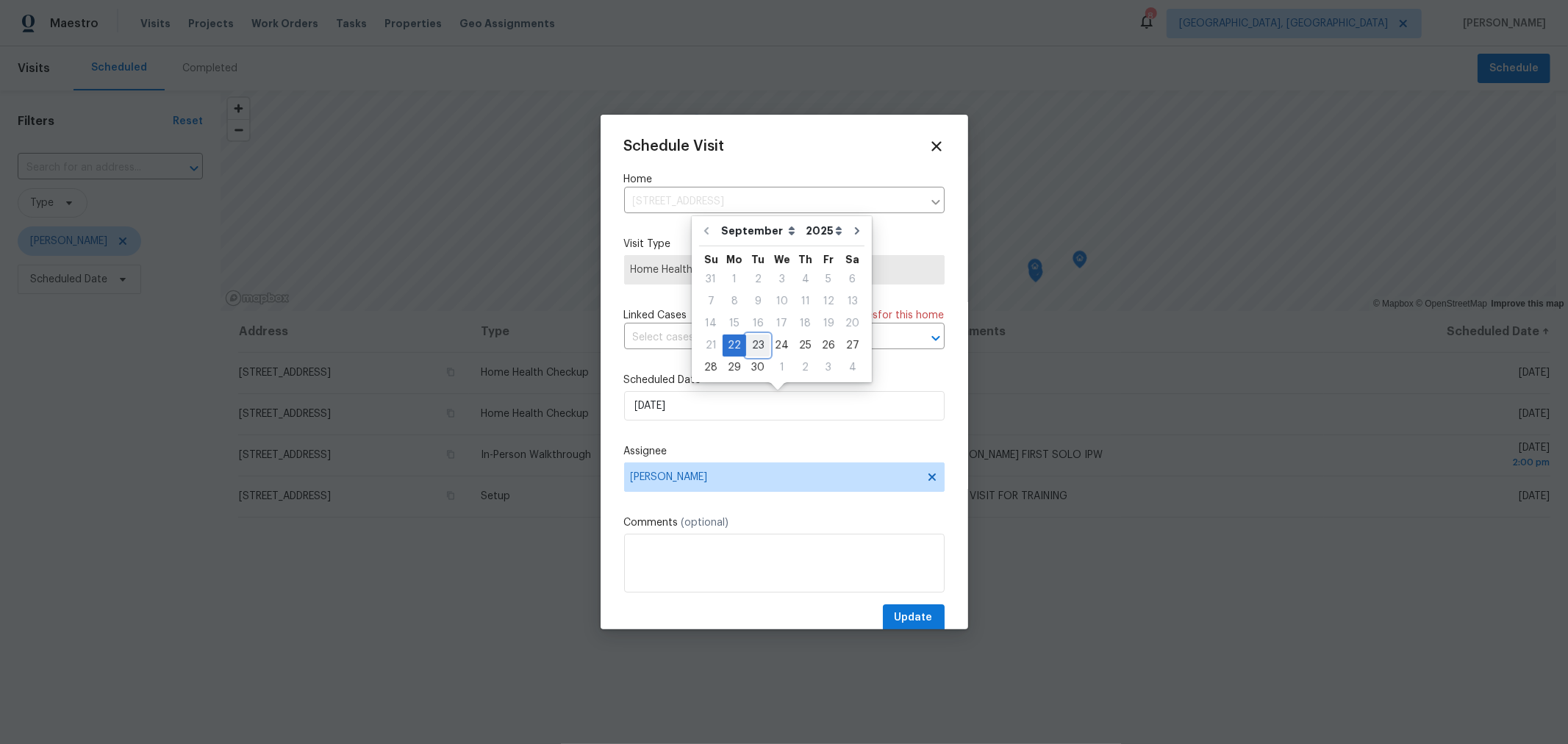
click at [748, 352] on div "23" at bounding box center [758, 345] width 24 height 21
type input "[DATE]"
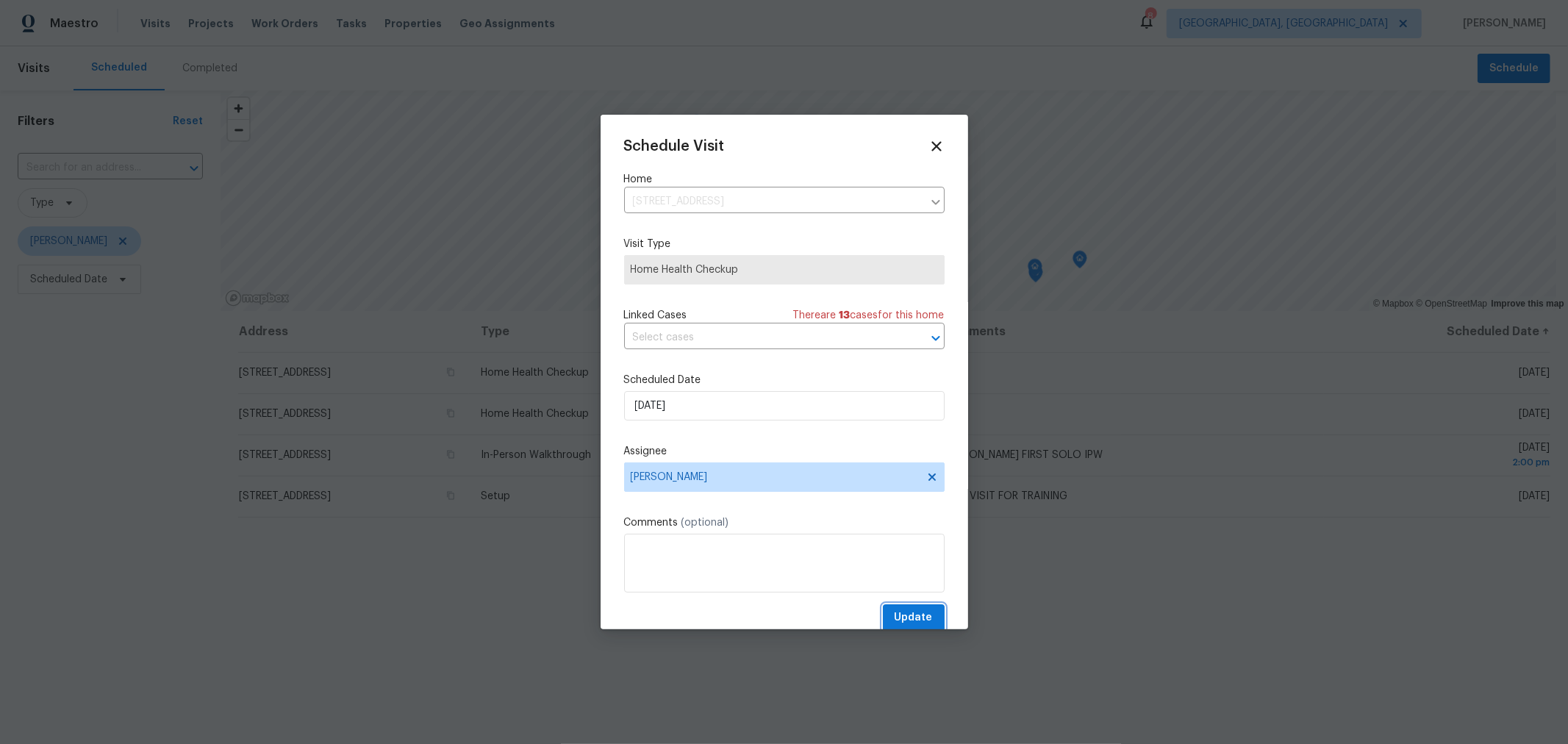
click at [895, 619] on span "Update" at bounding box center [914, 617] width 38 height 18
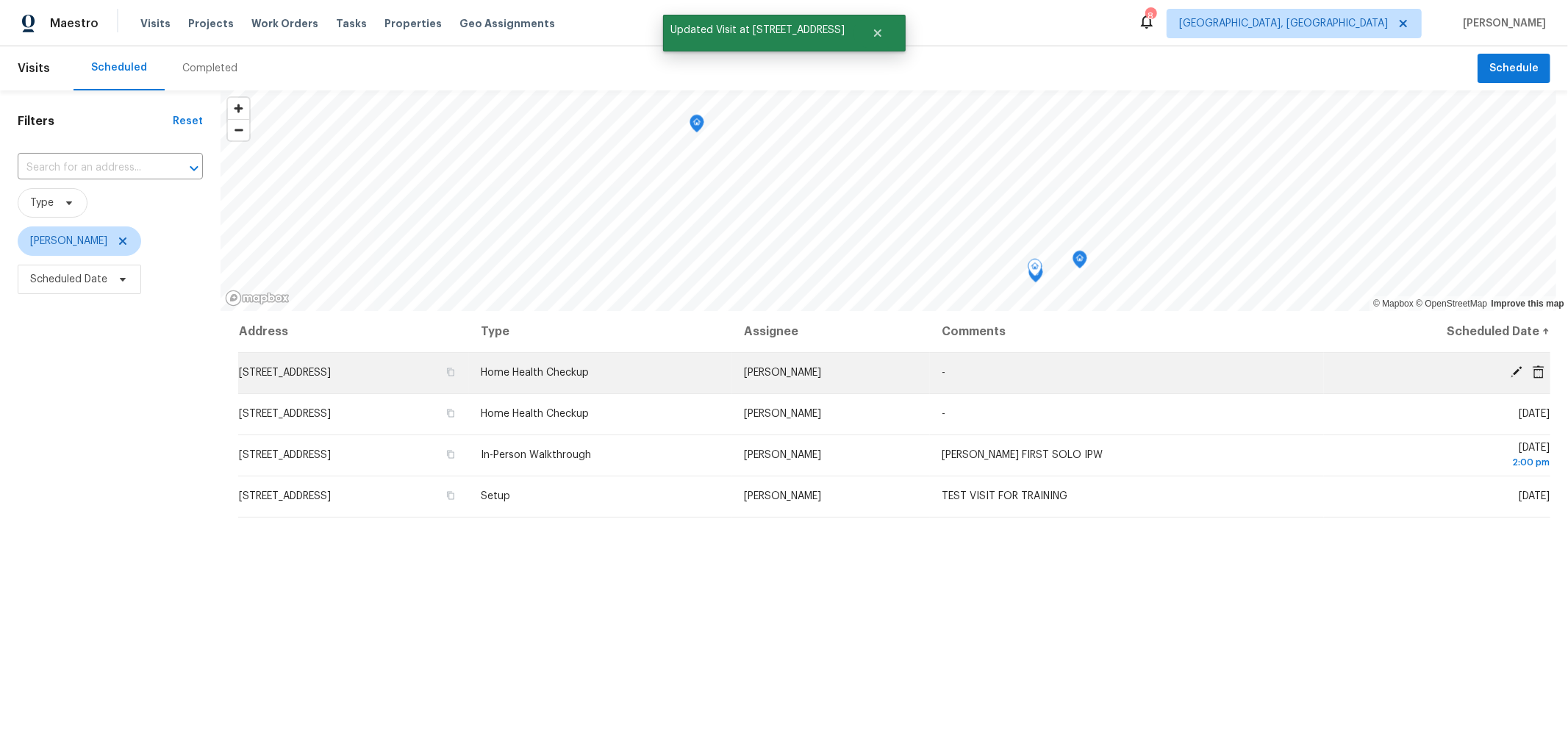
click at [1506, 364] on td "[DATE]" at bounding box center [1436, 372] width 226 height 41
click at [1510, 368] on icon at bounding box center [1516, 372] width 12 height 12
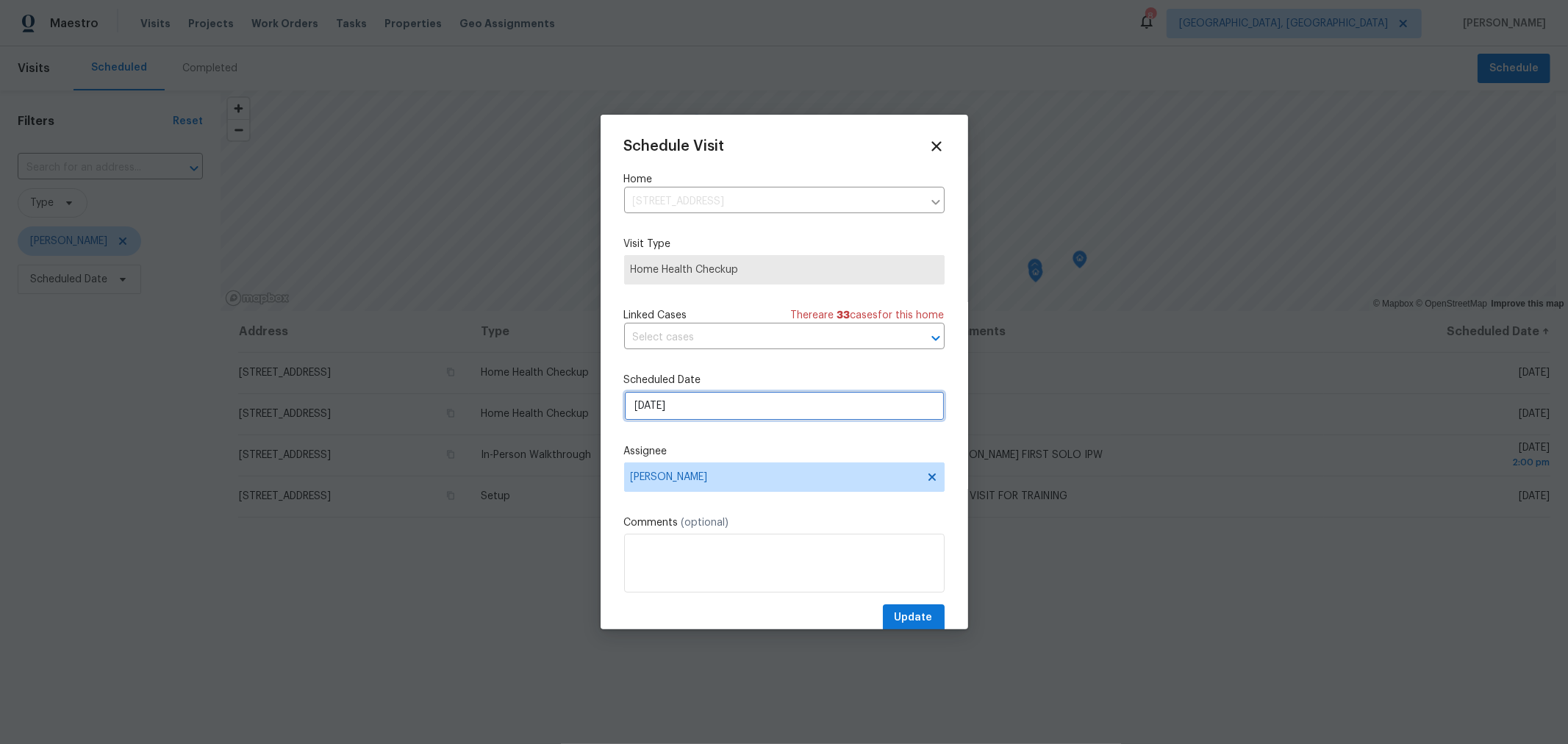
click at [692, 411] on input "[DATE]" at bounding box center [784, 405] width 321 height 29
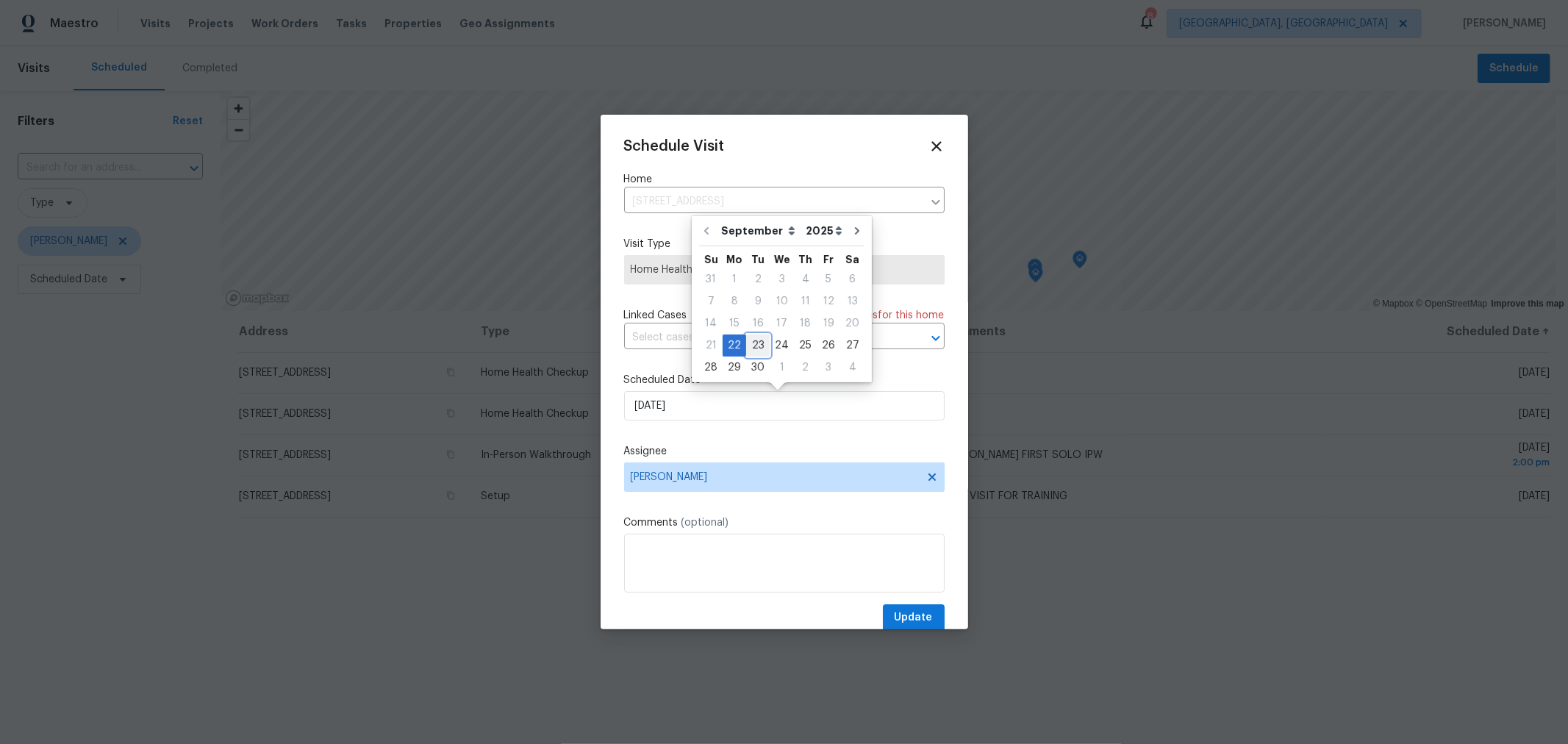
click at [750, 344] on div "23" at bounding box center [758, 345] width 24 height 21
type input "9/23/2025"
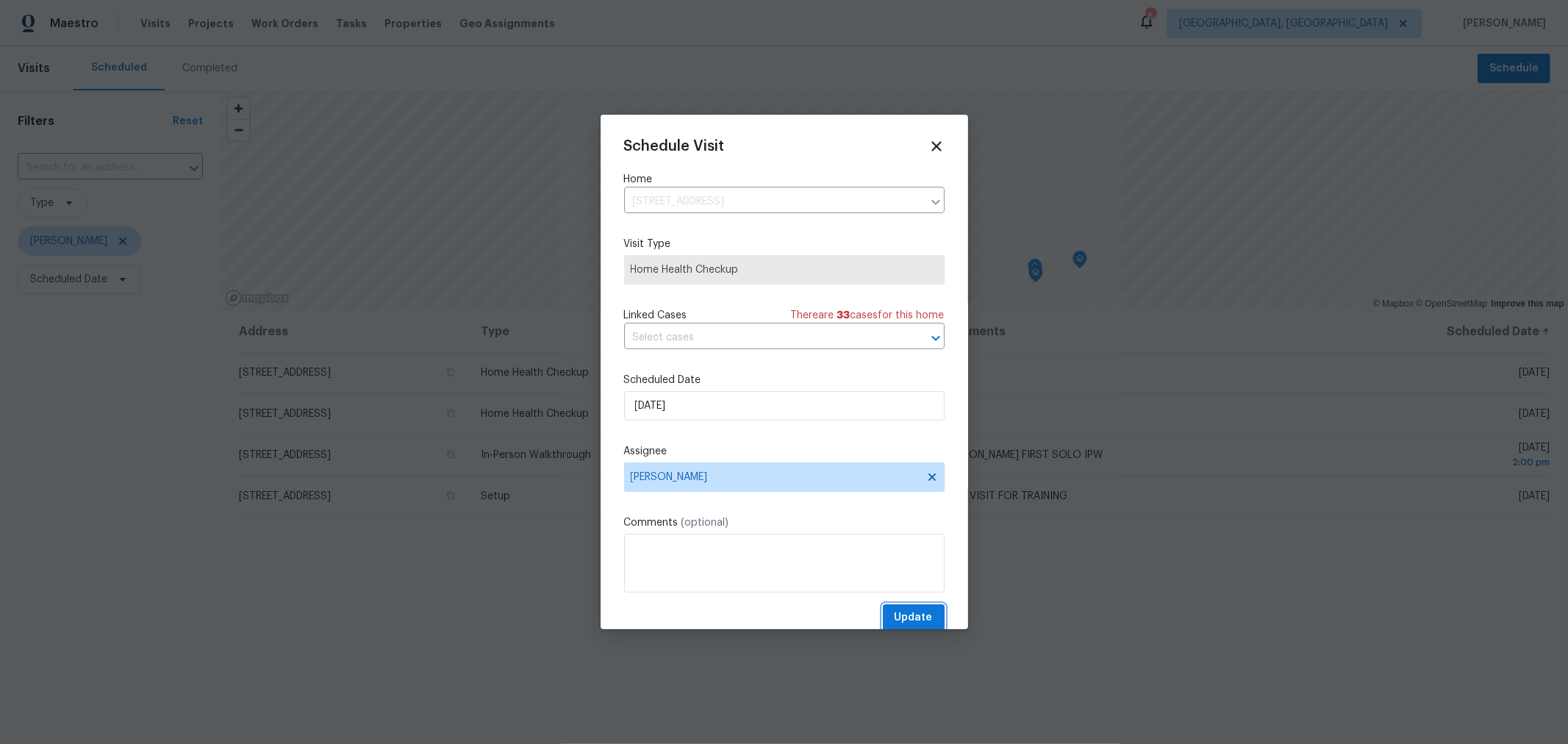
click at [900, 623] on span "Update" at bounding box center [914, 617] width 38 height 18
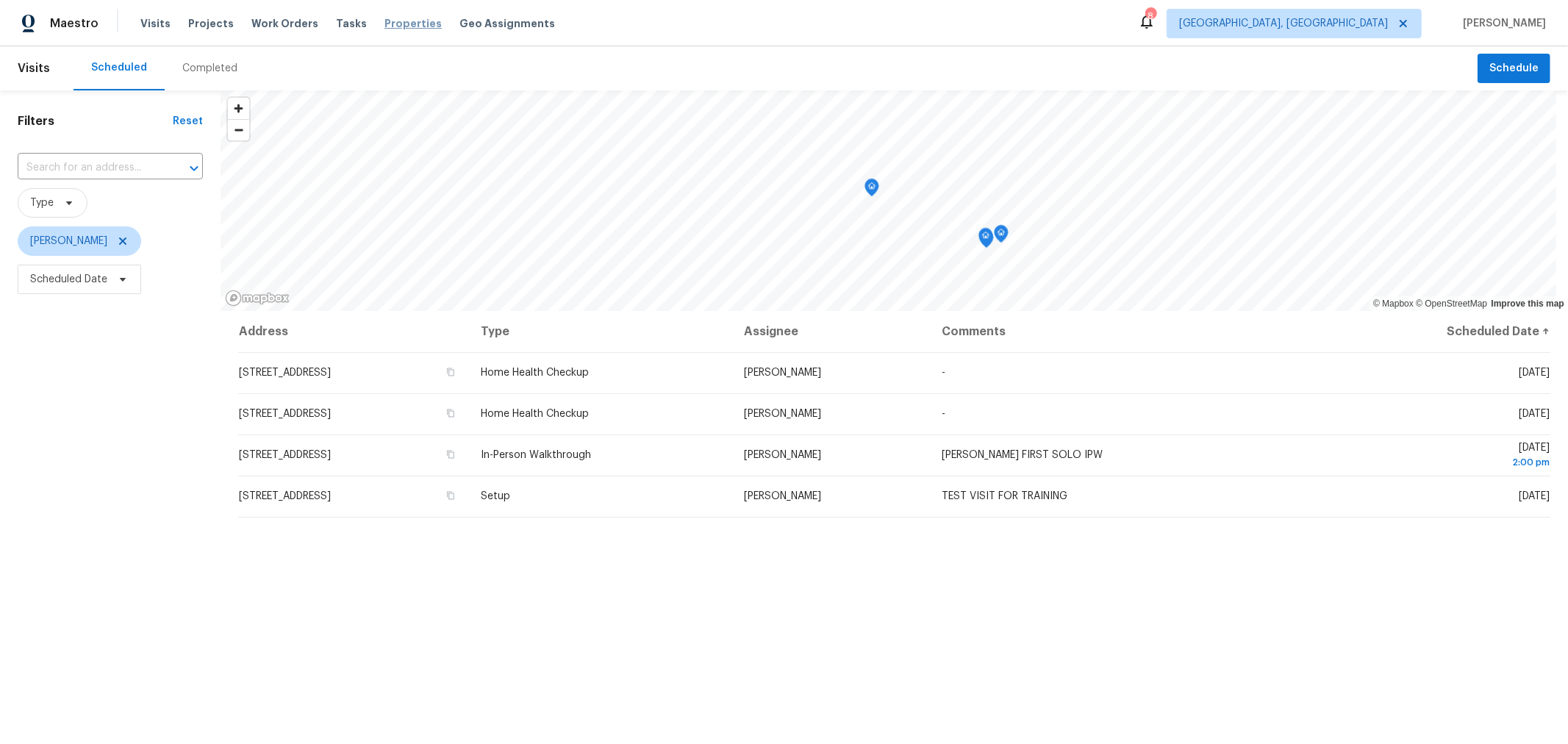
click at [395, 24] on span "Properties" at bounding box center [413, 23] width 57 height 15
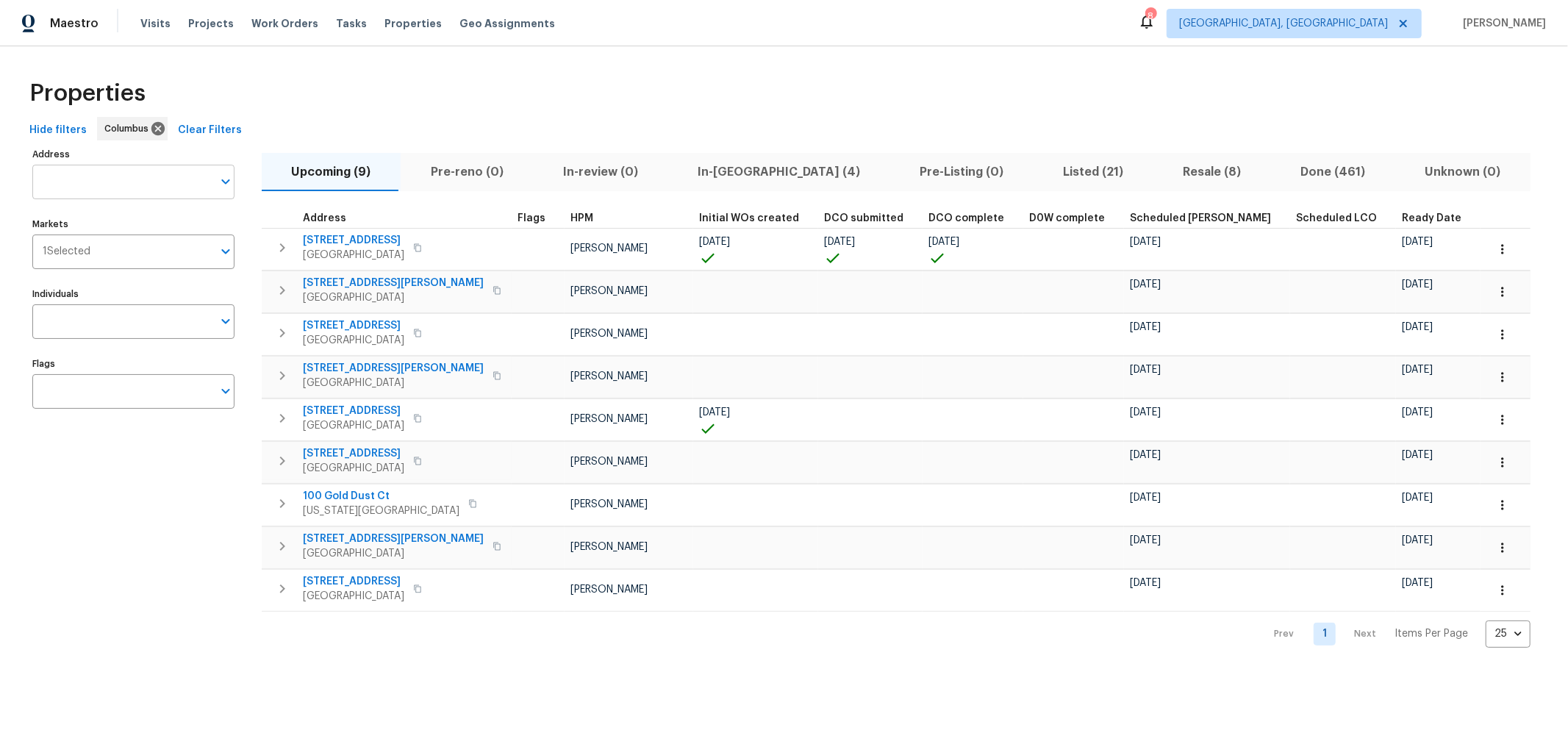
click at [114, 181] on input "Address" at bounding box center [122, 182] width 180 height 35
type input "8665"
click at [111, 233] on li "8665 Birch Brook Loop NW Pickerington OH 43147" at bounding box center [133, 220] width 202 height 25
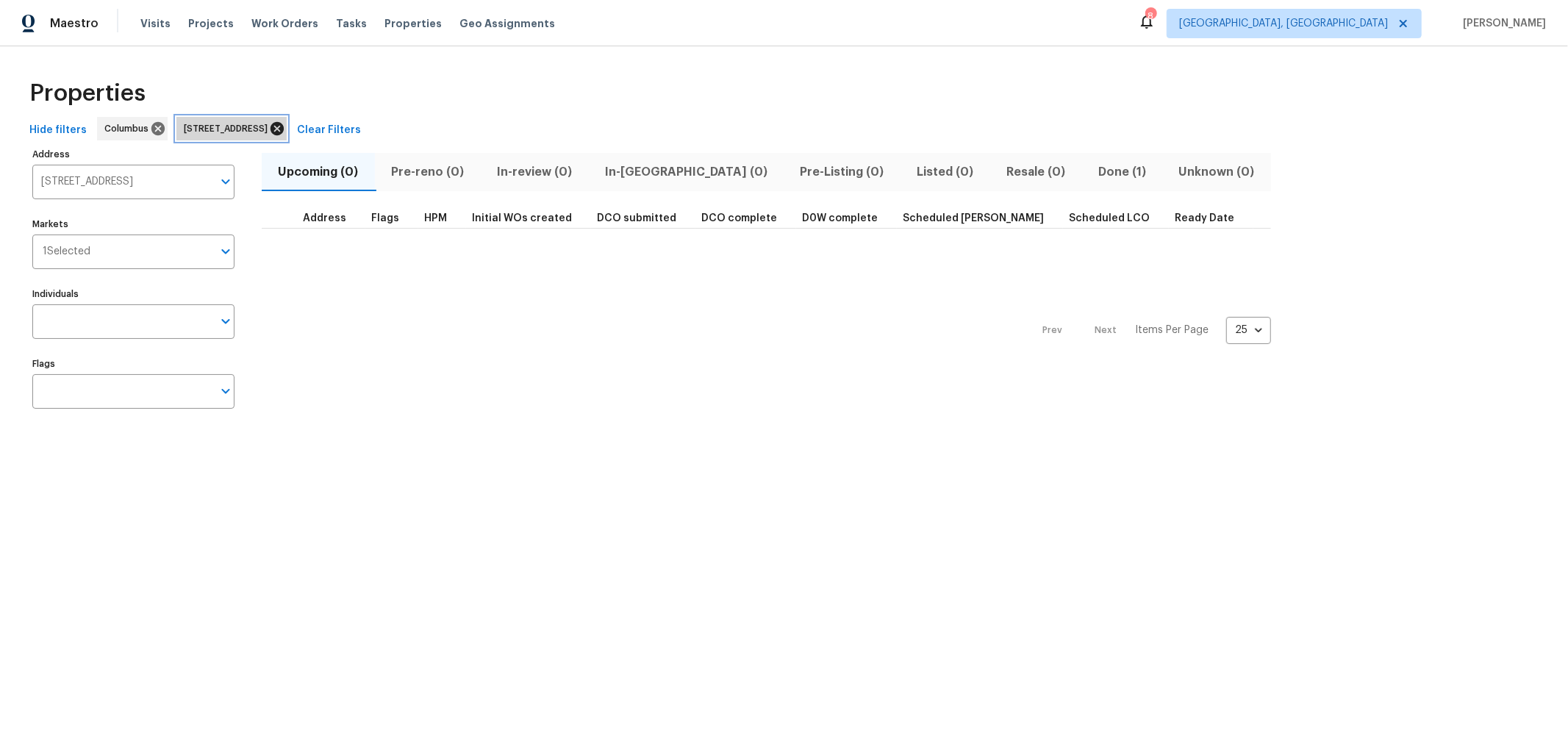
click at [283, 127] on icon at bounding box center [277, 129] width 13 height 13
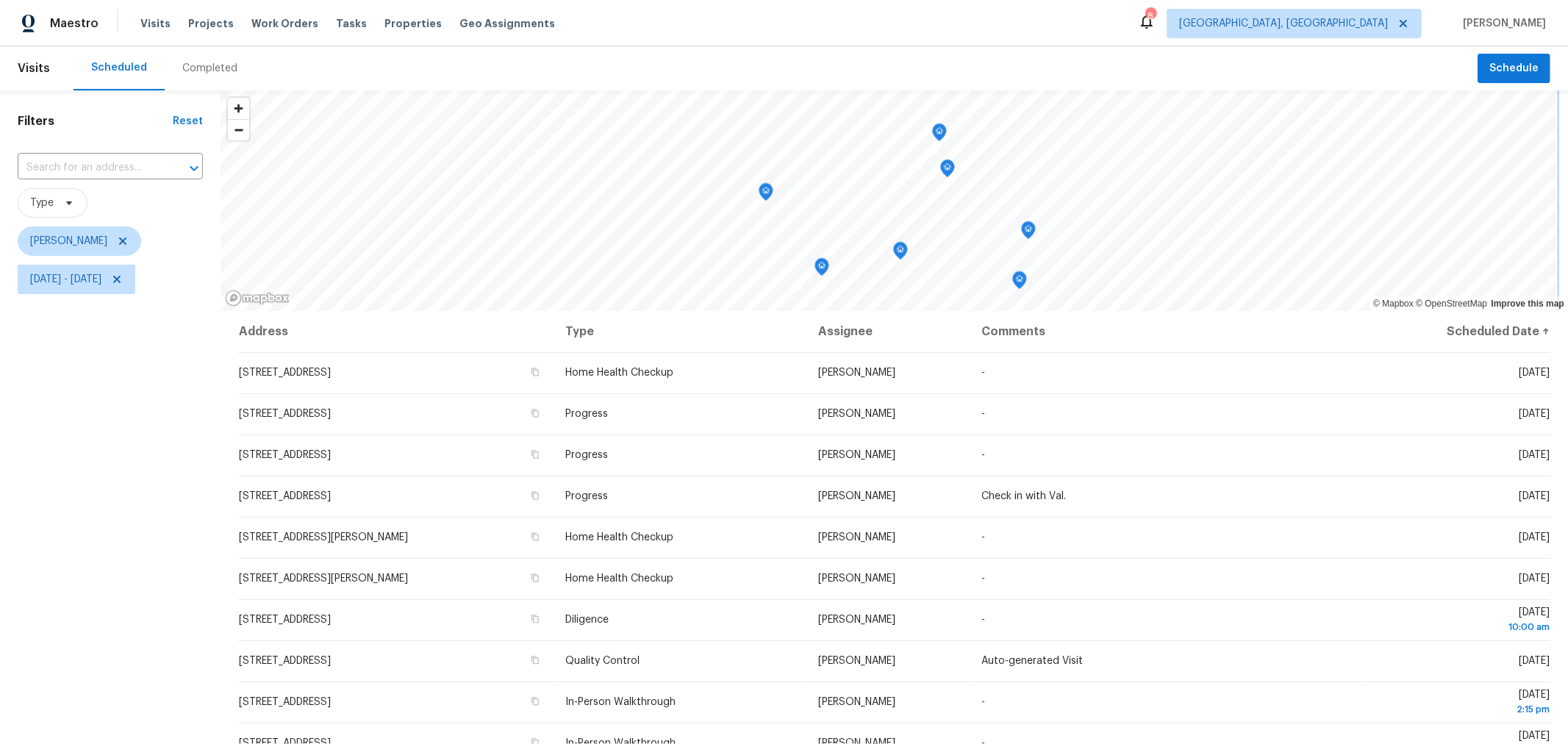
click at [1031, 233] on icon "Map marker" at bounding box center [1028, 230] width 13 height 17
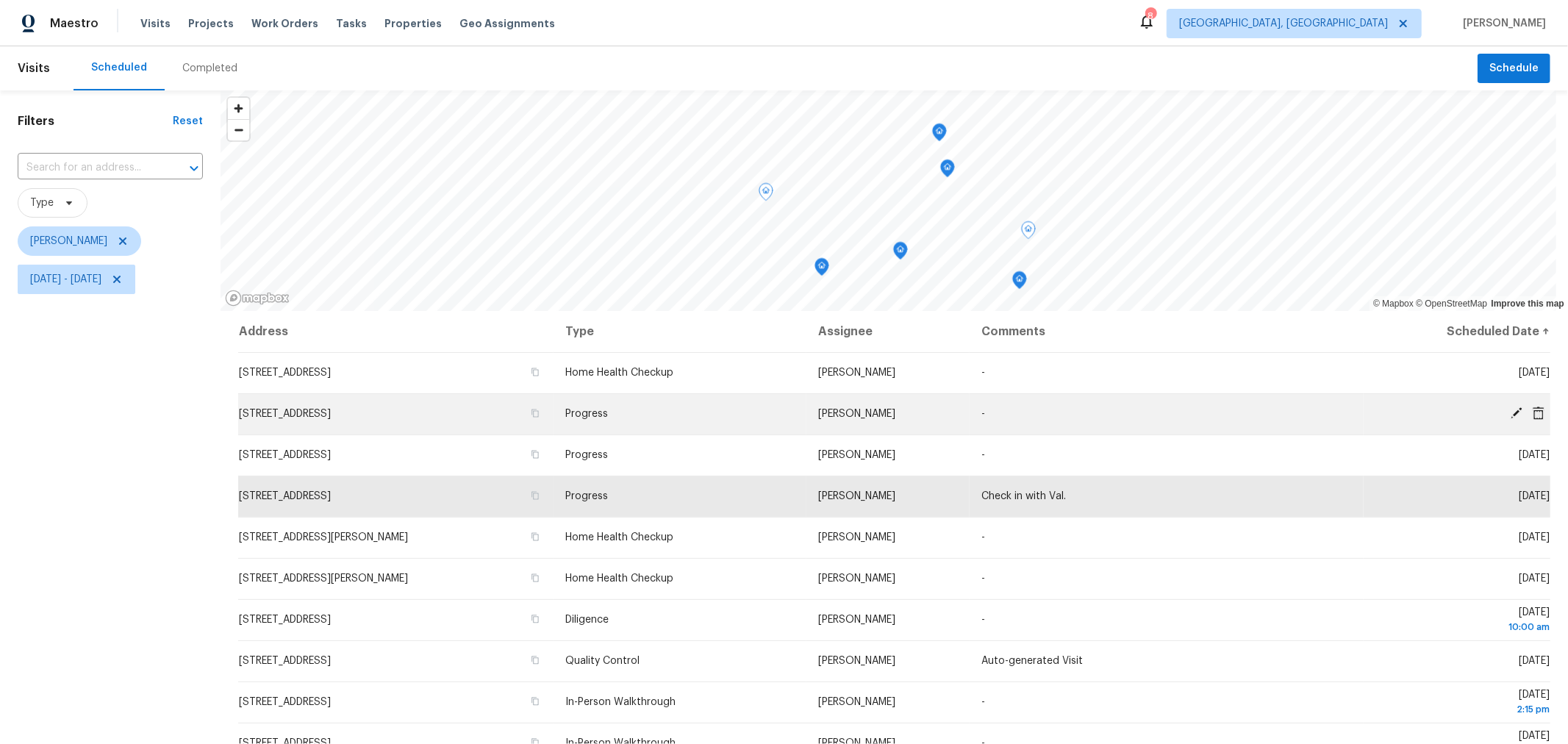
click at [1510, 412] on icon at bounding box center [1516, 413] width 12 height 12
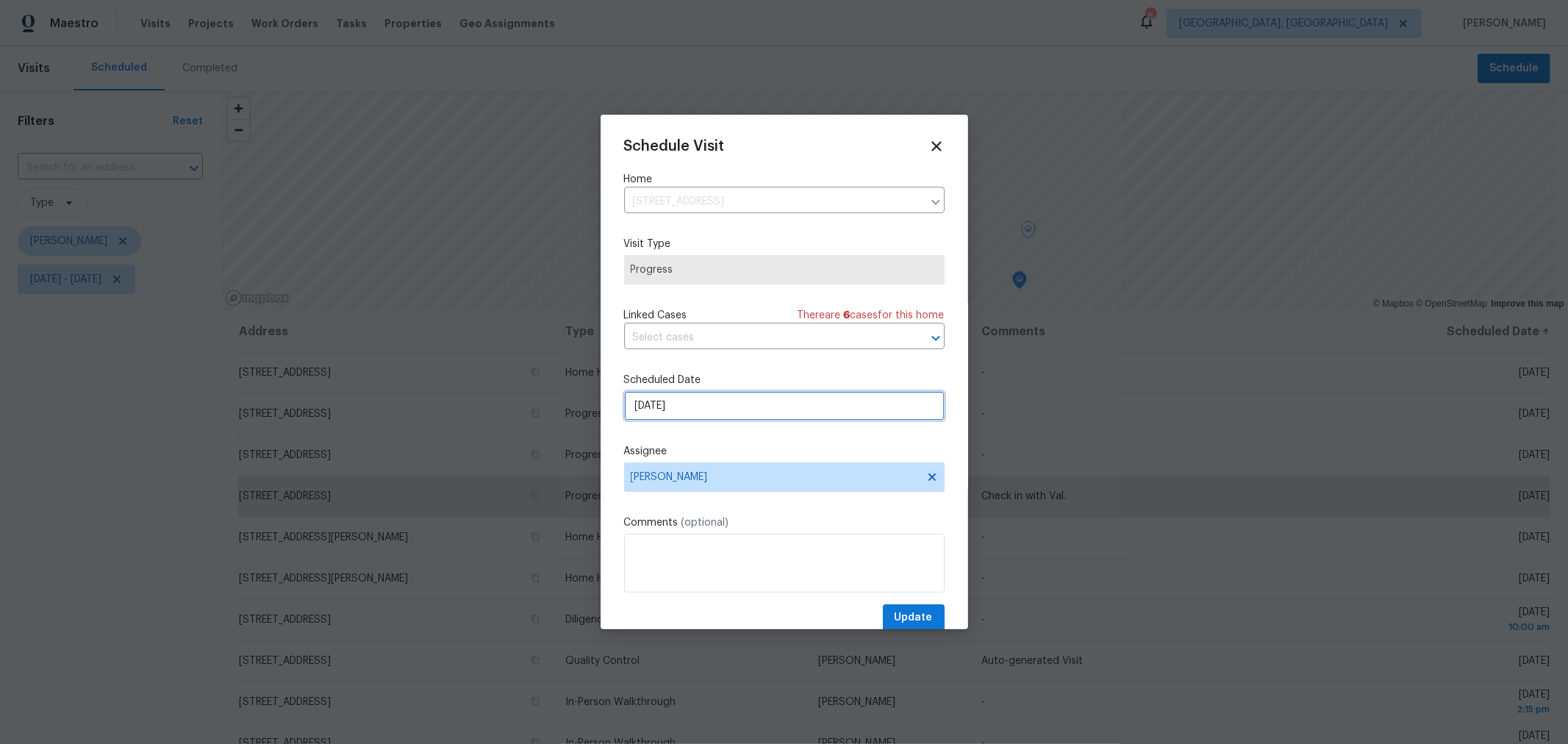
click at [723, 409] on input "[DATE]" at bounding box center [784, 405] width 321 height 29
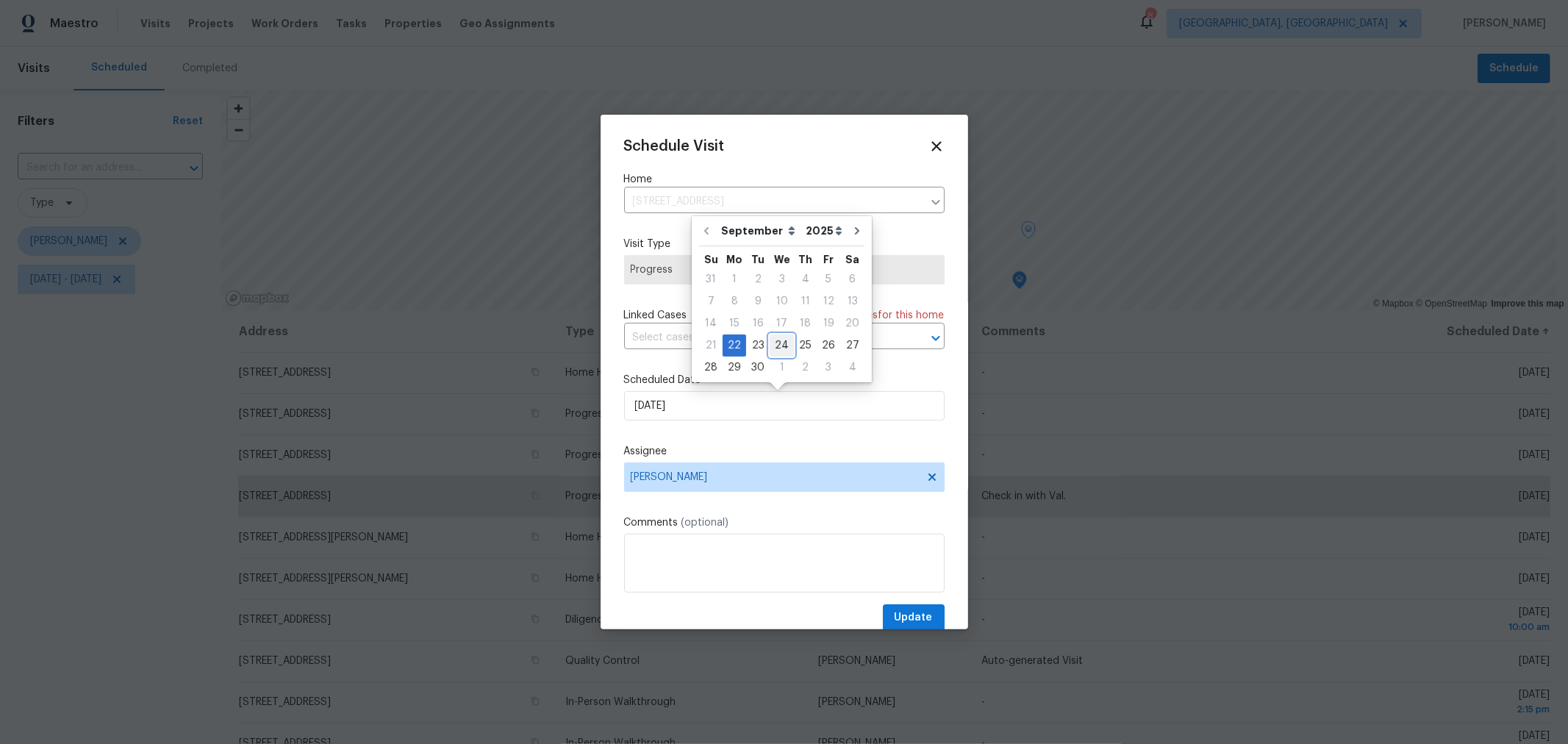
click at [776, 341] on div "24" at bounding box center [781, 345] width 25 height 21
type input "9/24/2025"
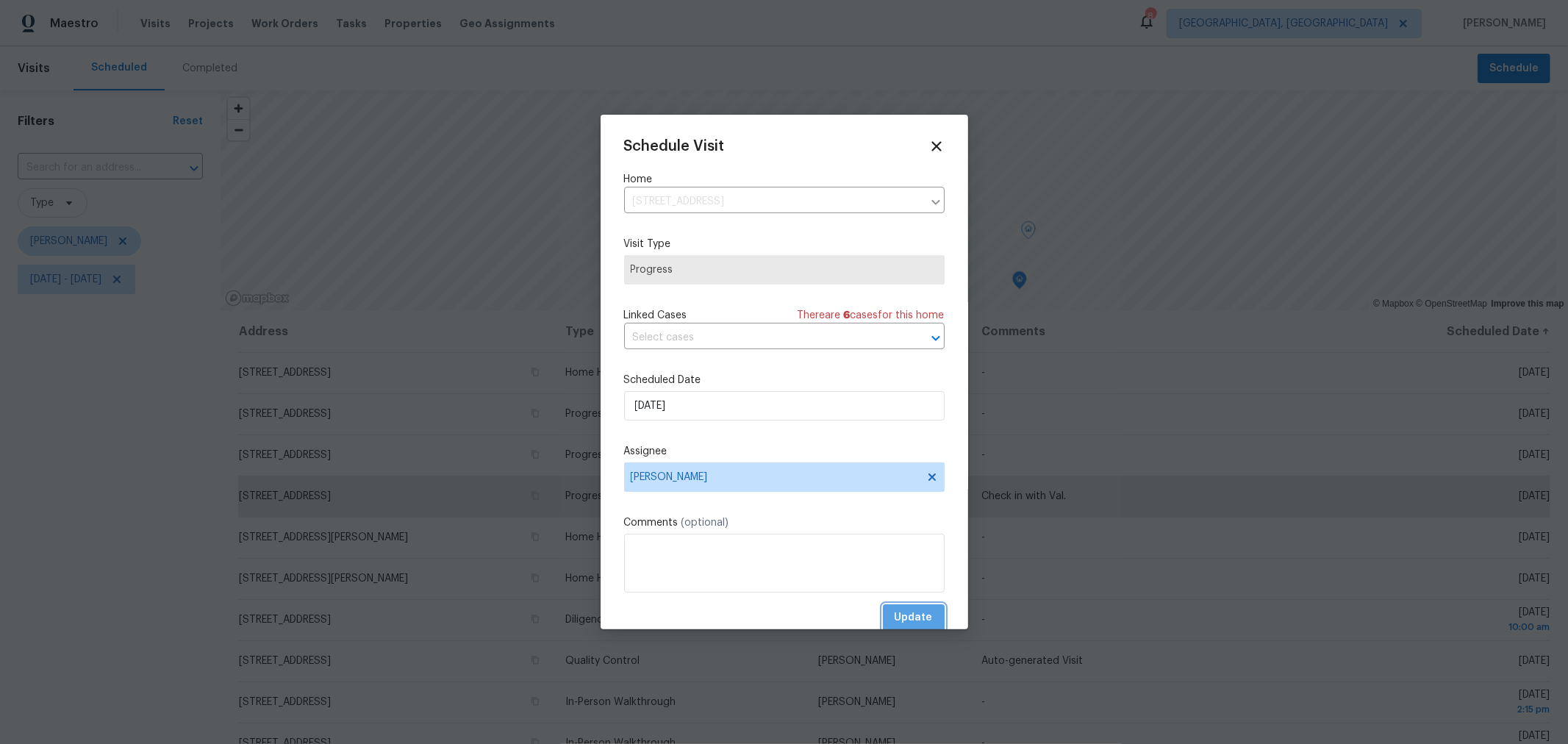
click at [906, 619] on span "Update" at bounding box center [914, 617] width 38 height 18
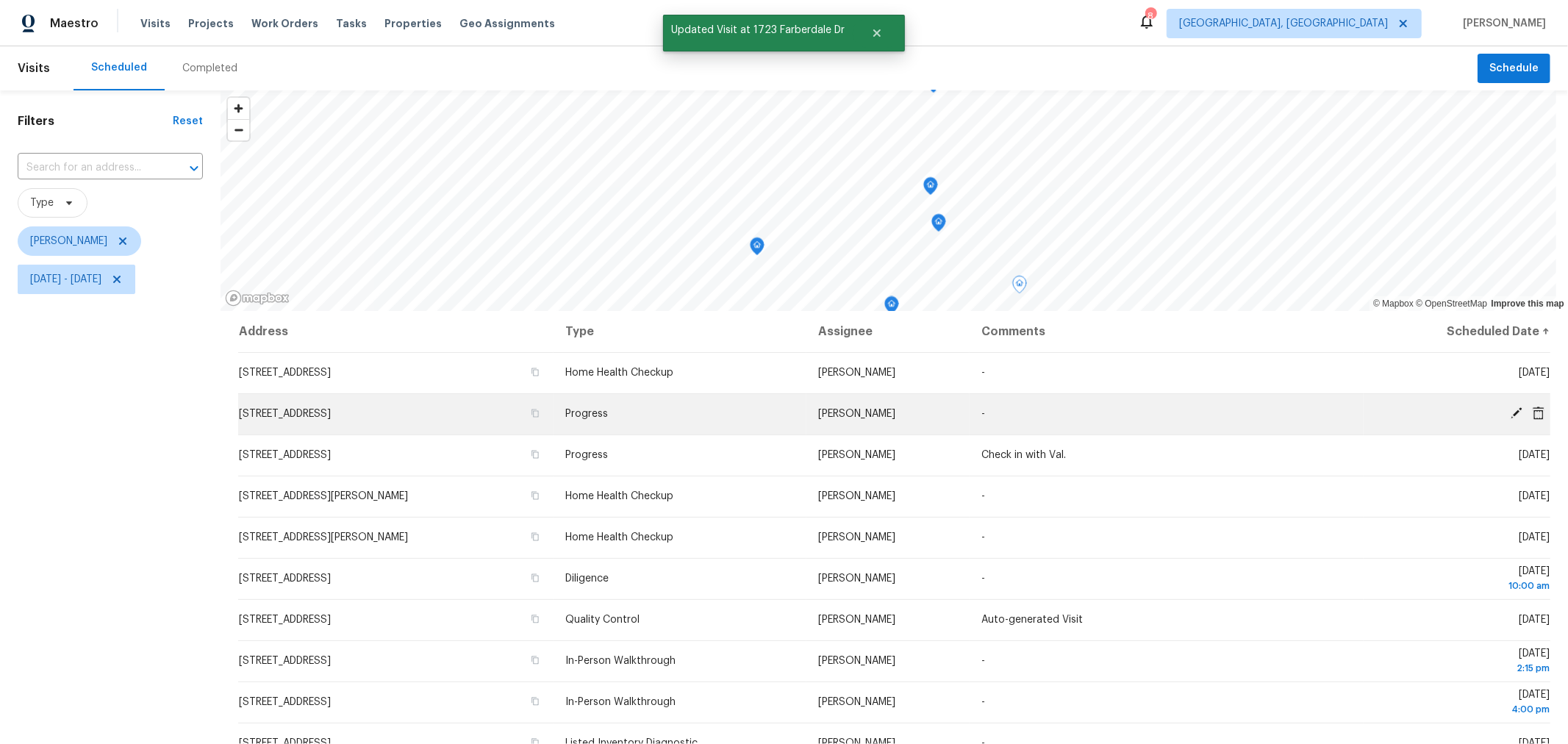
click at [1509, 412] on icon at bounding box center [1516, 413] width 13 height 13
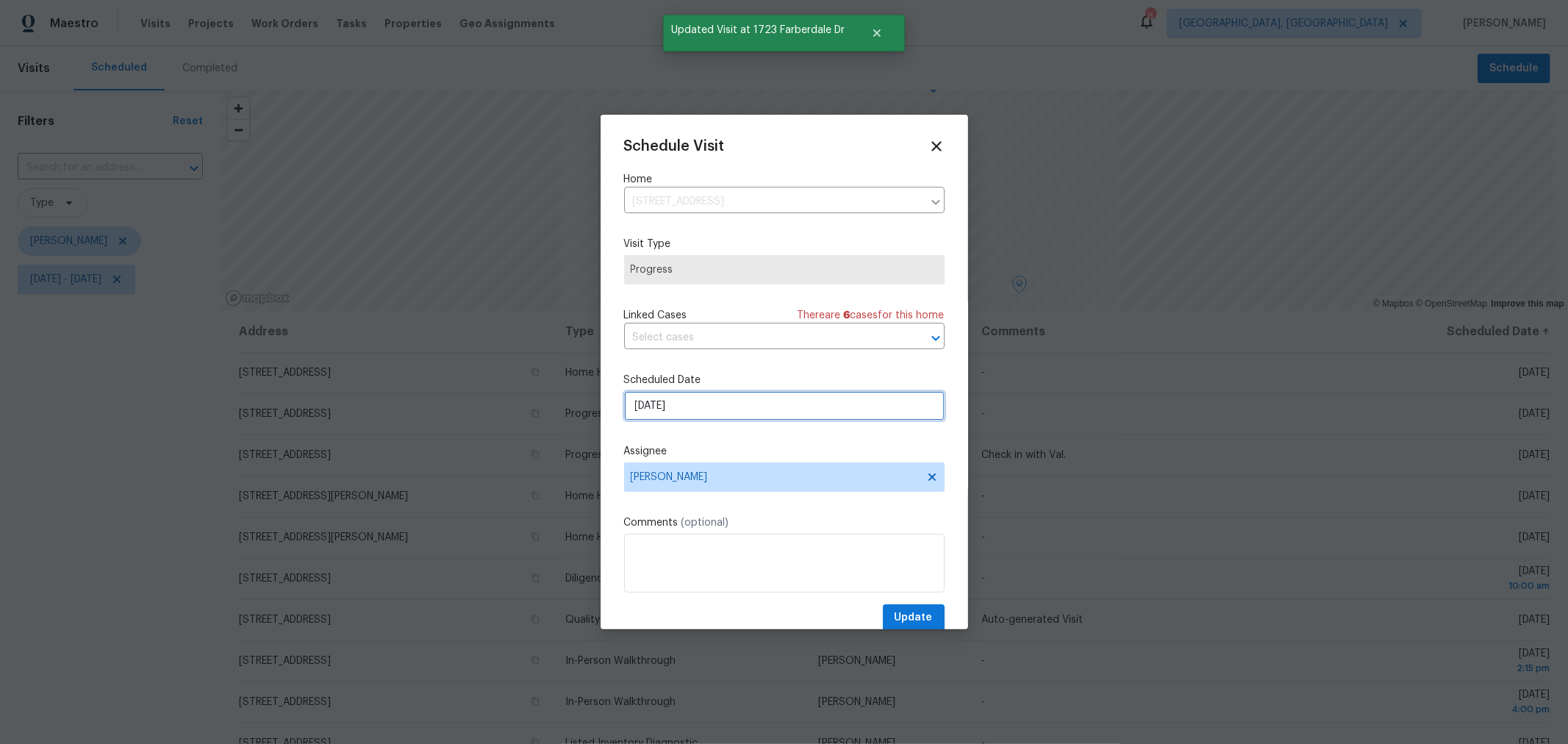
click at [711, 417] on input "[DATE]" at bounding box center [784, 405] width 321 height 29
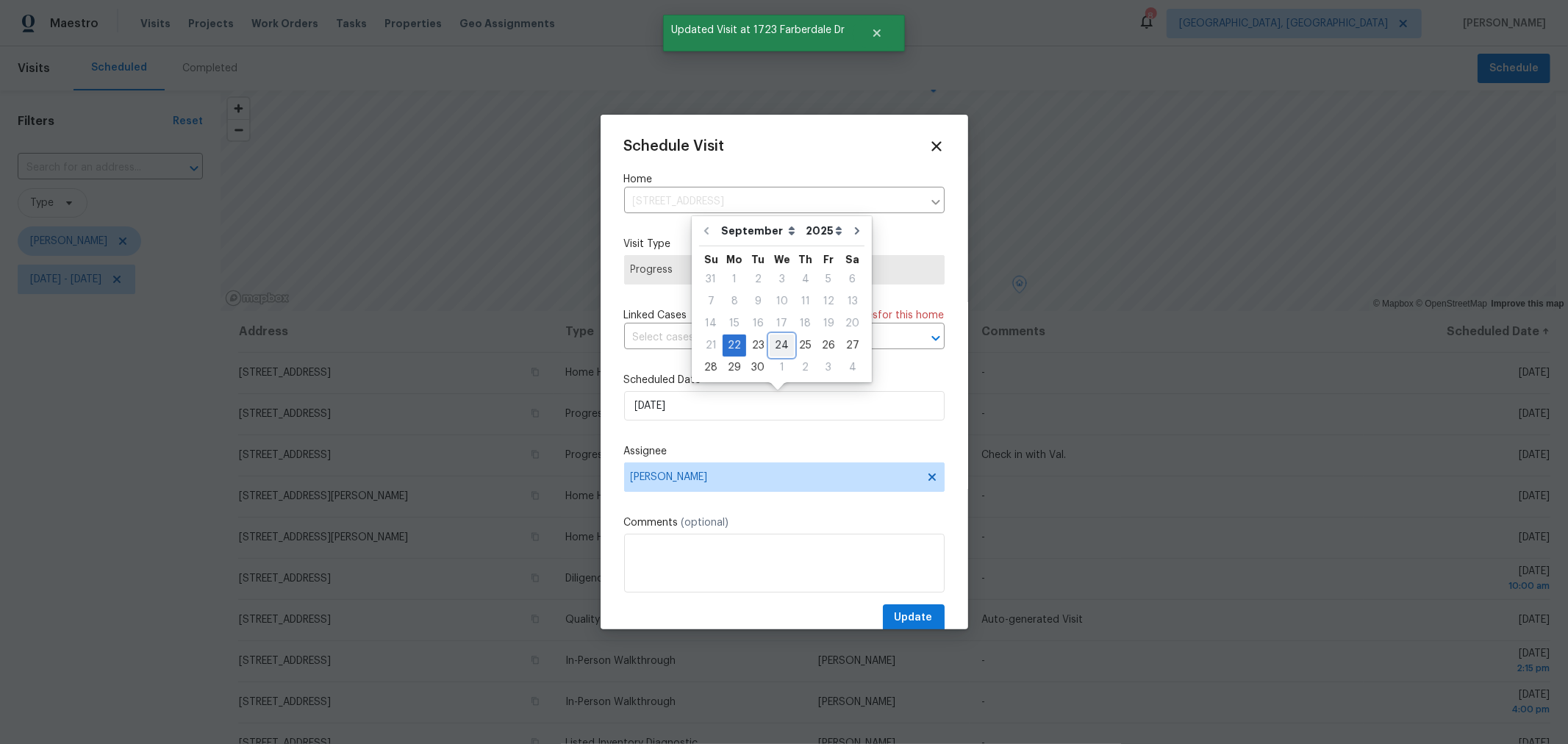
click at [770, 349] on div "24" at bounding box center [781, 345] width 25 height 21
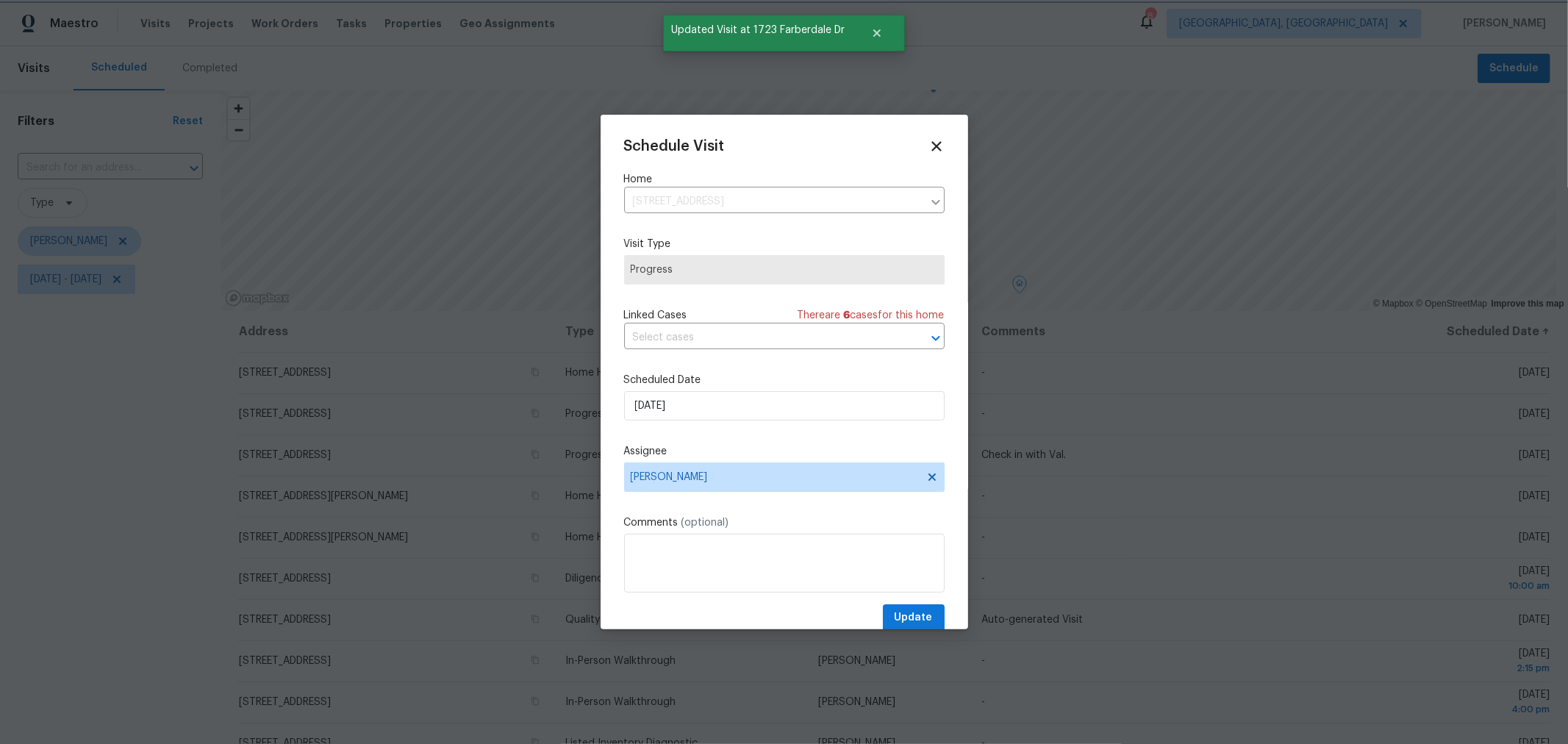
type input "9/24/2025"
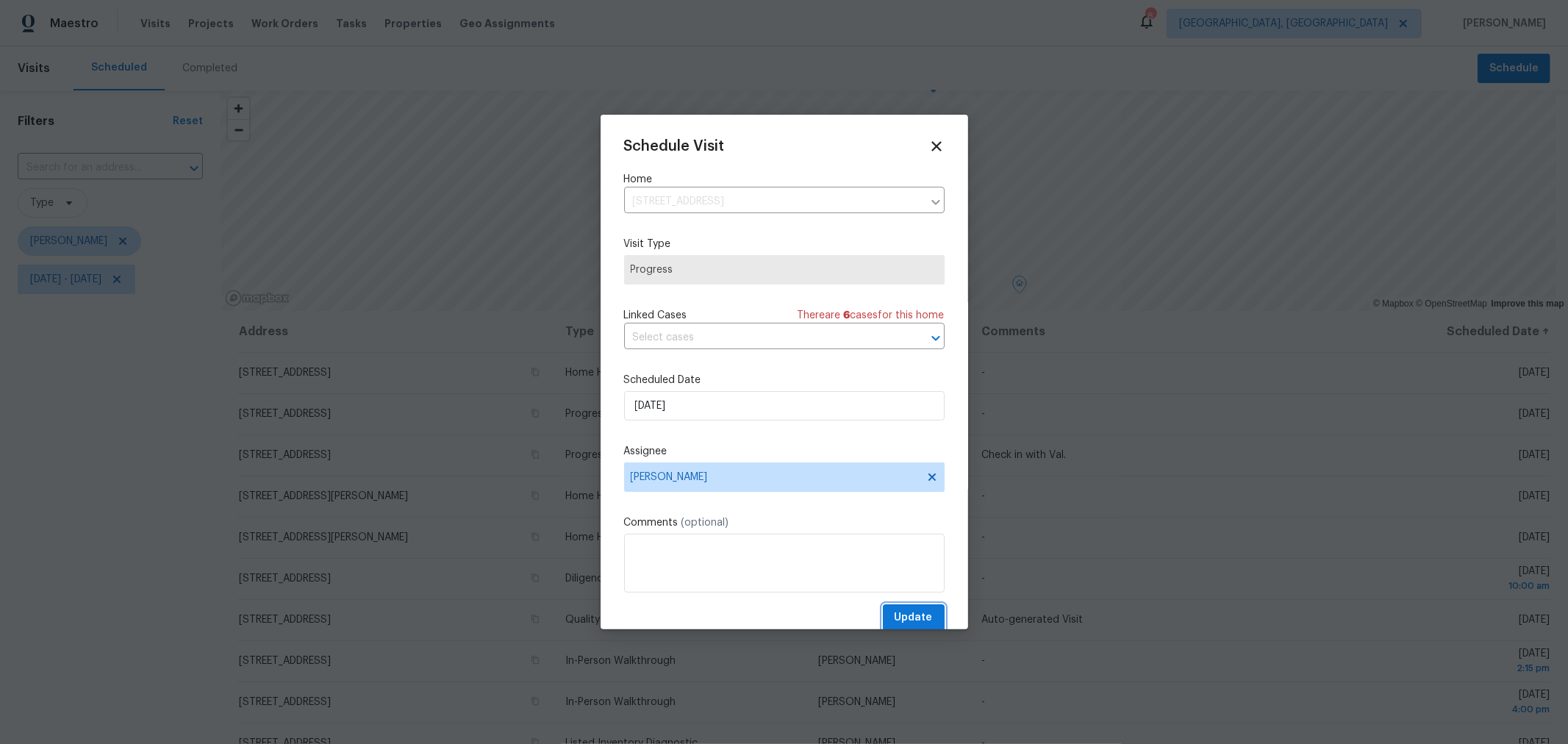
click at [910, 611] on span "Update" at bounding box center [914, 617] width 38 height 18
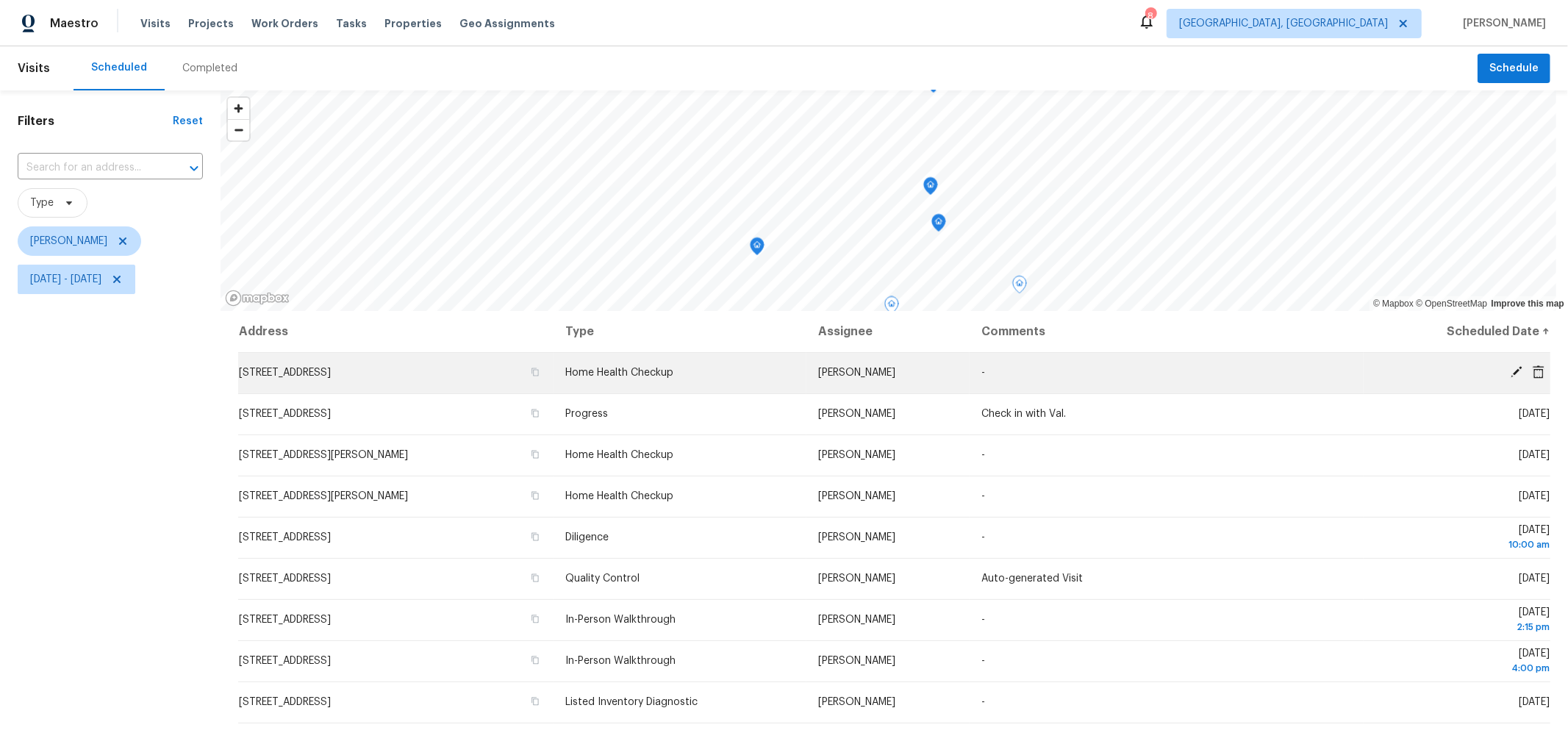
click at [1509, 371] on icon at bounding box center [1516, 372] width 13 height 13
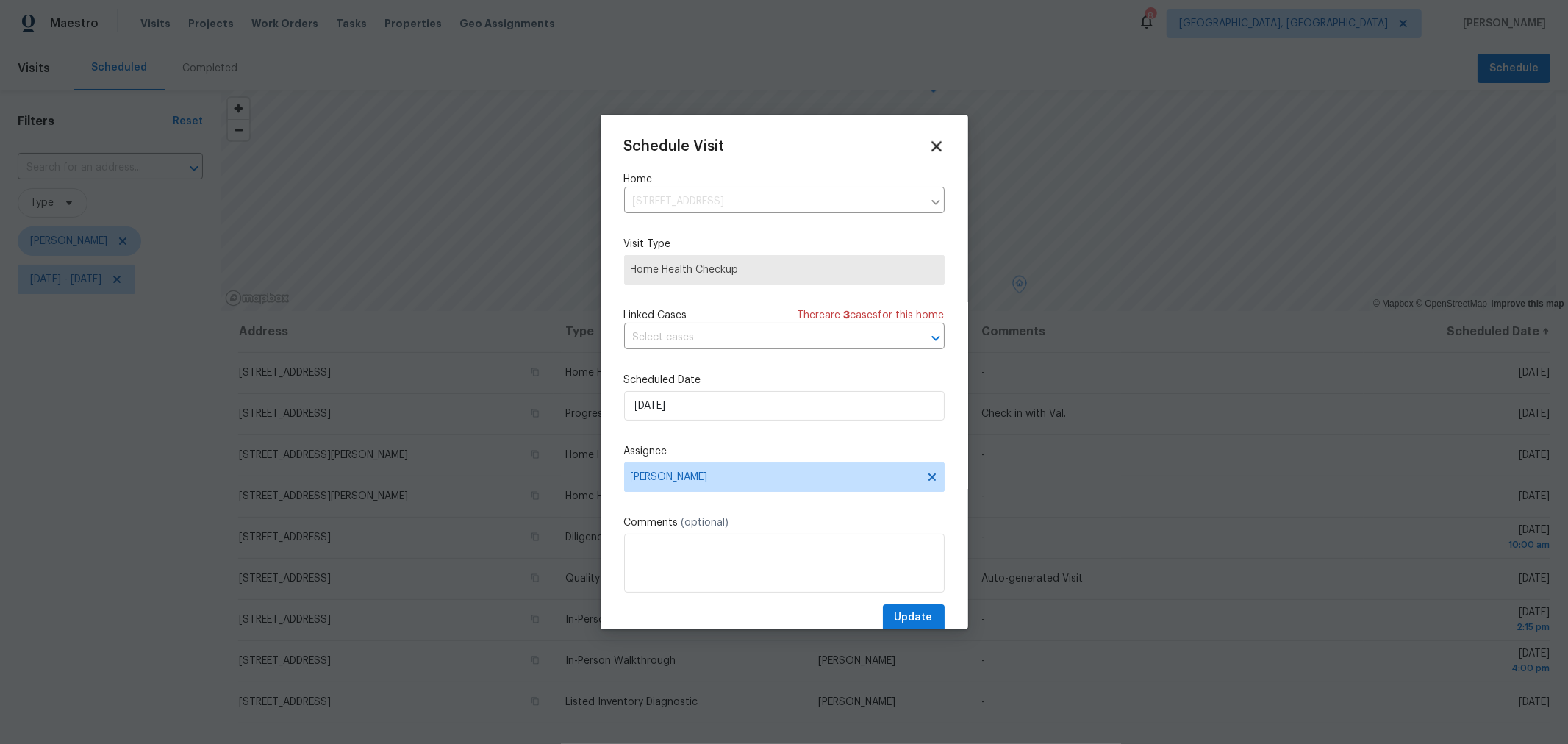
click at [927, 151] on icon at bounding box center [935, 145] width 17 height 17
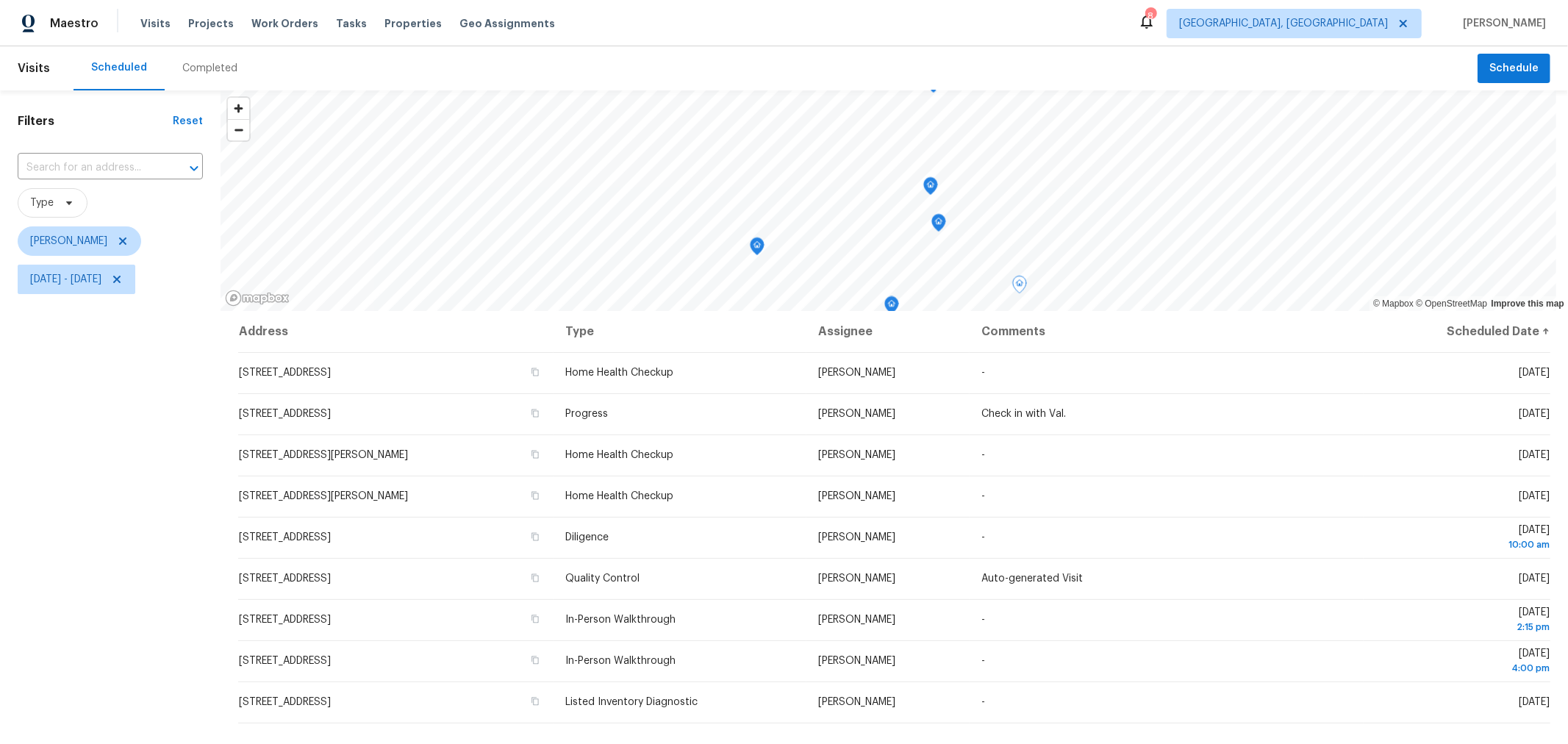
click at [891, 305] on icon "Map marker" at bounding box center [892, 305] width 15 height 18
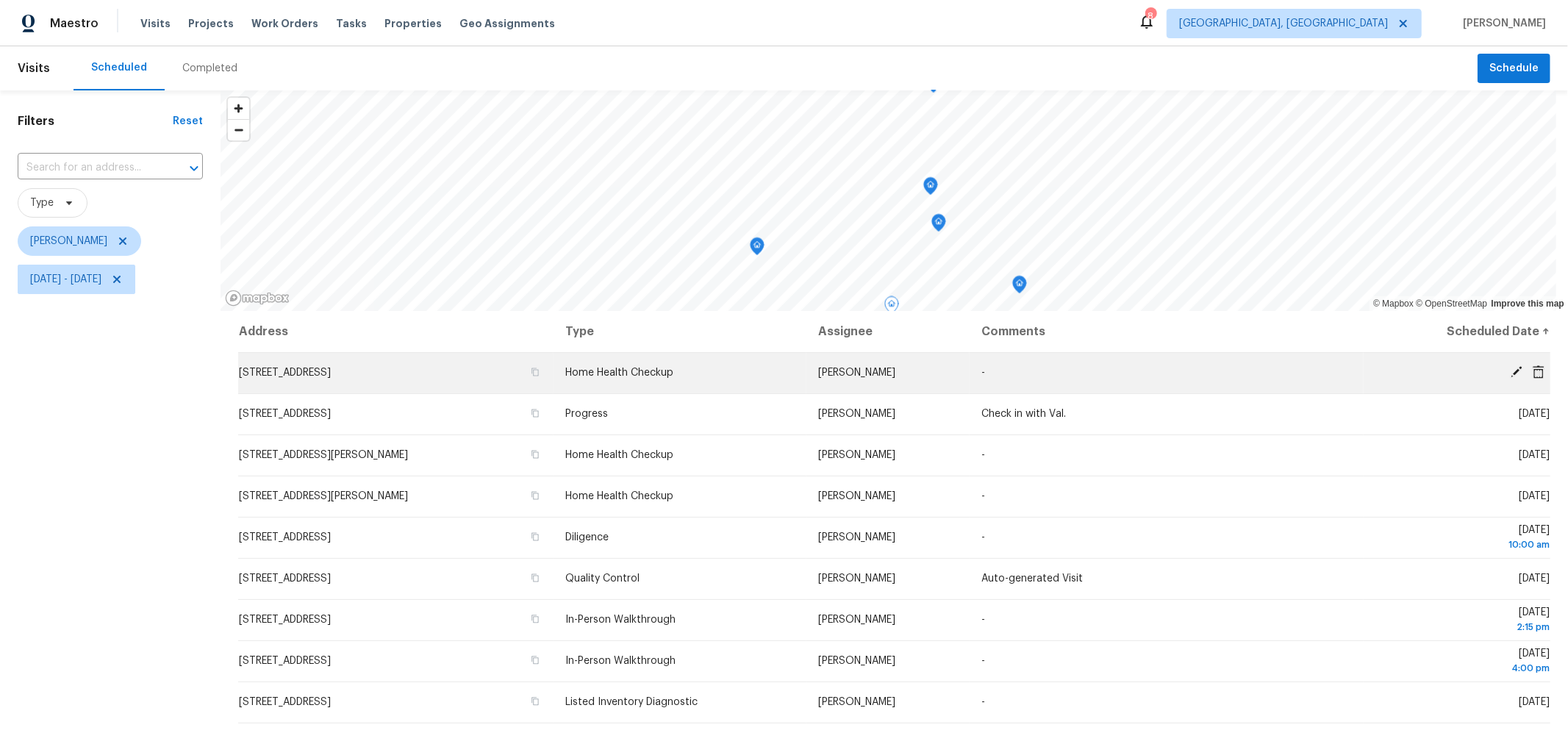
click at [1510, 370] on icon at bounding box center [1516, 372] width 12 height 12
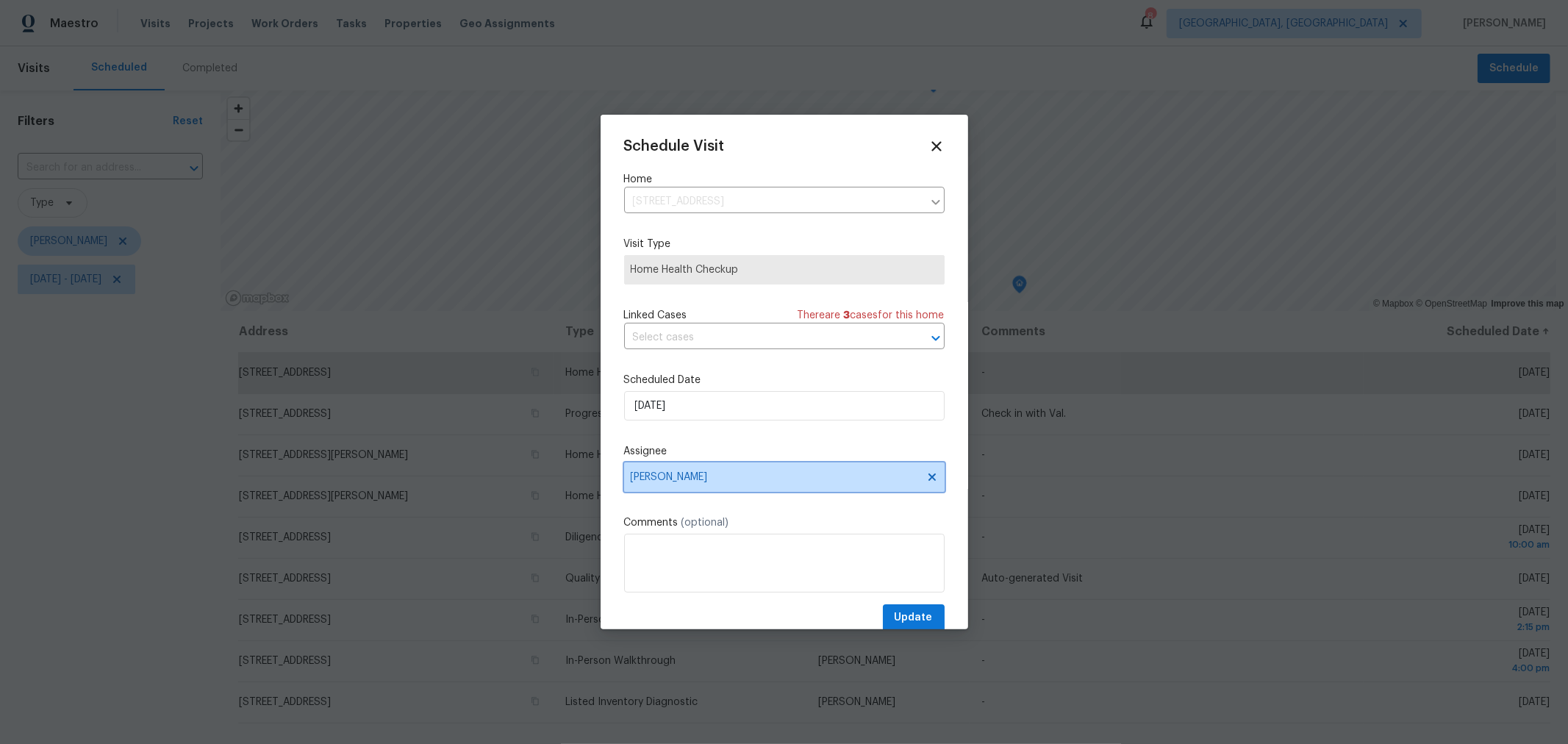
click at [801, 480] on span "[PERSON_NAME]" at bounding box center [774, 476] width 288 height 12
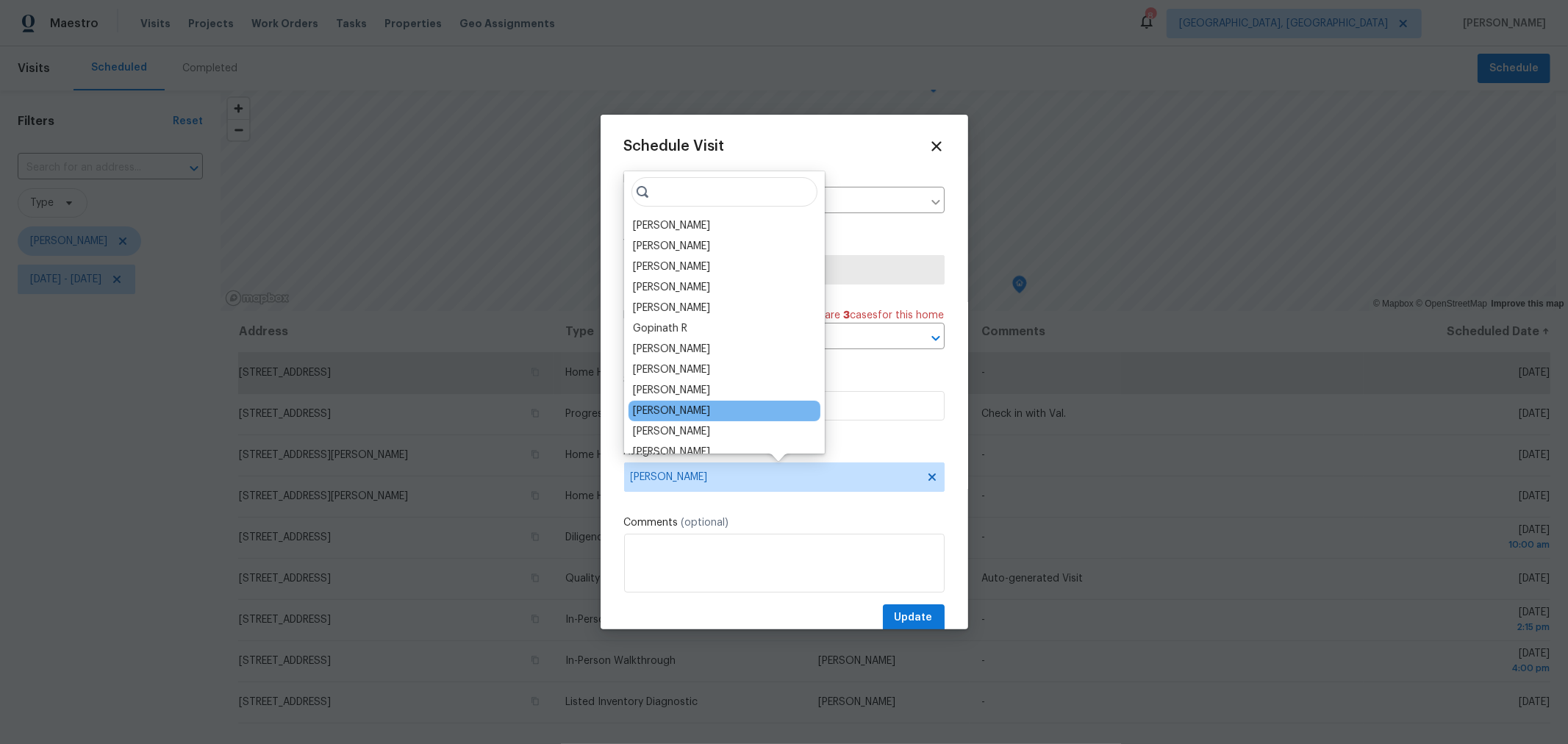
click at [707, 412] on div "[PERSON_NAME]" at bounding box center [671, 411] width 77 height 15
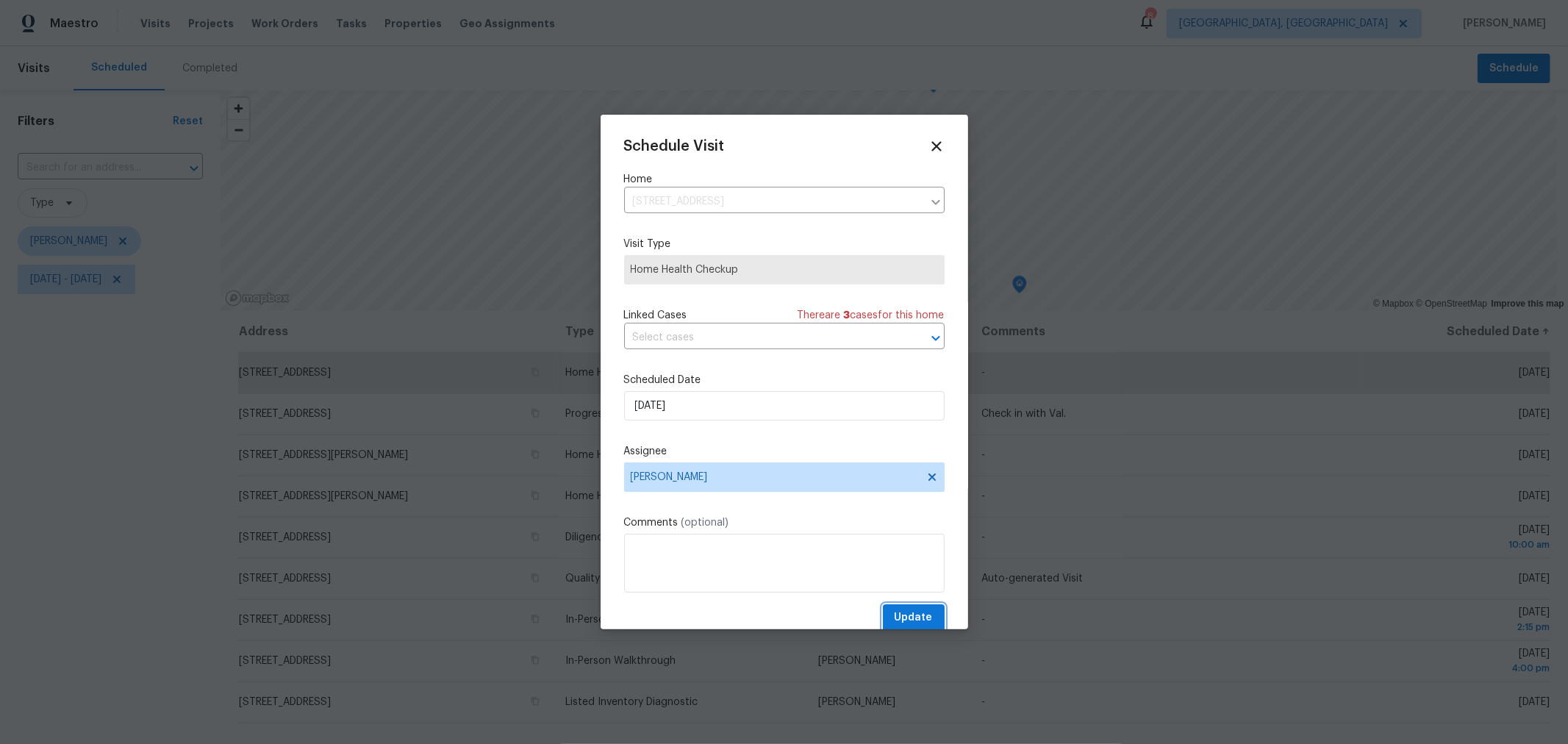
click at [918, 611] on span "Update" at bounding box center [914, 617] width 38 height 18
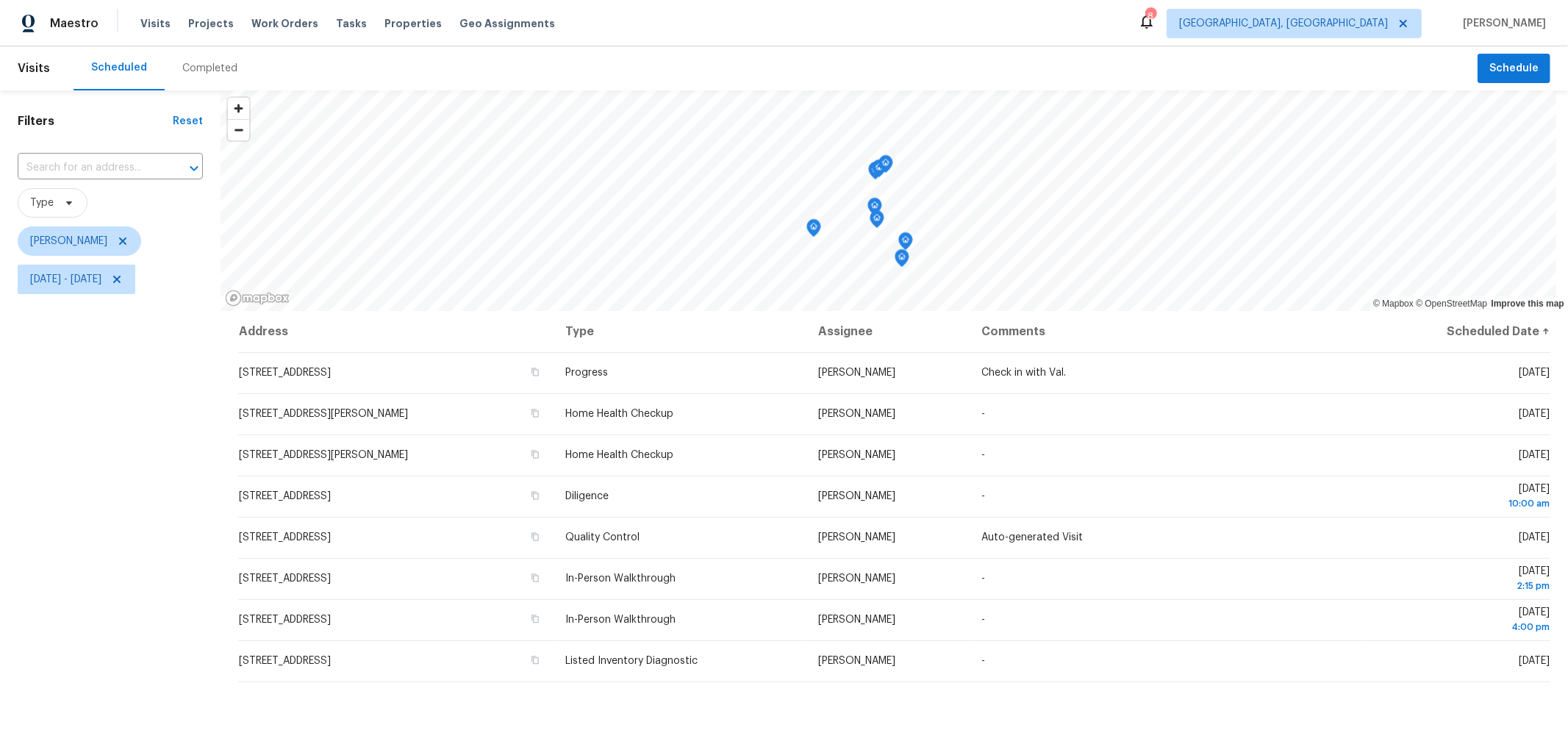
click at [815, 232] on icon "Map marker" at bounding box center [813, 228] width 13 height 17
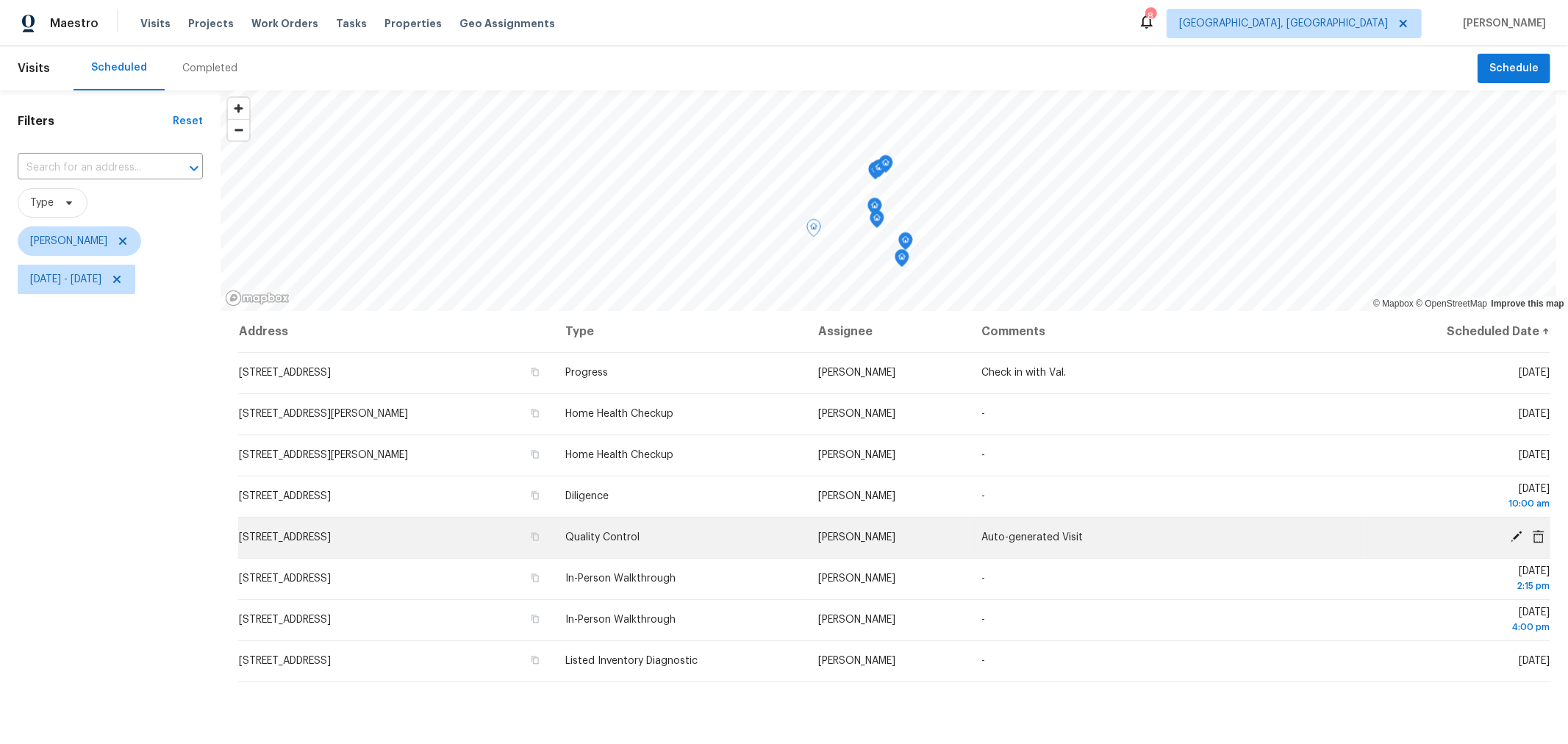
click at [1509, 530] on icon at bounding box center [1516, 536] width 13 height 13
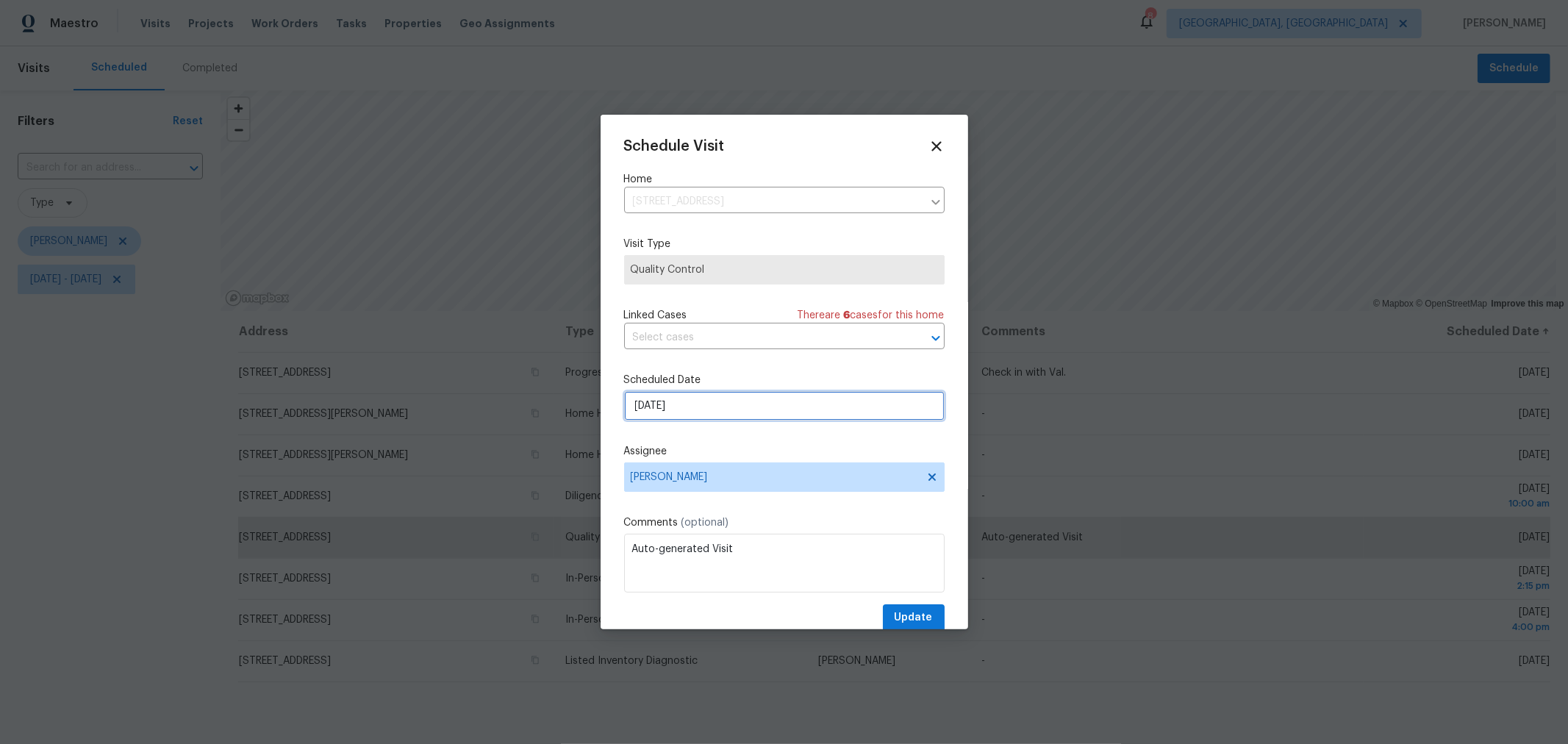
click at [731, 411] on input "[DATE]" at bounding box center [784, 405] width 321 height 29
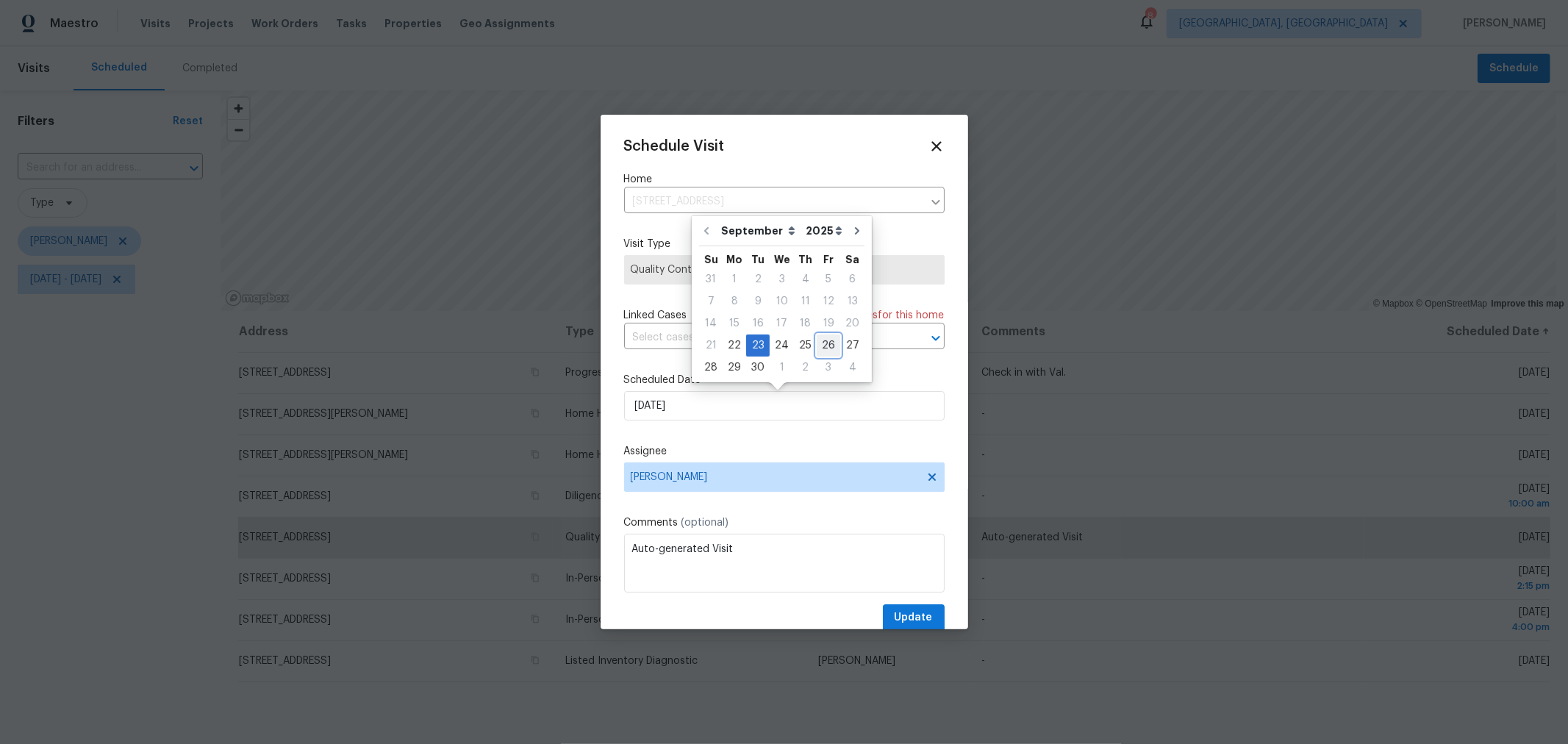
click at [819, 342] on div "26" at bounding box center [828, 345] width 24 height 21
type input "9/26/2025"
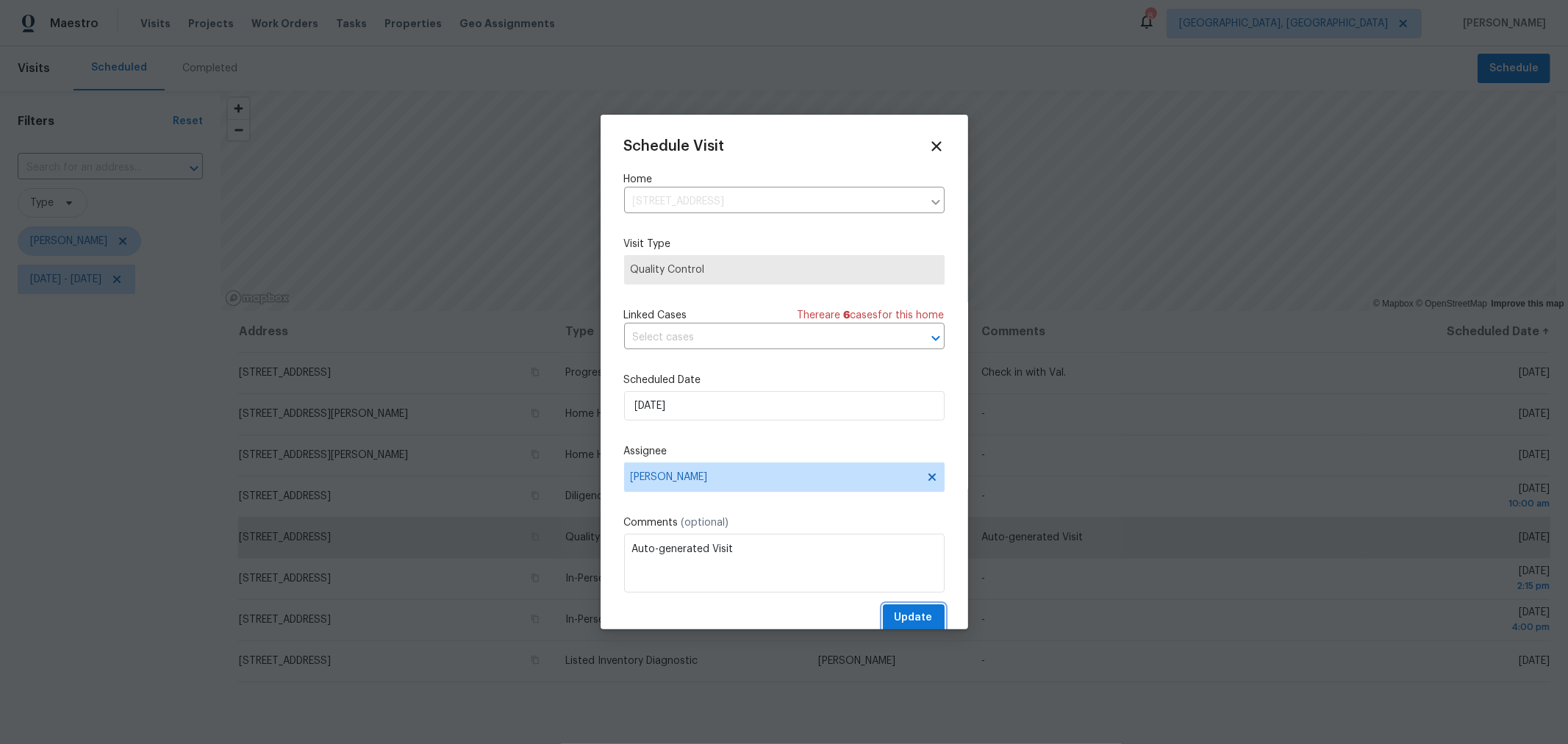
click at [909, 621] on span "Update" at bounding box center [914, 617] width 38 height 18
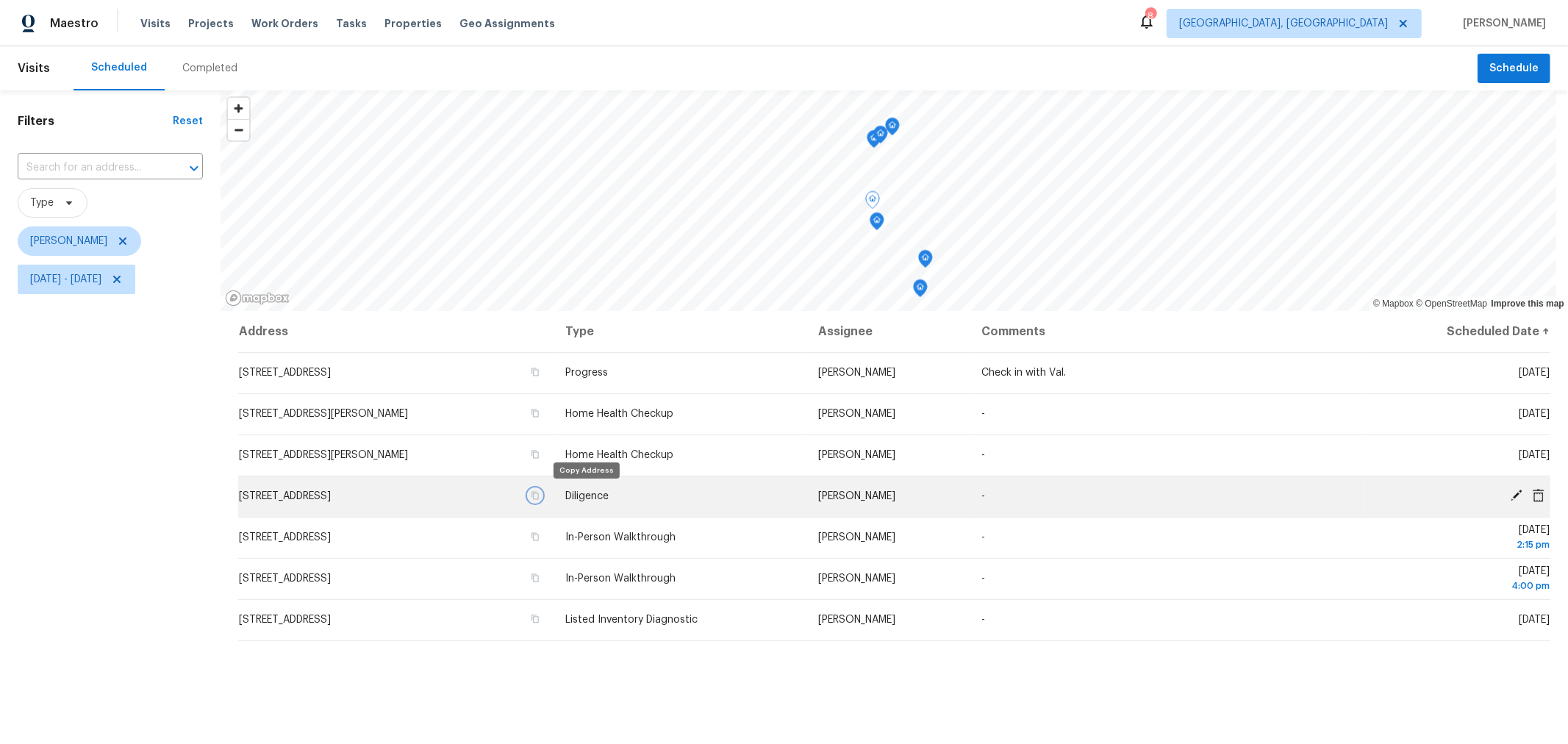
click at [539, 498] on icon "button" at bounding box center [534, 495] width 9 height 9
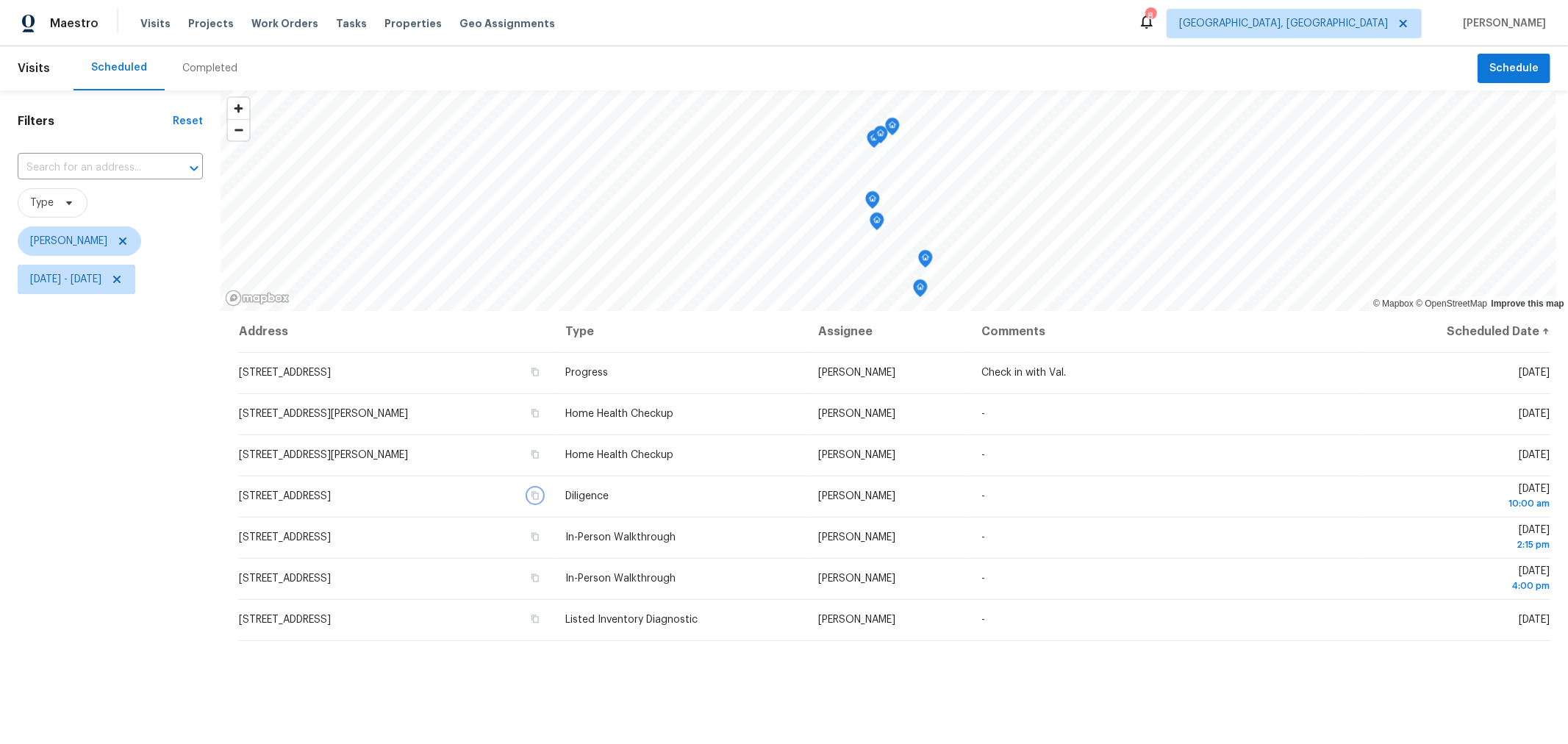
click at [878, 231] on div "Map marker" at bounding box center [876, 224] width 15 height 23
click at [877, 222] on icon "Map marker" at bounding box center [876, 221] width 13 height 17
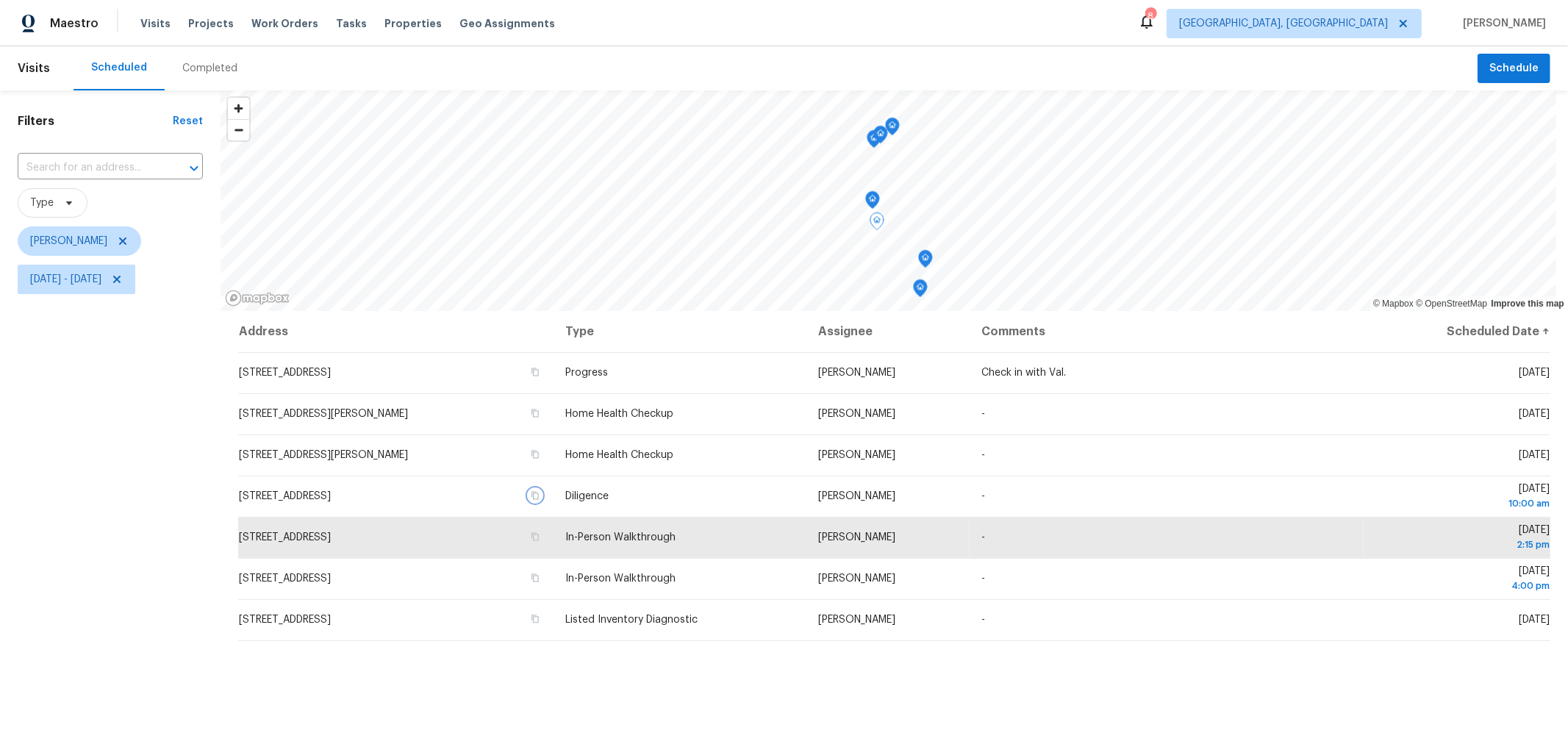
click at [873, 199] on icon "Map marker" at bounding box center [873, 200] width 2 height 2
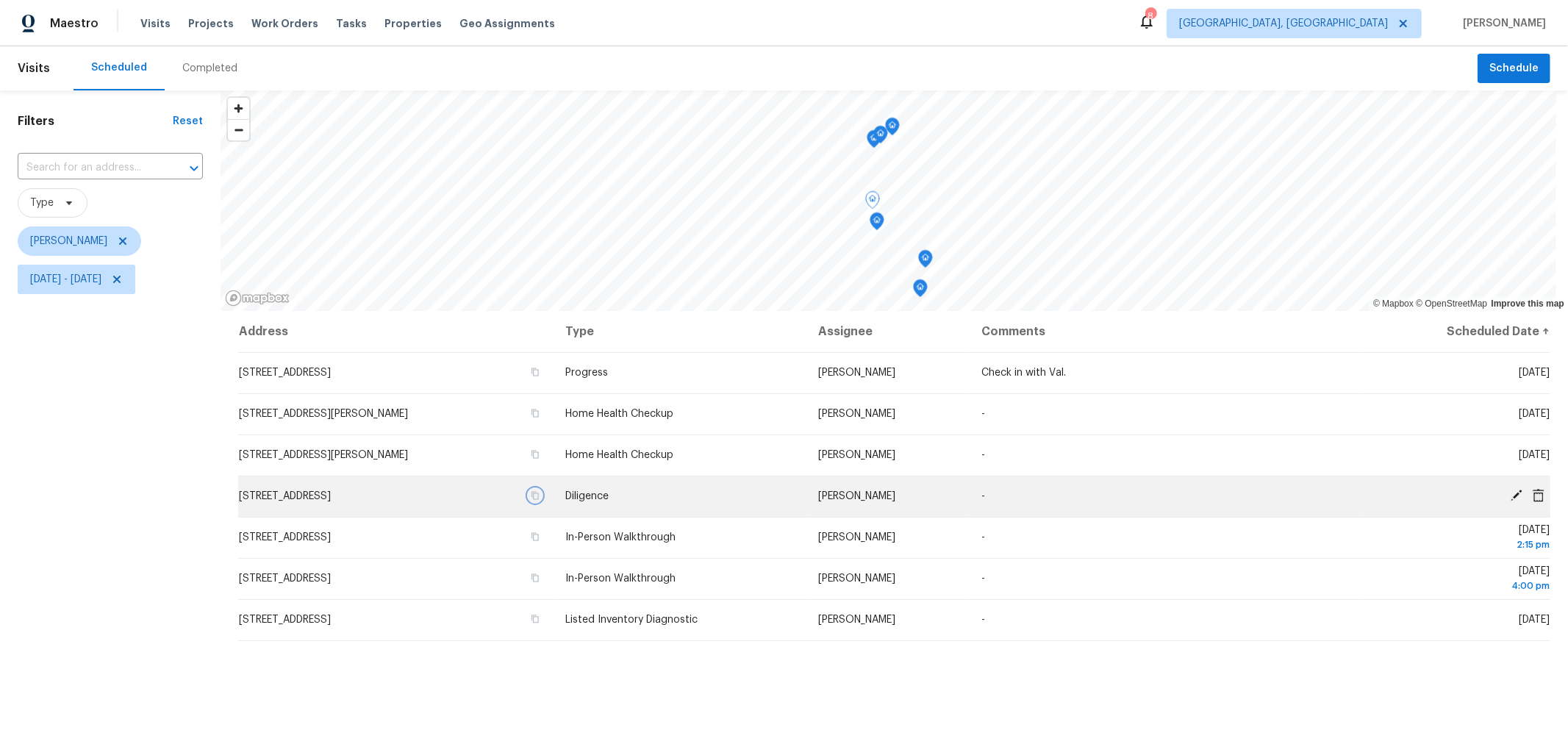
click at [539, 492] on icon "button" at bounding box center [534, 495] width 9 height 9
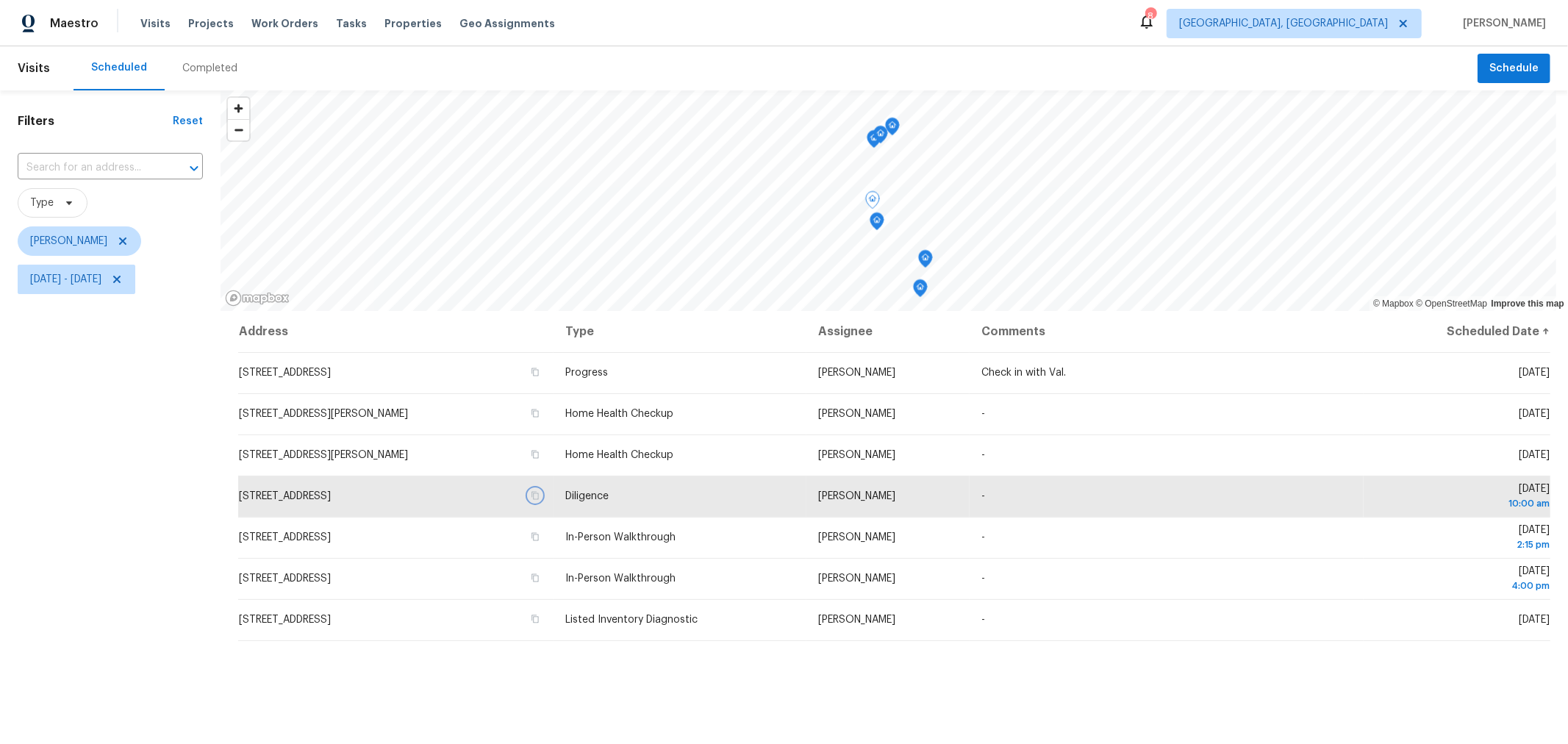
click at [871, 145] on icon "Map marker" at bounding box center [873, 139] width 13 height 17
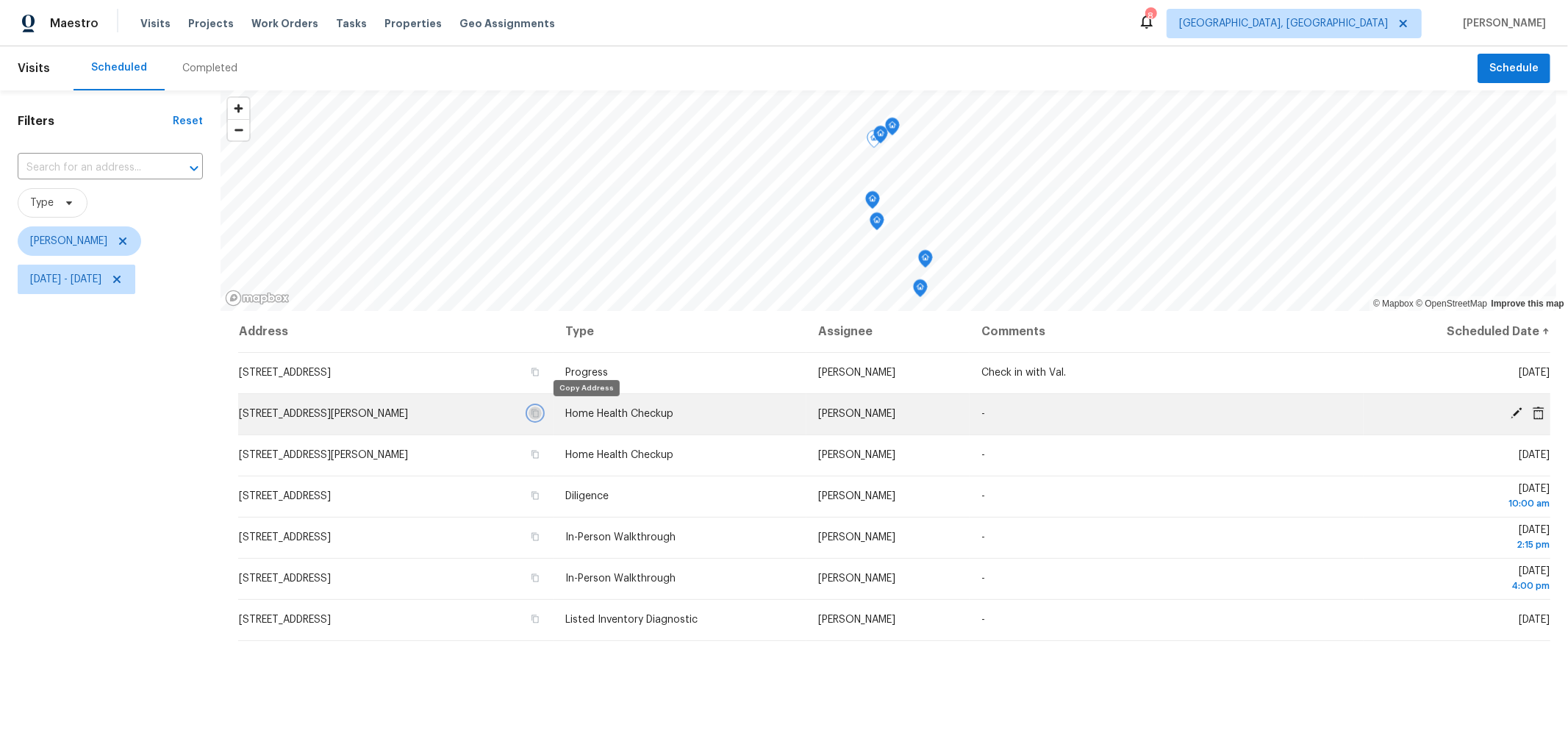
click at [539, 411] on icon "button" at bounding box center [535, 414] width 7 height 8
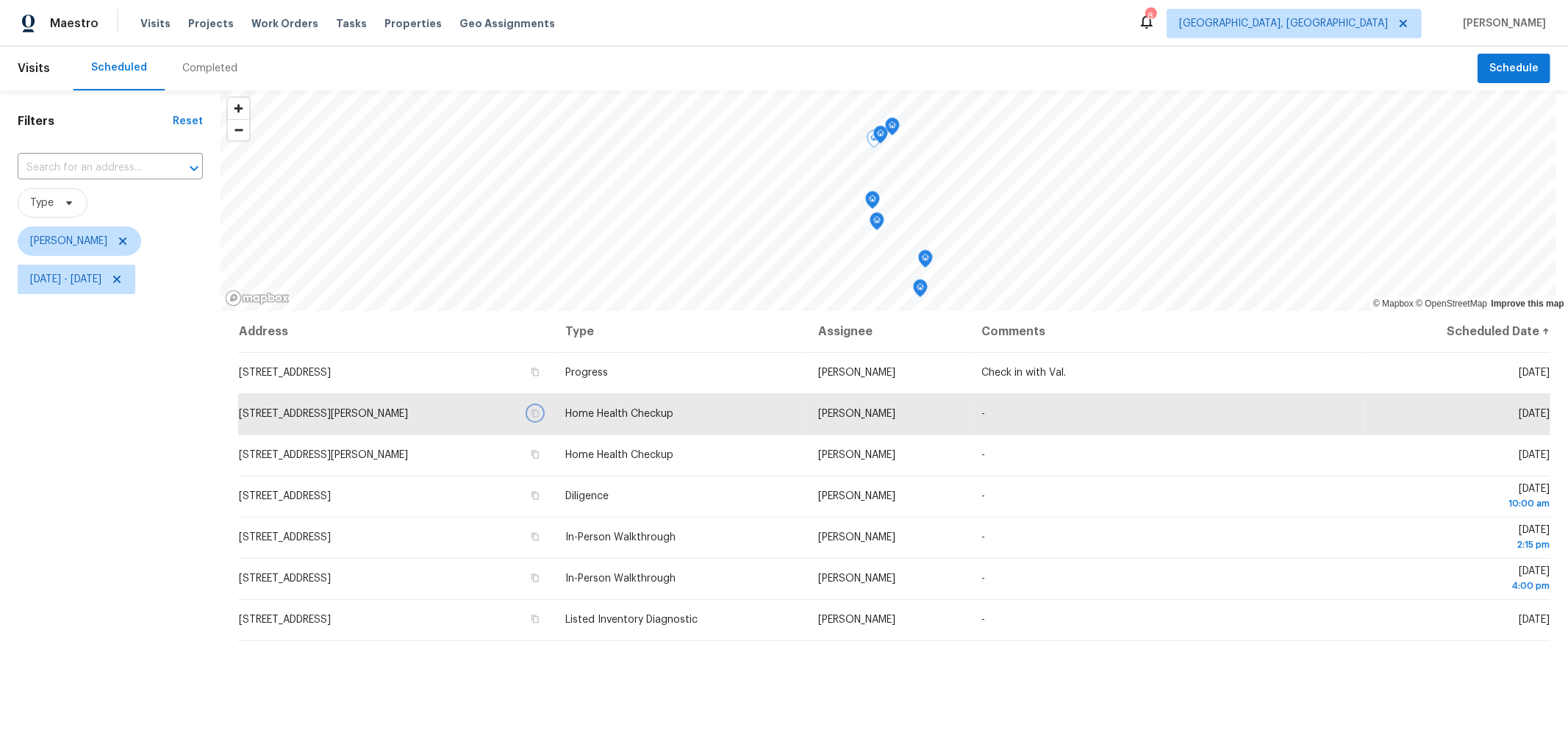
click at [879, 138] on icon "Map marker" at bounding box center [880, 134] width 13 height 17
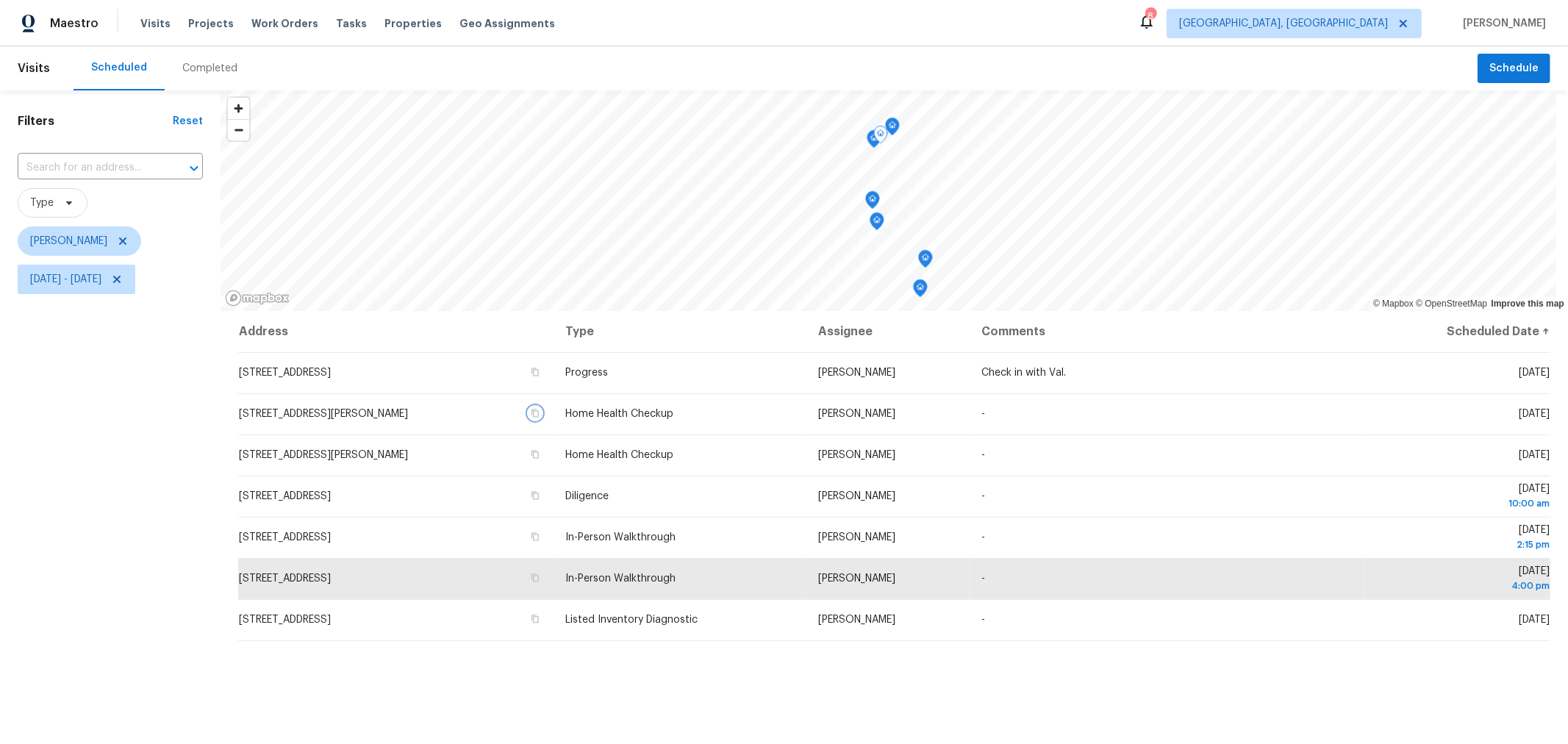
click at [892, 131] on icon "Map marker" at bounding box center [892, 126] width 13 height 17
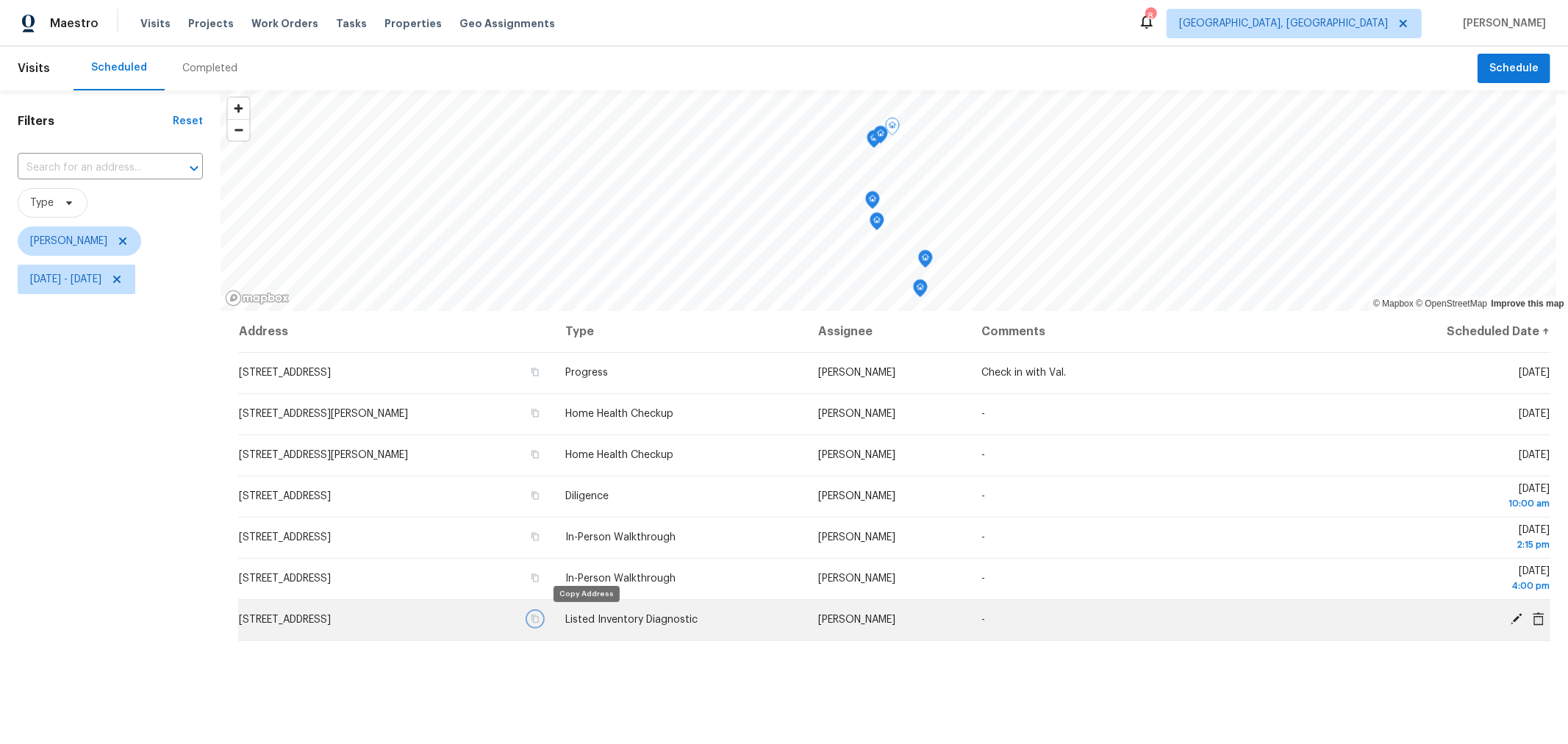
click at [539, 621] on icon "button" at bounding box center [535, 619] width 7 height 8
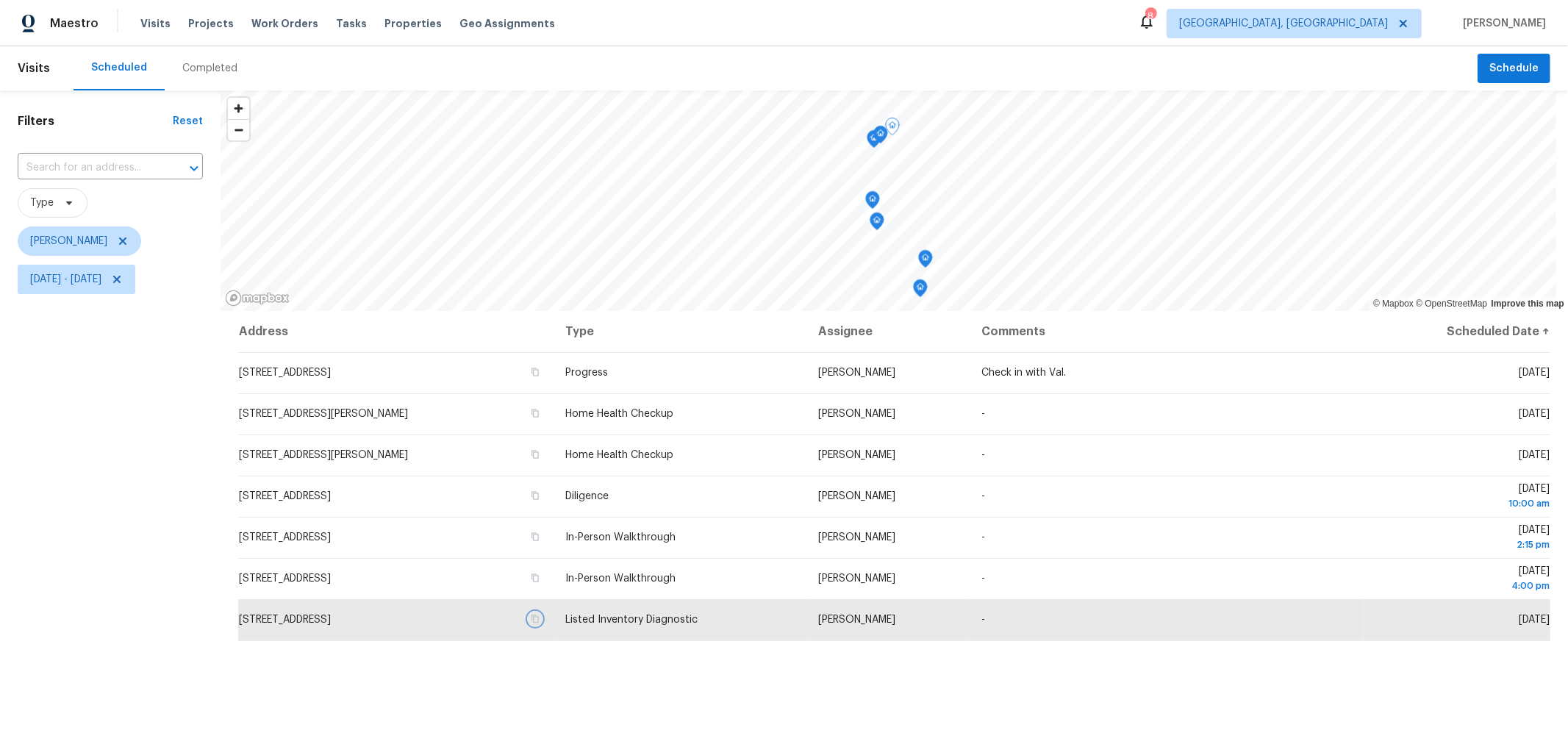
click at [878, 142] on icon "Map marker" at bounding box center [880, 134] width 15 height 18
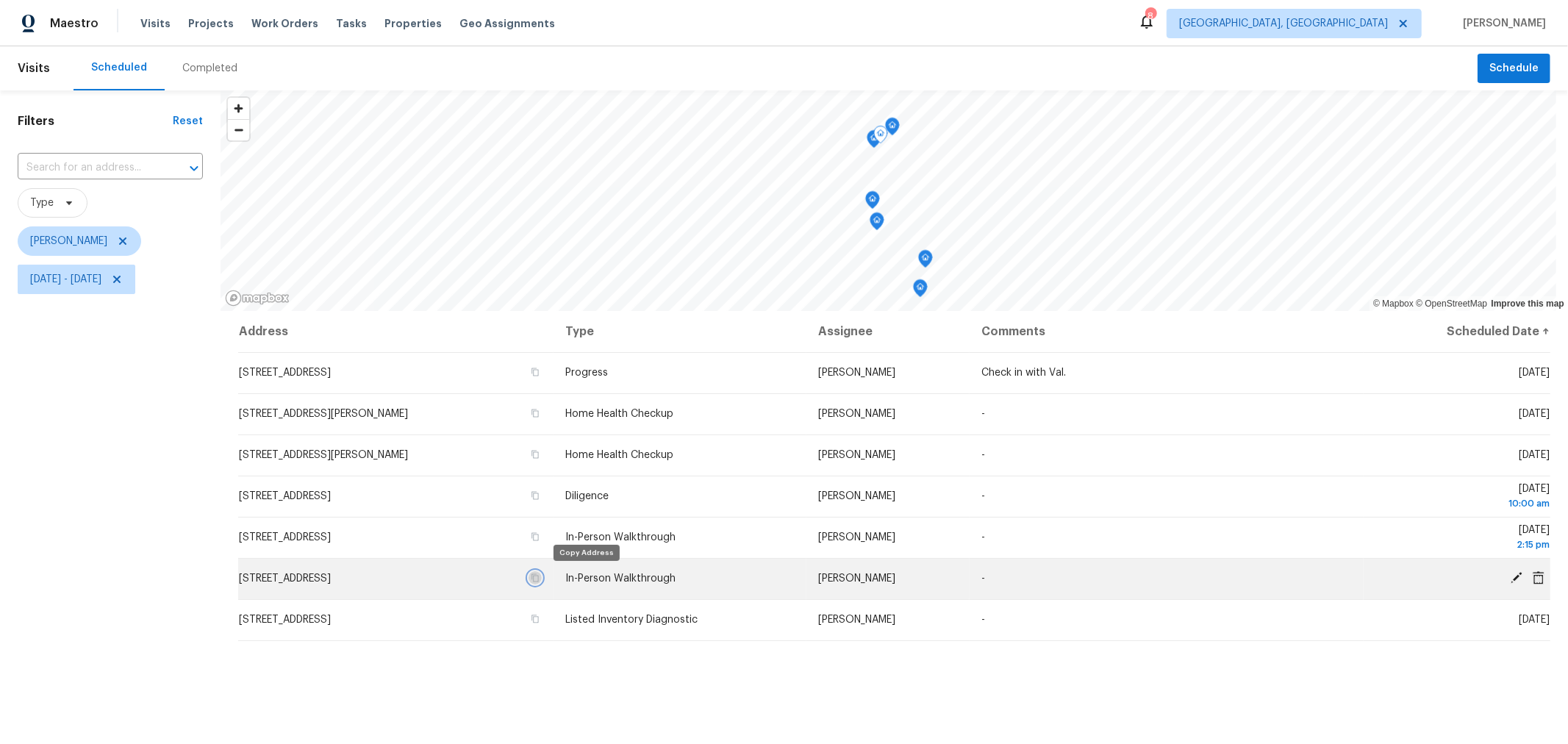
click at [541, 576] on button "button" at bounding box center [535, 577] width 13 height 13
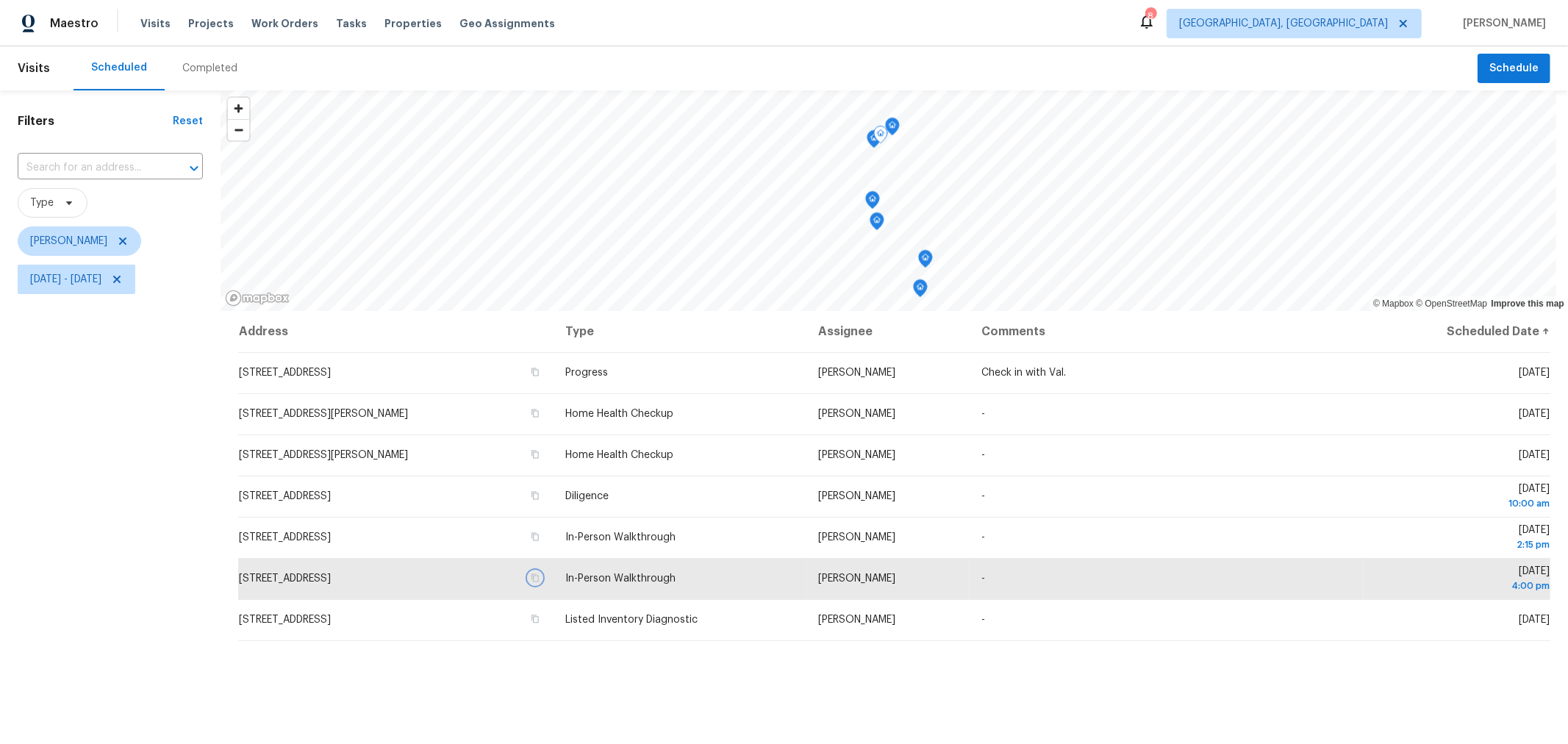
click at [896, 133] on icon "Map marker" at bounding box center [892, 126] width 15 height 18
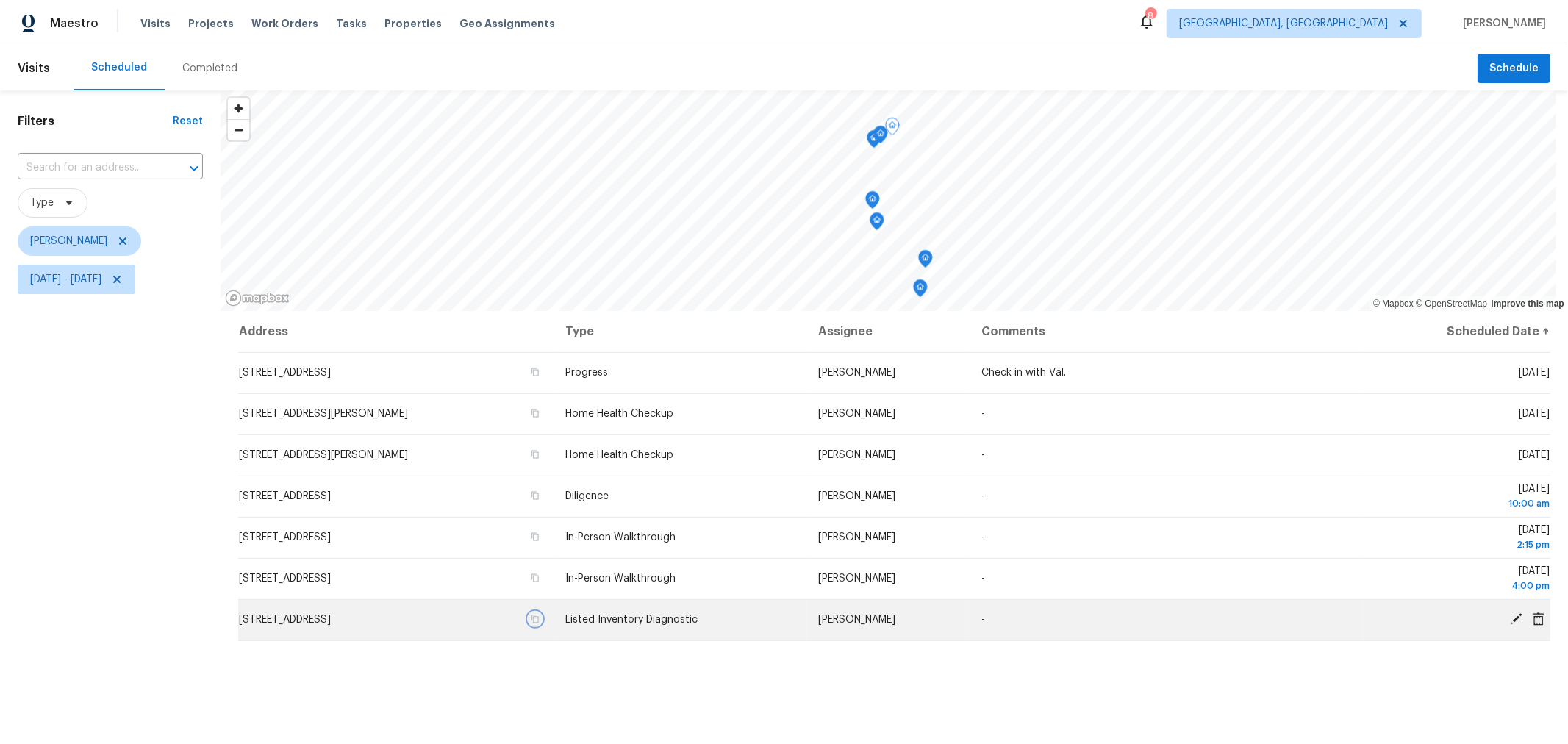
click at [541, 623] on button "button" at bounding box center [535, 619] width 13 height 13
click at [879, 137] on icon "Map marker" at bounding box center [880, 134] width 13 height 17
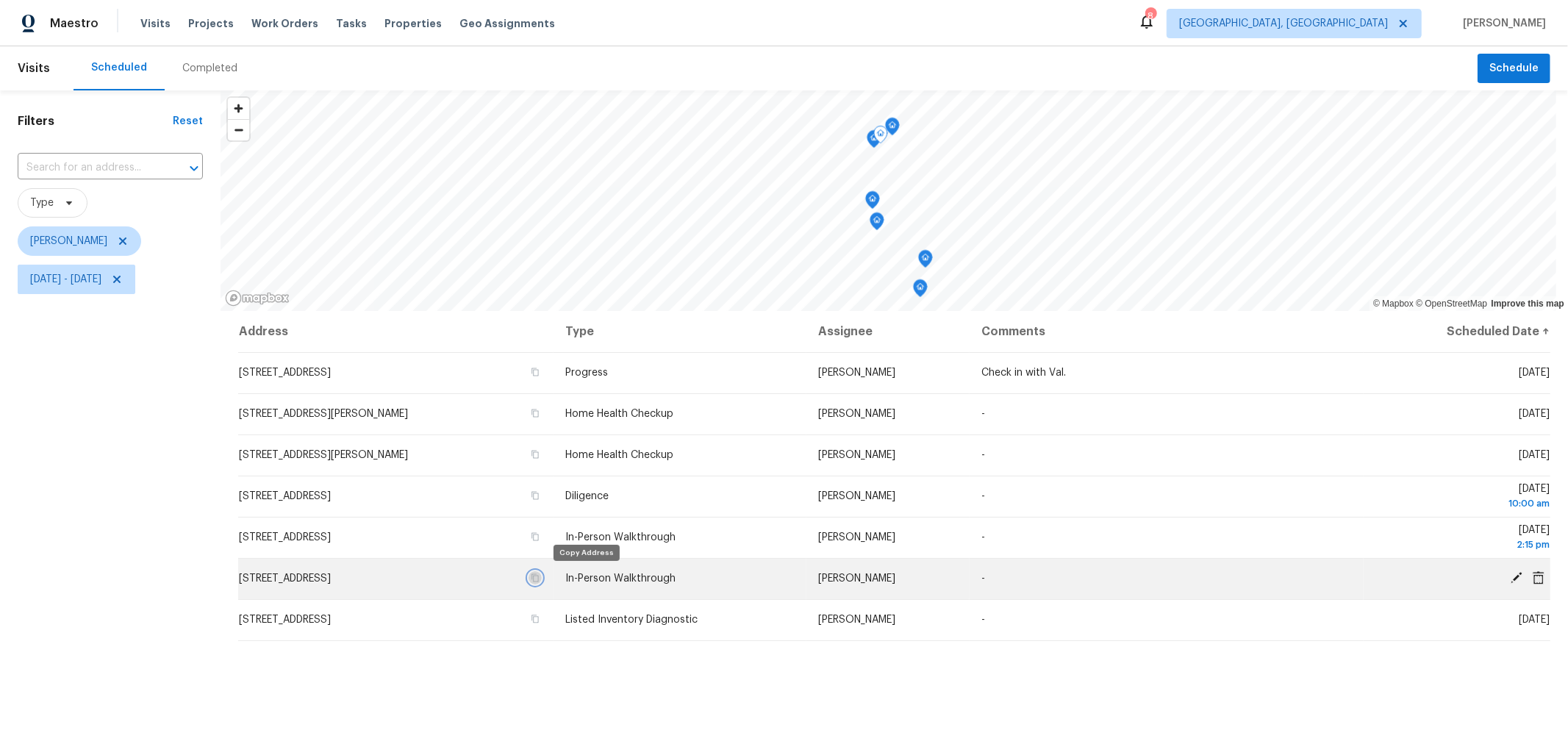
click at [539, 576] on icon "button" at bounding box center [535, 578] width 7 height 8
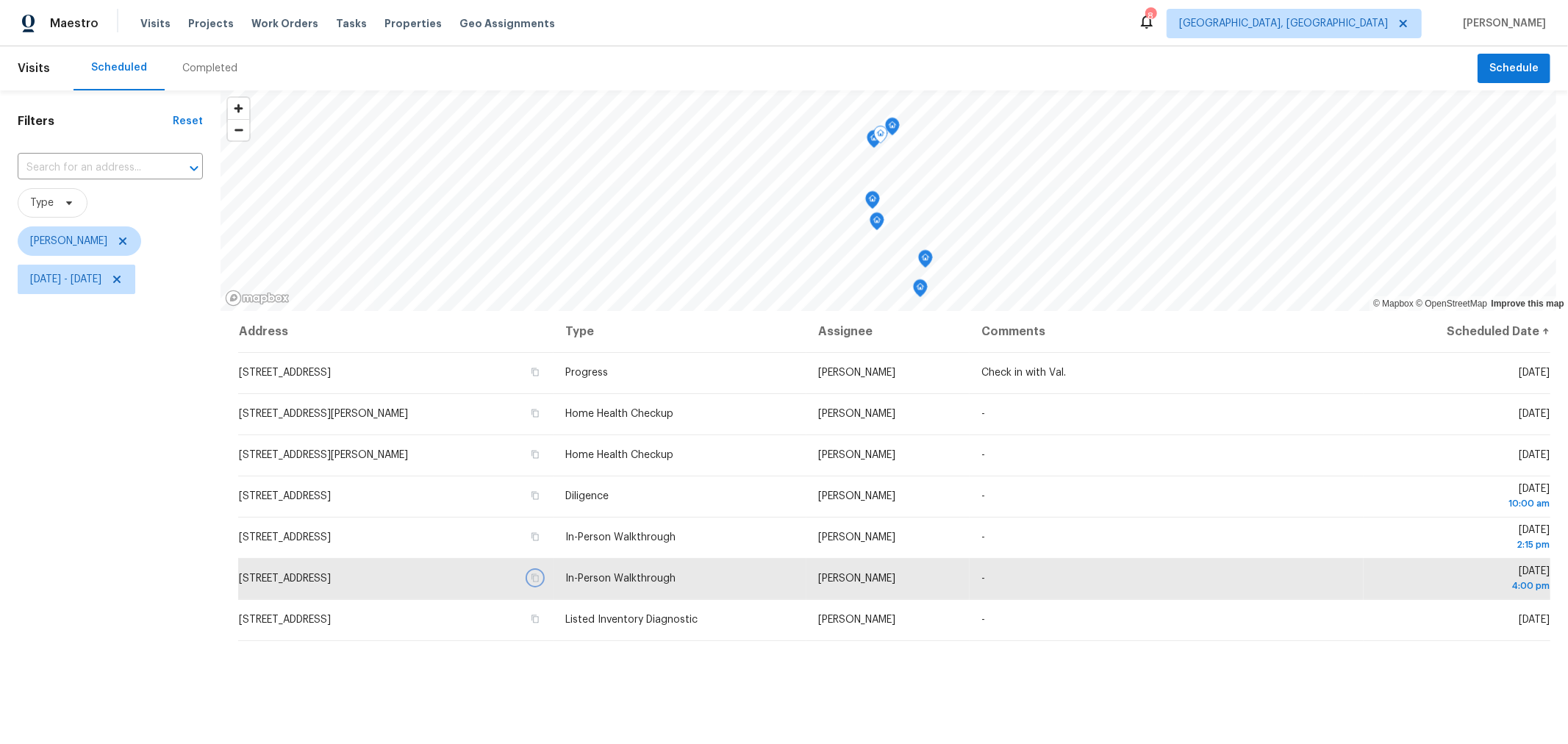
click at [875, 228] on icon "Map marker" at bounding box center [876, 222] width 15 height 18
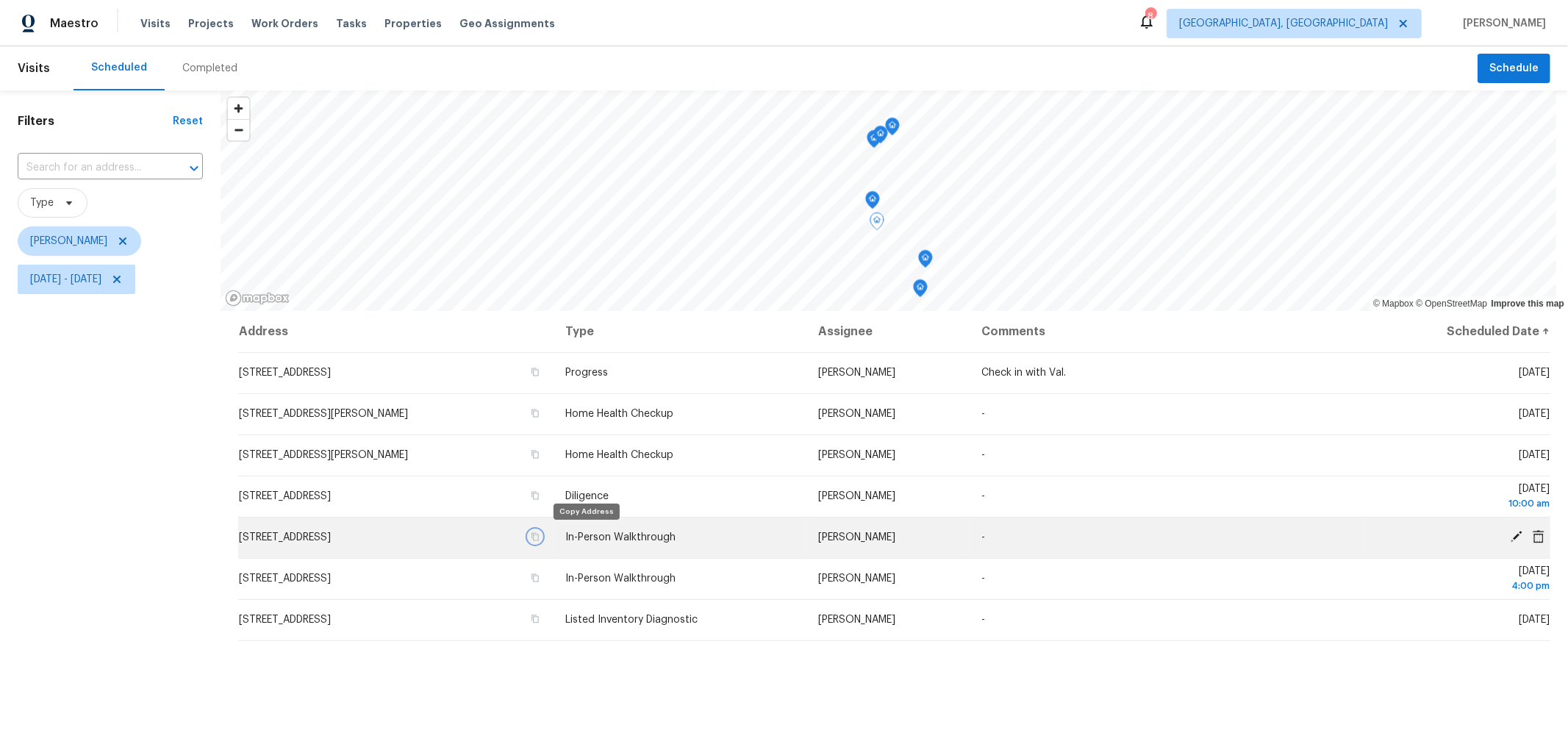
click at [539, 534] on icon "button" at bounding box center [535, 537] width 7 height 8
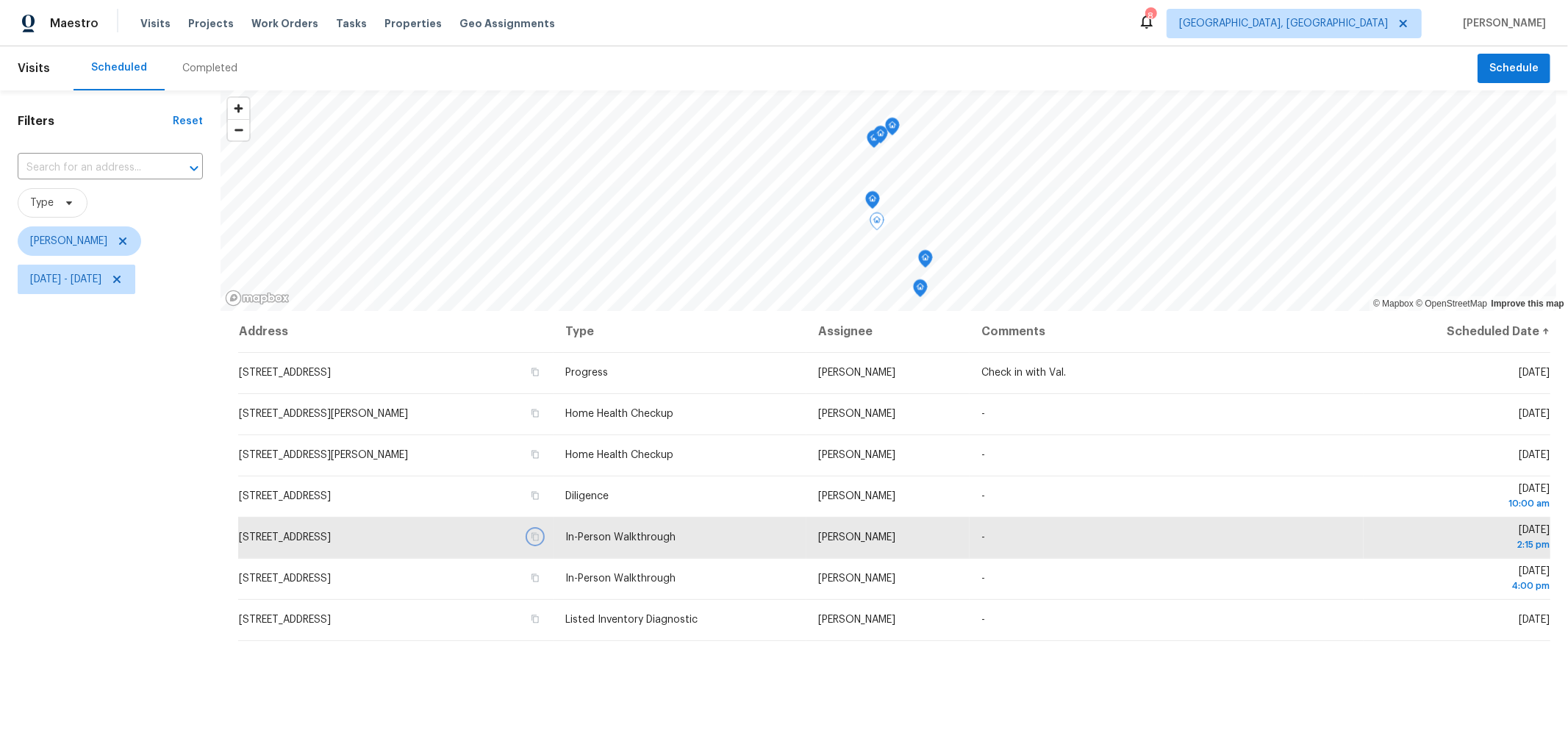
click at [924, 262] on icon "Map marker" at bounding box center [925, 259] width 13 height 17
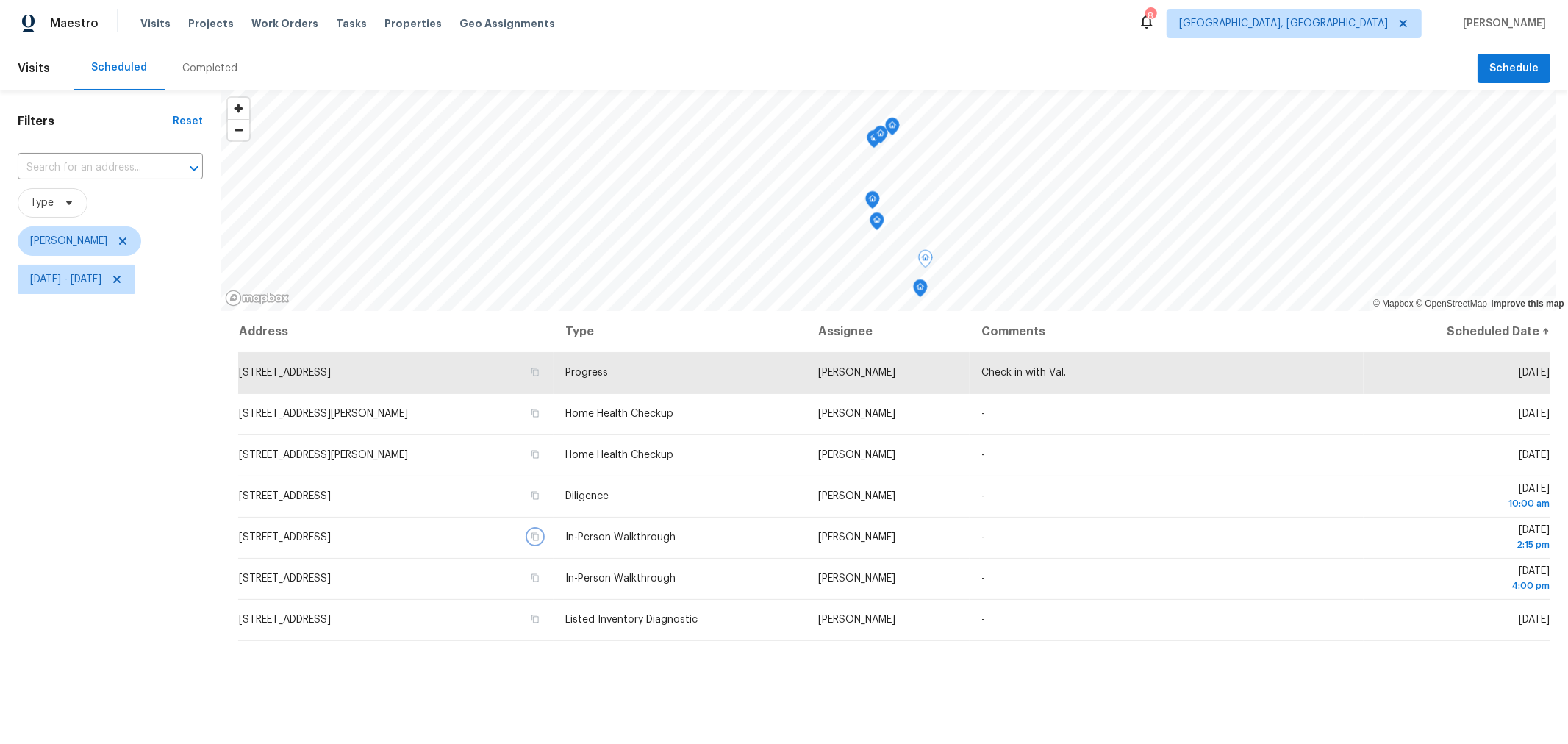
click at [915, 296] on icon "Map marker" at bounding box center [920, 288] width 15 height 18
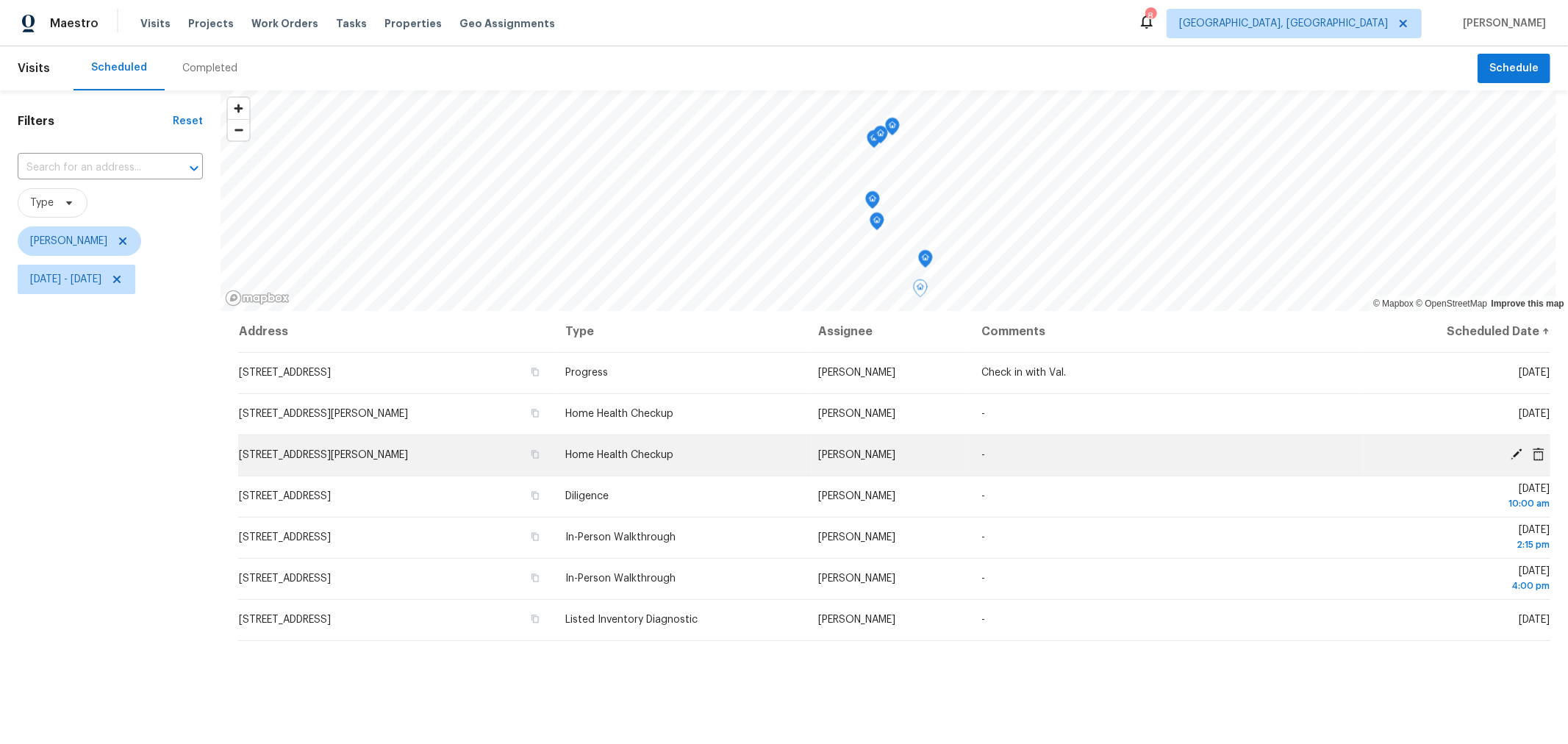
click at [1509, 449] on icon at bounding box center [1516, 454] width 13 height 13
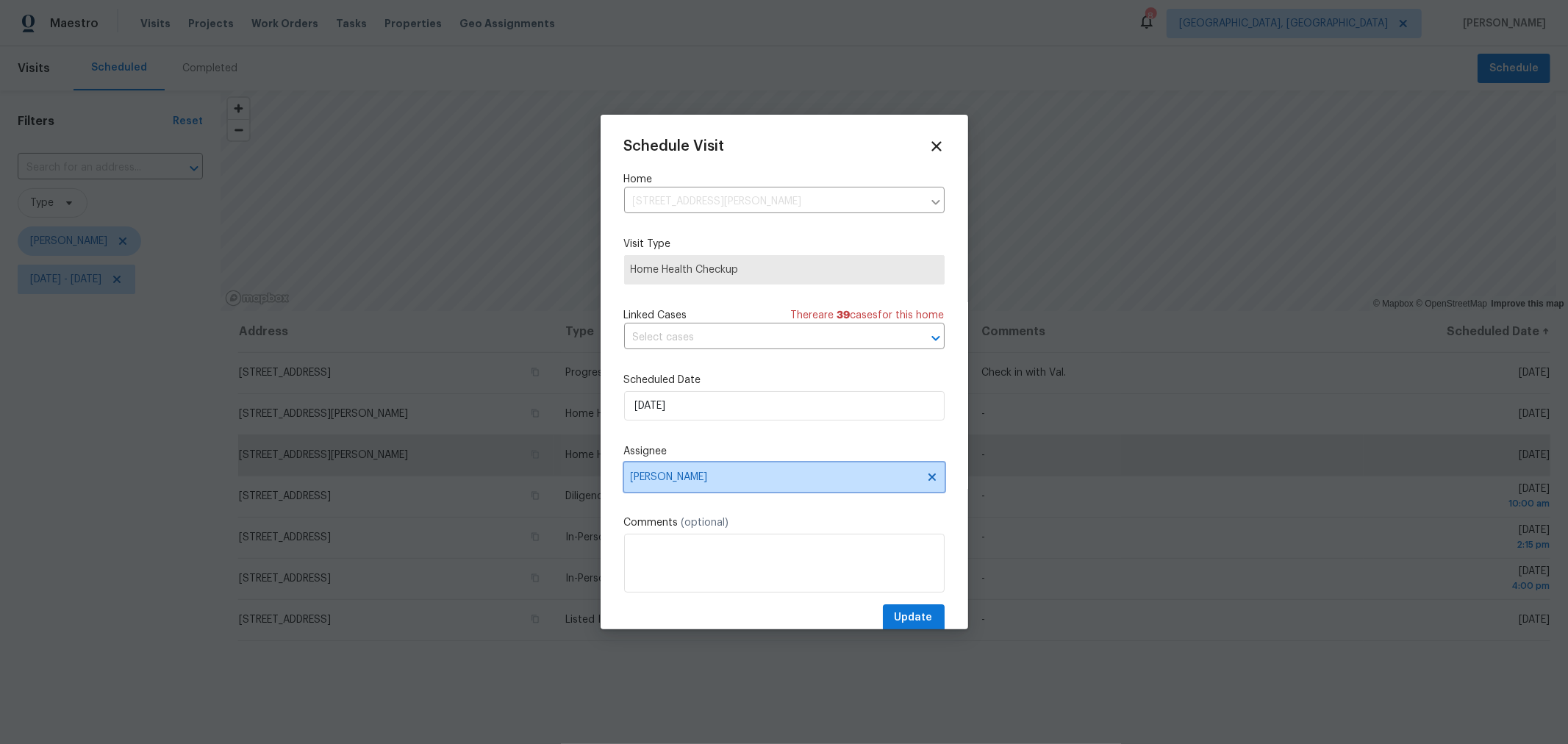
click at [926, 475] on icon at bounding box center [931, 476] width 12 height 12
click at [807, 483] on span "Assignee" at bounding box center [774, 476] width 288 height 12
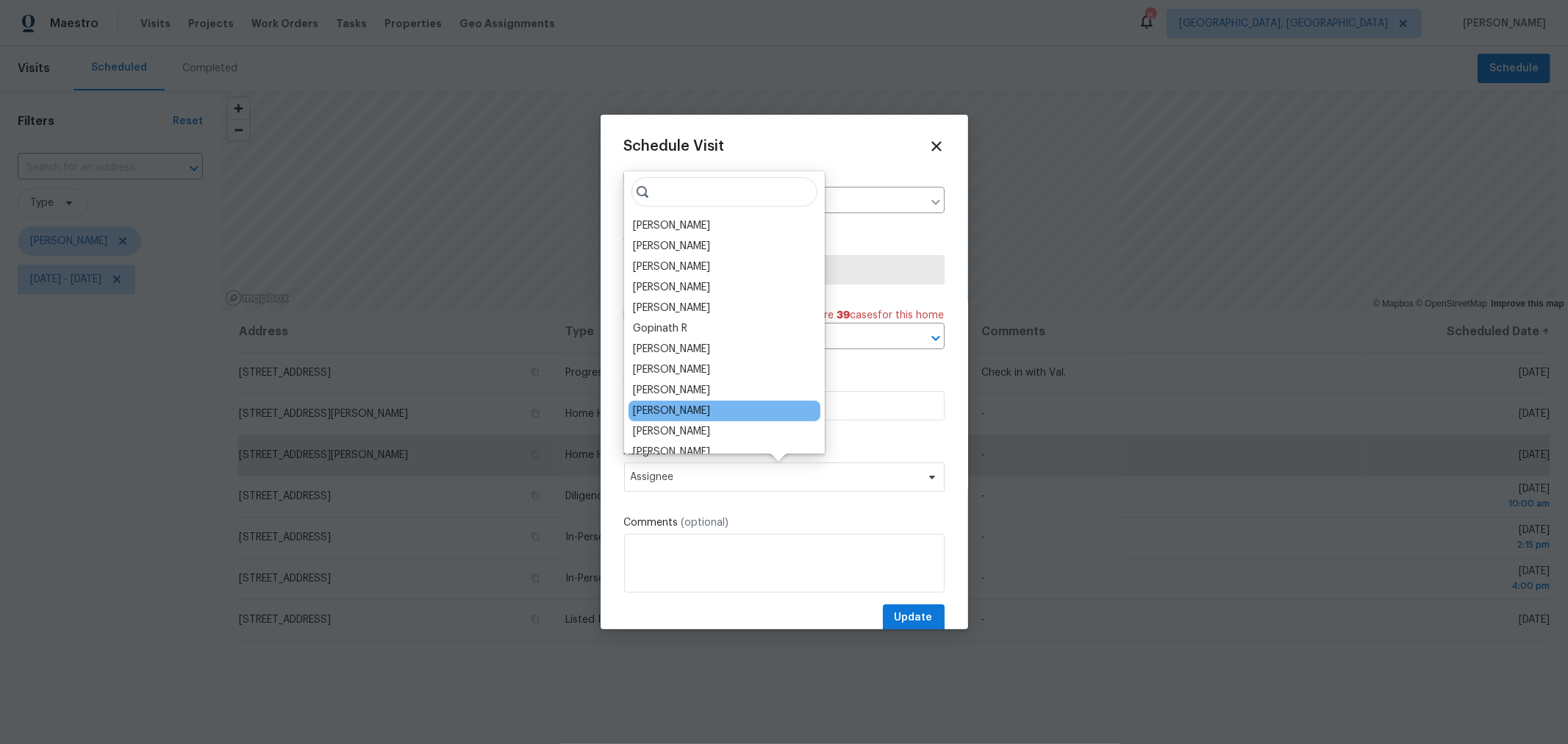
click at [720, 407] on div "[PERSON_NAME]" at bounding box center [724, 411] width 192 height 21
click at [685, 413] on div "[PERSON_NAME]" at bounding box center [671, 411] width 77 height 15
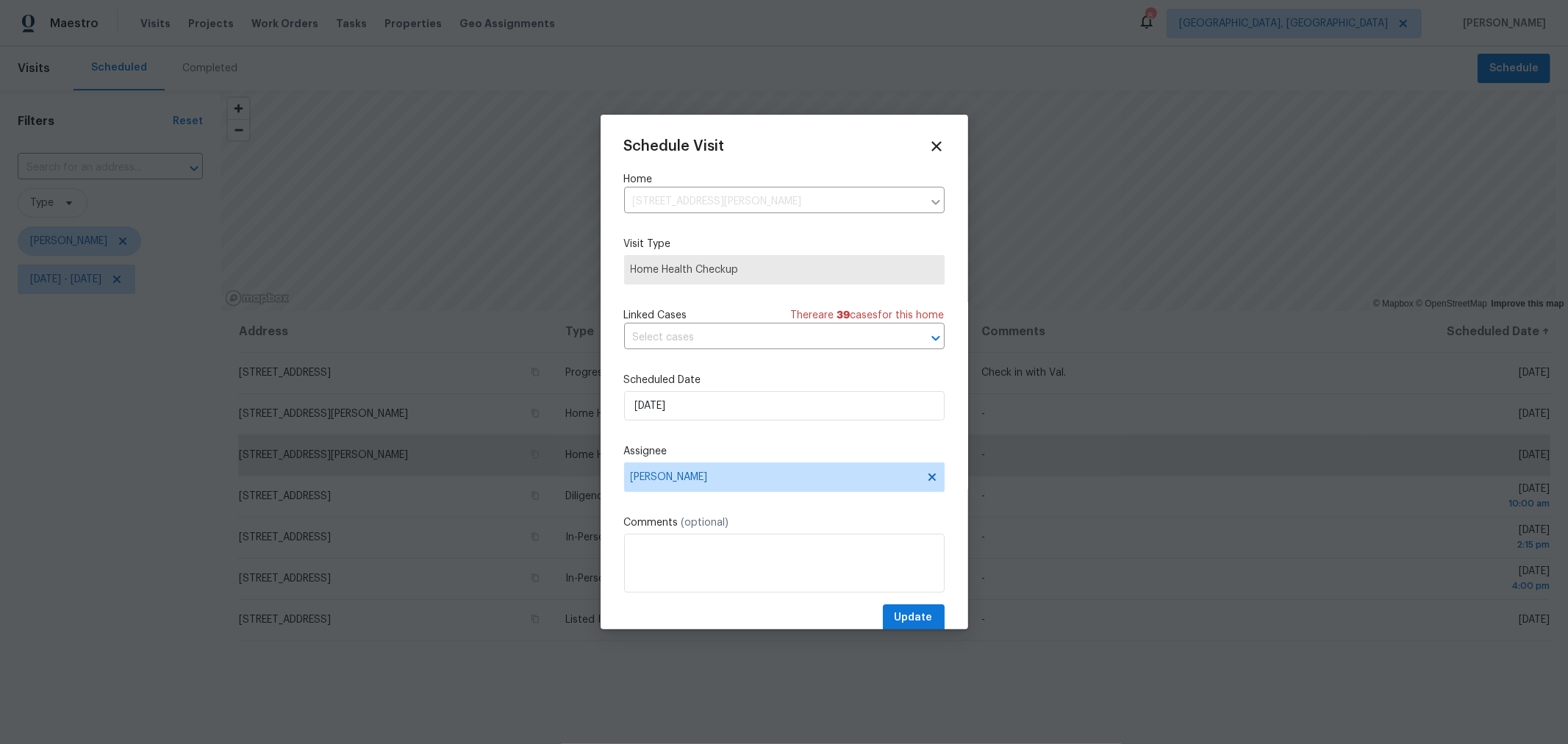
click at [876, 605] on div "Schedule Visit Home 6786 Warriner Way, Canal Winchester, OH 43110 ​ Visit Type …" at bounding box center [784, 384] width 321 height 493
click at [908, 615] on span "Update" at bounding box center [914, 617] width 38 height 18
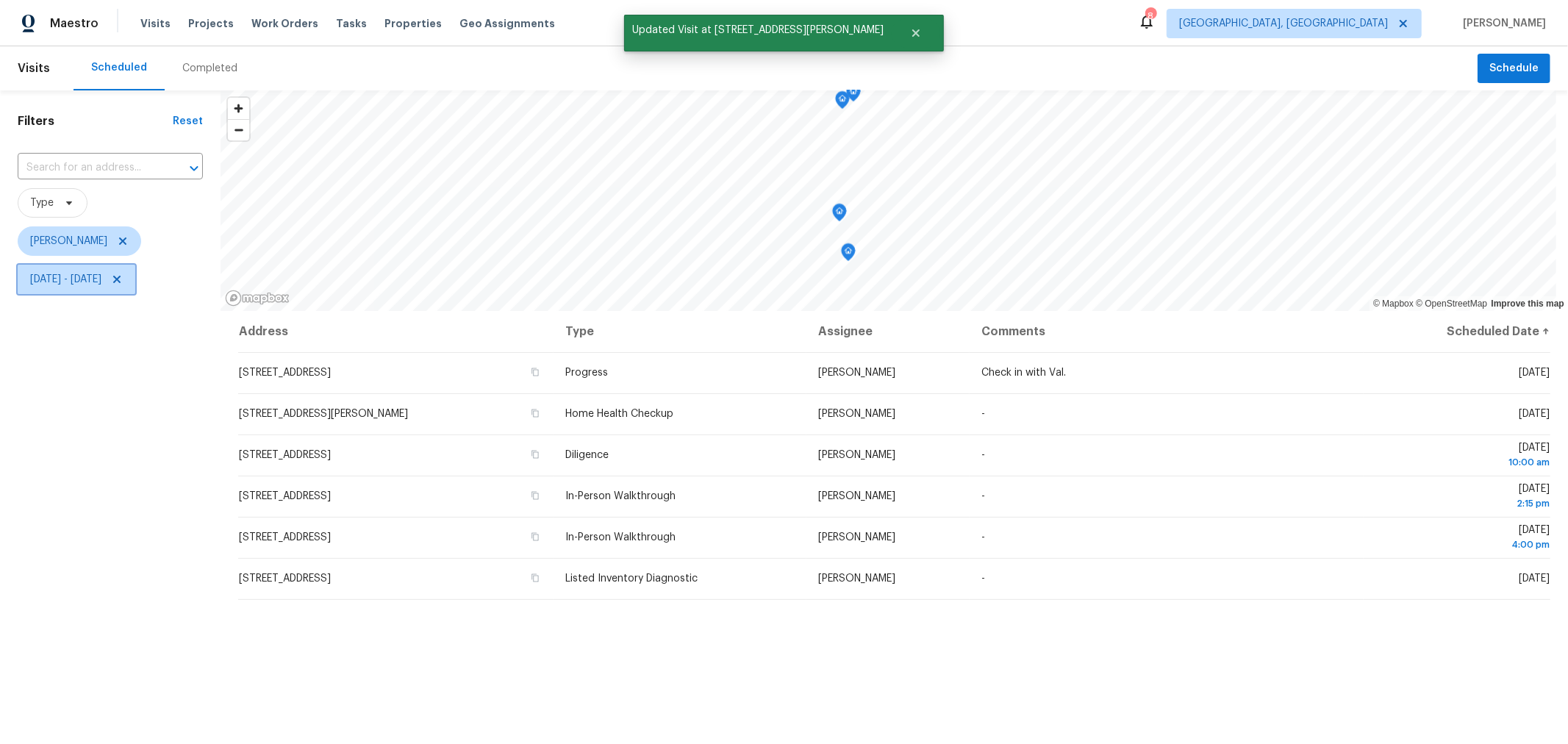
click at [123, 277] on icon at bounding box center [117, 279] width 12 height 12
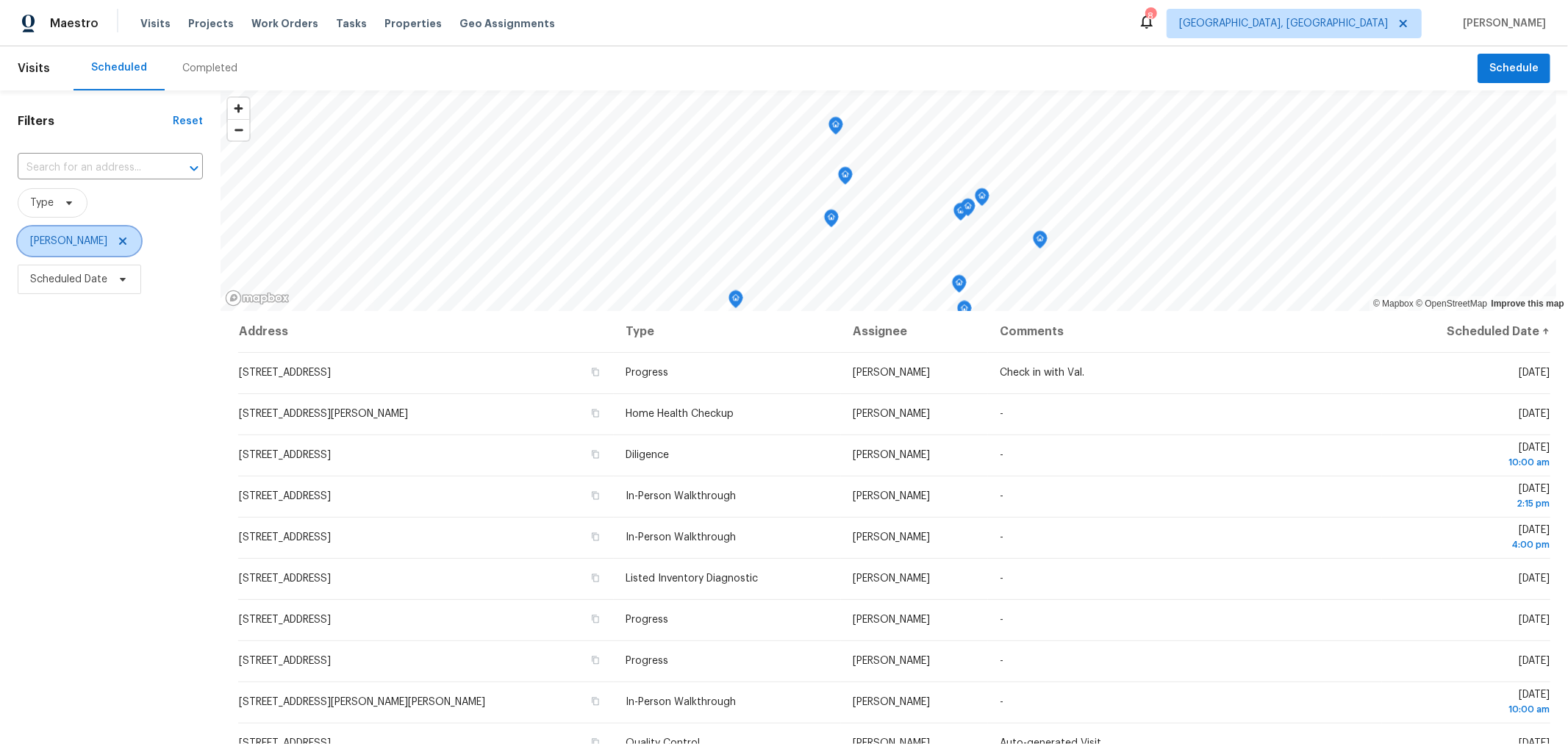
click at [129, 237] on icon at bounding box center [122, 241] width 12 height 12
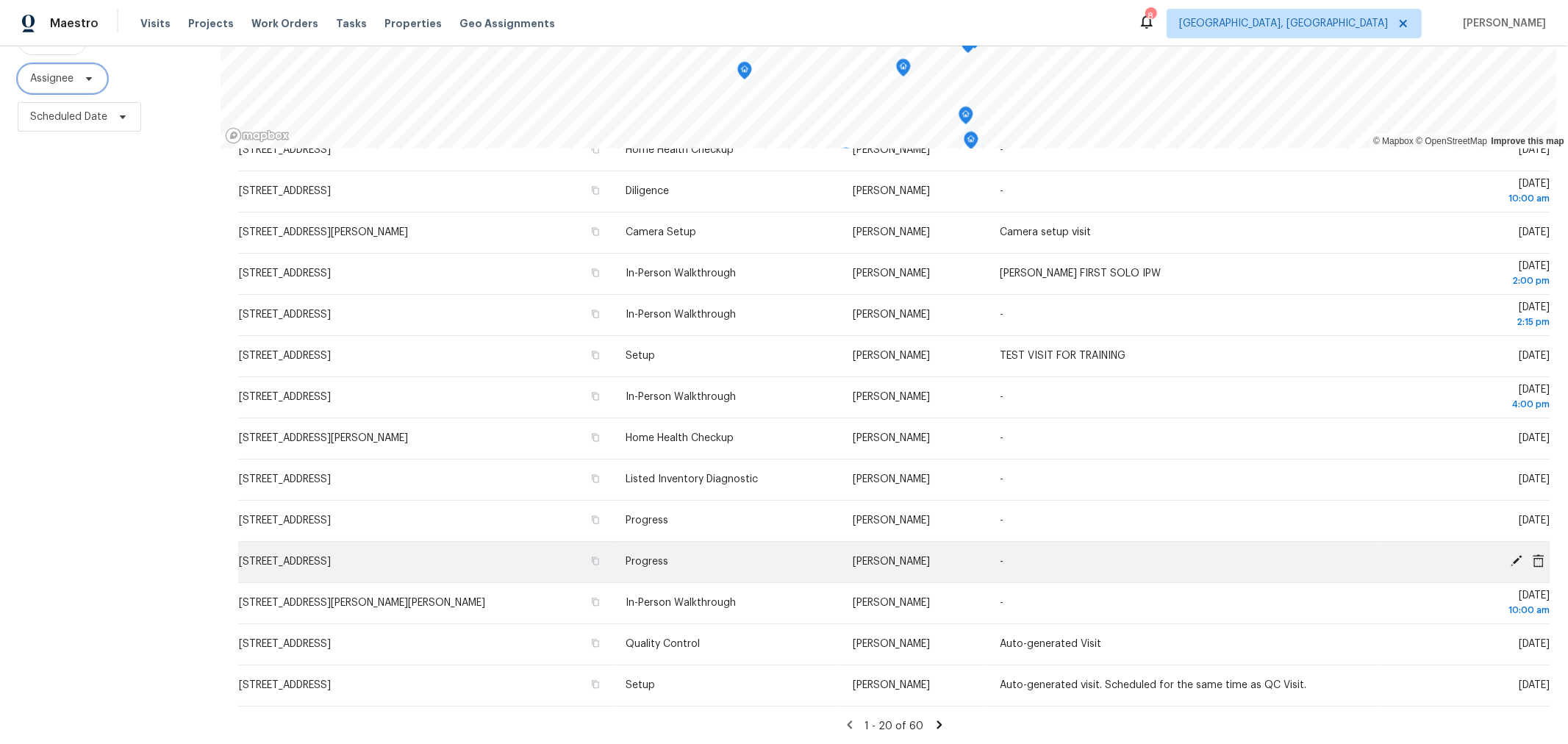
scroll to position [173, 0]
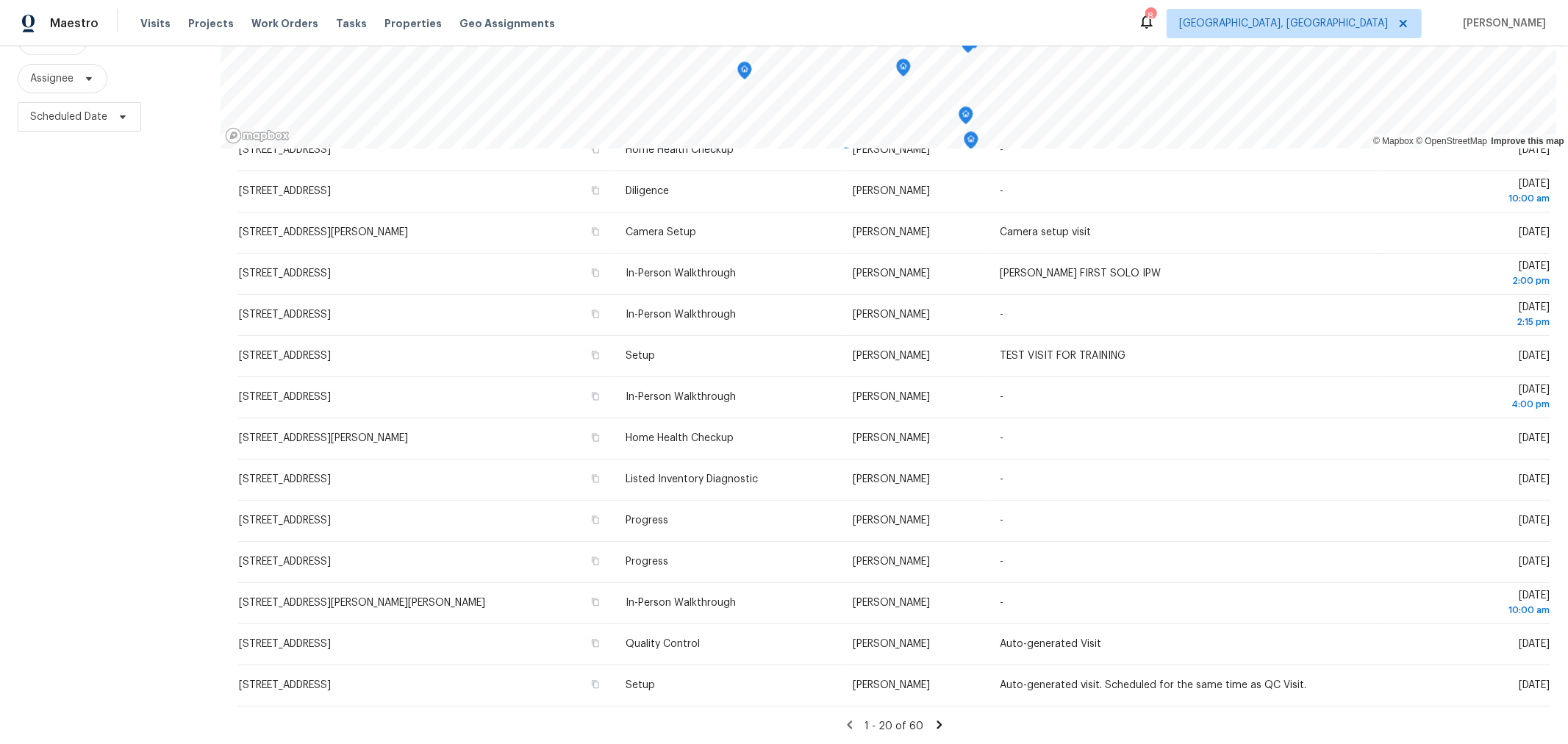
click at [936, 720] on icon at bounding box center [938, 724] width 5 height 8
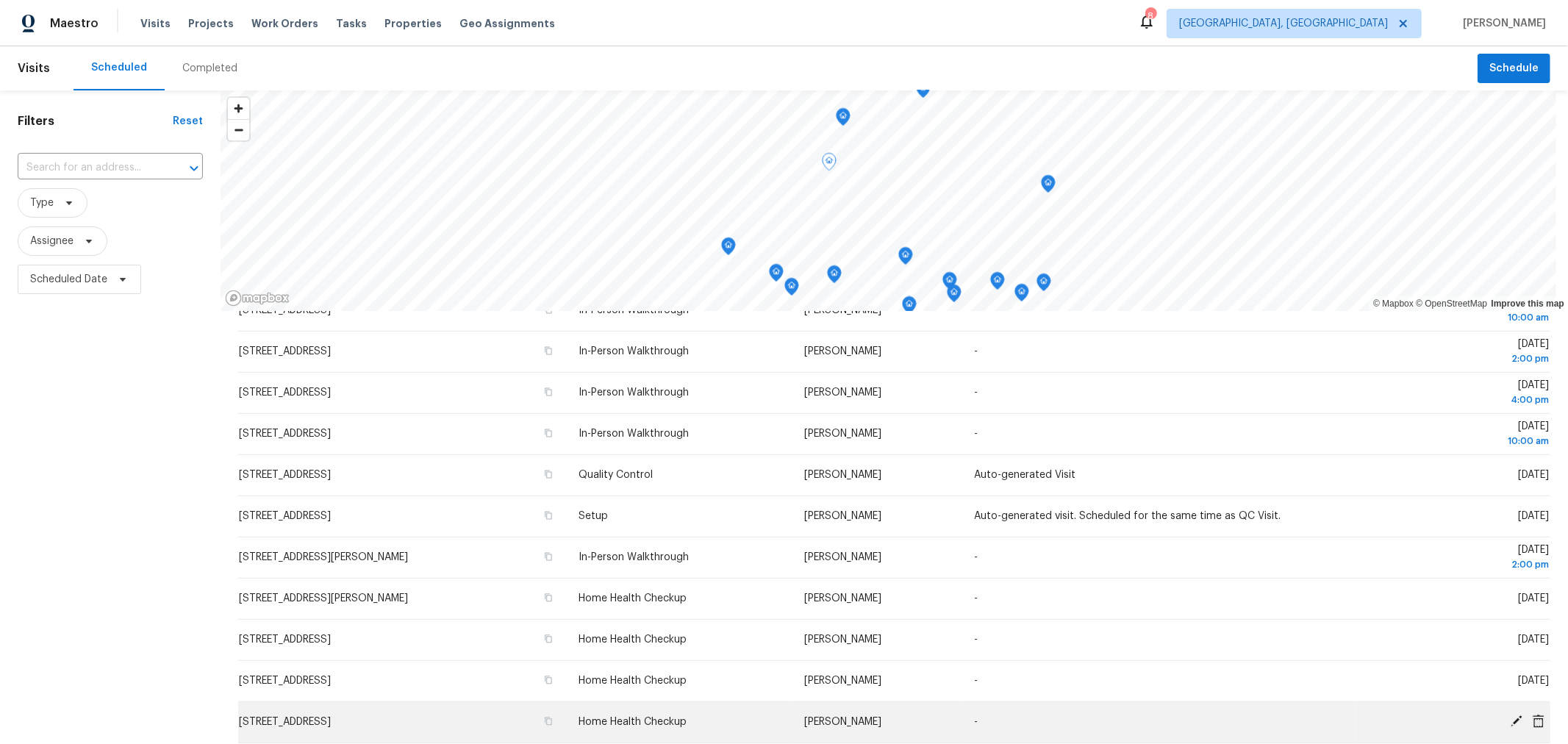
scroll to position [0, 0]
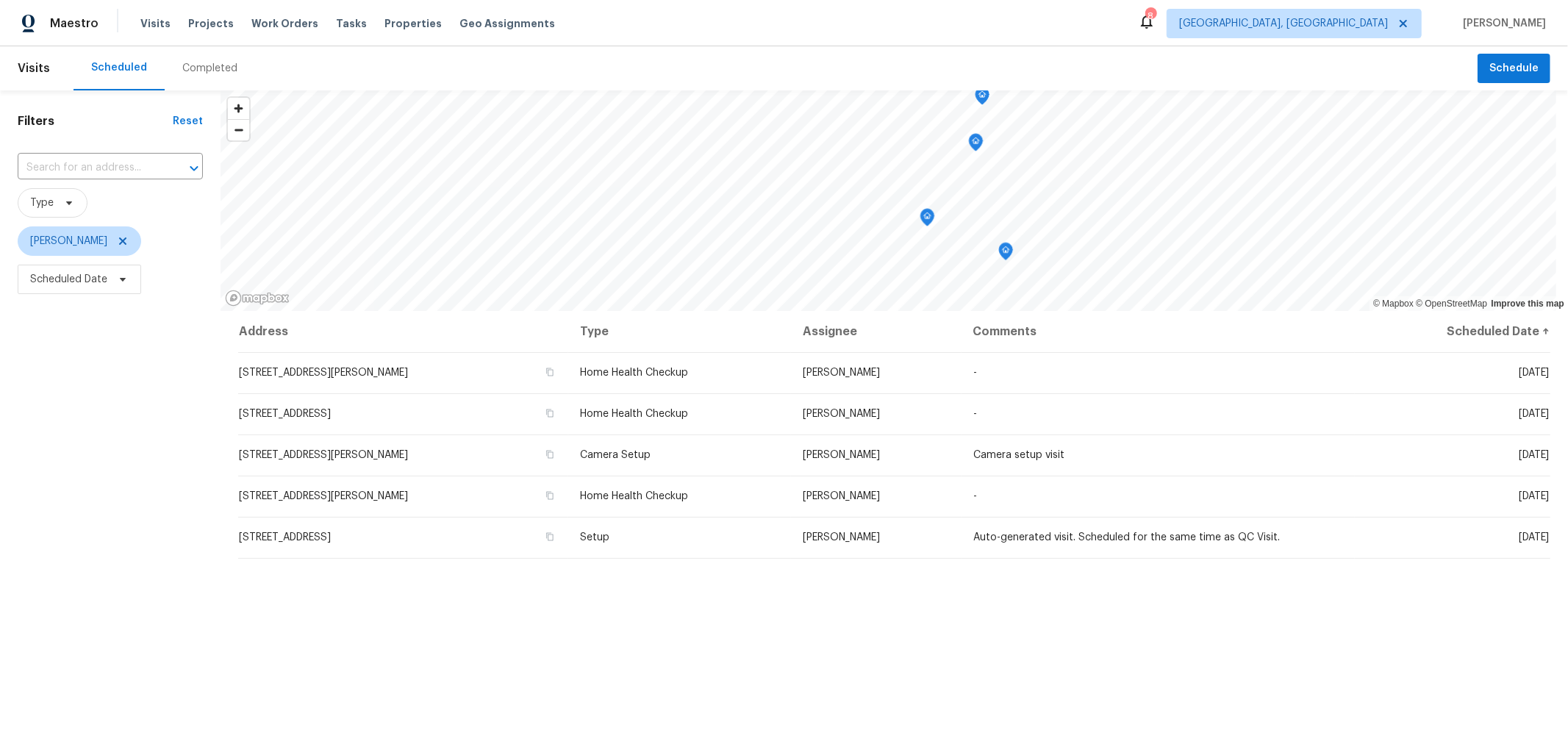
click at [1008, 253] on icon "Map marker" at bounding box center [1005, 250] width 13 height 17
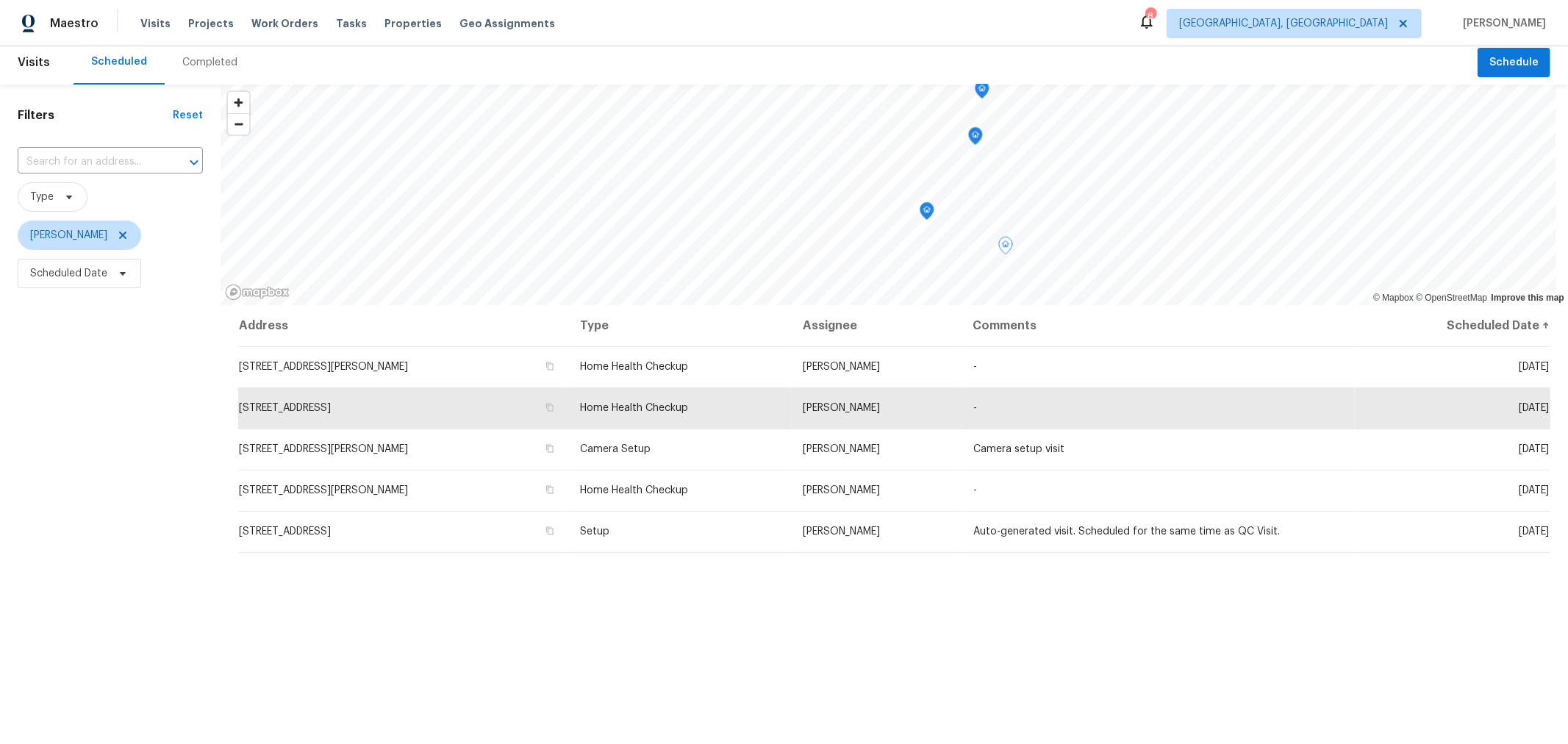
scroll to position [6, 0]
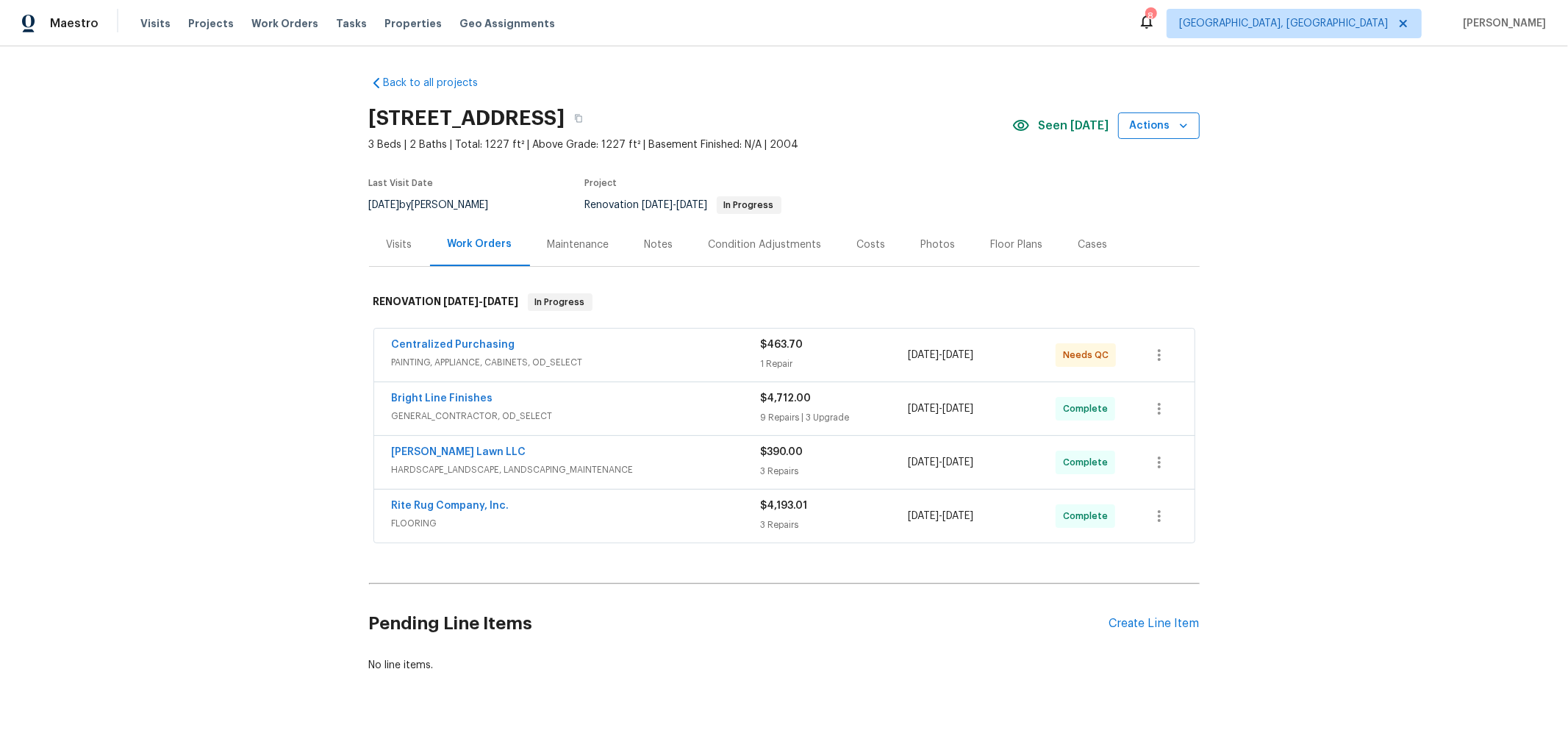
click at [1176, 125] on icon "button" at bounding box center [1183, 125] width 15 height 15
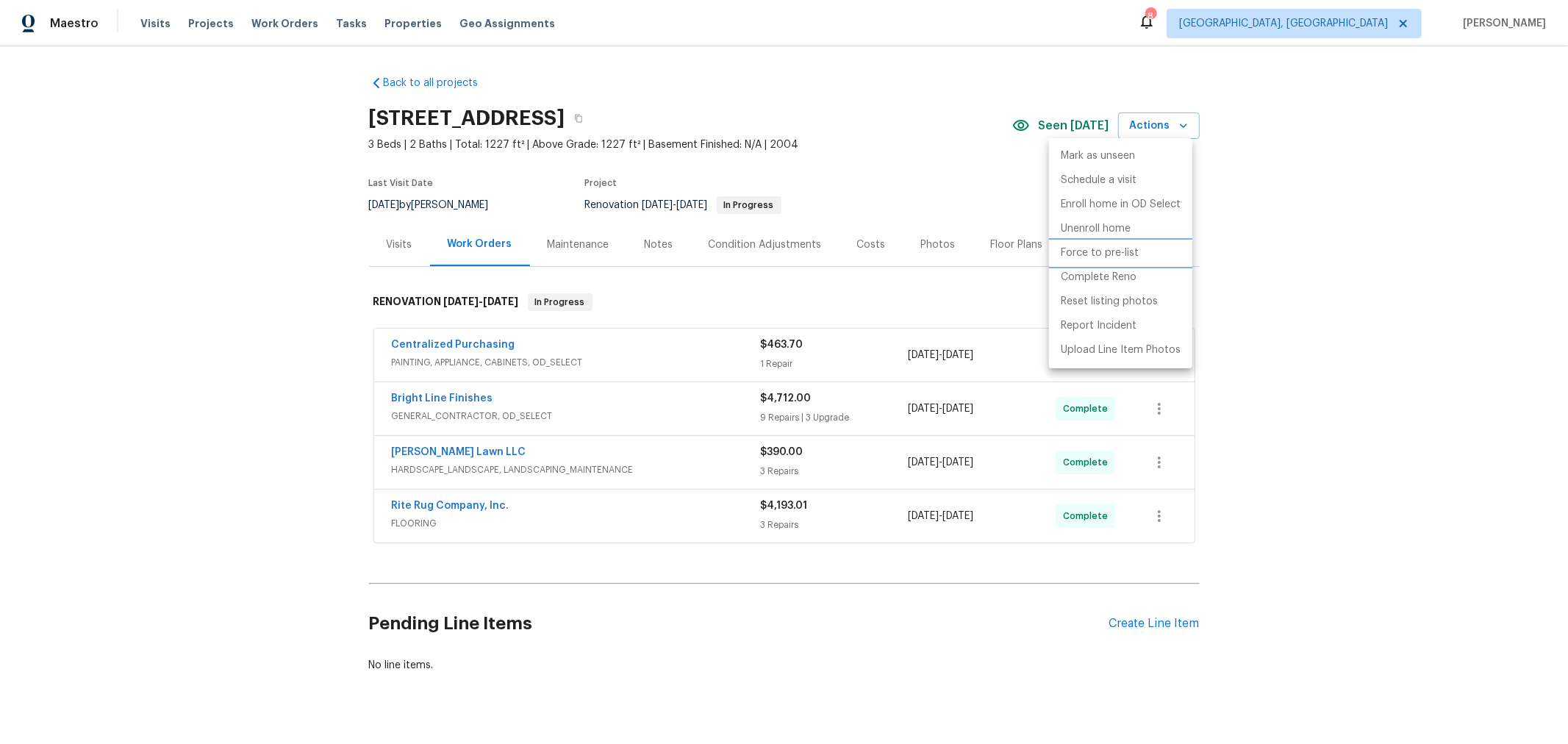
click at [1126, 249] on p "Force to pre-list" at bounding box center [1100, 252] width 78 height 15
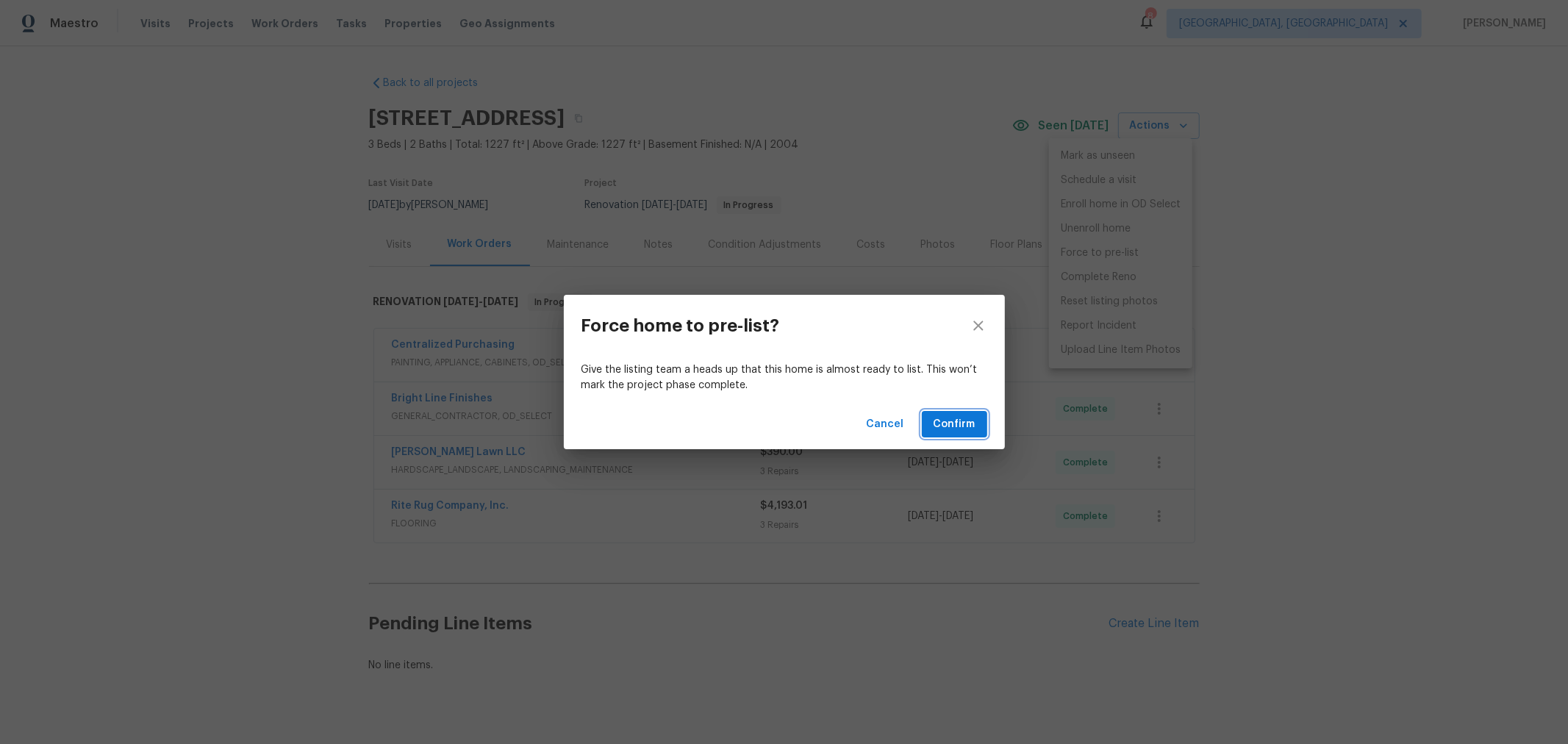
click at [949, 416] on span "Confirm" at bounding box center [954, 424] width 42 height 18
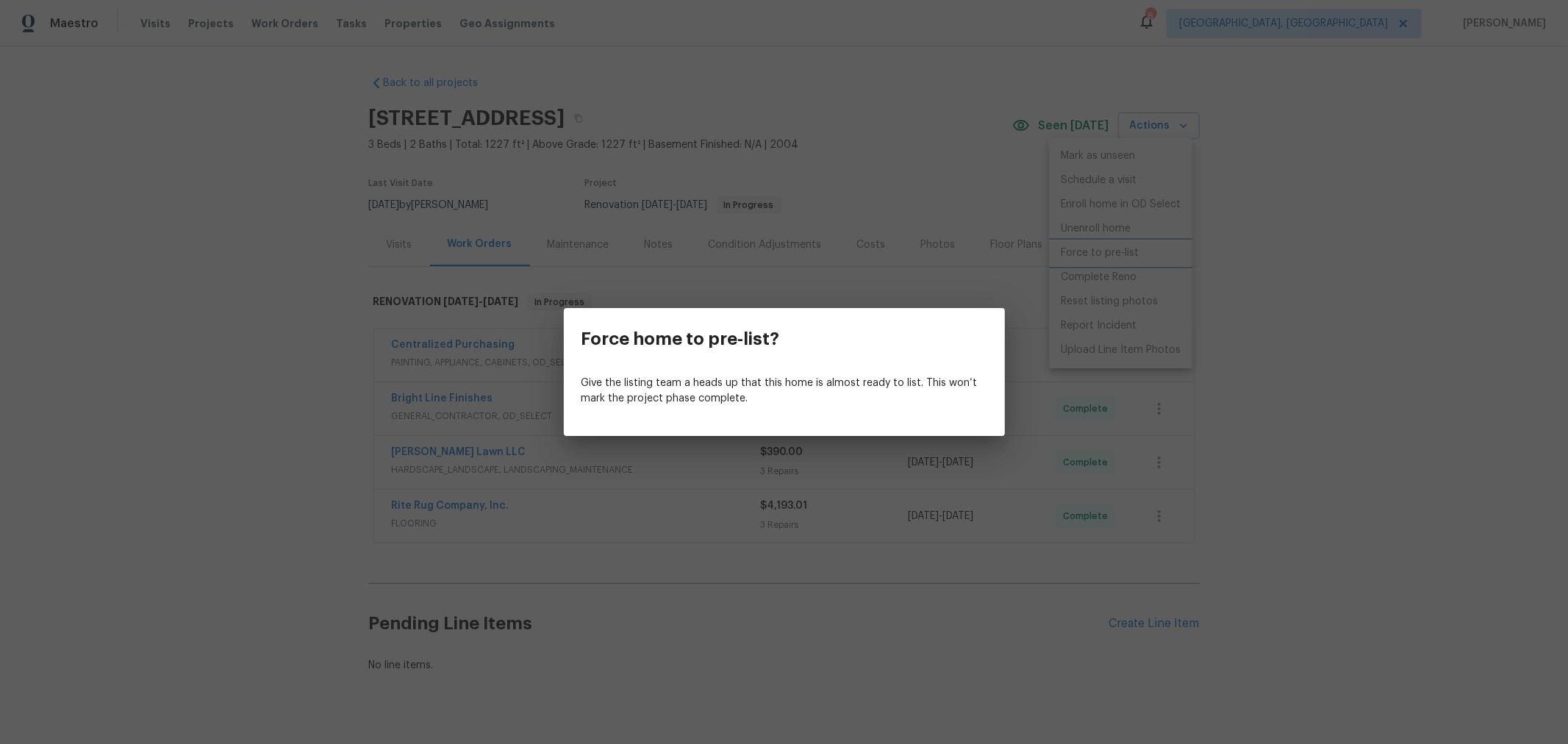
click at [814, 46] on div "Force home to pre-list? Give the listing team a heads up that this home is almo…" at bounding box center [784, 372] width 1568 height 744
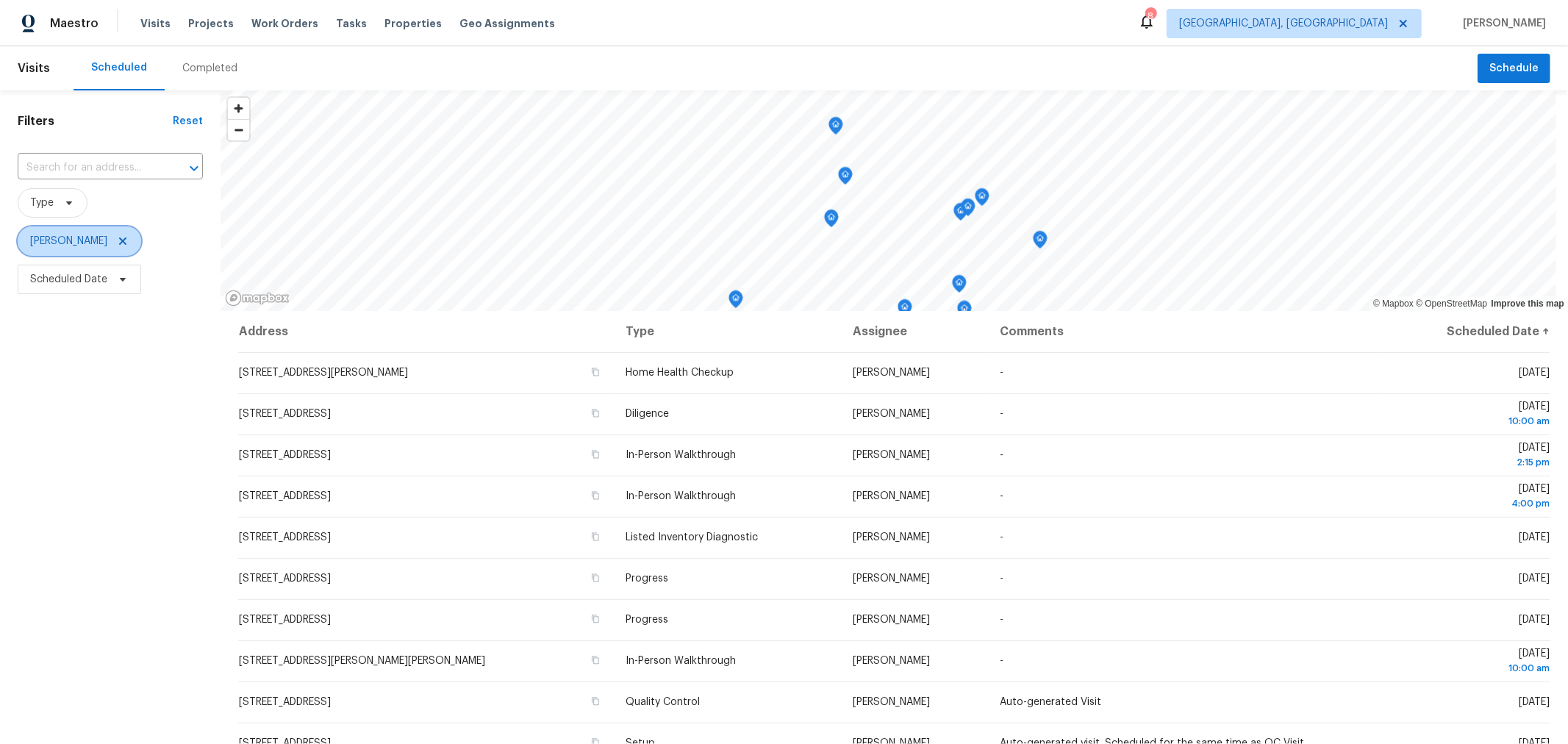
click at [126, 244] on icon at bounding box center [122, 241] width 7 height 7
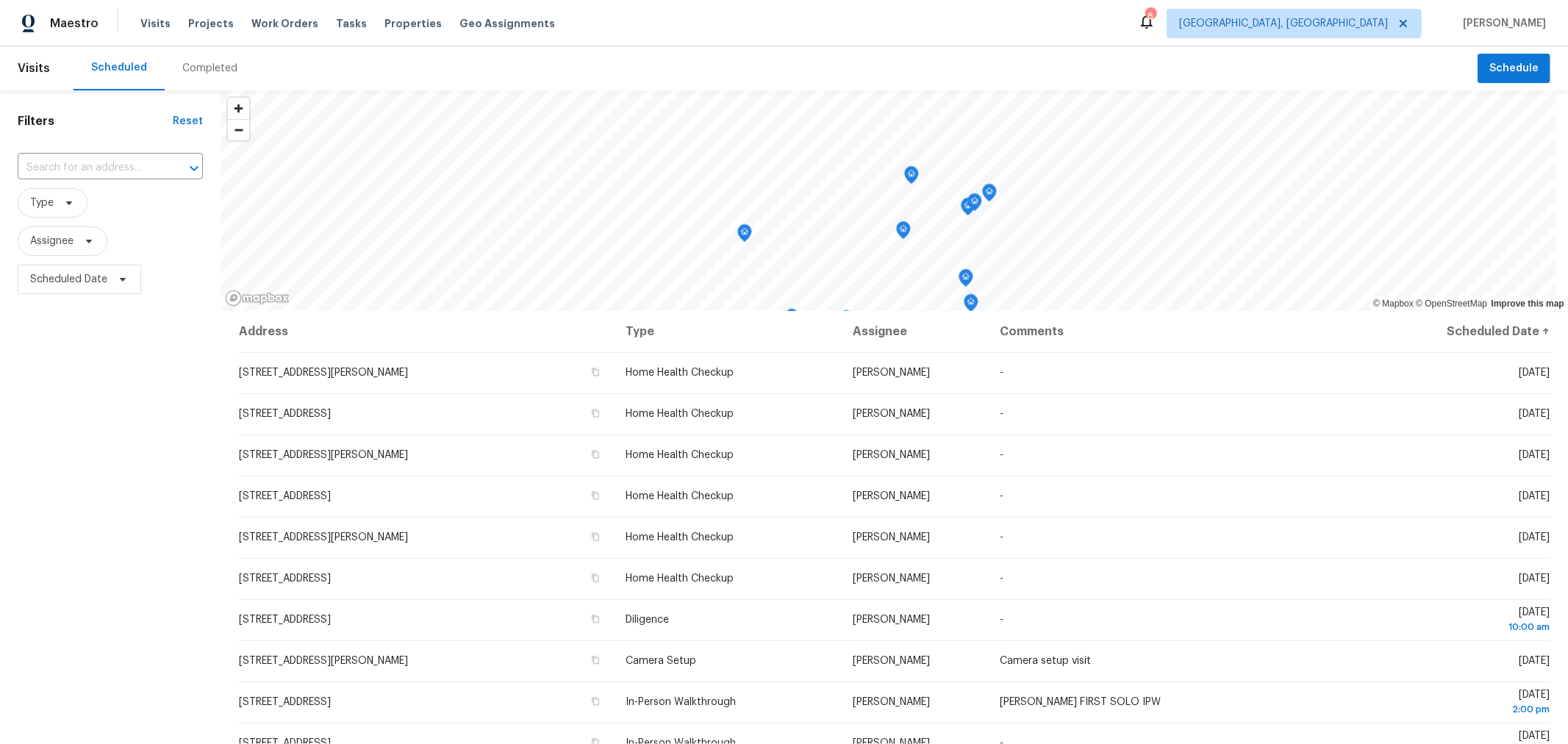
drag, startPoint x: 145, startPoint y: 538, endPoint x: 183, endPoint y: 408, distance: 135.4
click at [145, 538] on div "Filters Reset ​ Type Assignee Scheduled Date" at bounding box center [110, 499] width 221 height 816
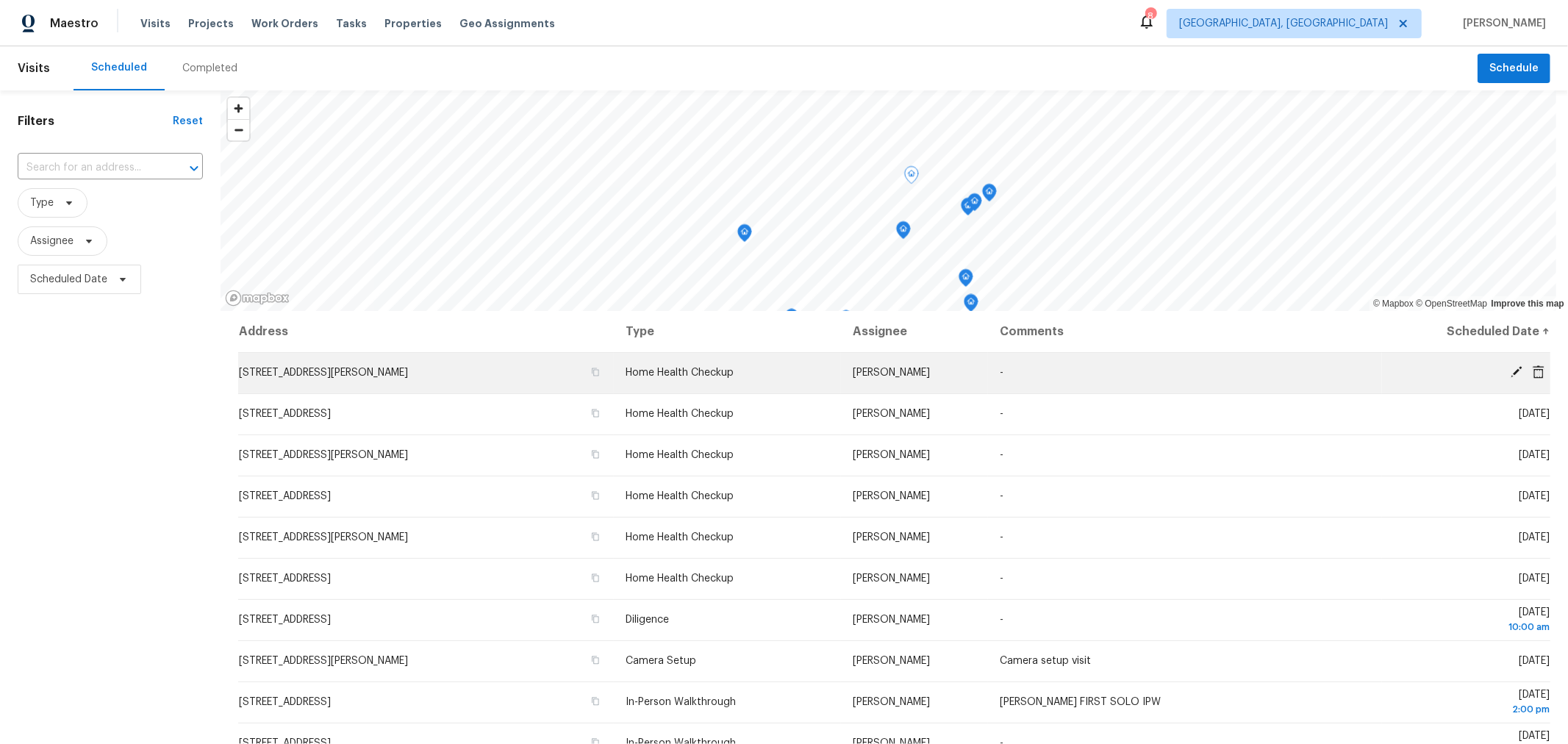
click at [1510, 372] on icon at bounding box center [1516, 372] width 12 height 12
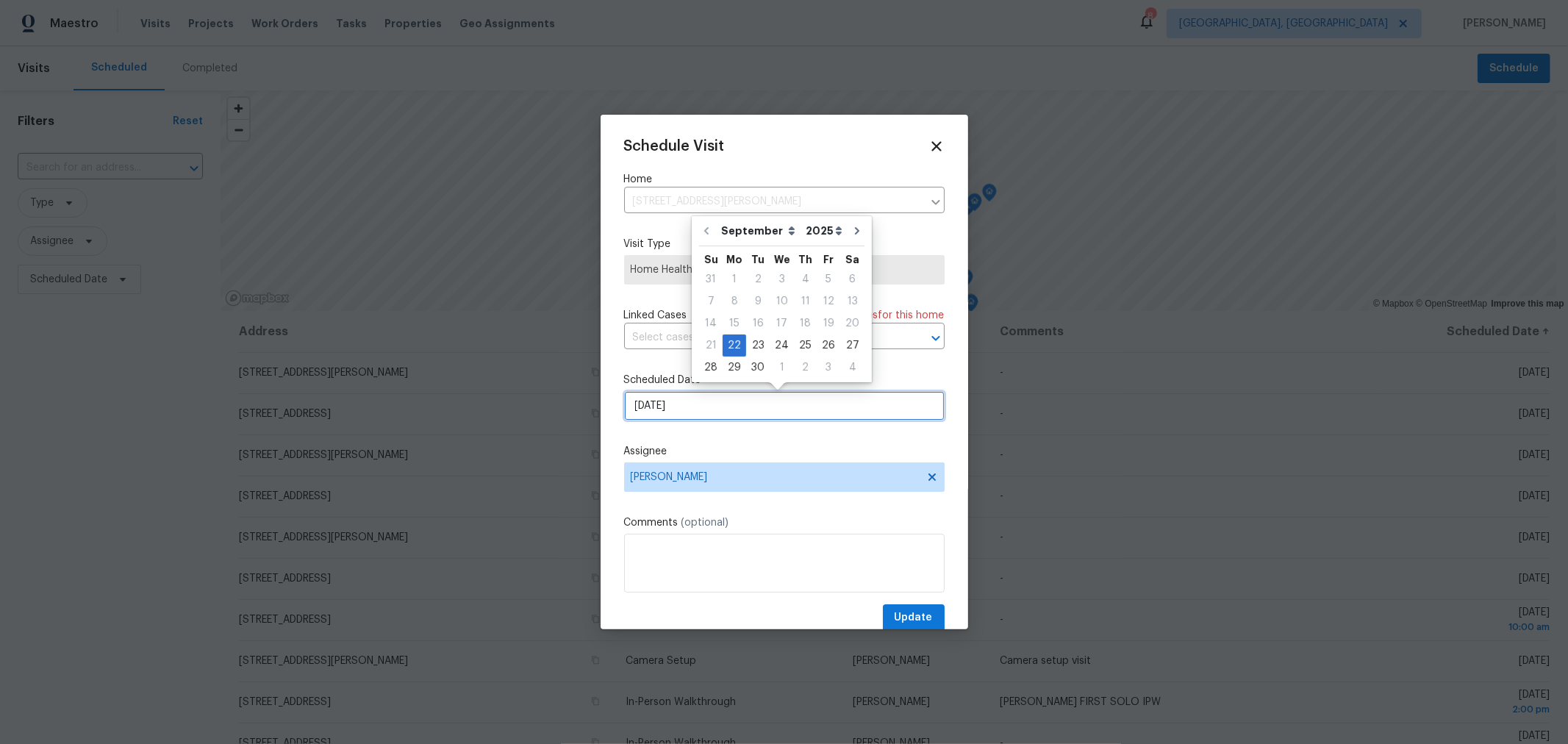
click at [745, 420] on input "[DATE]" at bounding box center [784, 405] width 321 height 29
click at [758, 343] on div "23" at bounding box center [758, 345] width 24 height 21
type input "[DATE]"
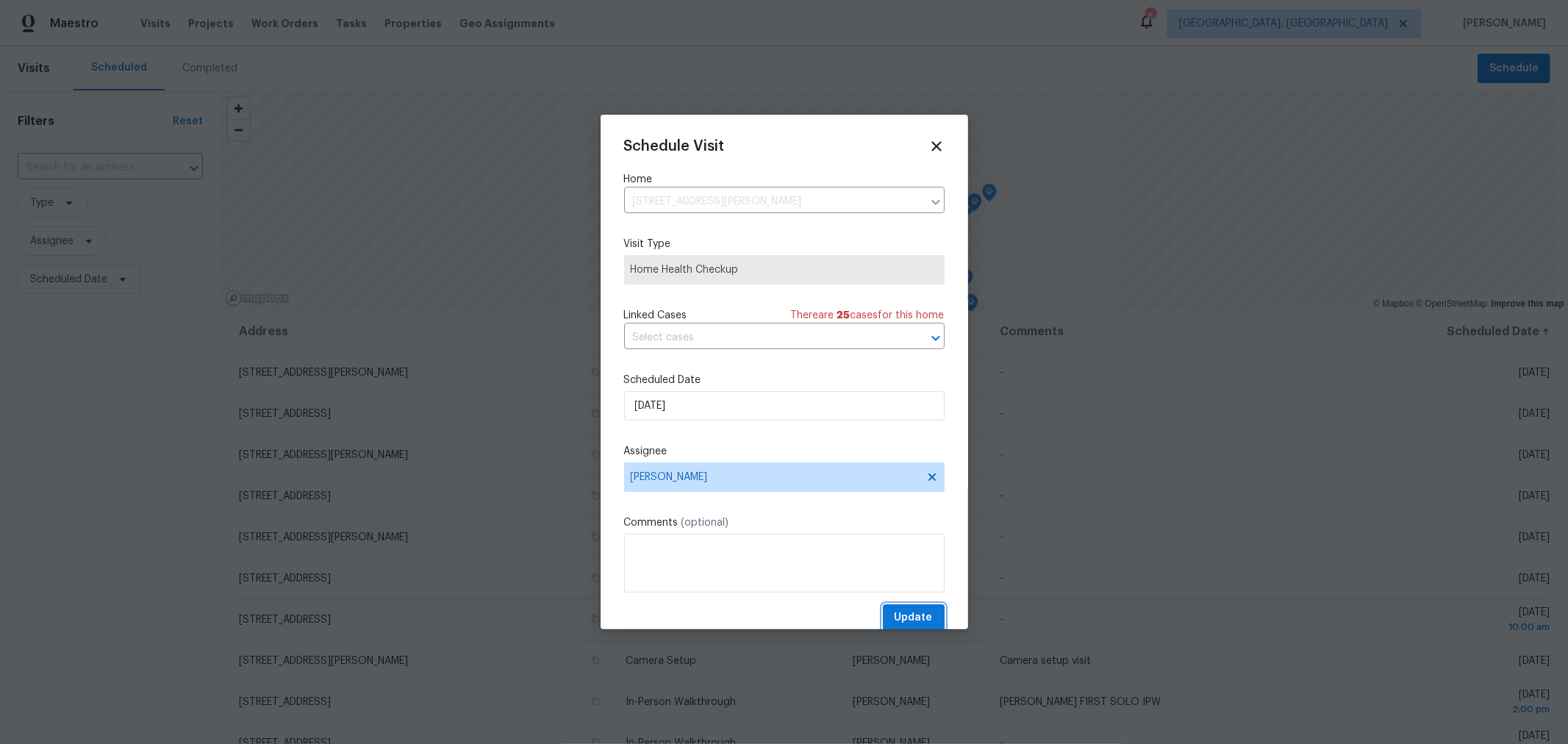
click at [896, 608] on button "Update" at bounding box center [914, 618] width 62 height 27
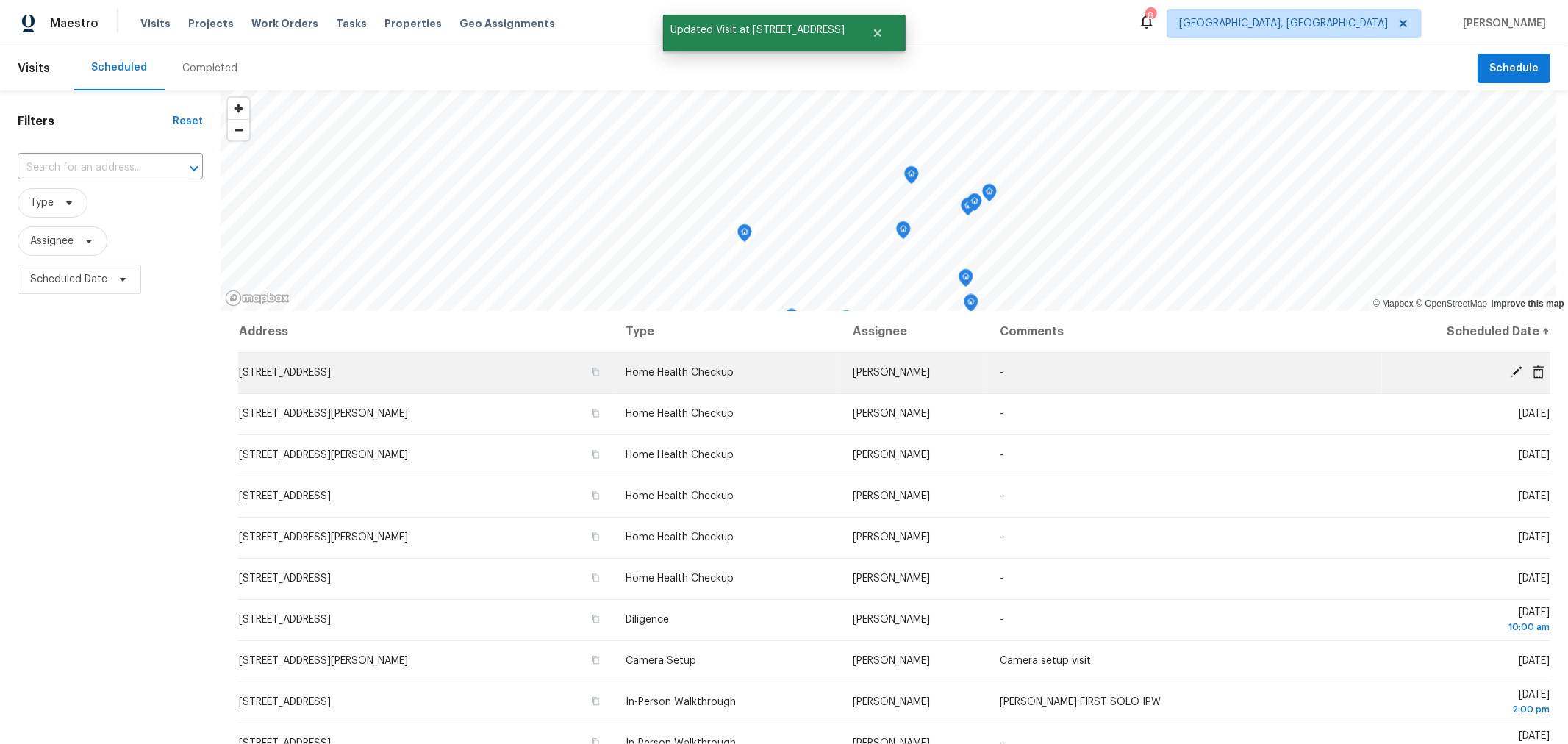
click at [1510, 372] on icon at bounding box center [1516, 372] width 12 height 12
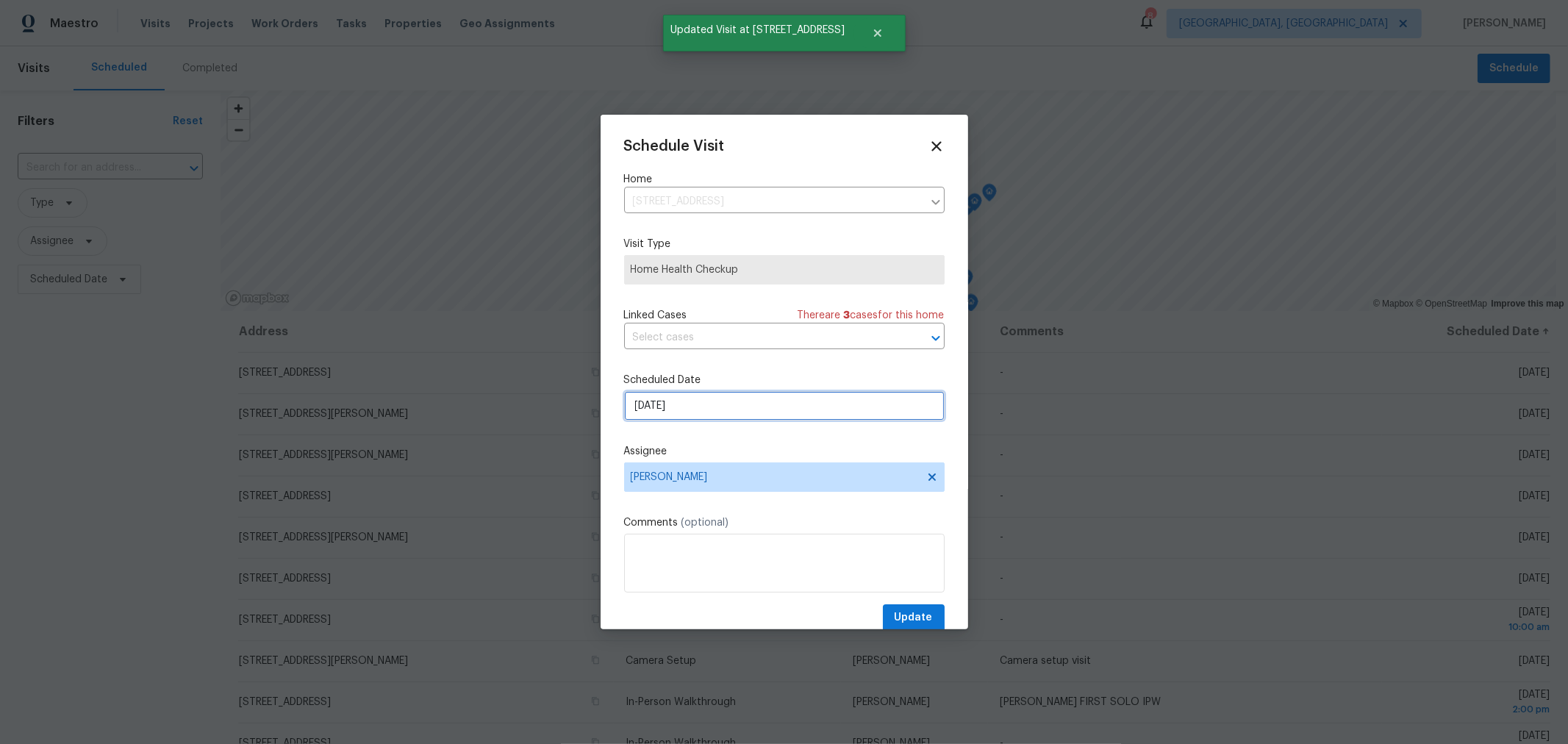
click at [777, 420] on input "[DATE]" at bounding box center [784, 405] width 321 height 29
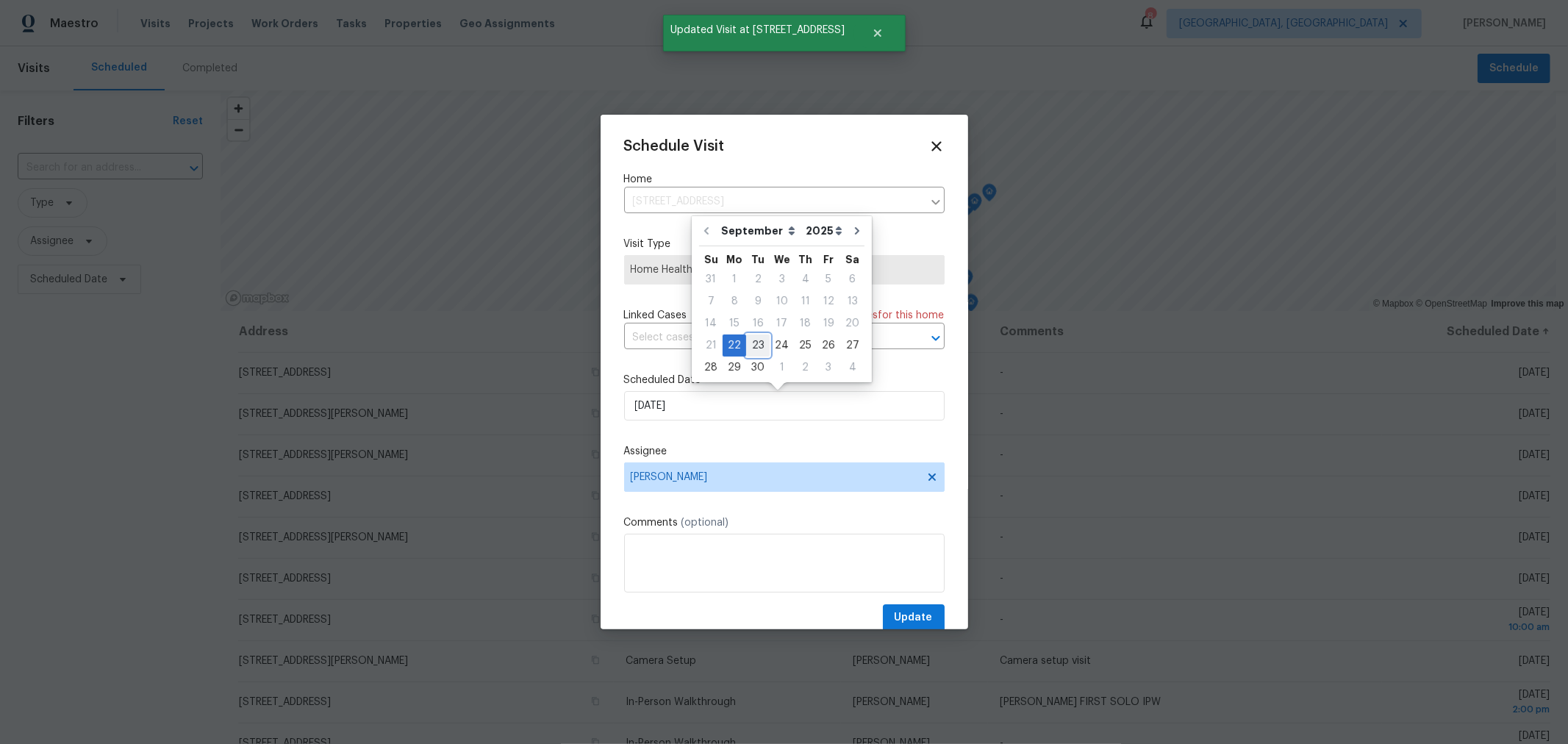
drag, startPoint x: 749, startPoint y: 345, endPoint x: 799, endPoint y: 418, distance: 88.5
click at [750, 345] on div "23" at bounding box center [758, 345] width 24 height 21
type input "[DATE]"
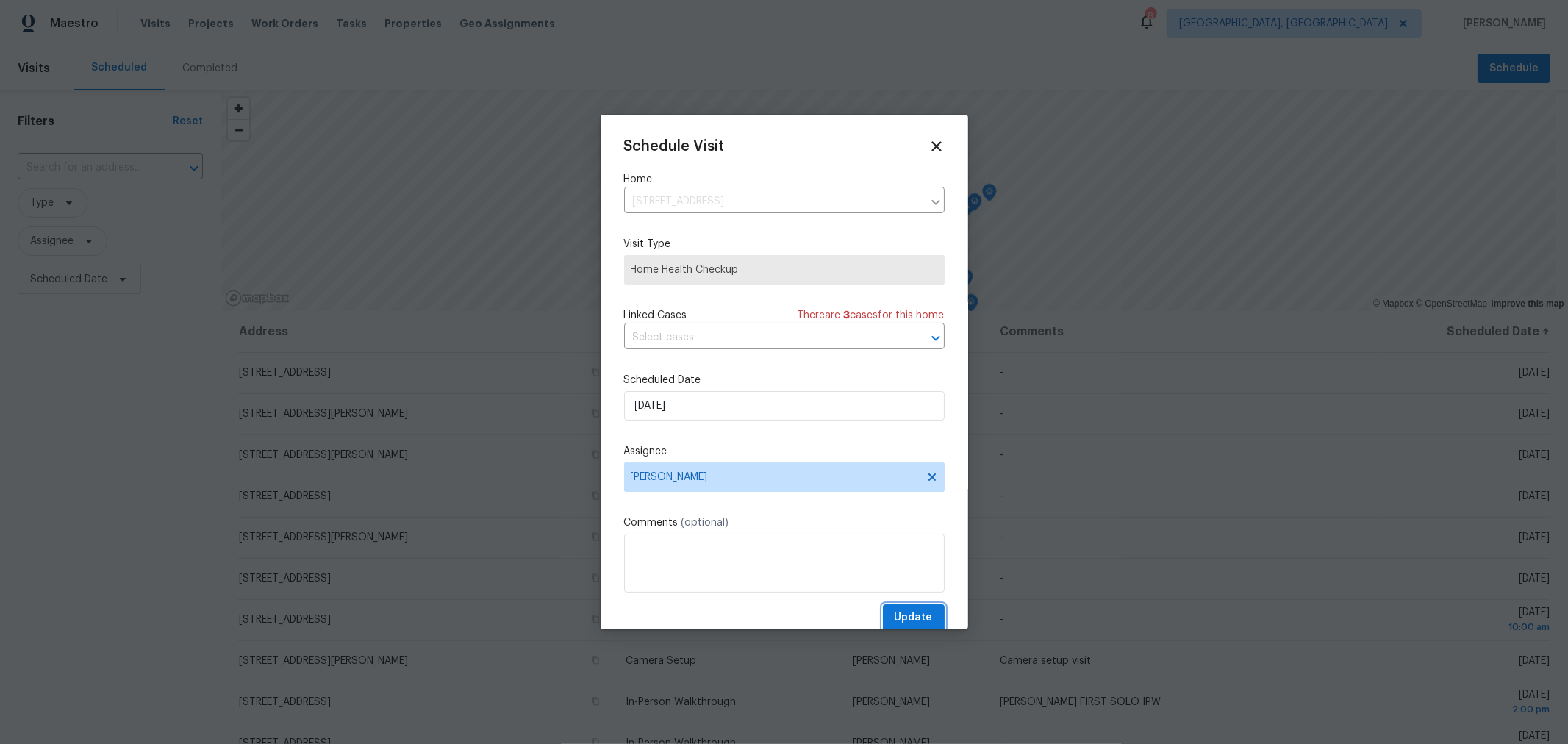
click at [906, 616] on span "Update" at bounding box center [914, 617] width 38 height 18
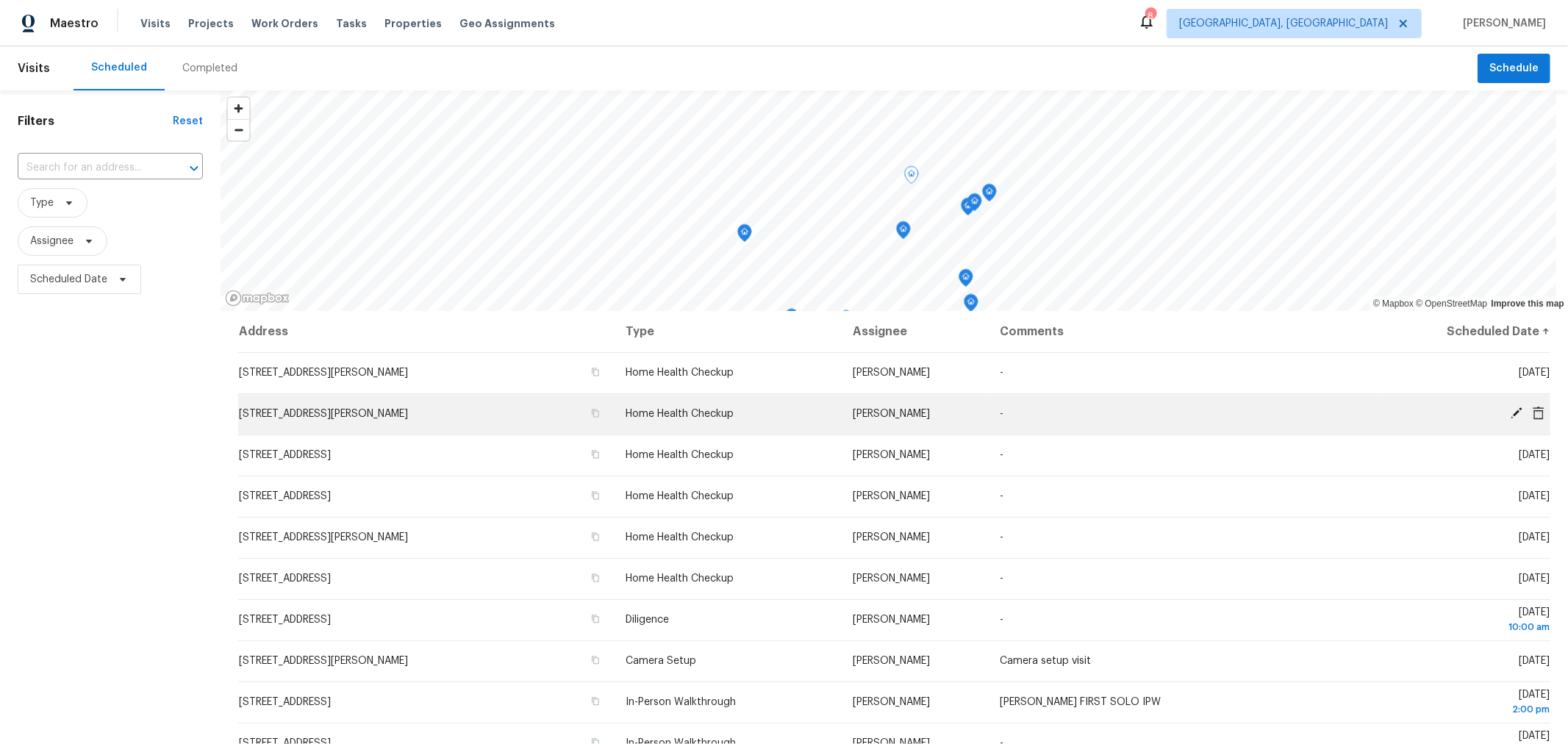
click at [1509, 409] on icon at bounding box center [1516, 413] width 13 height 13
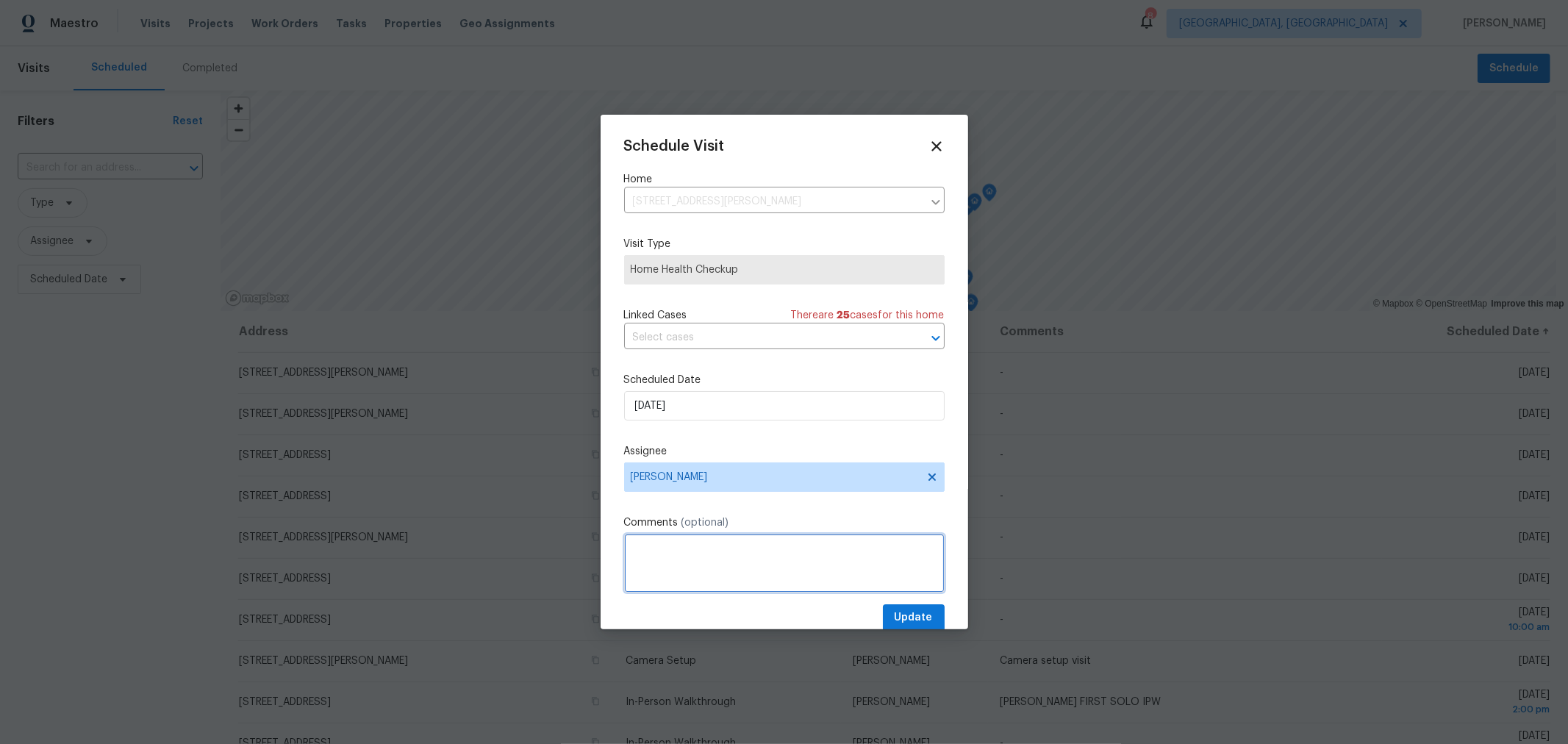
click at [766, 555] on textarea at bounding box center [784, 563] width 321 height 59
paste textarea "the cleaners went by here this weekend and found the LB sitting at the front do…"
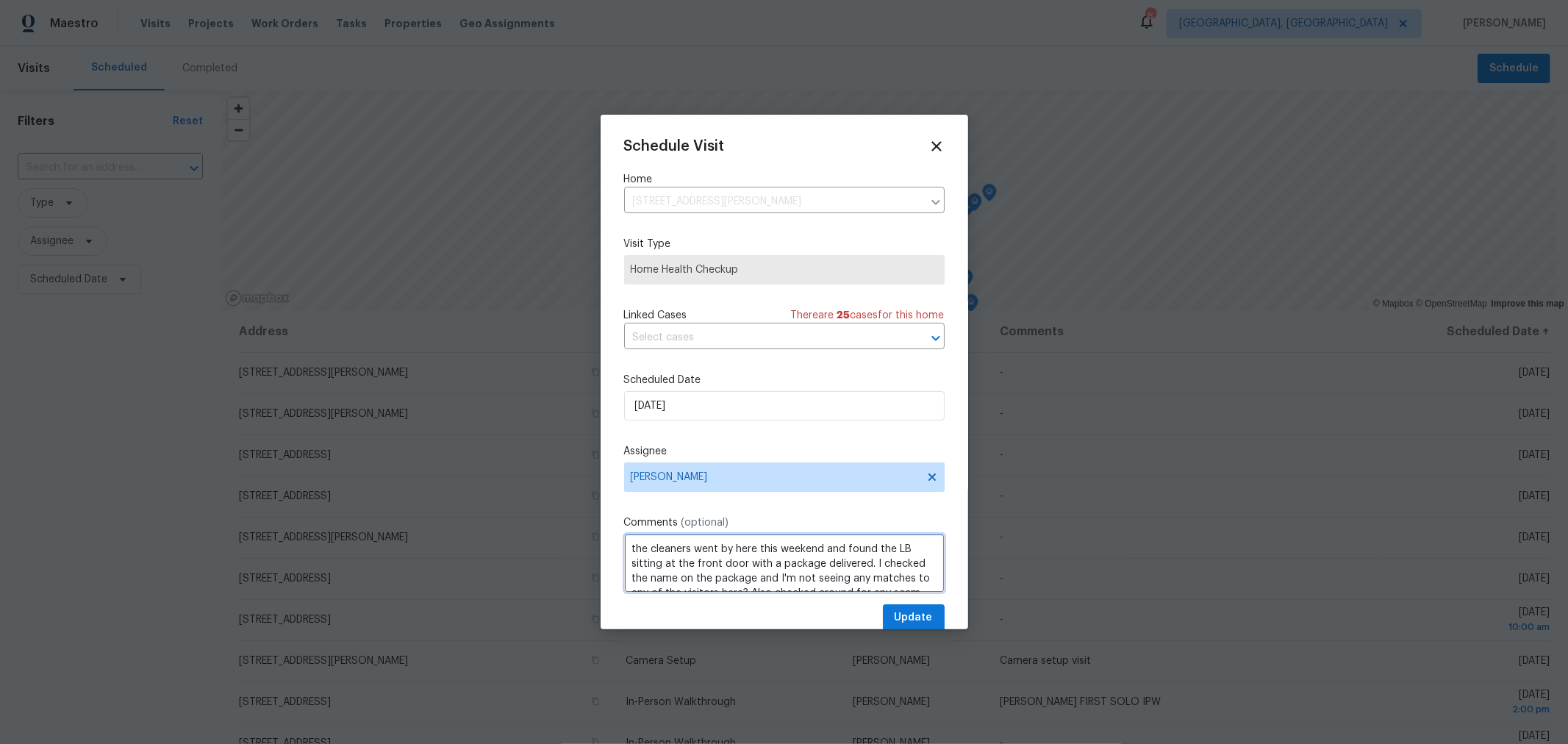
scroll to position [79, 0]
click at [630, 542] on textarea "the cleaners went by here this weekend and found the LB sitting at the front do…" at bounding box center [784, 563] width 321 height 59
click at [812, 546] on textarea "Please investigate lockbox, make sure all keys are accounted for, remove Notes …" at bounding box center [784, 563] width 321 height 59
click at [765, 542] on textarea "Please investigate lockbox, make sure all keys are accounted for, remove Notes …" at bounding box center [784, 563] width 321 height 59
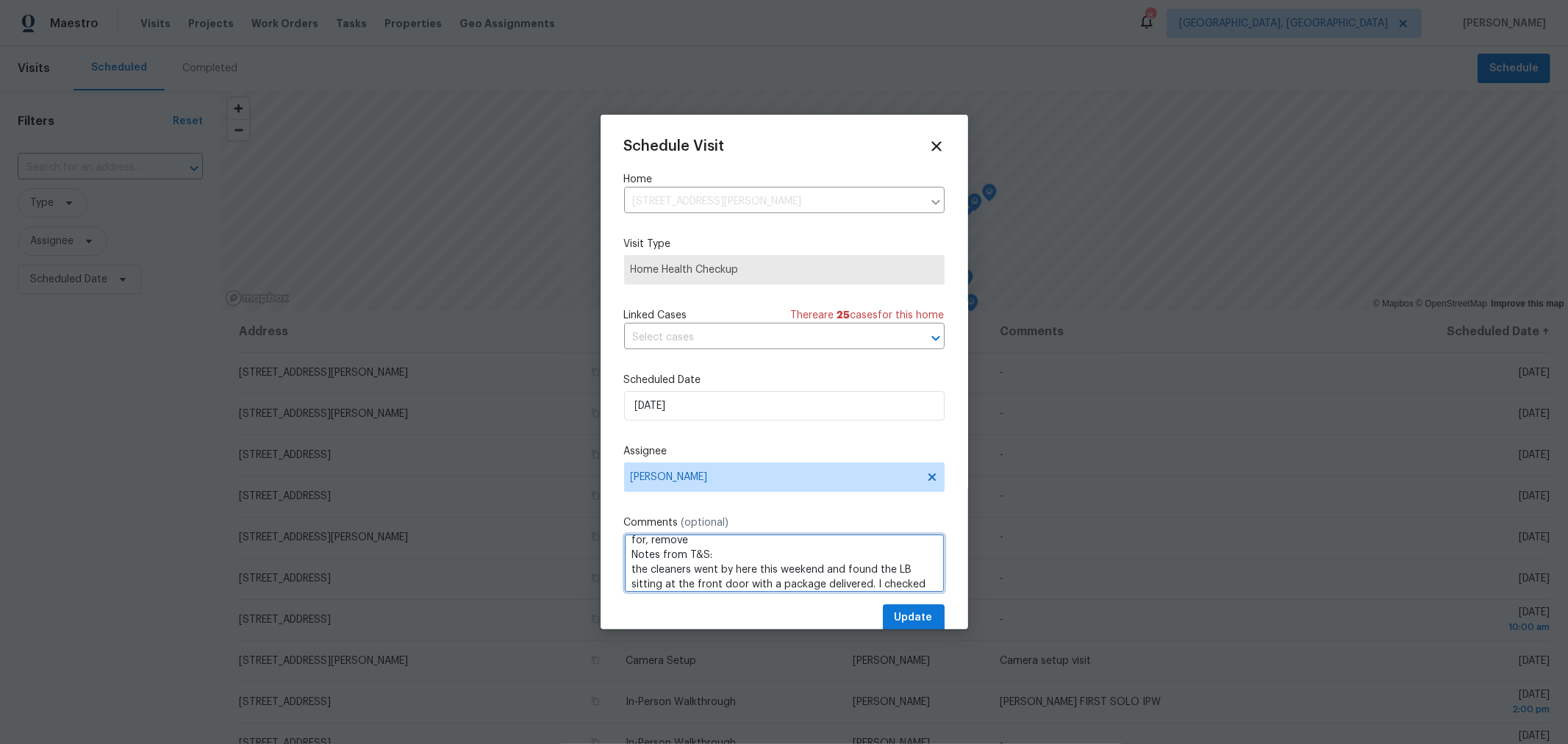
scroll to position [0, 0]
drag, startPoint x: 765, startPoint y: 542, endPoint x: 900, endPoint y: 598, distance: 146.2
click at [720, 565] on textarea "Please investigate lockbox, make sure all keys are accounted for, remove Notes …" at bounding box center [784, 563] width 321 height 59
click at [896, 573] on textarea "Please investigate lockbox, make sure all keys are accounted for, secure the pr…" at bounding box center [784, 563] width 321 height 59
click at [895, 562] on textarea "Please investigate lockbox, make sure all keys are accounted for, secure the pr…" at bounding box center [784, 563] width 321 height 59
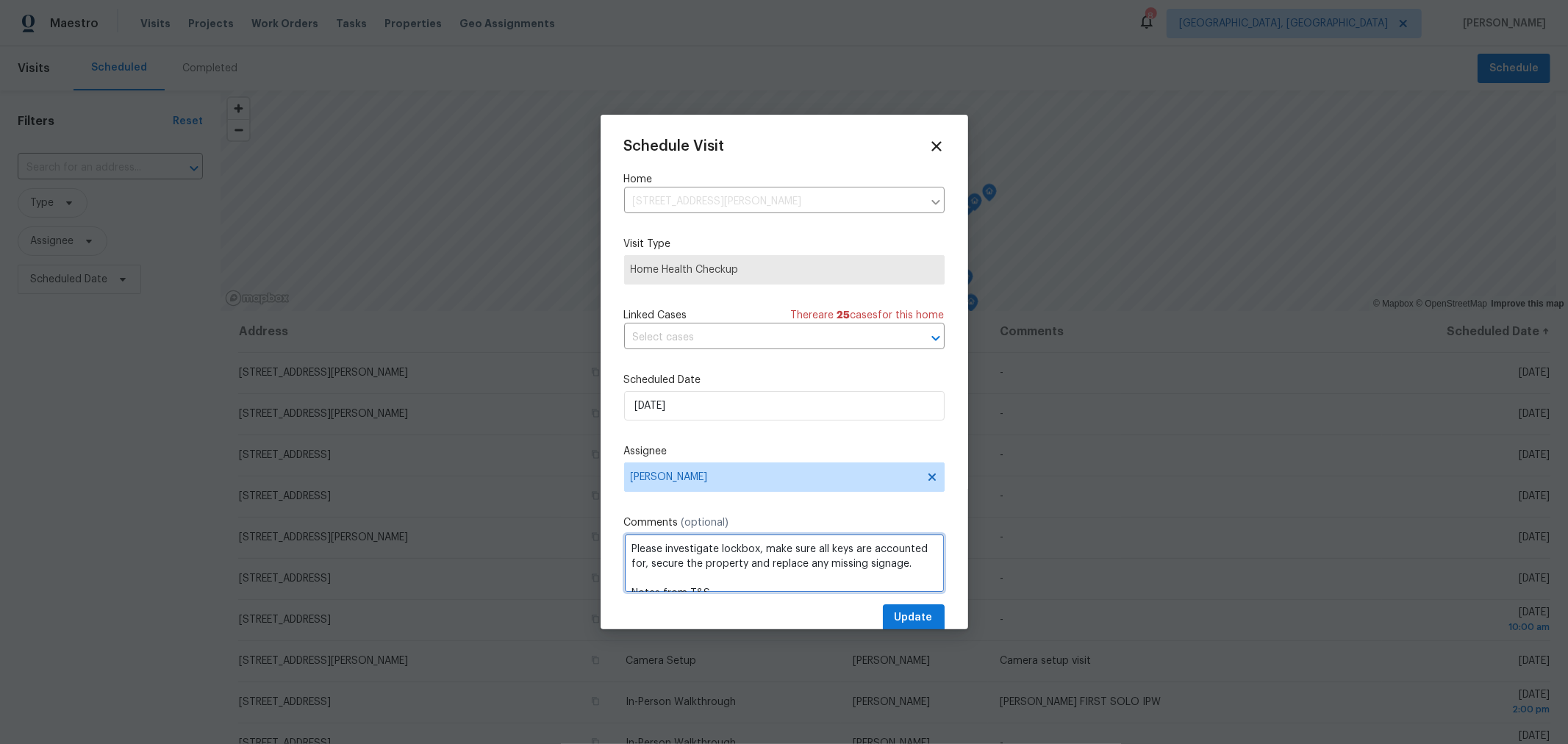
click at [761, 579] on textarea "Please investigate lockbox, make sure all keys are accounted for, secure the pr…" at bounding box center [784, 563] width 321 height 59
type textarea "Please investigate lockbox, make sure all keys are accounted for, secure the pr…"
click at [895, 616] on span "Update" at bounding box center [914, 617] width 38 height 18
